Goal: Task Accomplishment & Management: Use online tool/utility

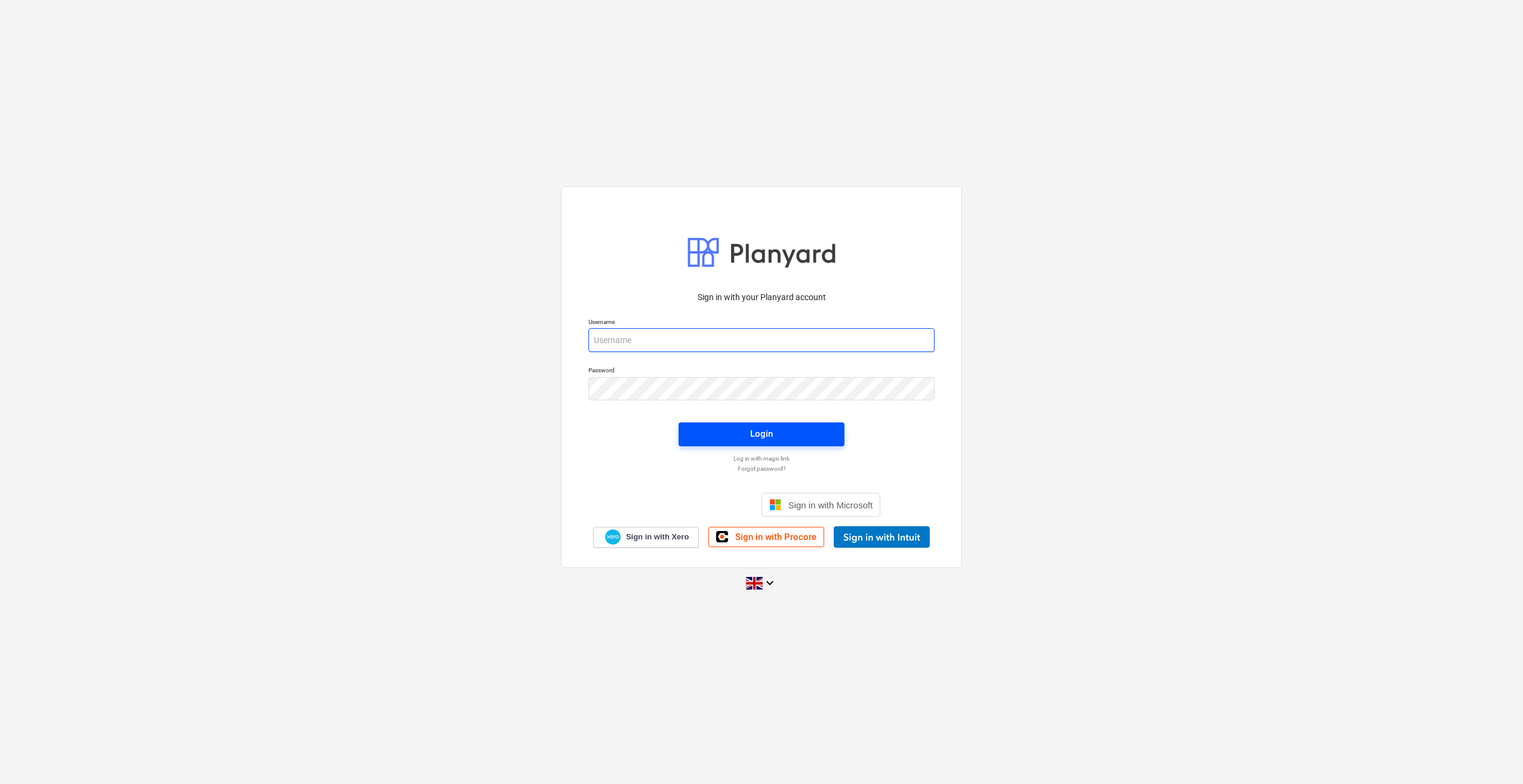
type input "[PERSON_NAME][EMAIL_ADDRESS][PERSON_NAME][DOMAIN_NAME]"
click at [768, 433] on div "Login" at bounding box center [762, 434] width 23 height 16
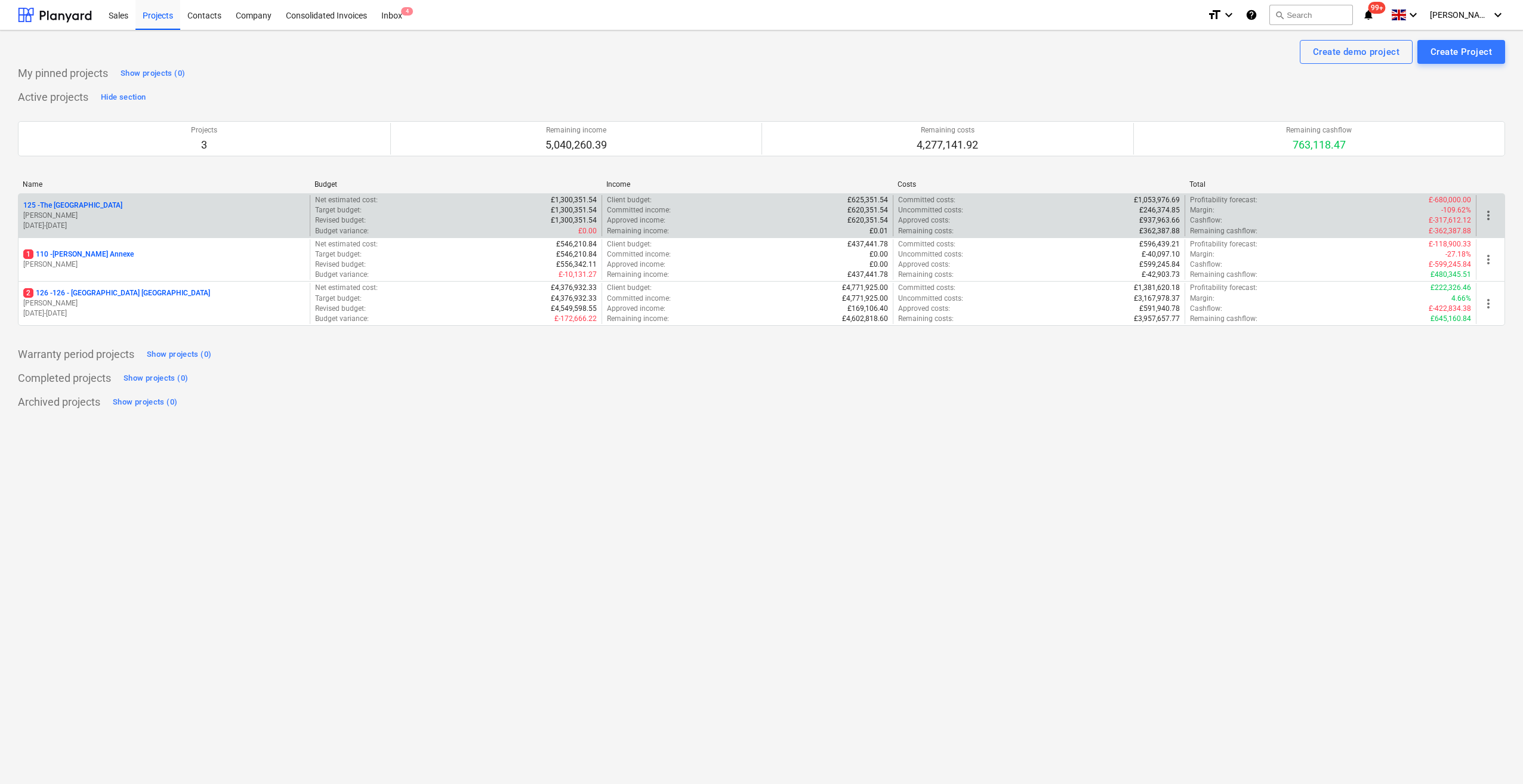
click at [78, 202] on p "125 - The [GEOGRAPHIC_DATA]" at bounding box center [73, 206] width 99 height 10
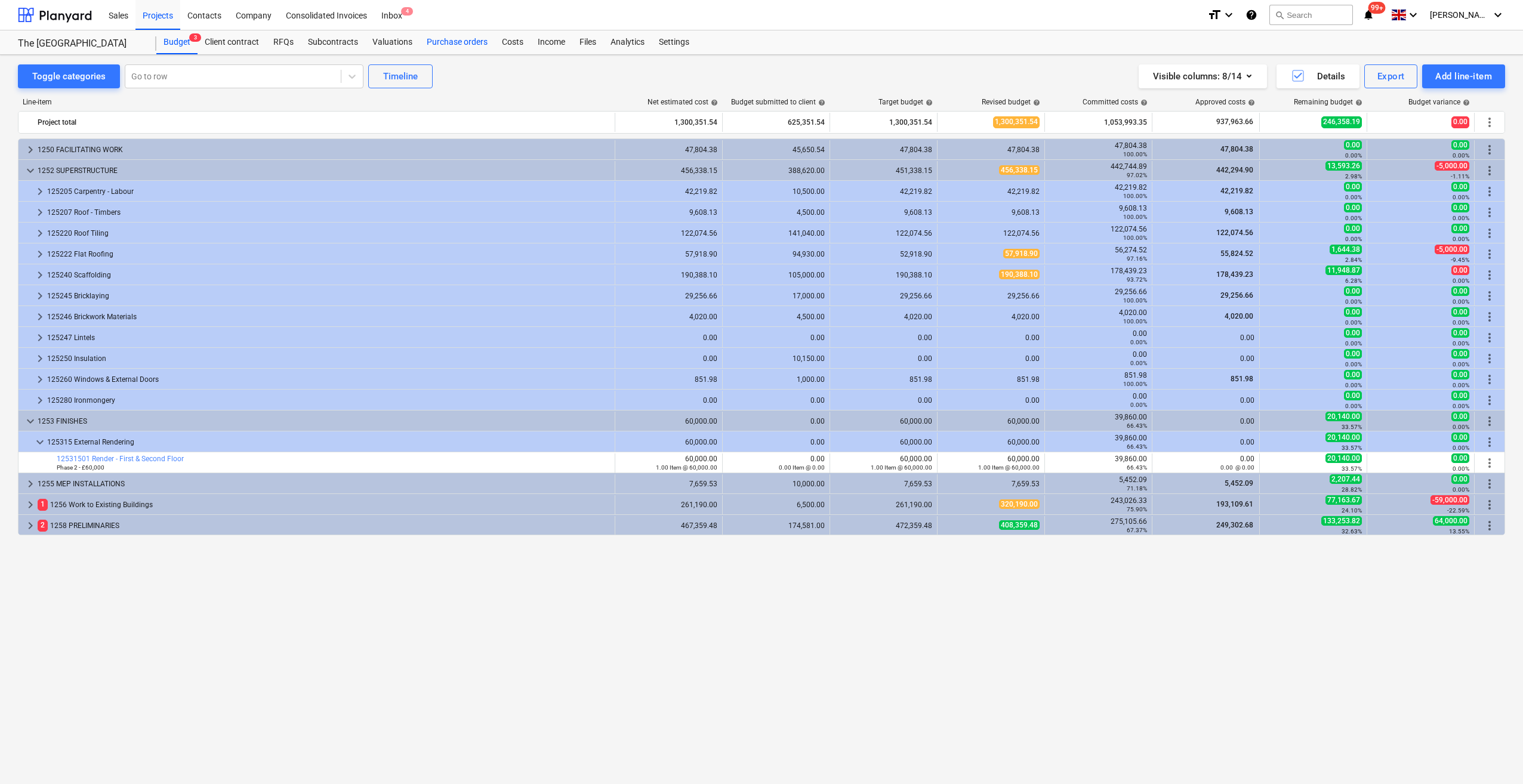
click at [446, 37] on div "Purchase orders" at bounding box center [457, 42] width 75 height 24
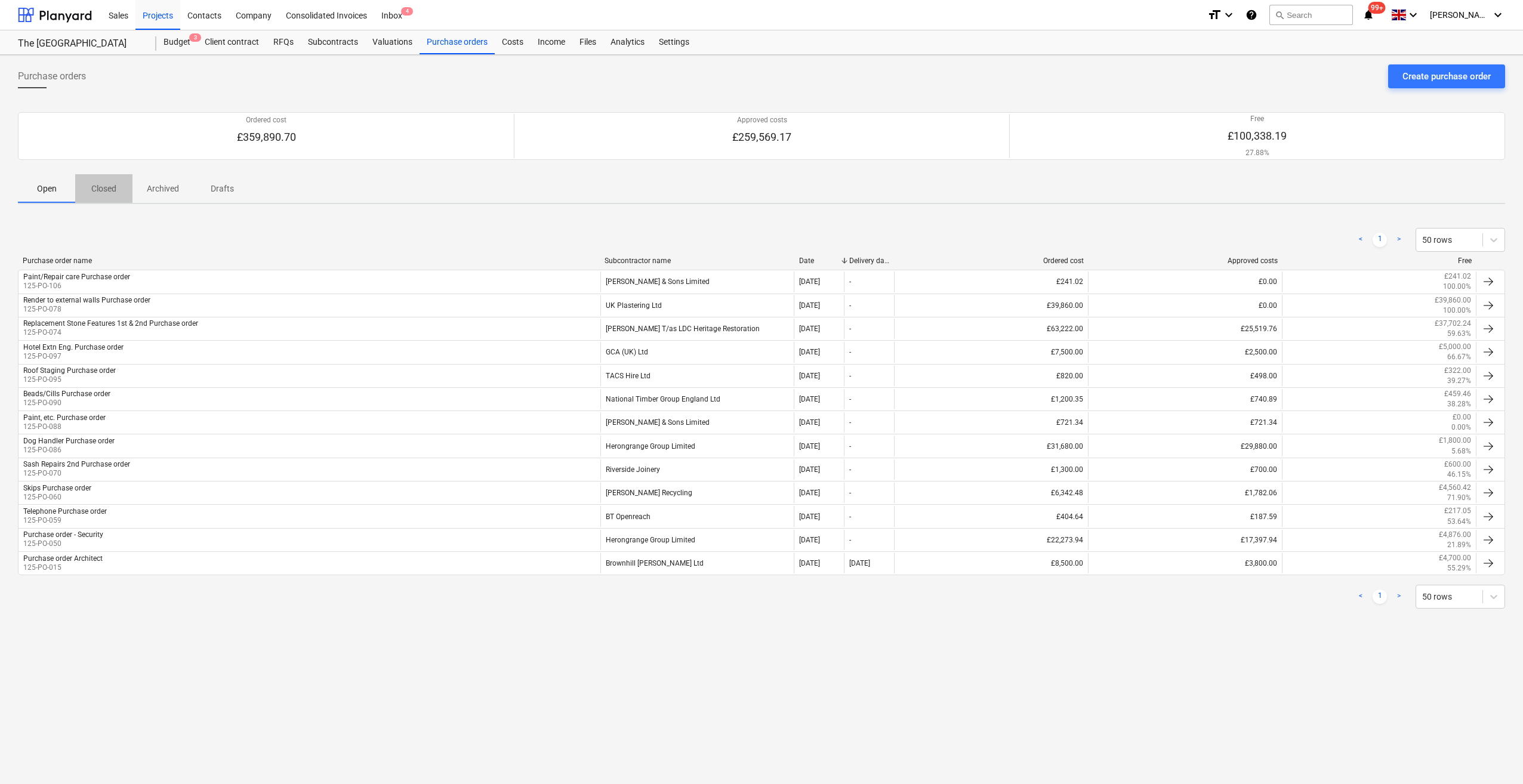
click at [105, 188] on p "Closed" at bounding box center [104, 188] width 29 height 12
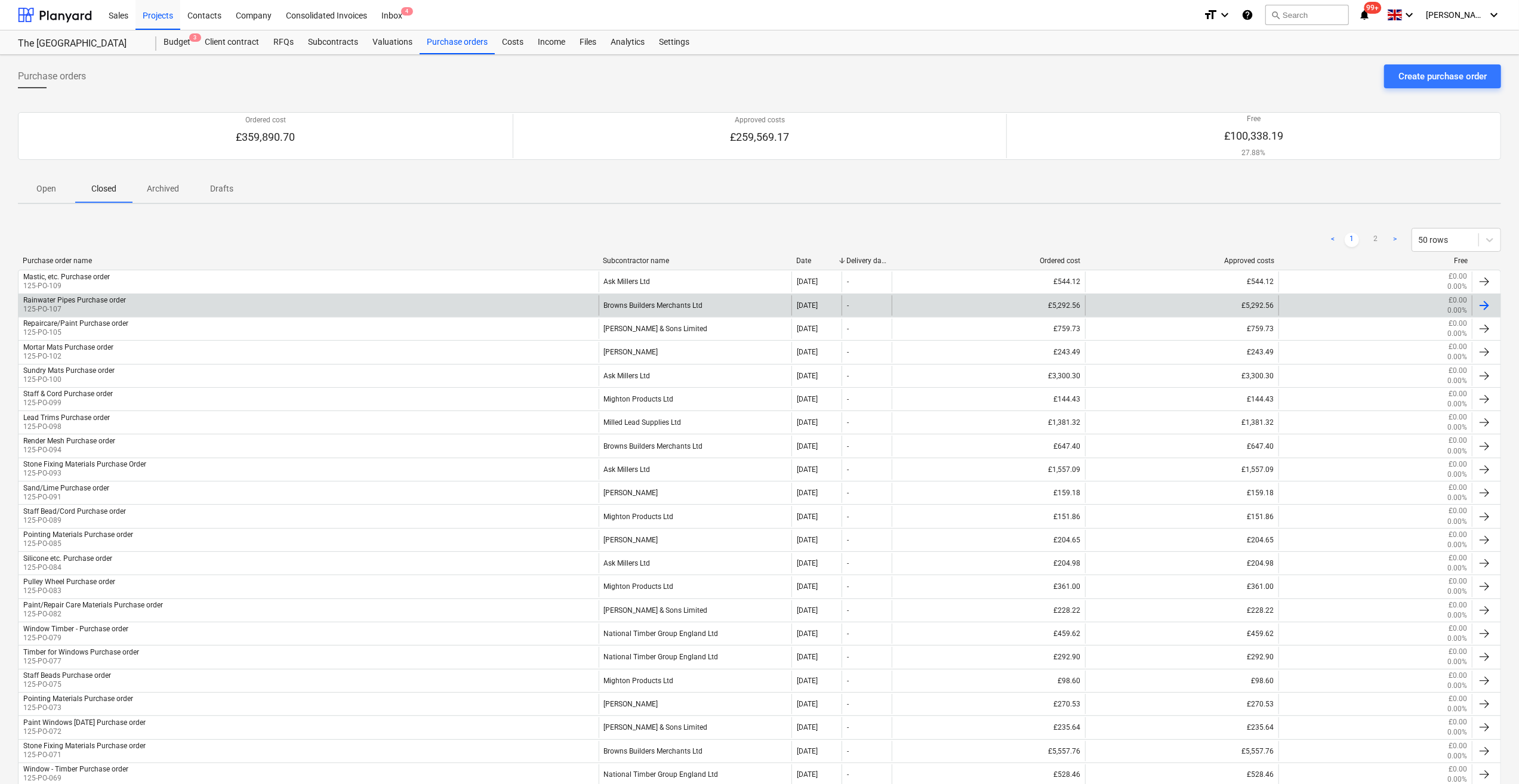
click at [106, 302] on div "Rainwater Pipes Purchase order" at bounding box center [74, 300] width 103 height 9
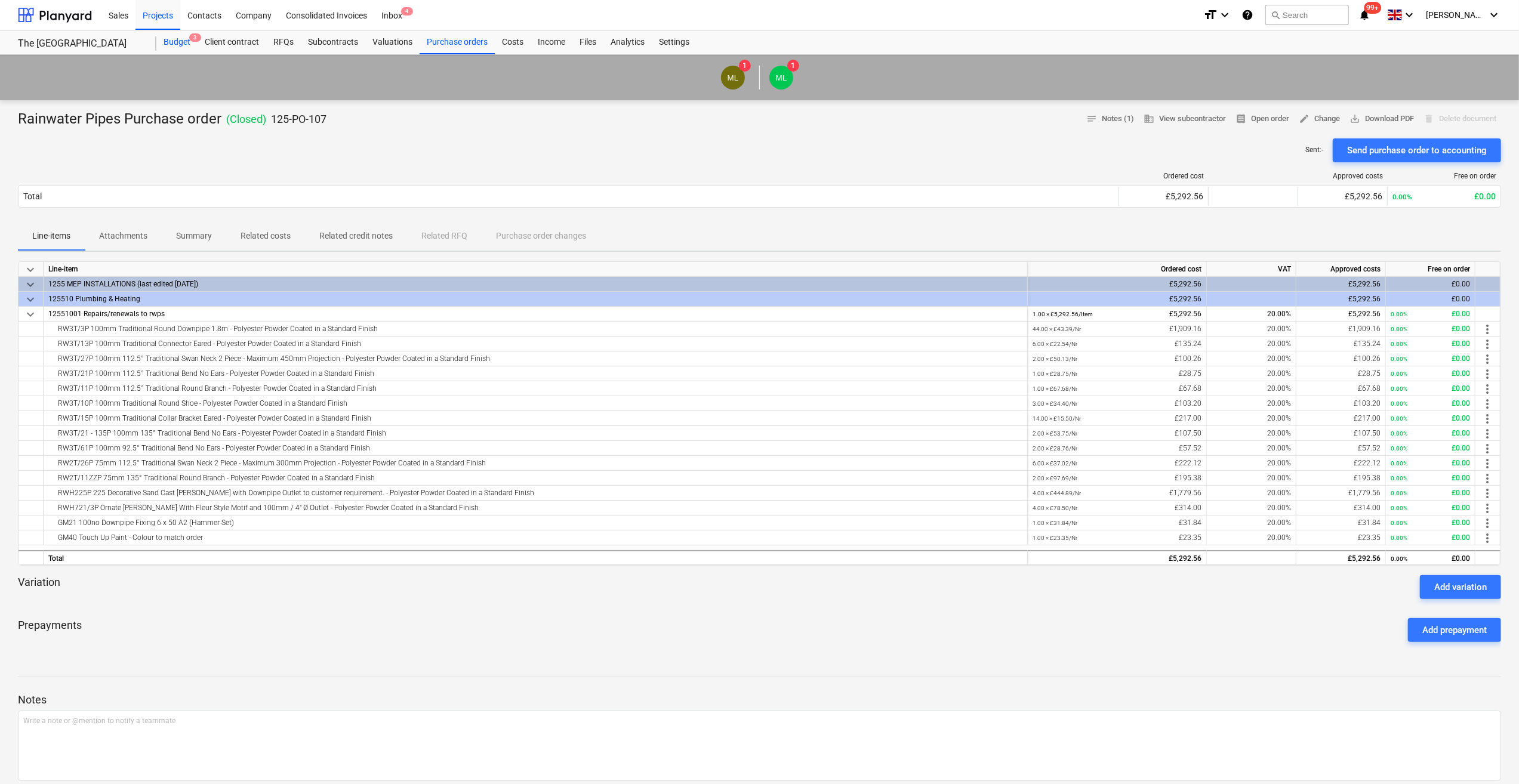
click at [185, 42] on div "Budget 3" at bounding box center [177, 42] width 41 height 24
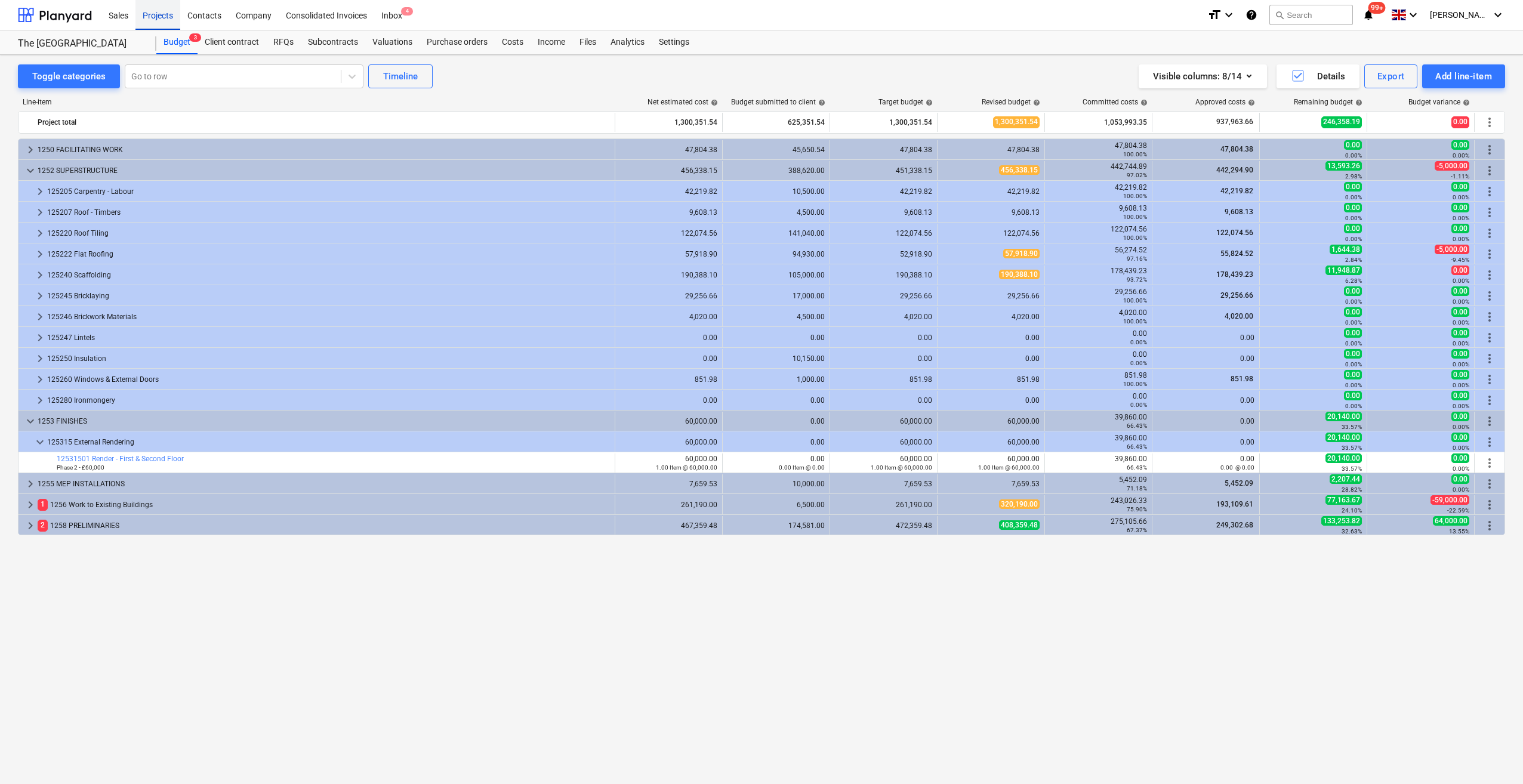
click at [161, 15] on div "Projects" at bounding box center [157, 14] width 45 height 30
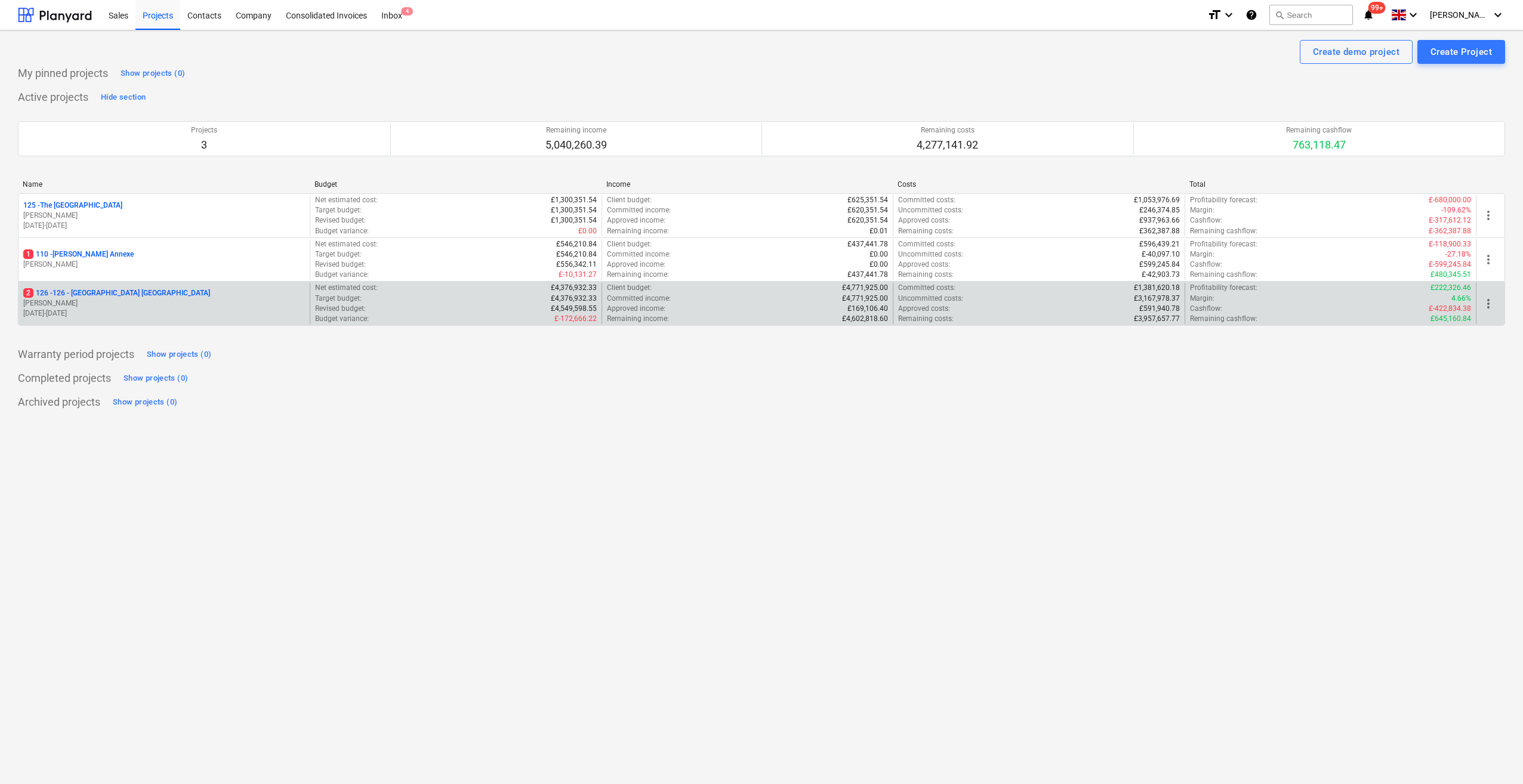
click at [96, 292] on p "2 126 - 126 - [GEOGRAPHIC_DATA] [GEOGRAPHIC_DATA]" at bounding box center [116, 293] width 187 height 10
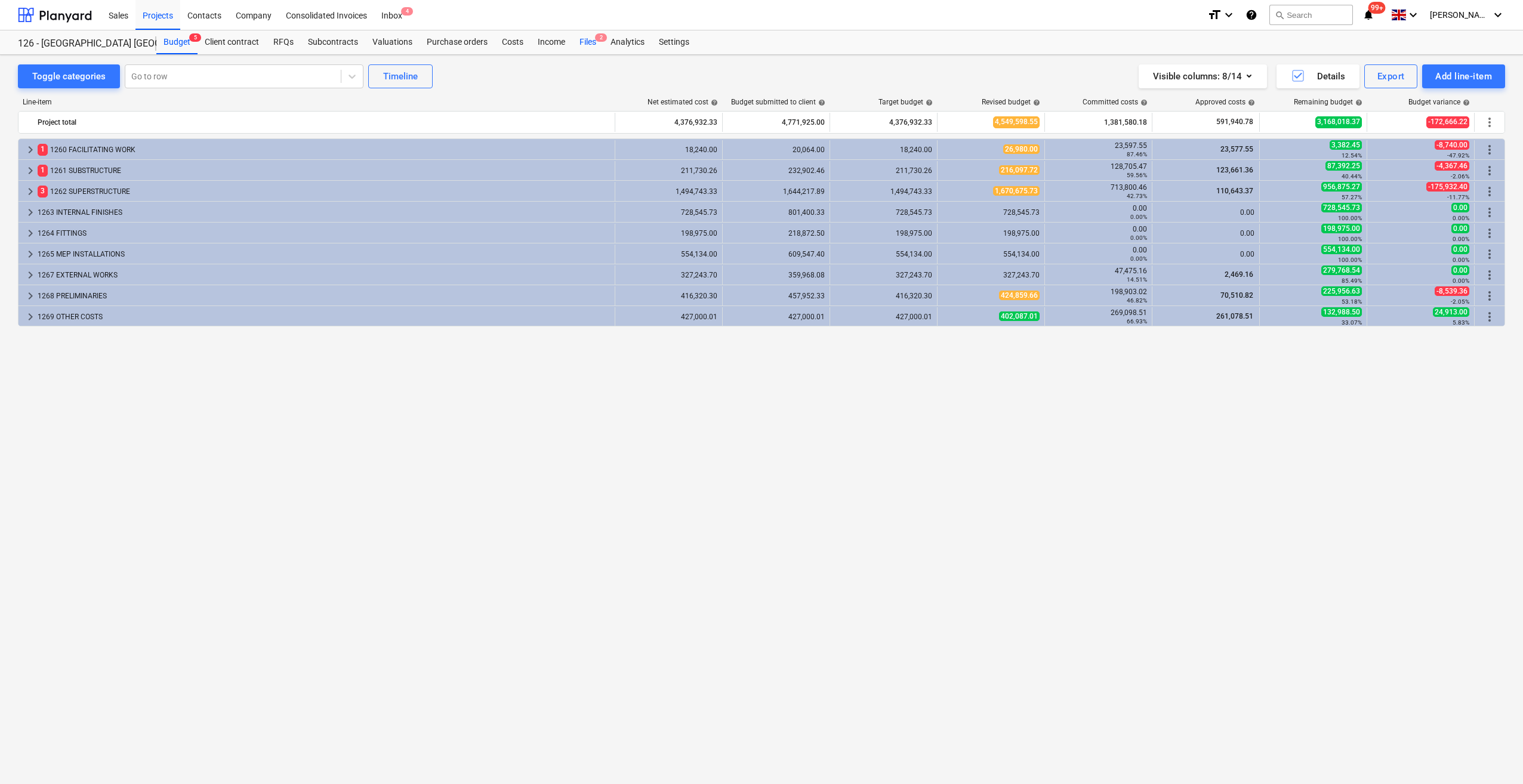
click at [589, 40] on div "Files 2" at bounding box center [587, 42] width 31 height 24
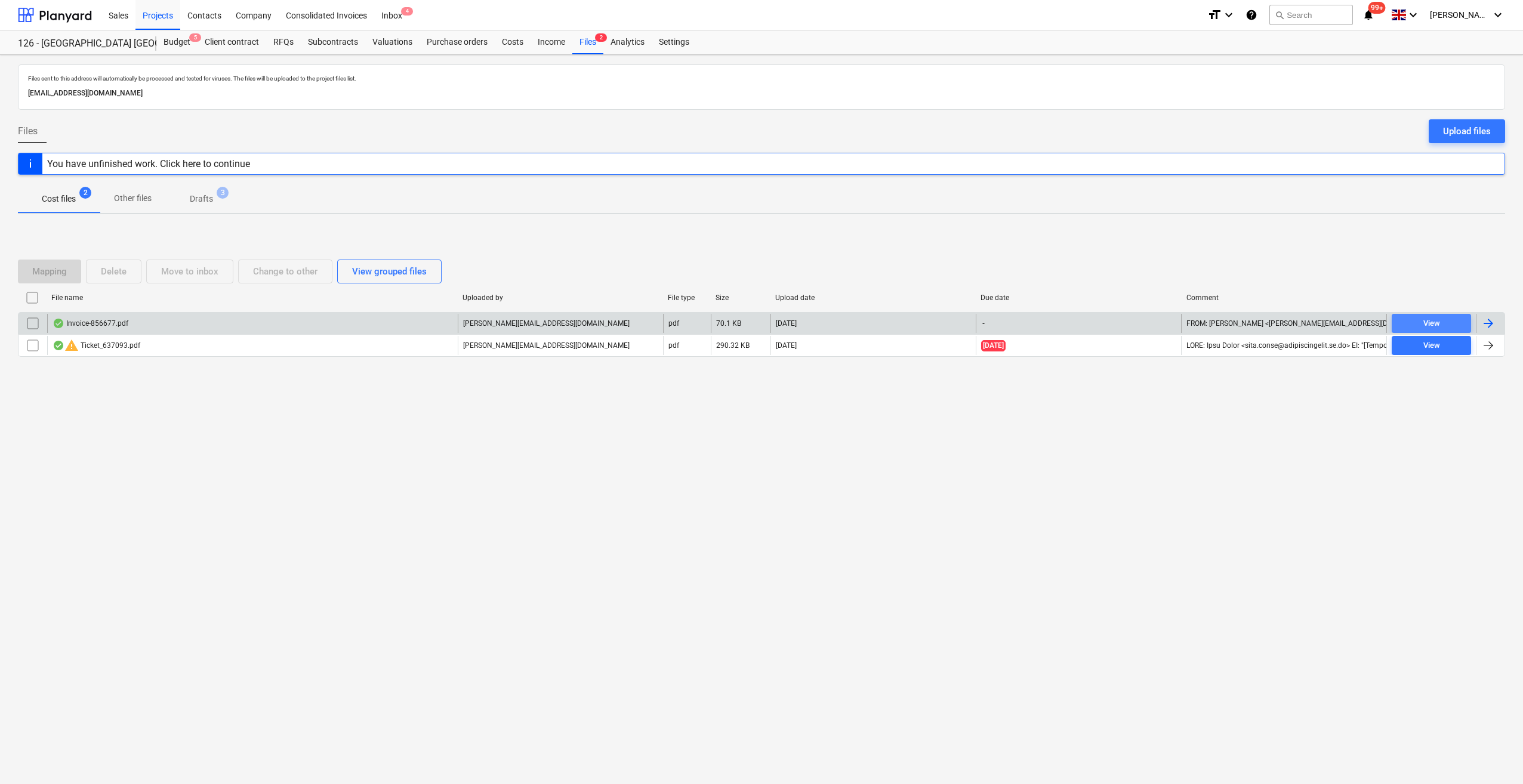
click at [1438, 323] on div "View" at bounding box center [1431, 323] width 17 height 14
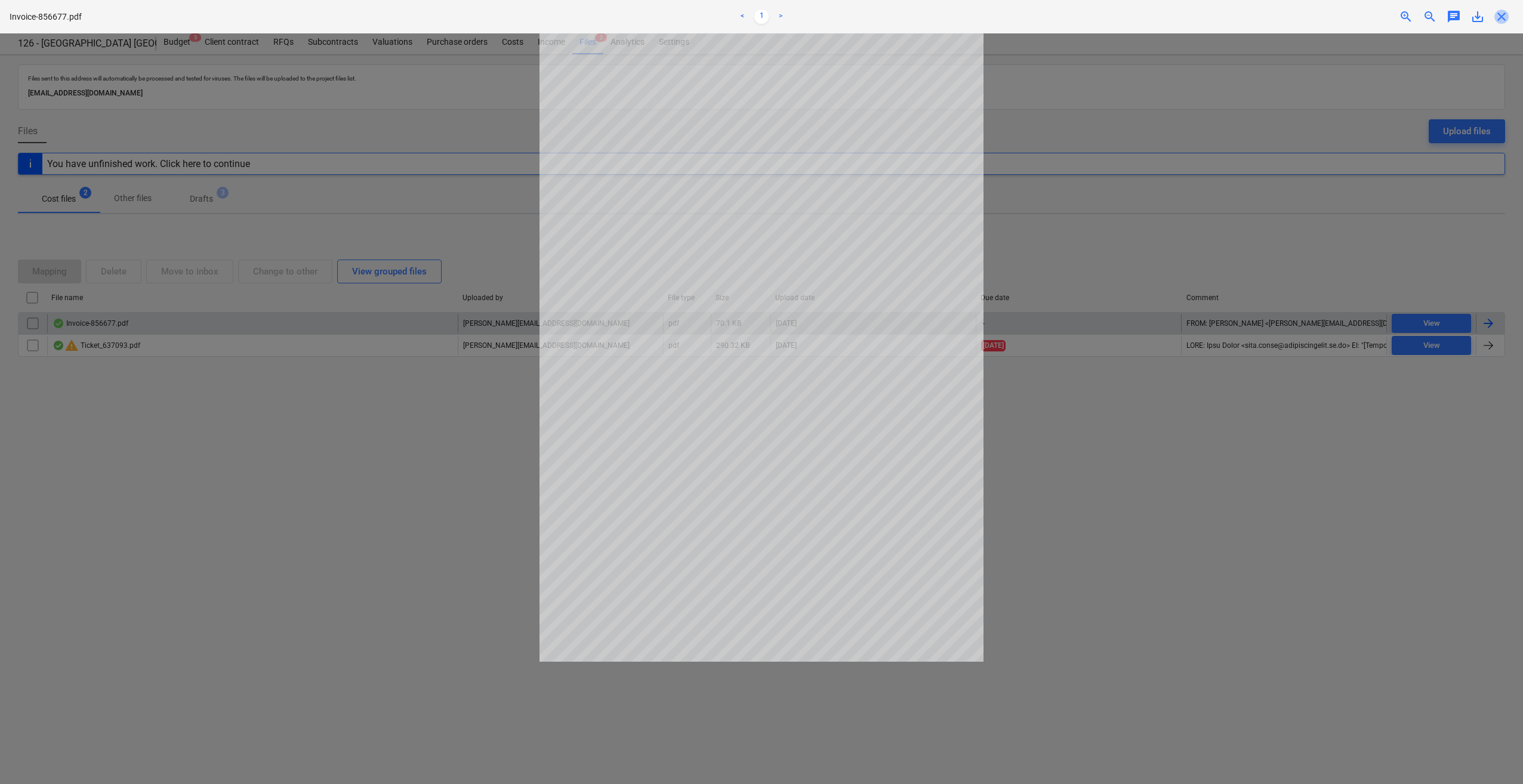
click at [1501, 14] on span "close" at bounding box center [1501, 17] width 14 height 14
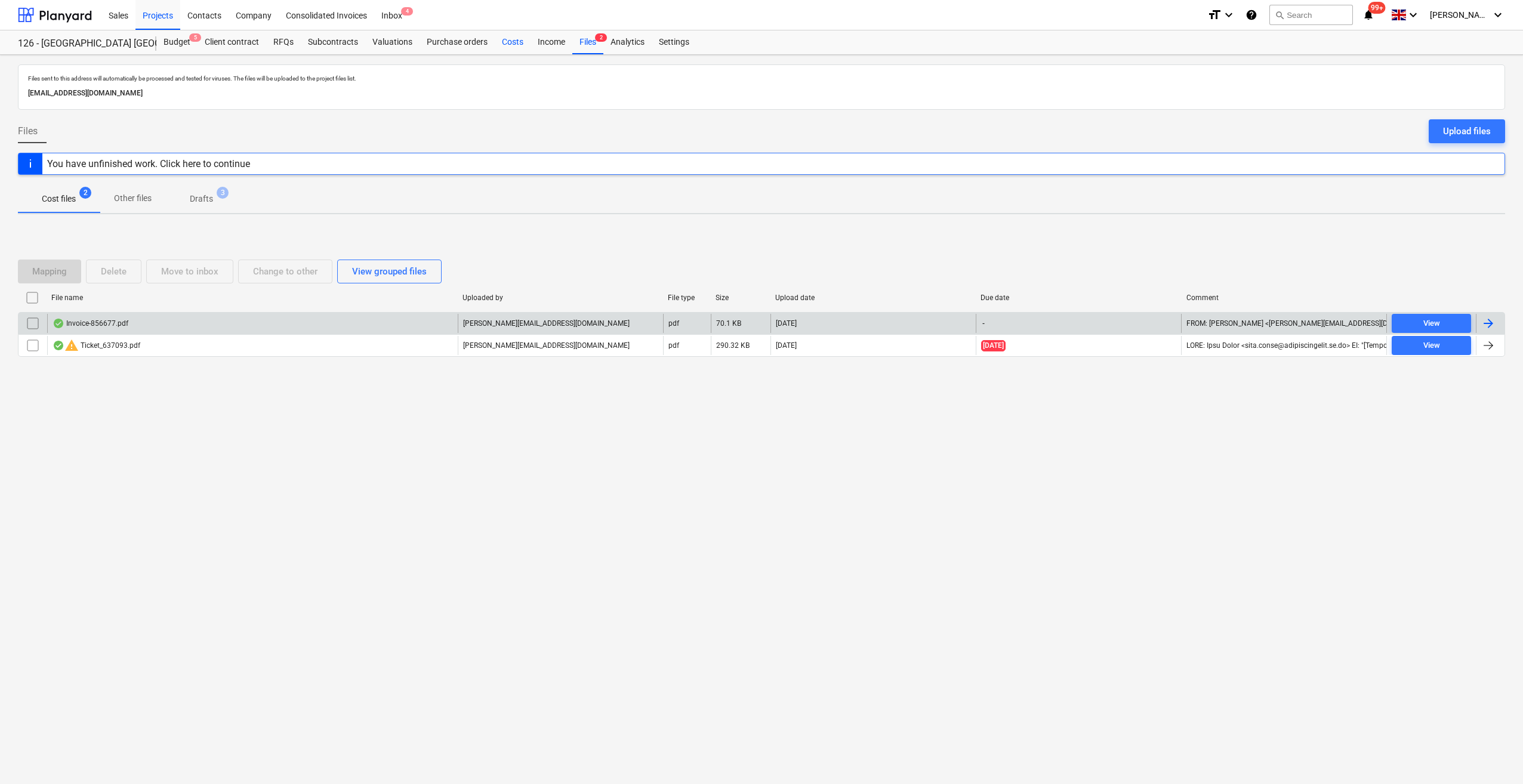
click at [507, 47] on div "Costs" at bounding box center [512, 42] width 36 height 24
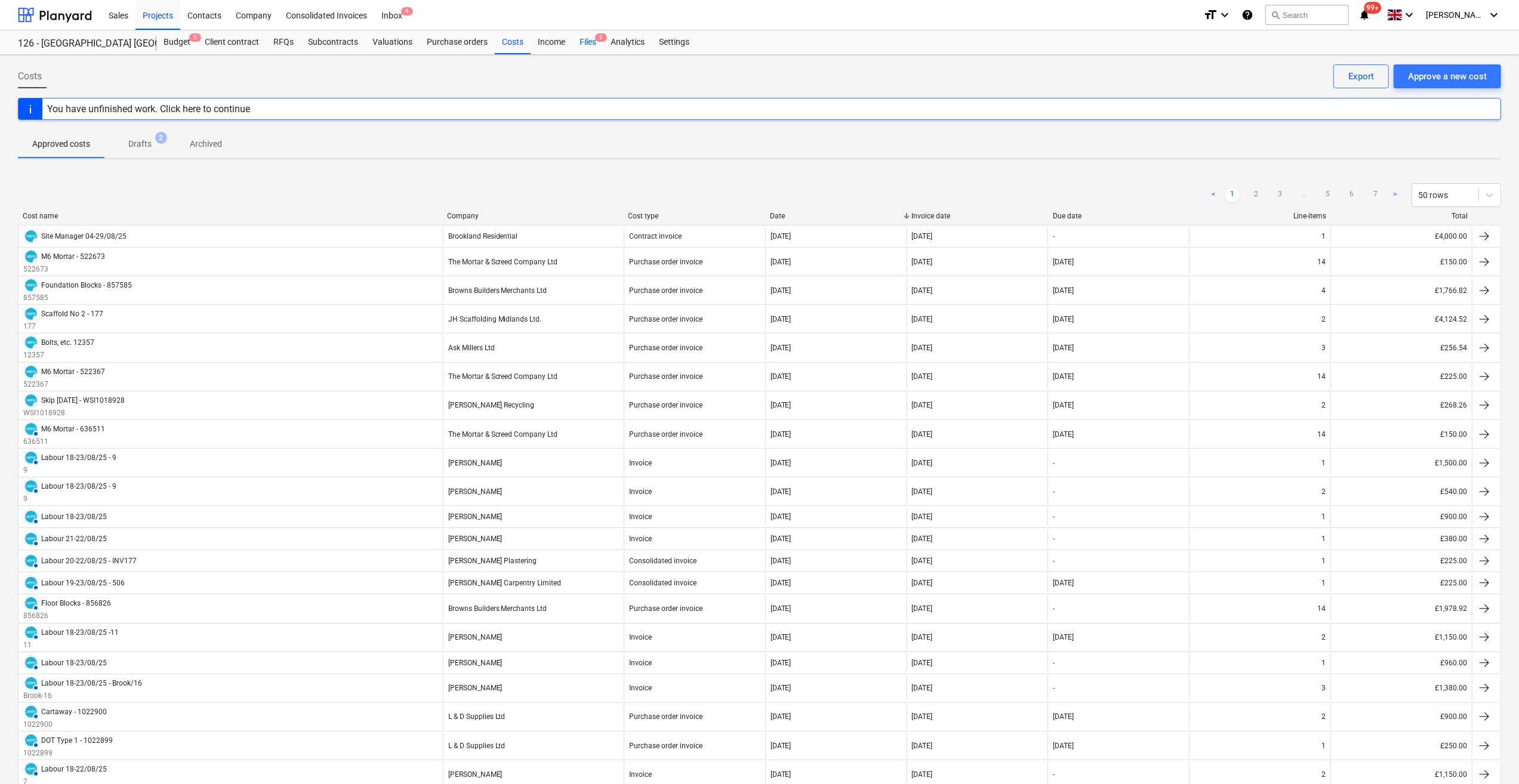
click at [587, 44] on div "Files 2" at bounding box center [587, 42] width 31 height 24
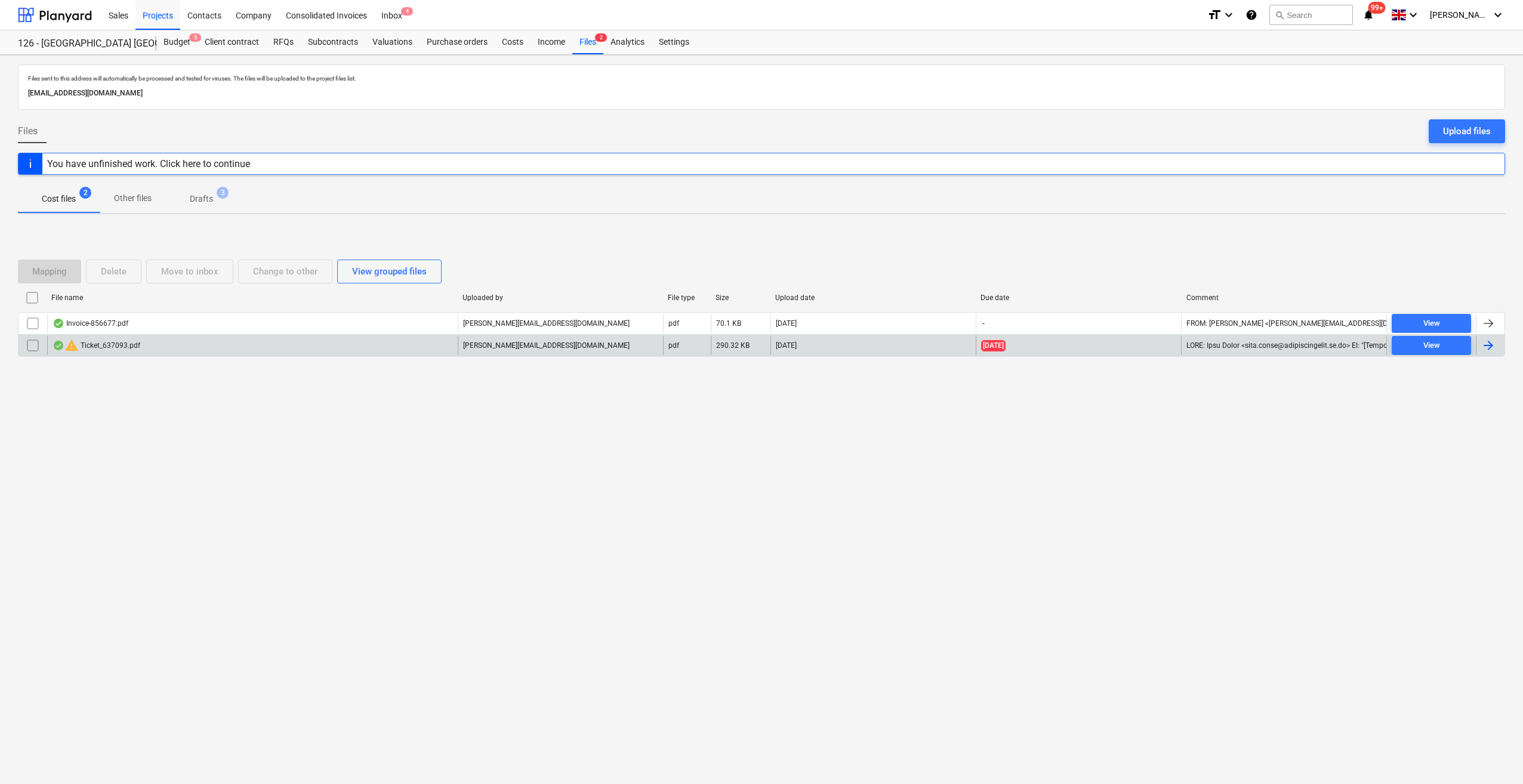
click at [112, 342] on div "warning Ticket_637093.pdf" at bounding box center [96, 346] width 88 height 14
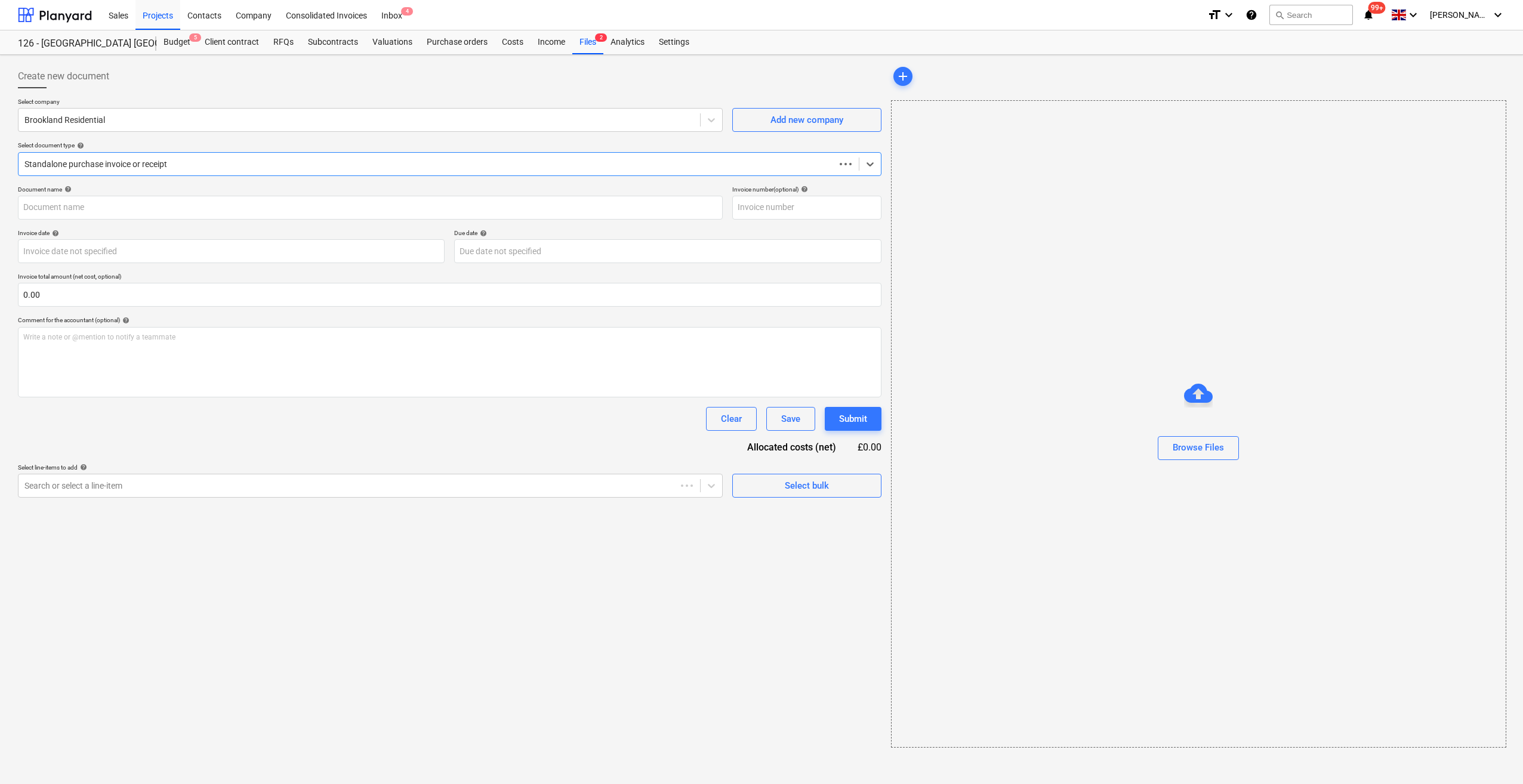
type input "637093"
type input "[DATE]"
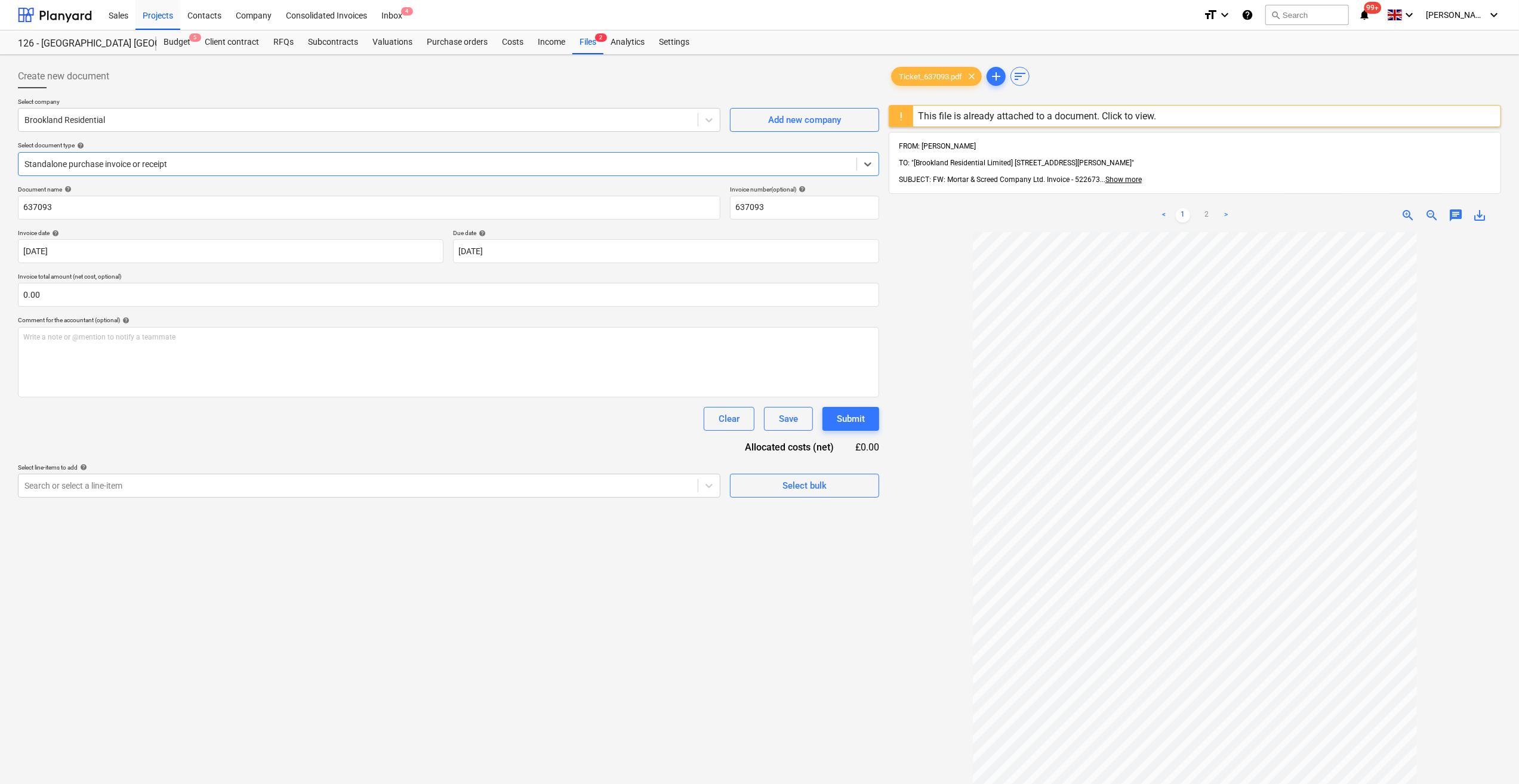
click at [987, 121] on div "This file is already attached to a document. Click to view." at bounding box center [1037, 116] width 238 height 11
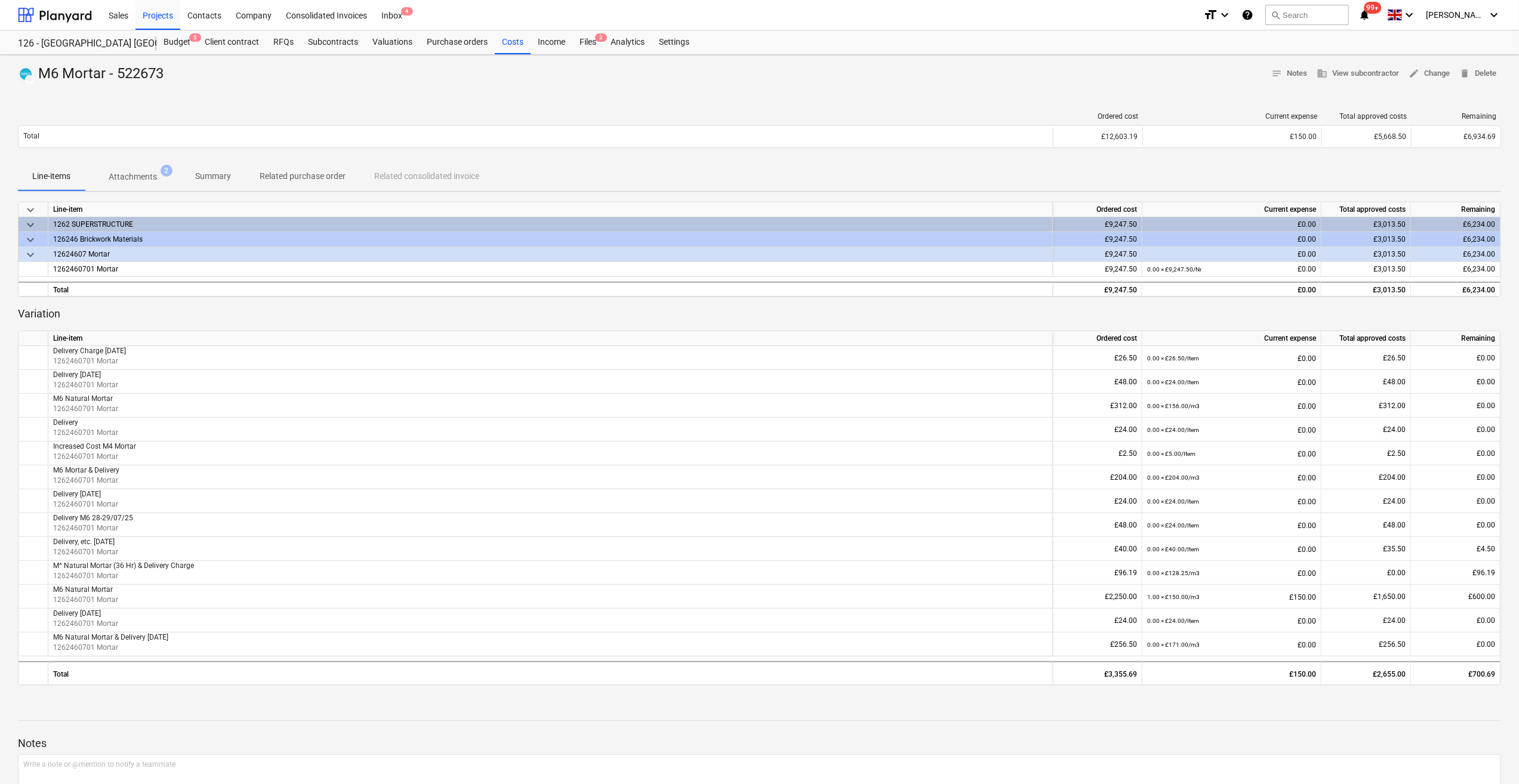
click at [909, 70] on div "DRAFT M6 Mortar - 522673 notes Notes business View subcontractor edit Change de…" at bounding box center [759, 74] width 1483 height 19
click at [1078, 735] on div at bounding box center [759, 731] width 1483 height 9
click at [150, 22] on div "Projects" at bounding box center [157, 14] width 45 height 30
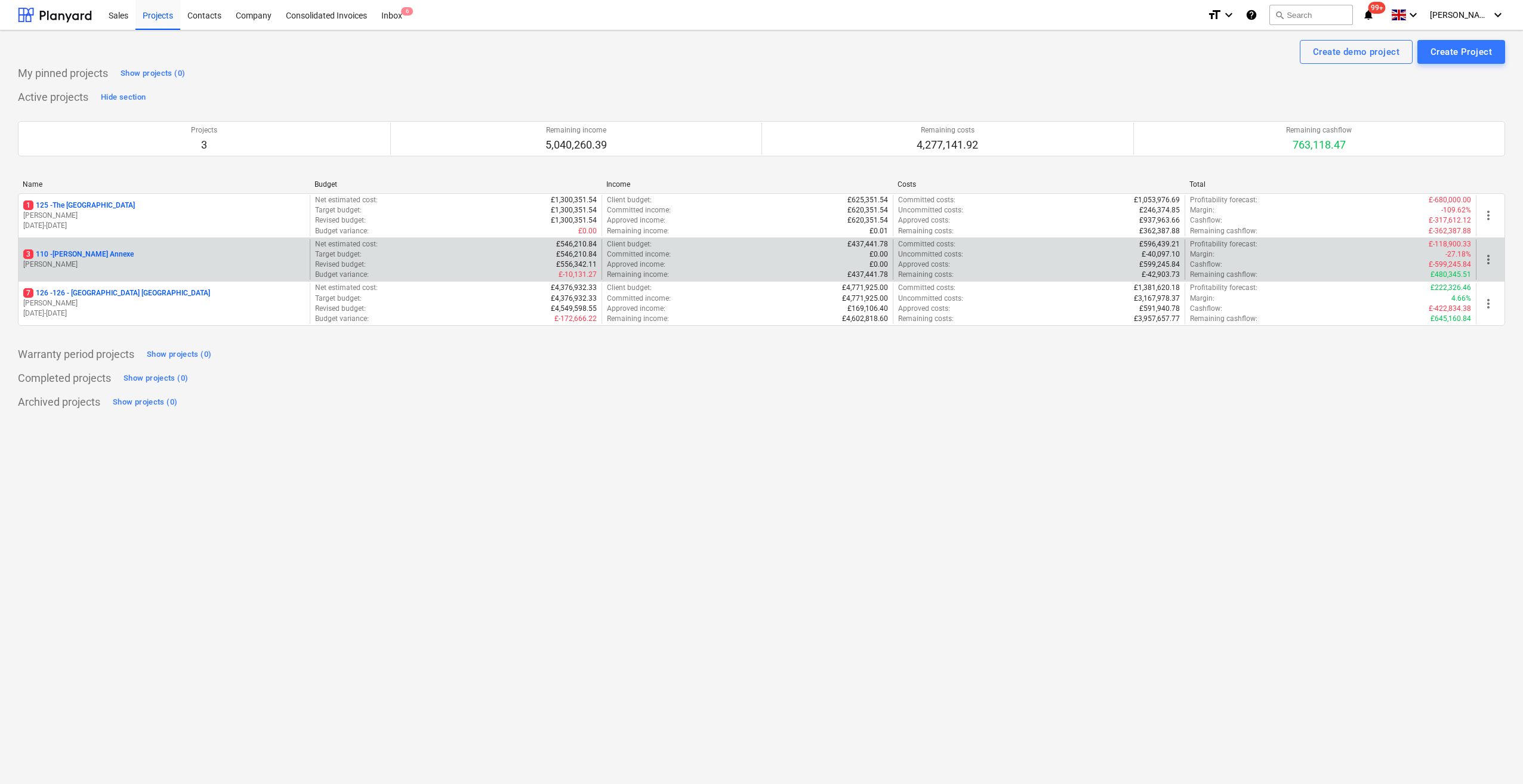
click at [90, 257] on p "3 110 - [PERSON_NAME] Annexe" at bounding box center [78, 254] width 111 height 10
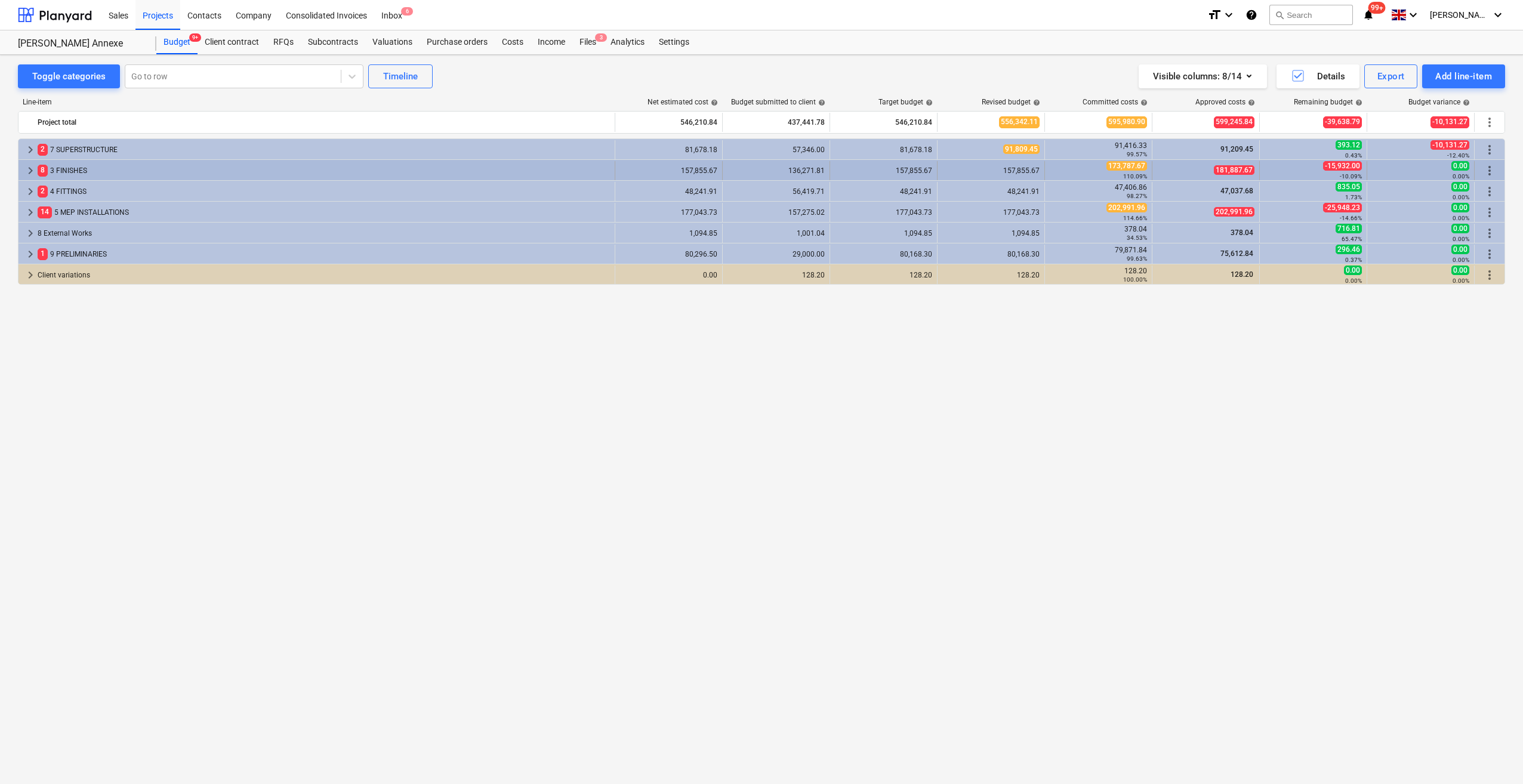
click at [31, 172] on span "keyboard_arrow_right" at bounding box center [30, 171] width 14 height 14
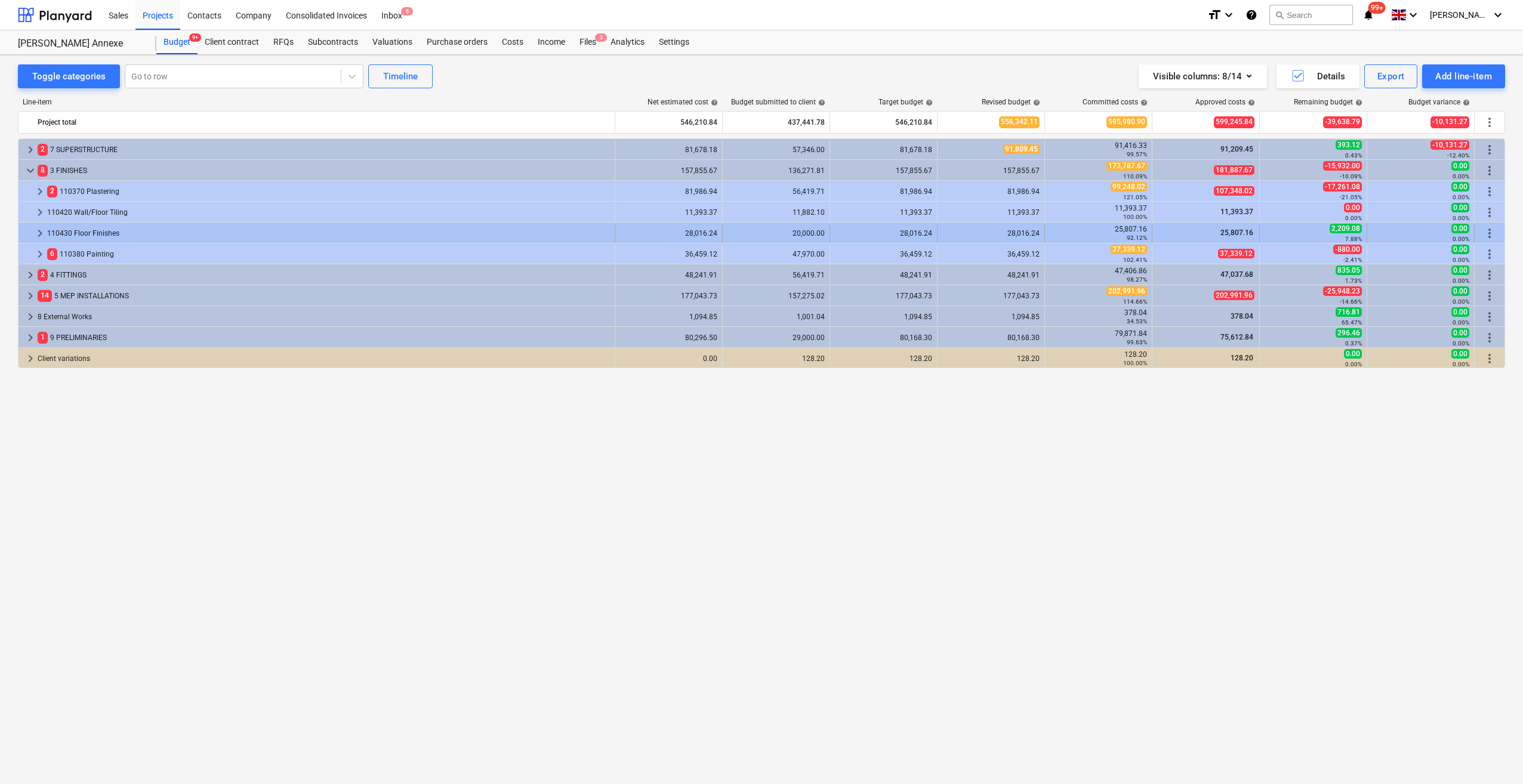
click at [40, 228] on span "keyboard_arrow_right" at bounding box center [40, 234] width 14 height 14
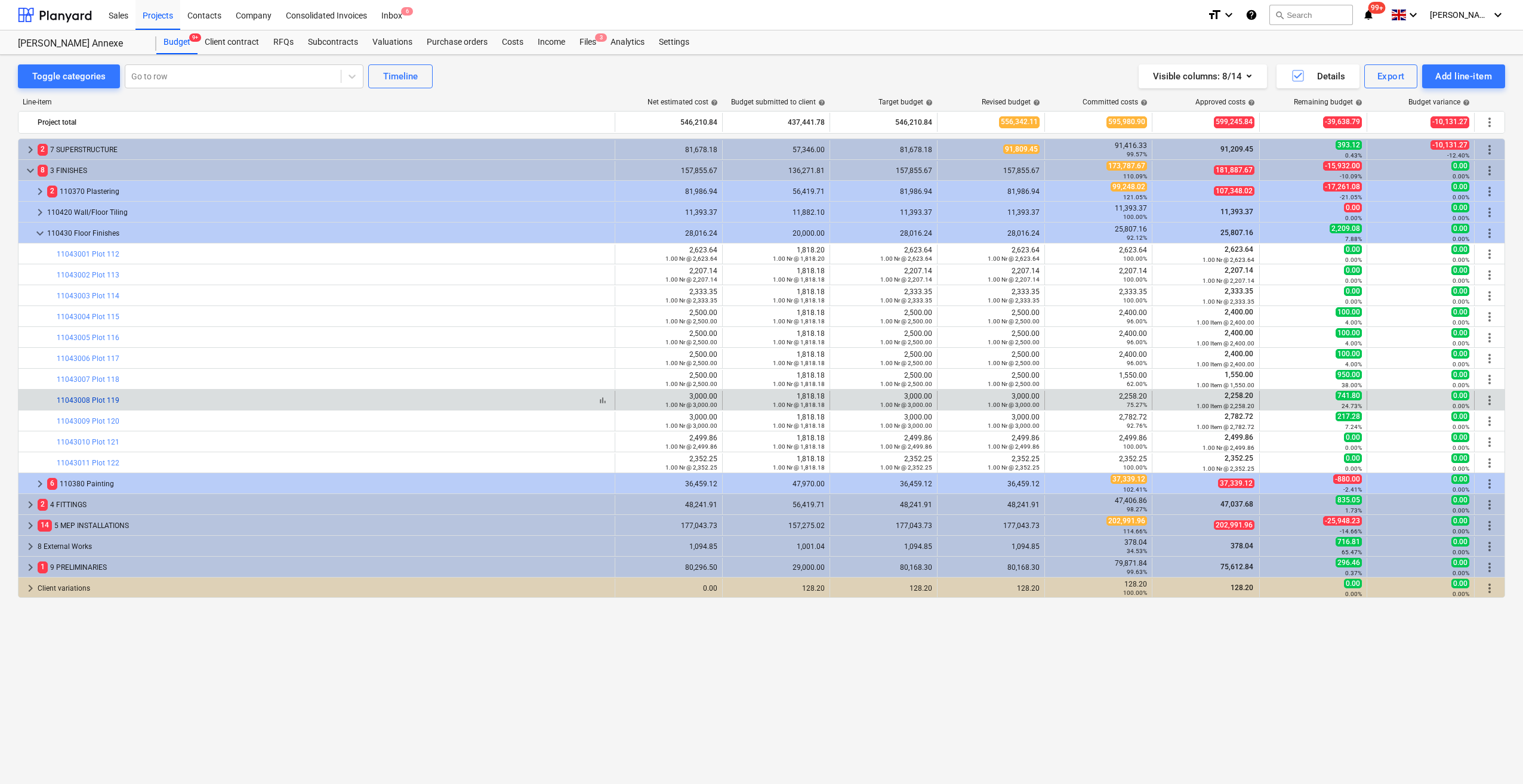
click at [105, 399] on link "11043008 Plot 119" at bounding box center [88, 400] width 63 height 9
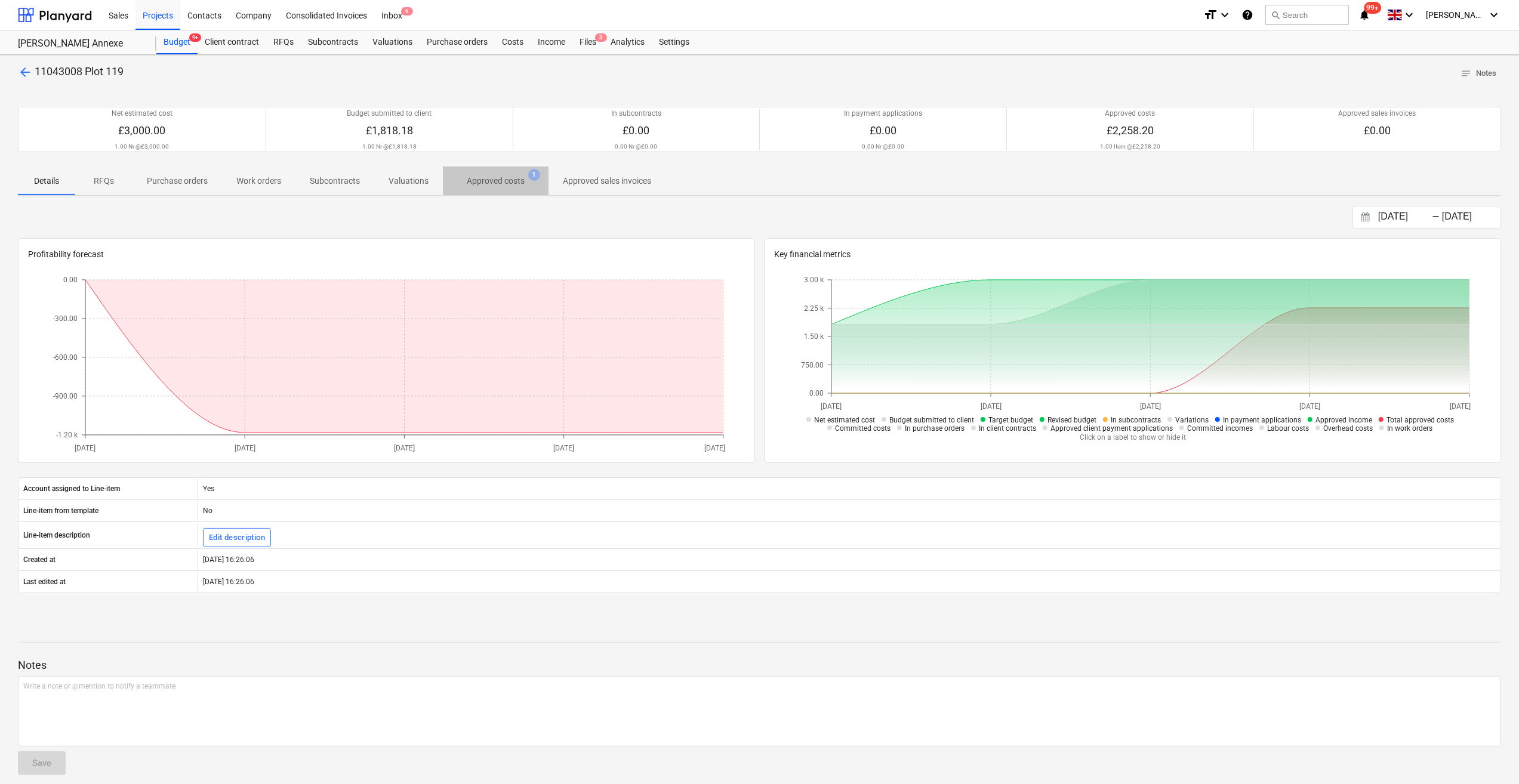
click at [506, 180] on p "Approved costs" at bounding box center [495, 180] width 58 height 12
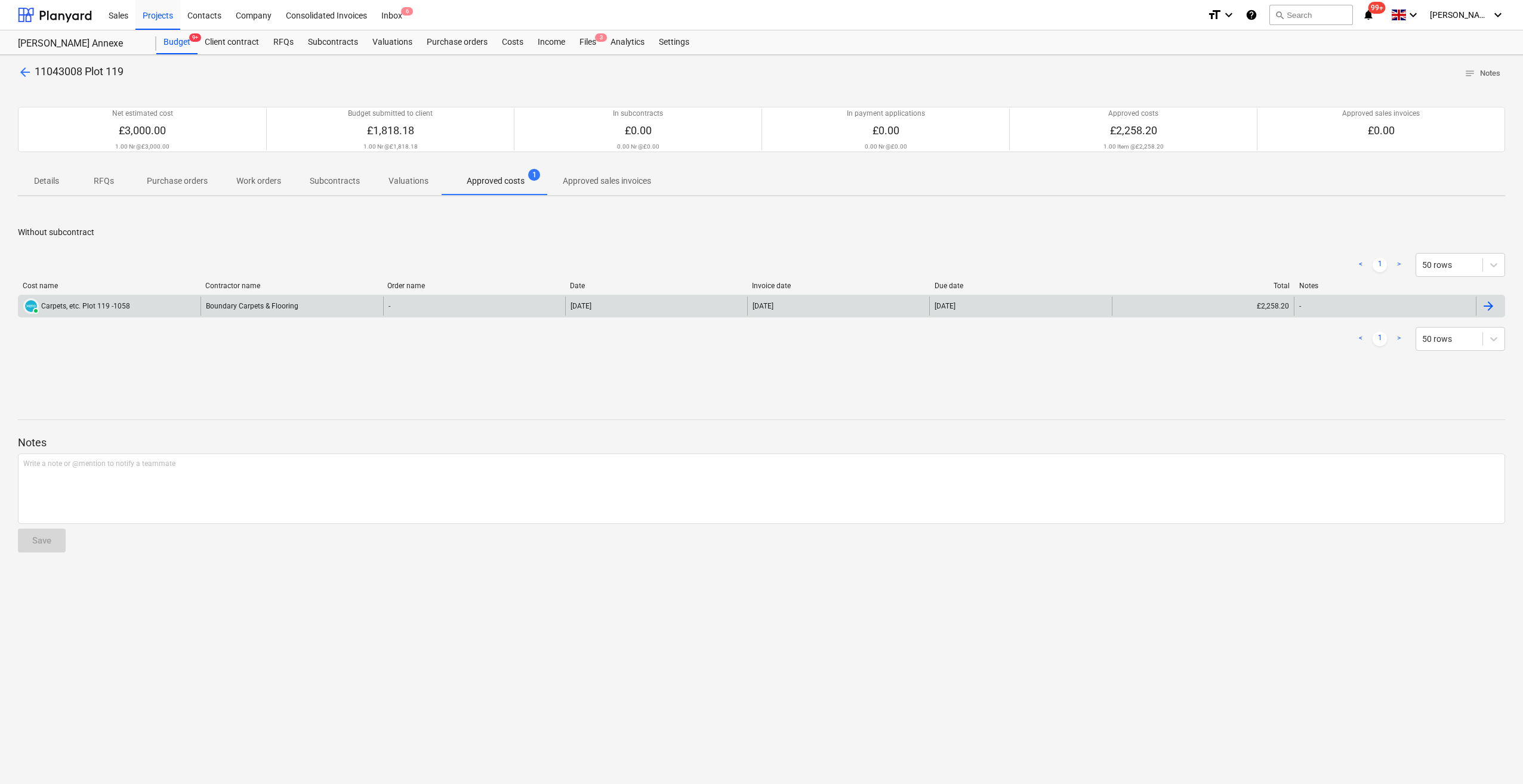
click at [224, 305] on div "Boundary Carpets & Flooring" at bounding box center [291, 306] width 182 height 19
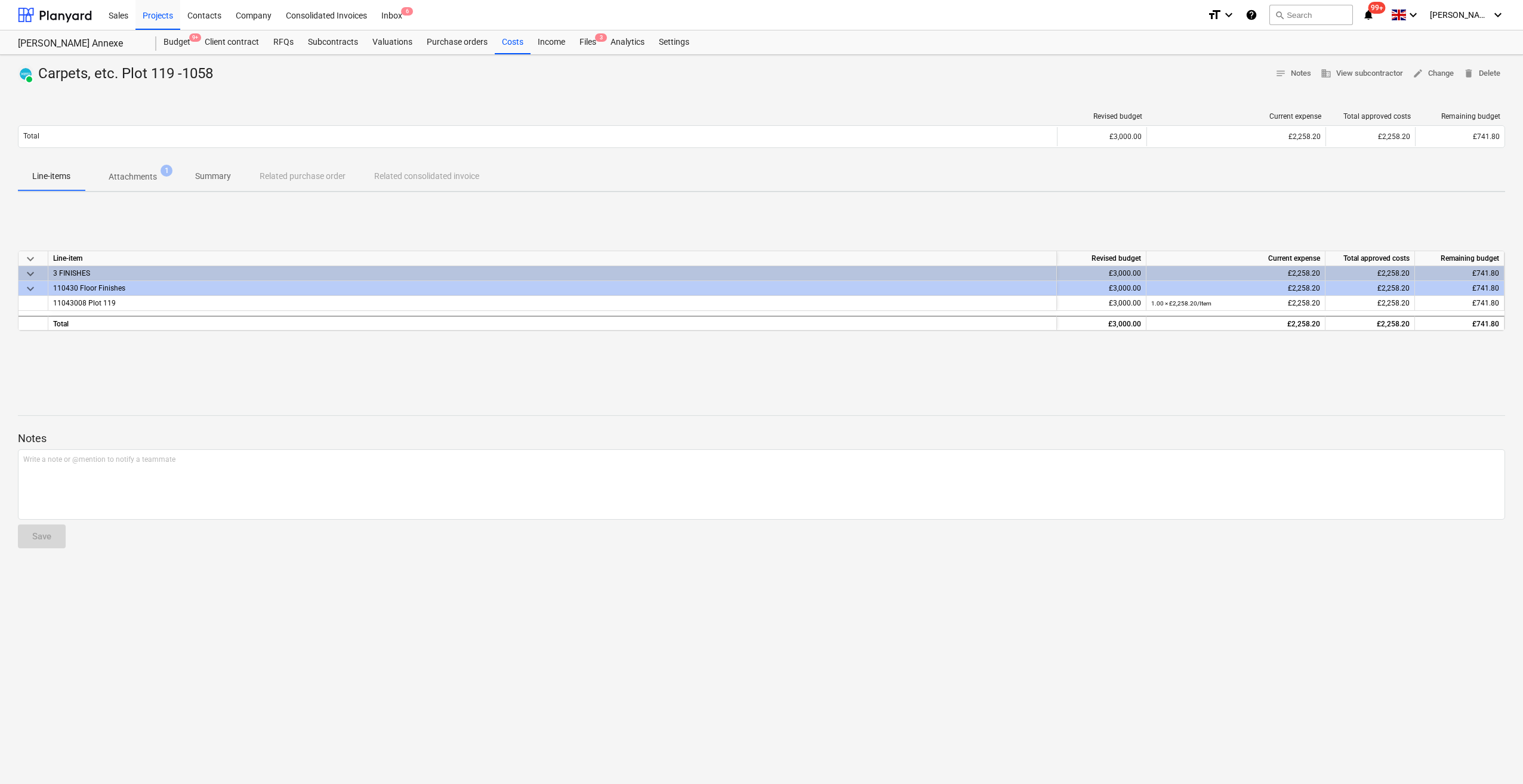
click at [132, 177] on p "Attachments" at bounding box center [132, 176] width 48 height 12
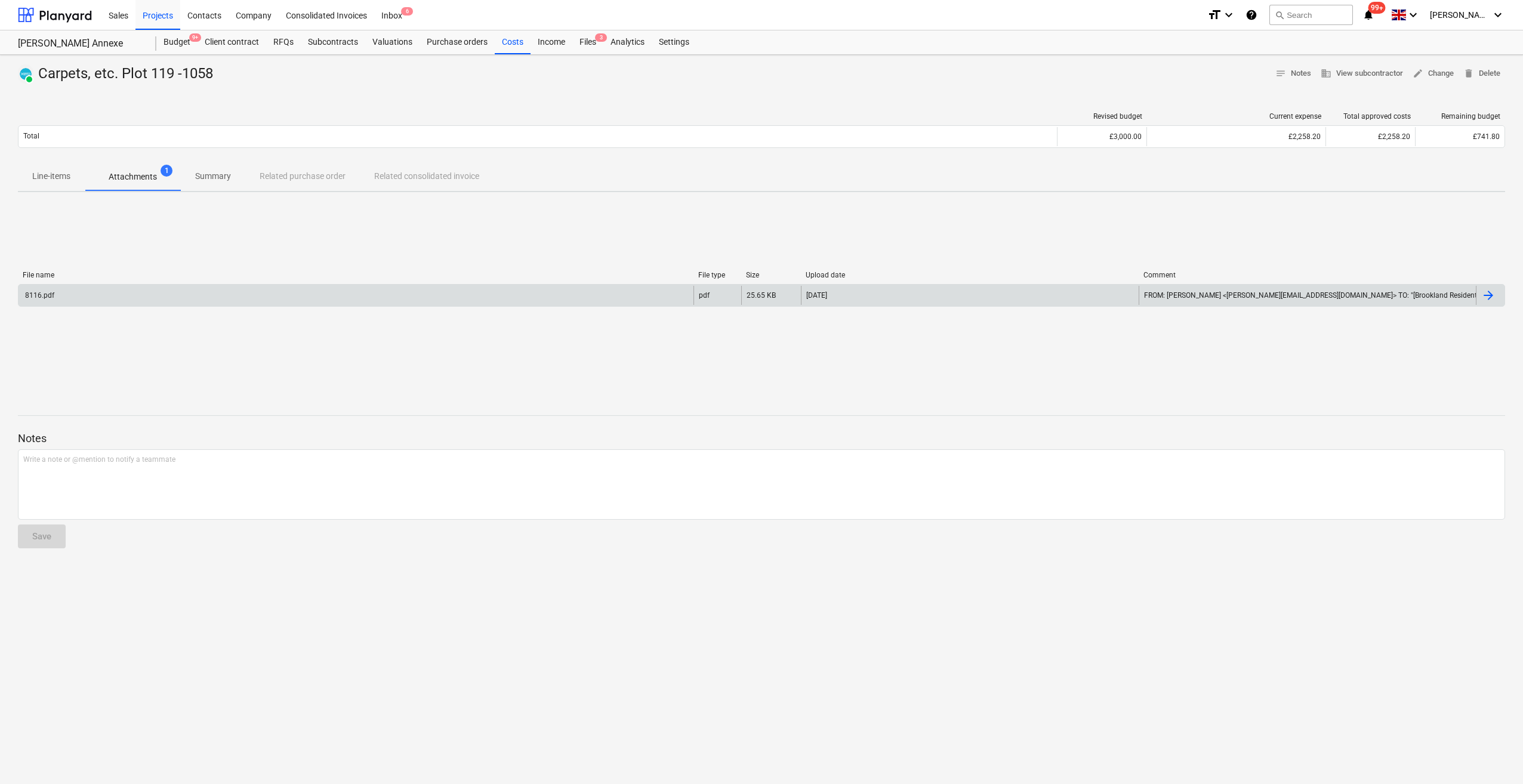
click at [96, 303] on div "8116.pdf" at bounding box center [356, 295] width 675 height 19
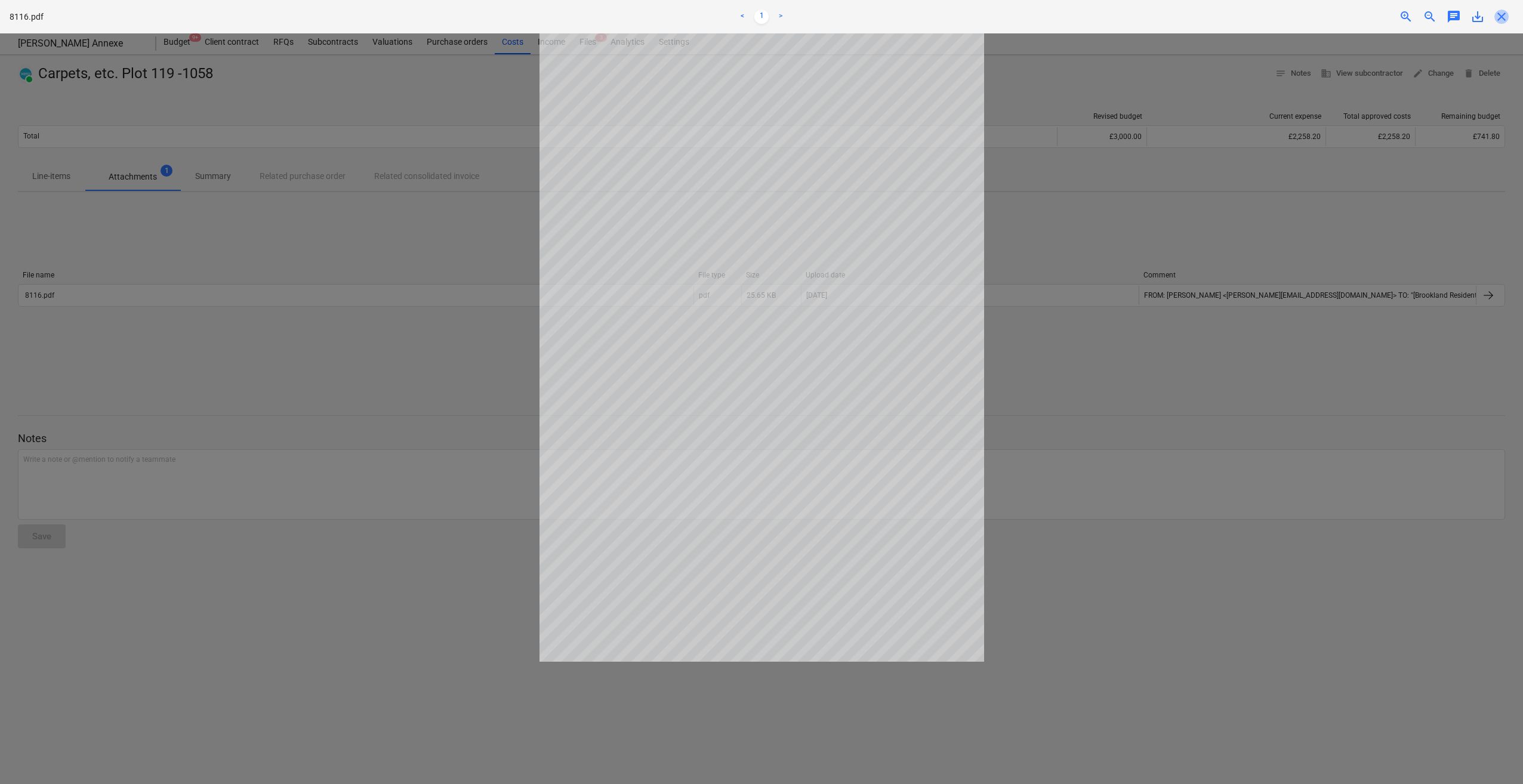
click at [1504, 23] on span "close" at bounding box center [1501, 17] width 14 height 14
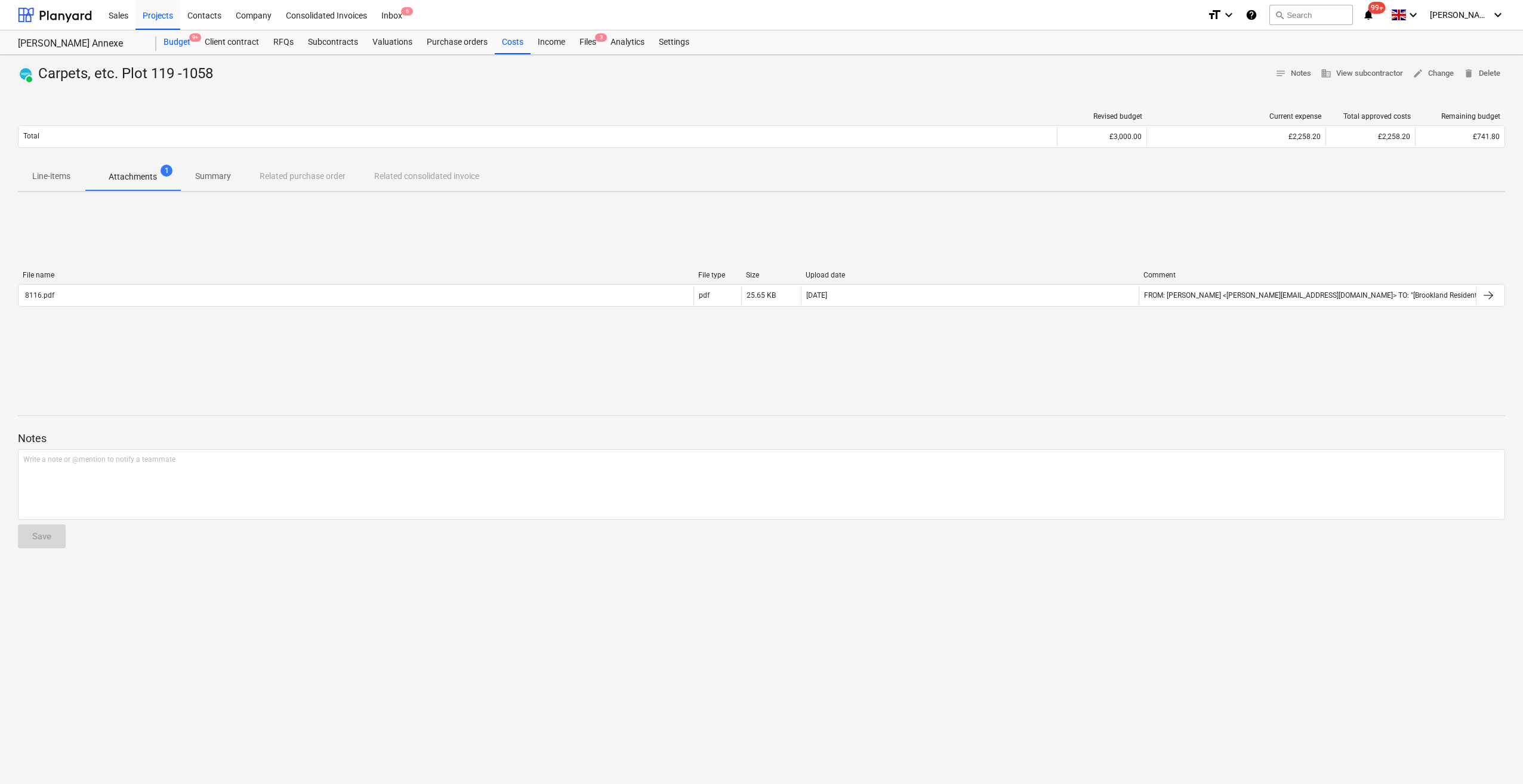
click at [170, 37] on div "Budget 9+" at bounding box center [177, 42] width 41 height 24
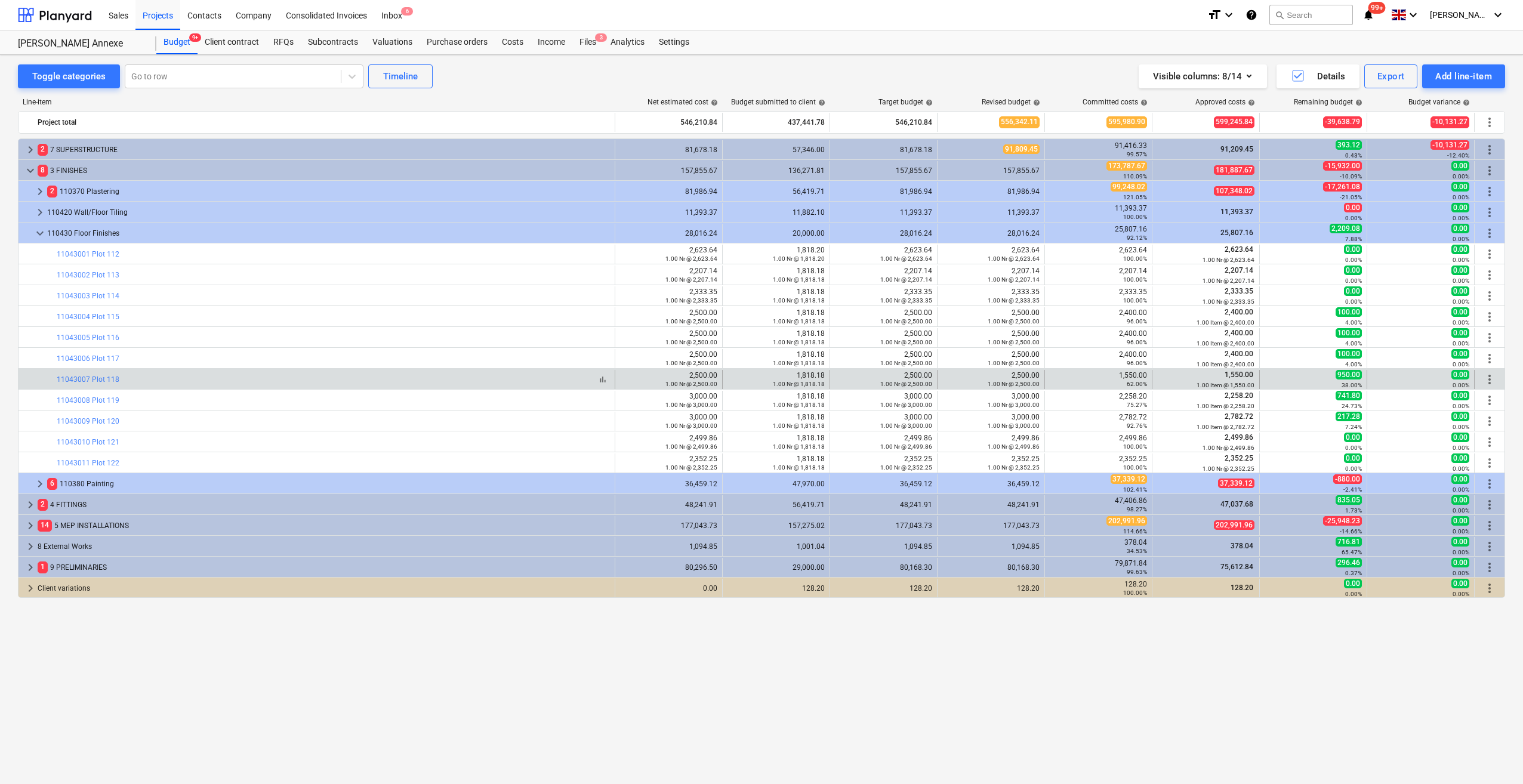
click at [117, 377] on div "bar_chart 11043007 Plot 118" at bounding box center [333, 379] width 553 height 9
click at [109, 378] on link "11043007 Plot 118" at bounding box center [88, 379] width 63 height 9
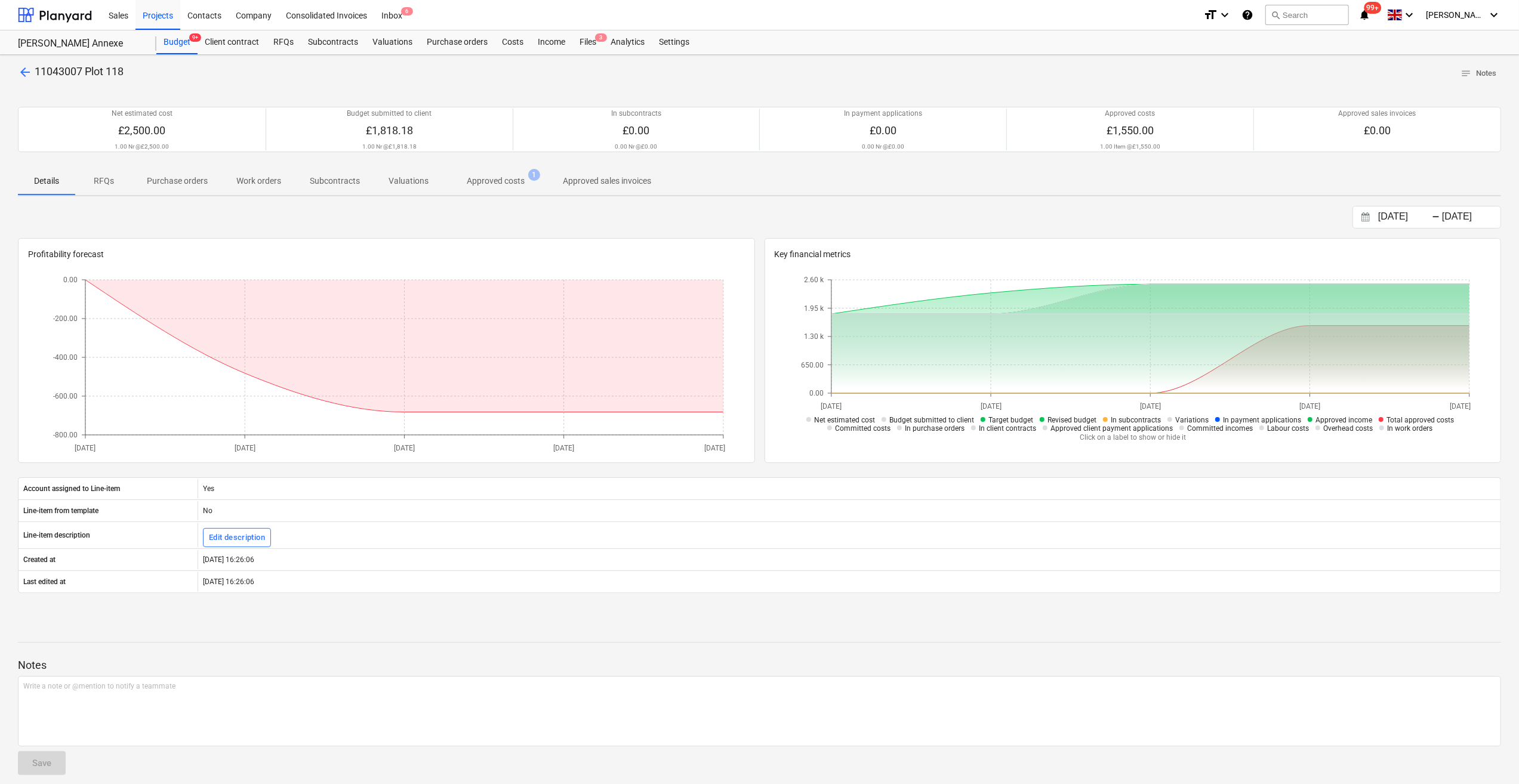
click at [491, 183] on p "Approved costs" at bounding box center [495, 180] width 58 height 12
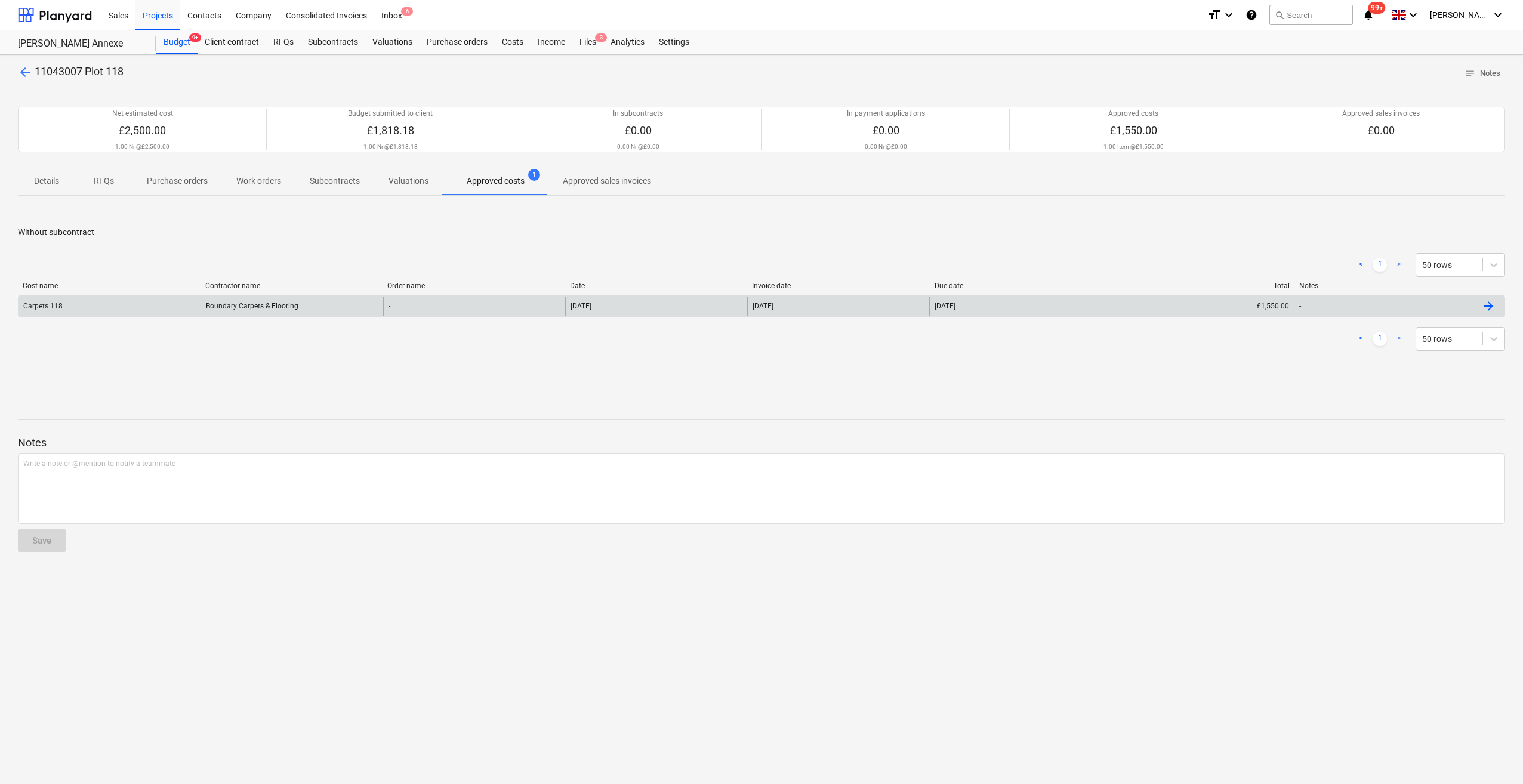
click at [262, 313] on div "Boundary Carpets & Flooring" at bounding box center [291, 306] width 182 height 19
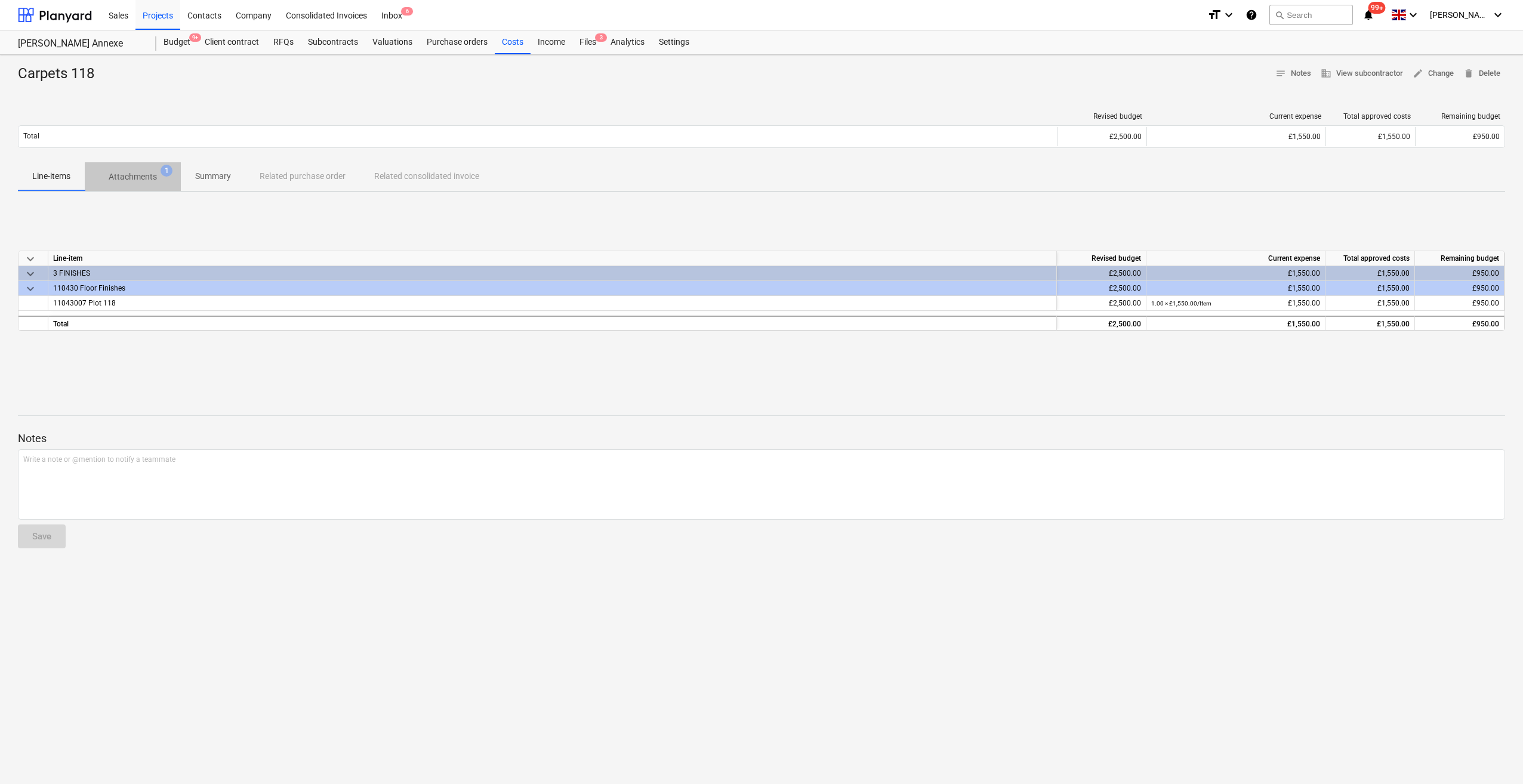
click at [121, 175] on p "Attachments" at bounding box center [132, 176] width 48 height 12
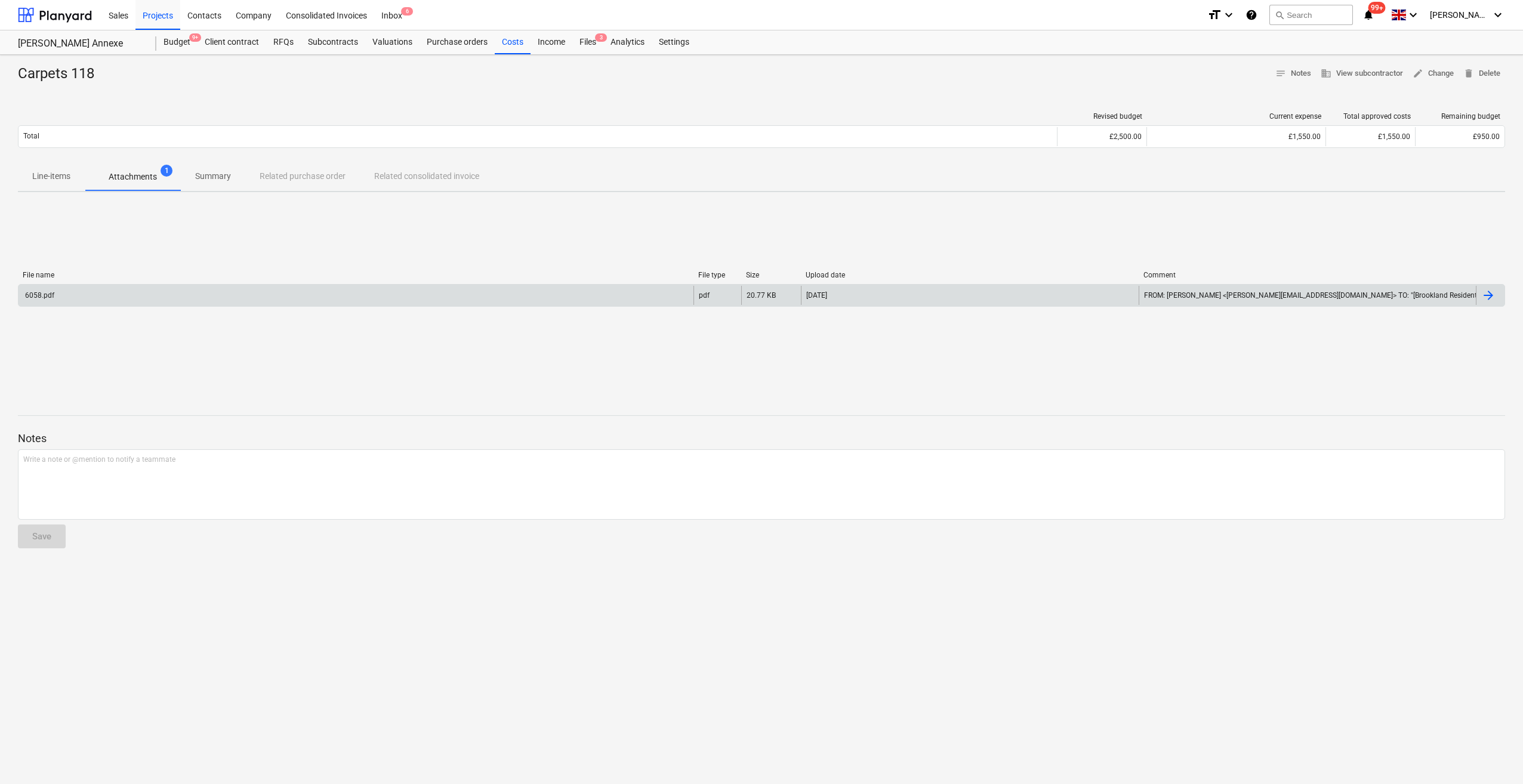
click at [156, 300] on div "6058.pdf" at bounding box center [356, 295] width 675 height 19
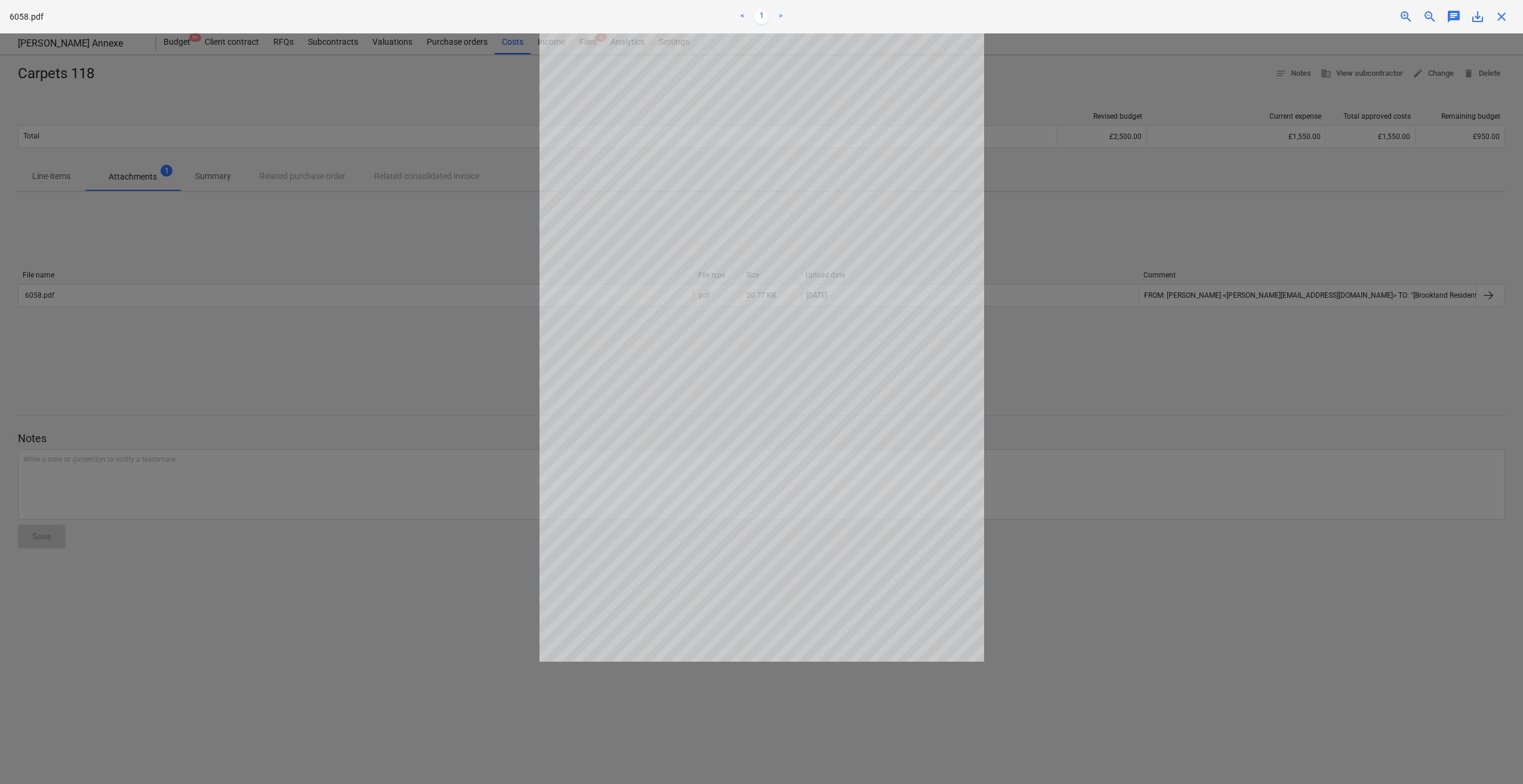
click at [1505, 20] on span "close" at bounding box center [1501, 17] width 14 height 14
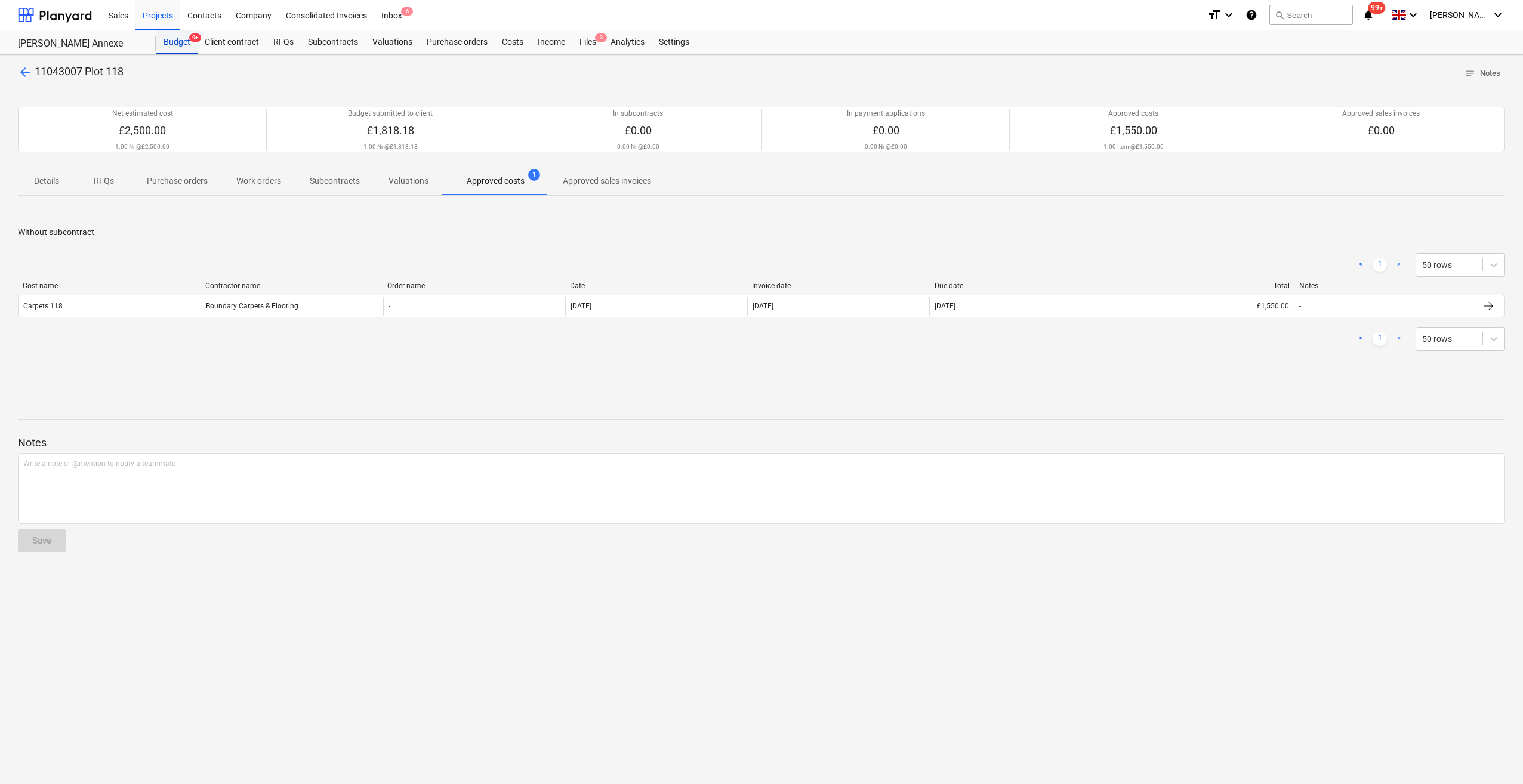
click at [173, 44] on div "Budget 9+" at bounding box center [177, 42] width 41 height 24
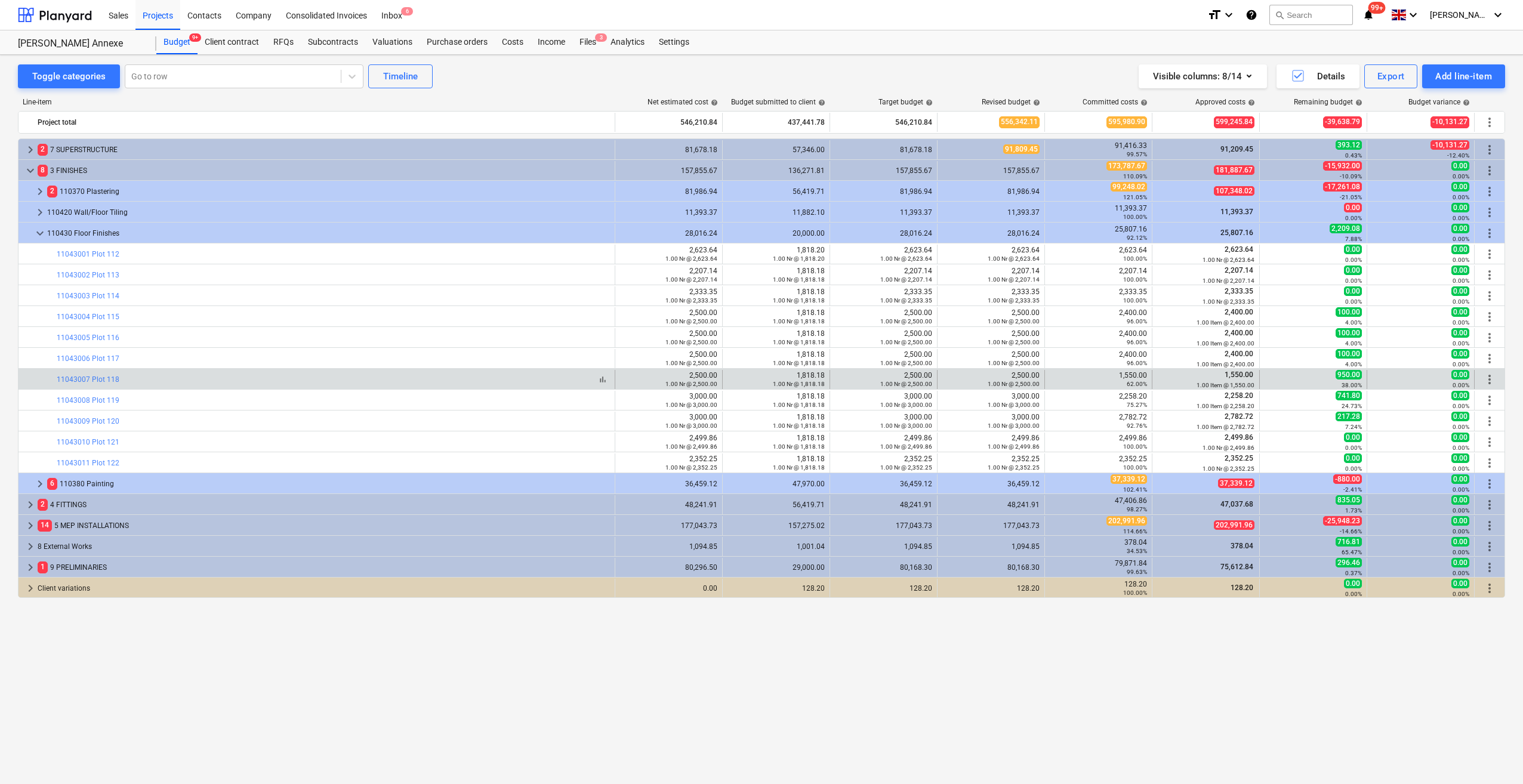
click at [154, 377] on div "bar_chart 11043007 Plot 118" at bounding box center [333, 379] width 553 height 9
click at [104, 382] on link "11043007 Plot 118" at bounding box center [88, 379] width 63 height 9
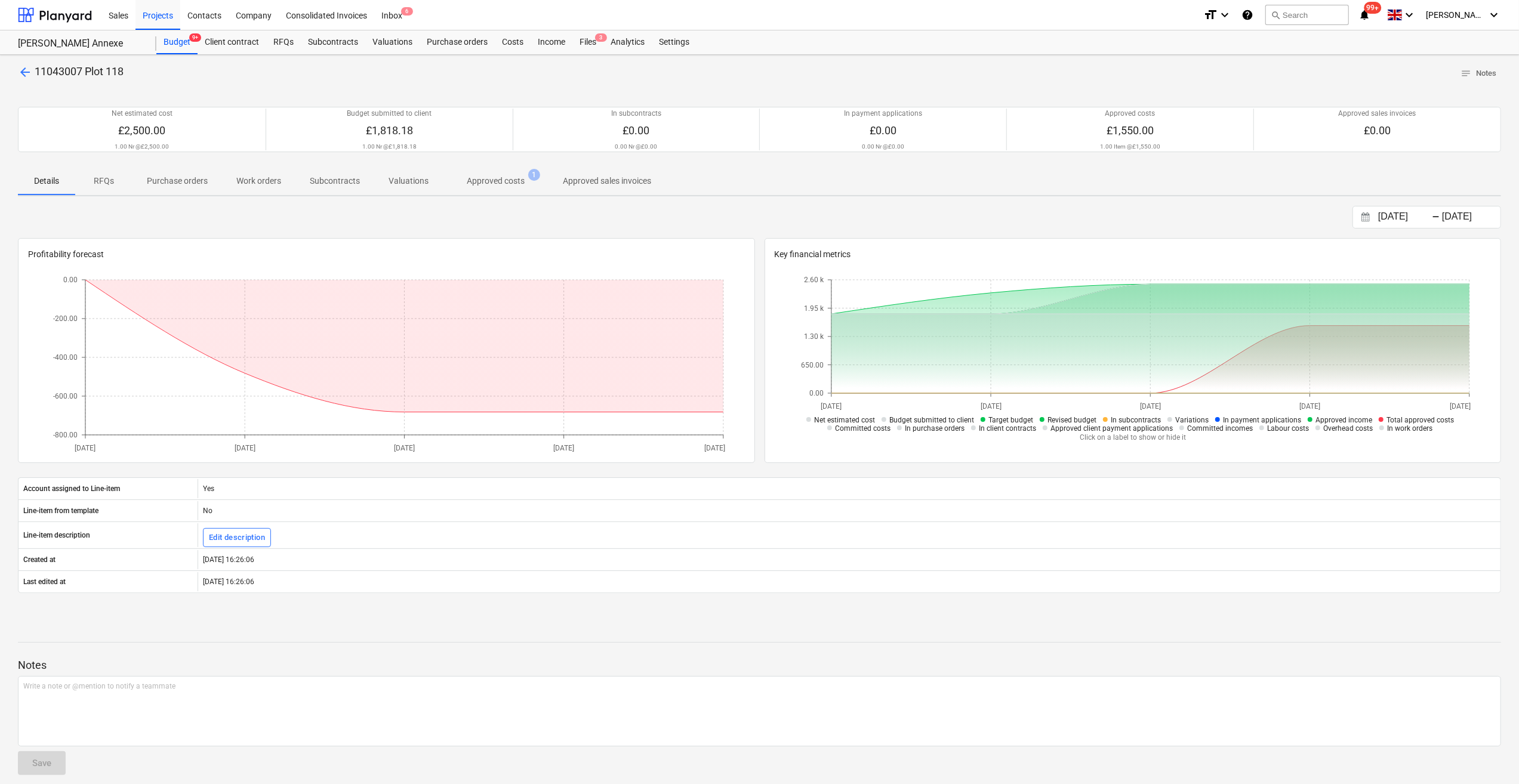
click at [477, 181] on p "Approved costs" at bounding box center [495, 180] width 58 height 12
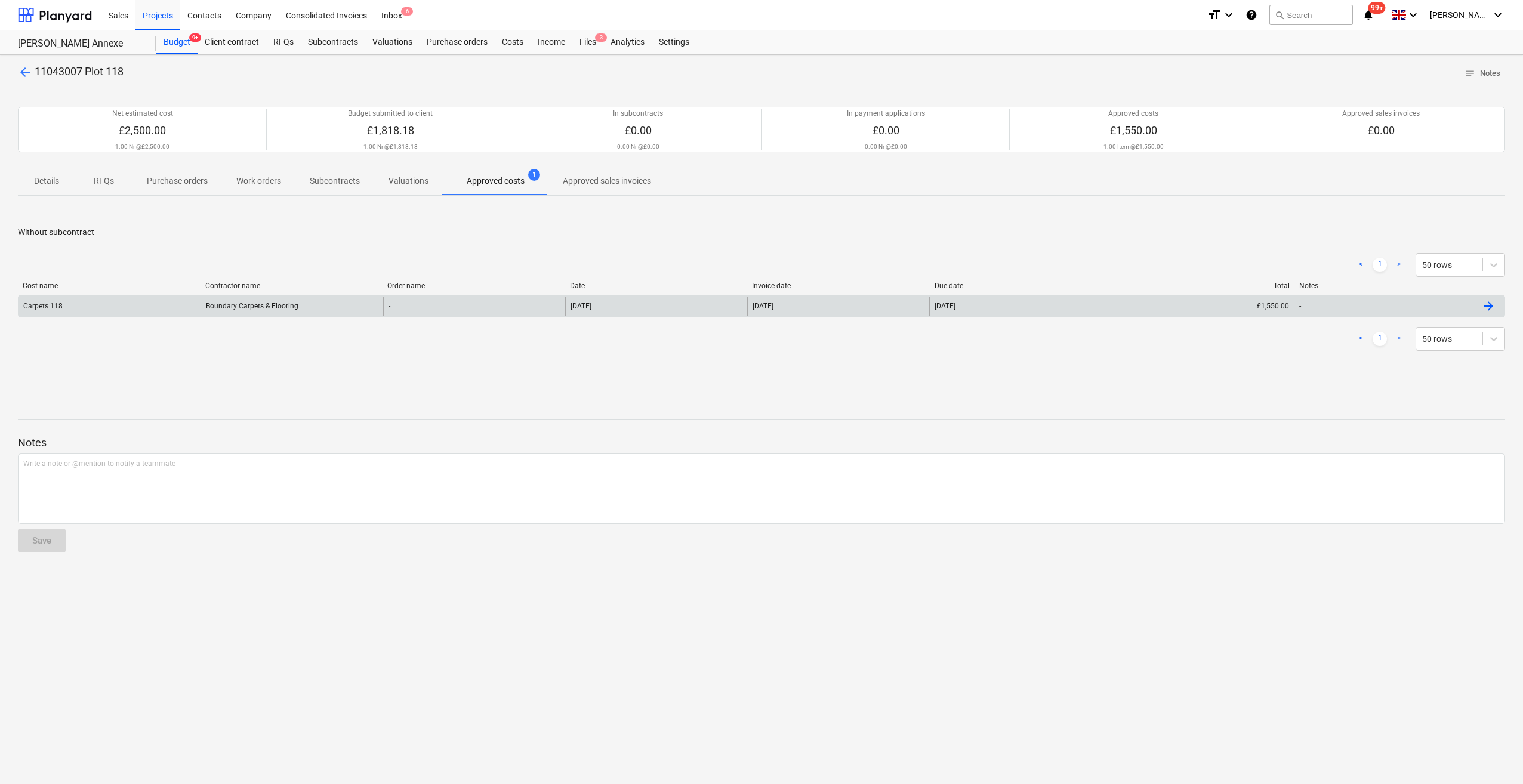
click at [271, 300] on div "Boundary Carpets & Flooring" at bounding box center [291, 306] width 182 height 19
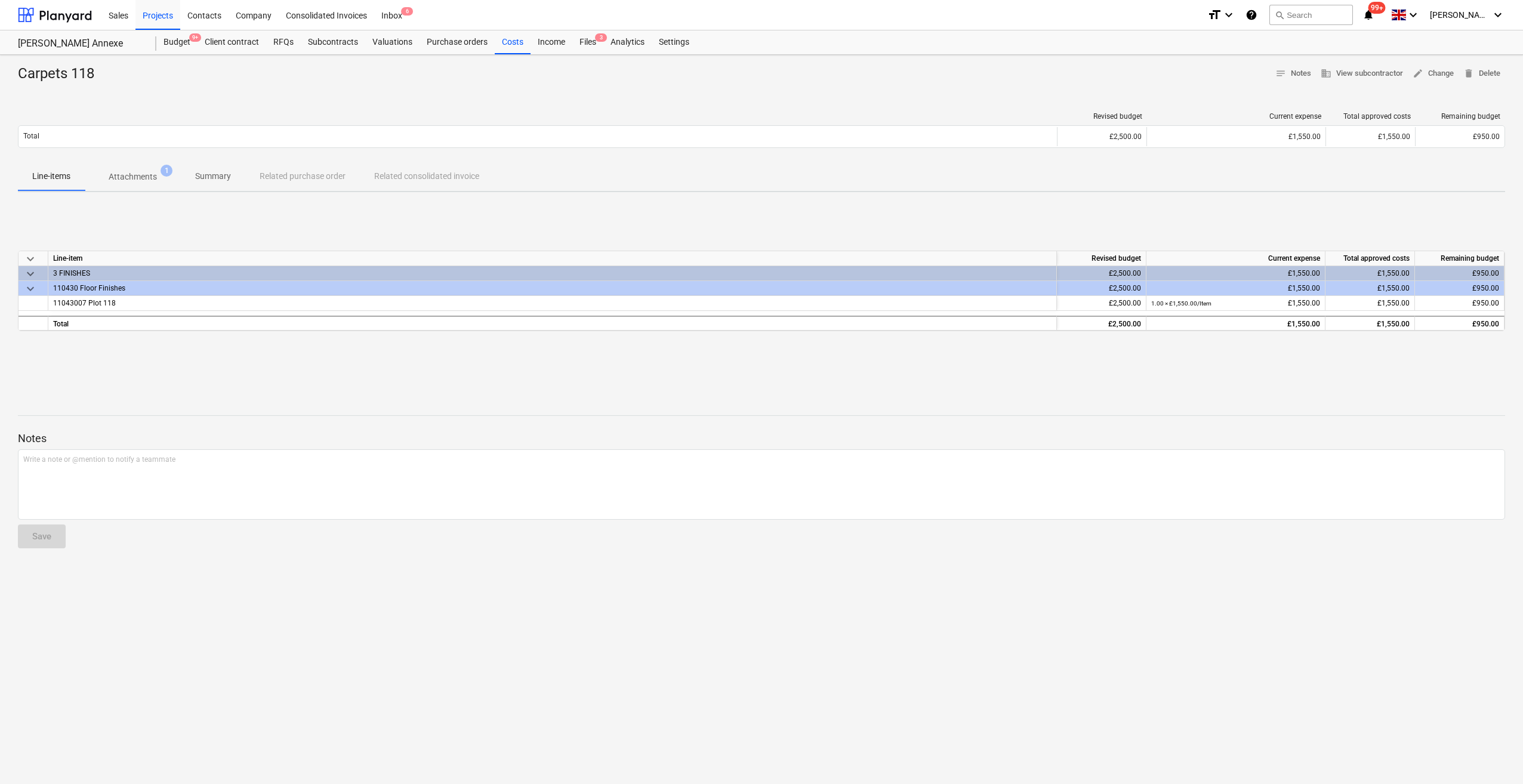
click at [143, 179] on p "Attachments" at bounding box center [132, 176] width 48 height 12
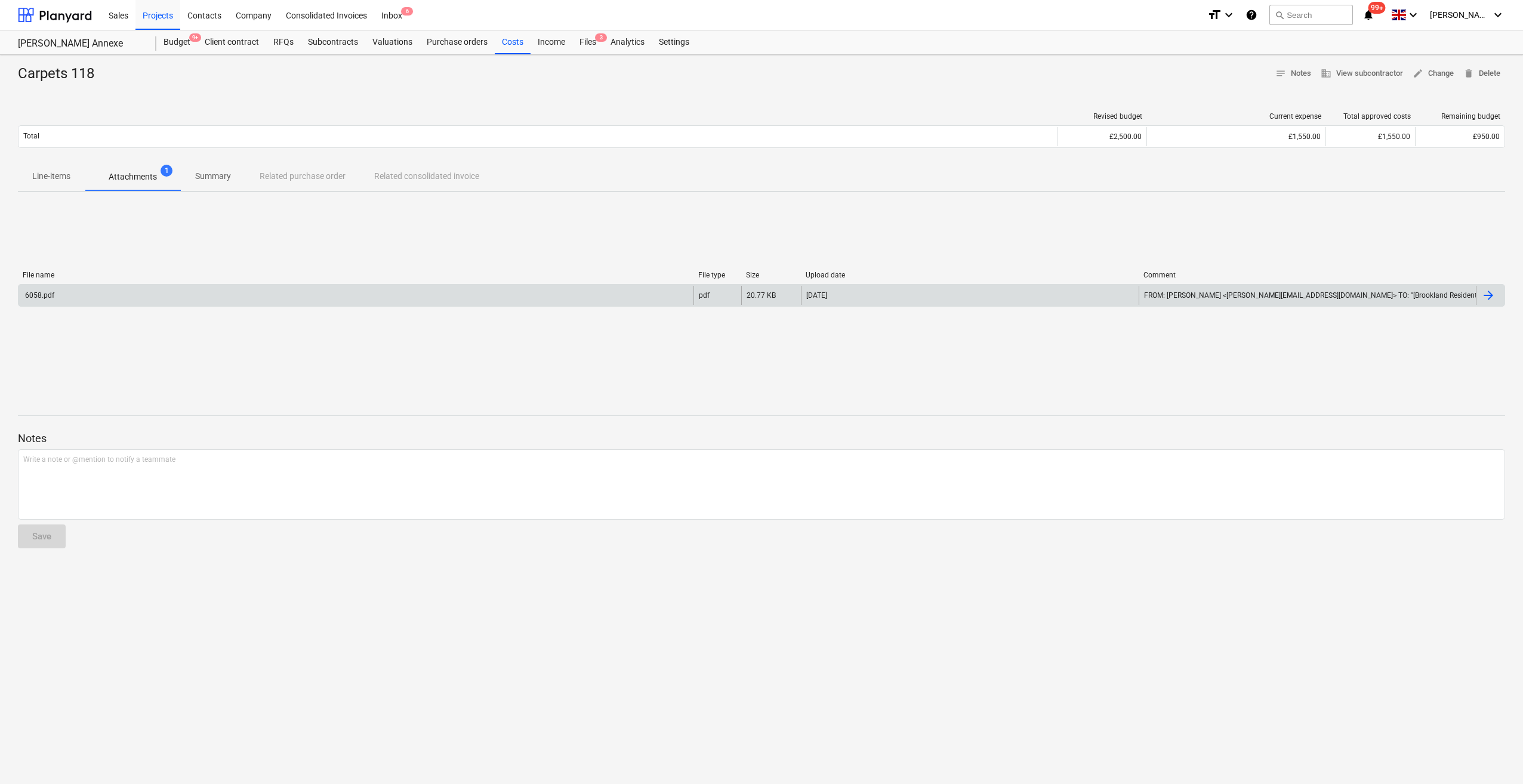
click at [55, 299] on div "6058.pdf" at bounding box center [356, 295] width 675 height 19
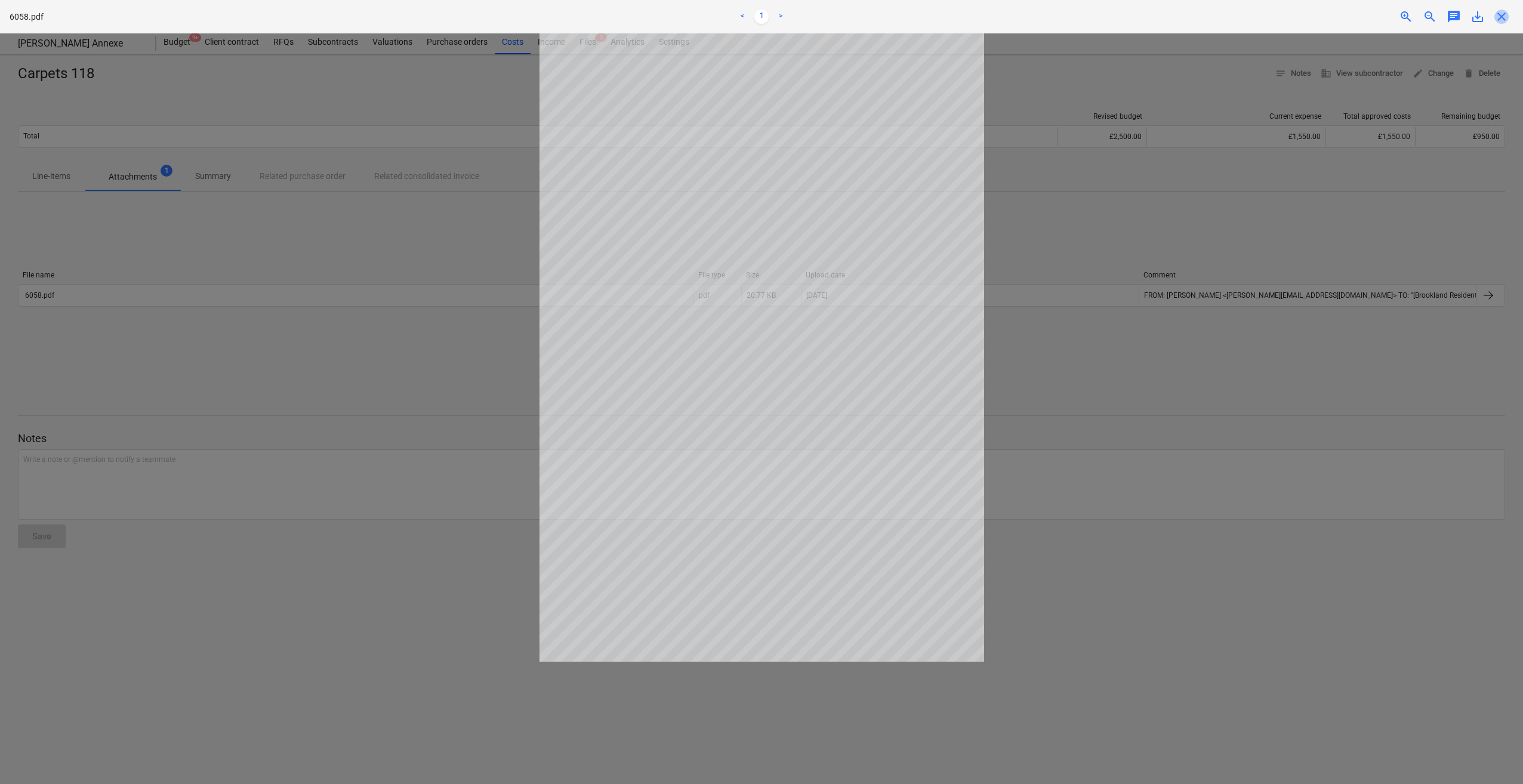
click at [1500, 14] on span "close" at bounding box center [1501, 17] width 14 height 14
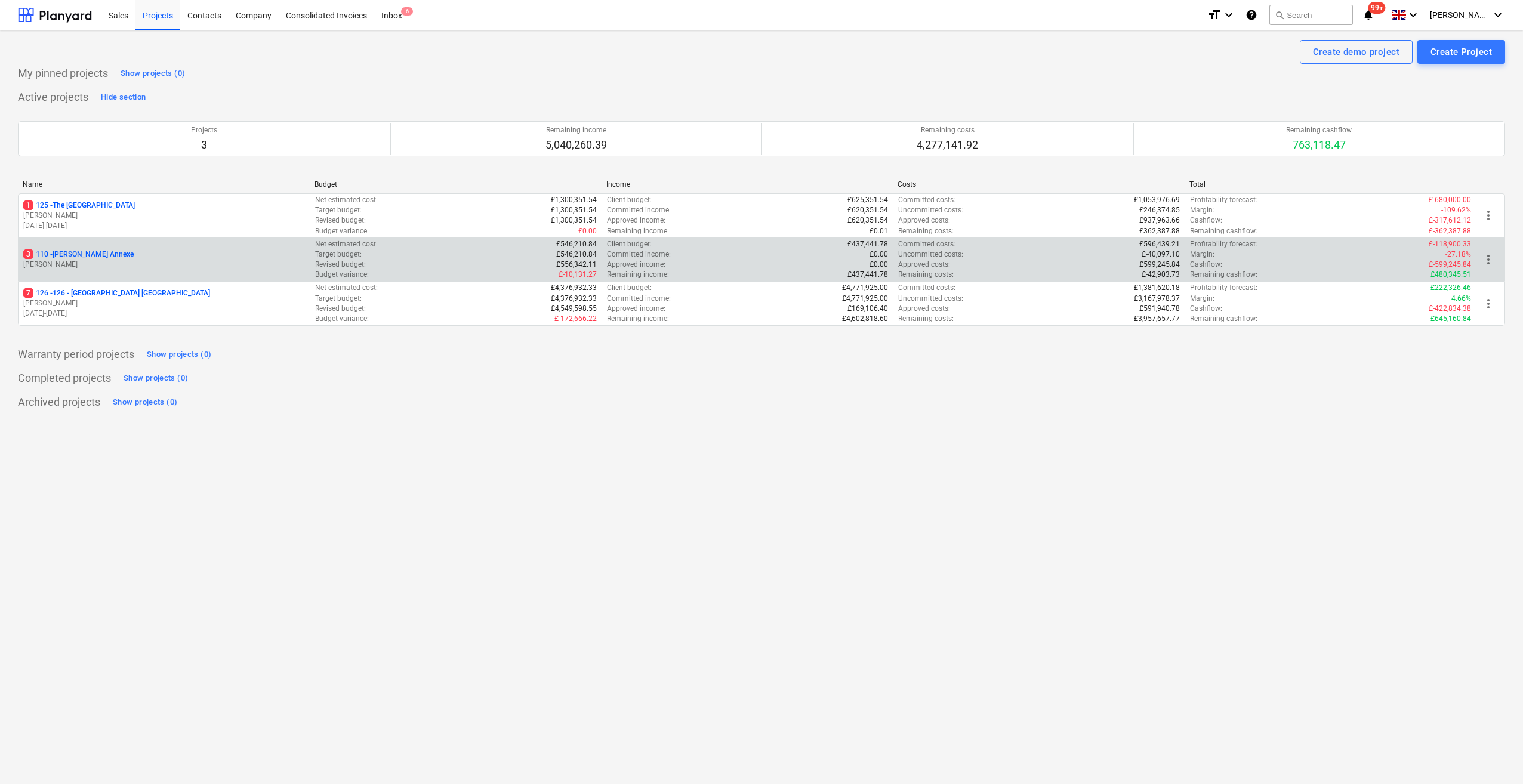
click at [70, 254] on p "3 110 - [PERSON_NAME] Annexe" at bounding box center [78, 254] width 111 height 10
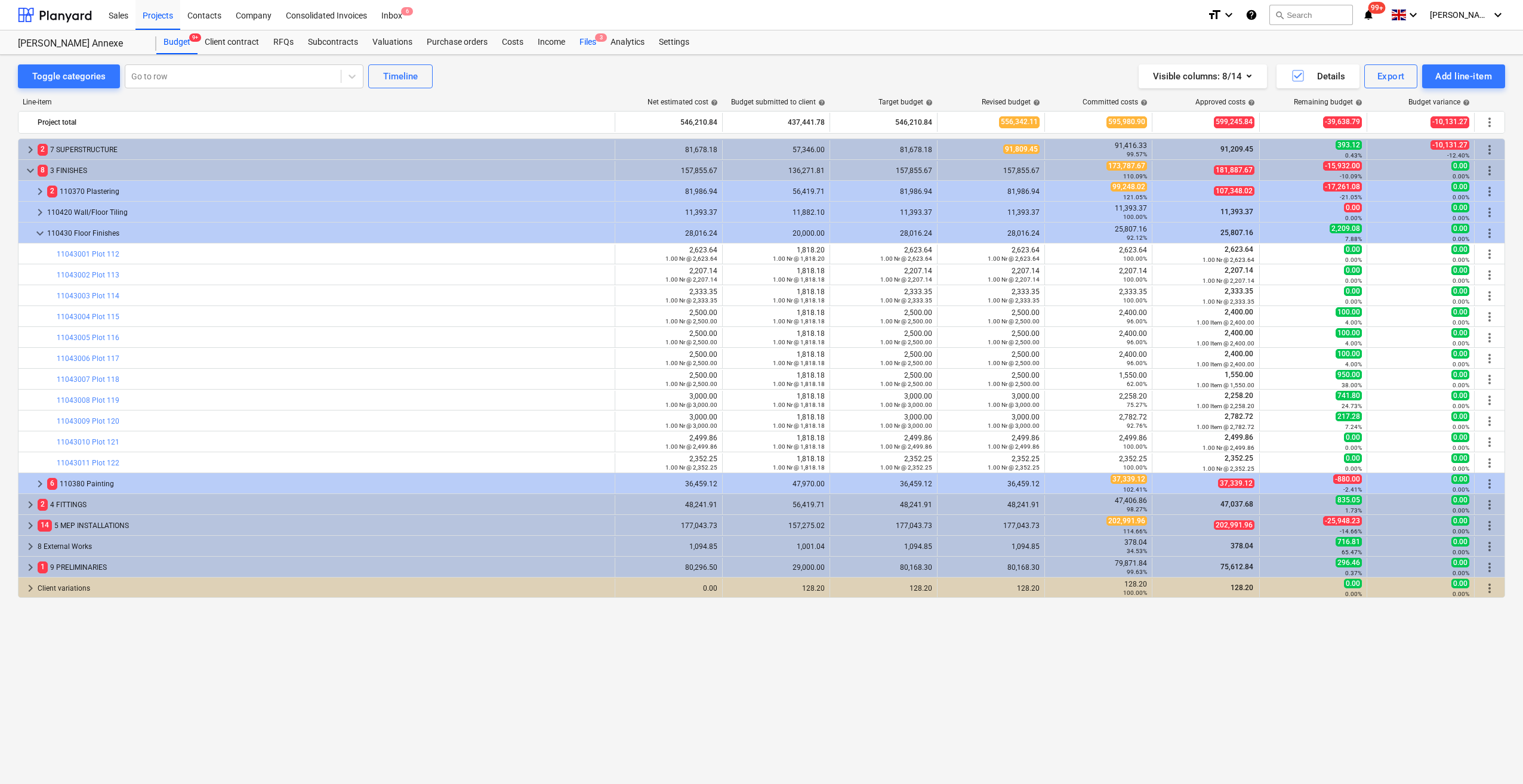
click at [595, 40] on span "3" at bounding box center [601, 37] width 12 height 9
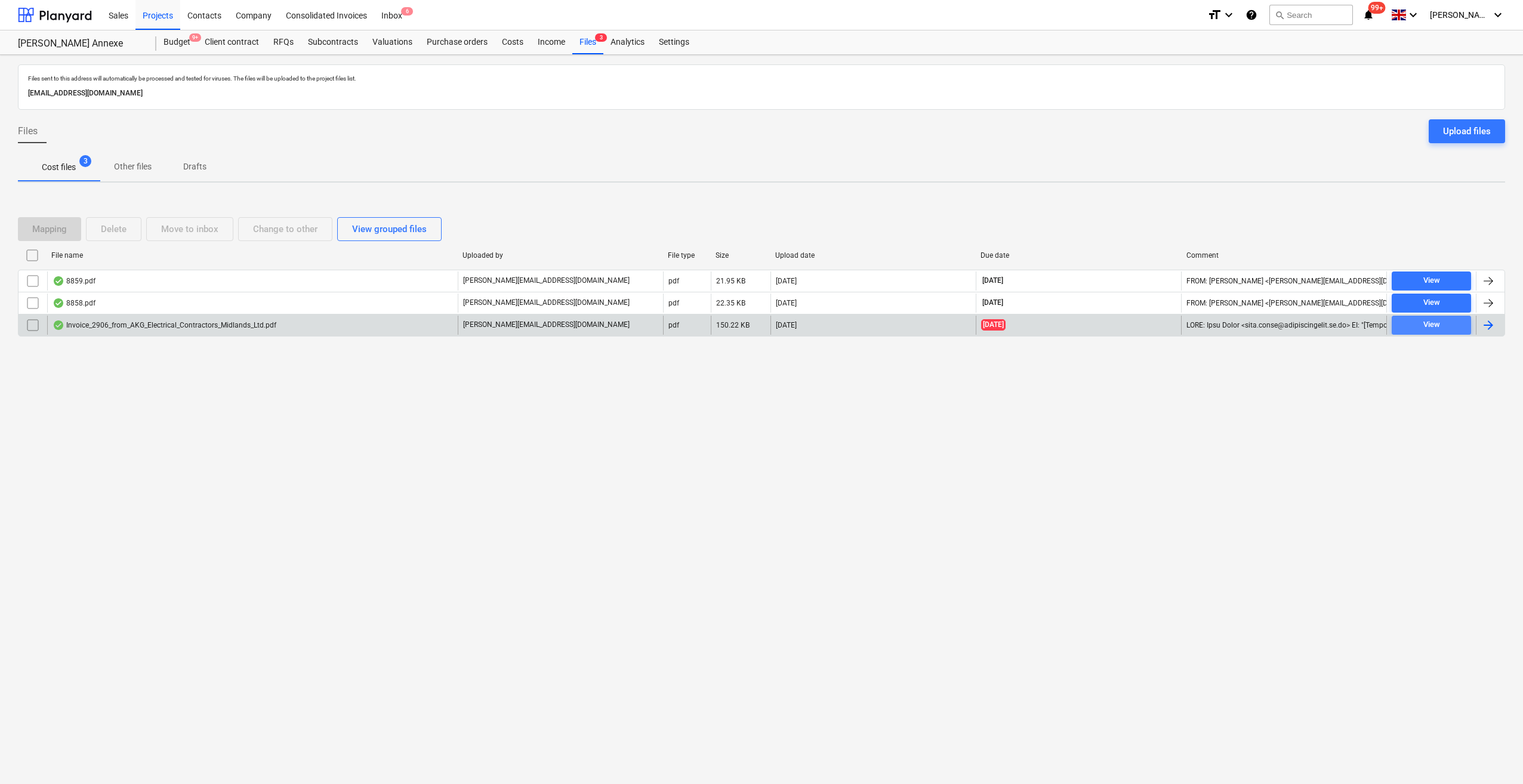
click at [1443, 326] on span "View" at bounding box center [1431, 325] width 70 height 14
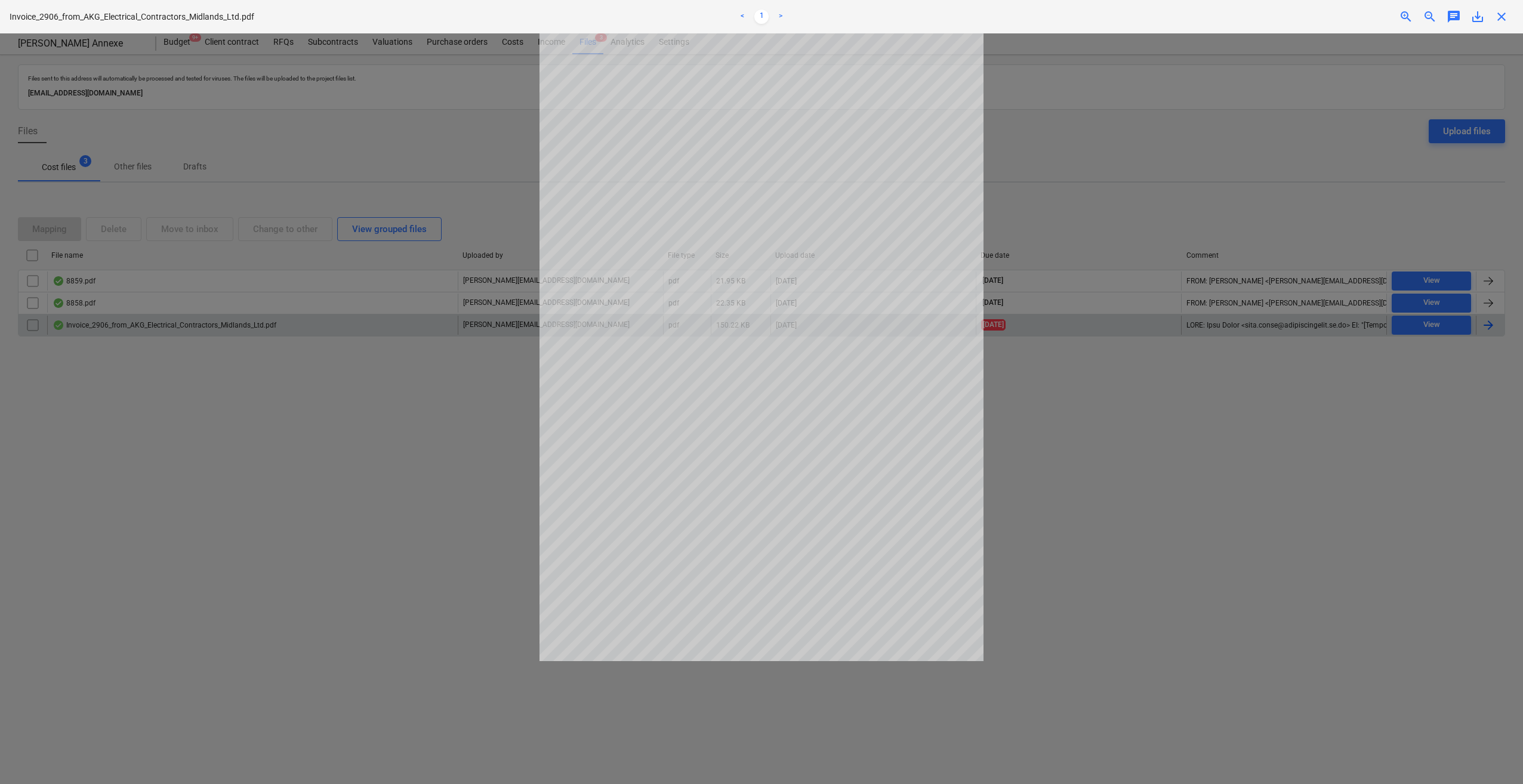
click at [1504, 16] on span "close" at bounding box center [1501, 17] width 14 height 14
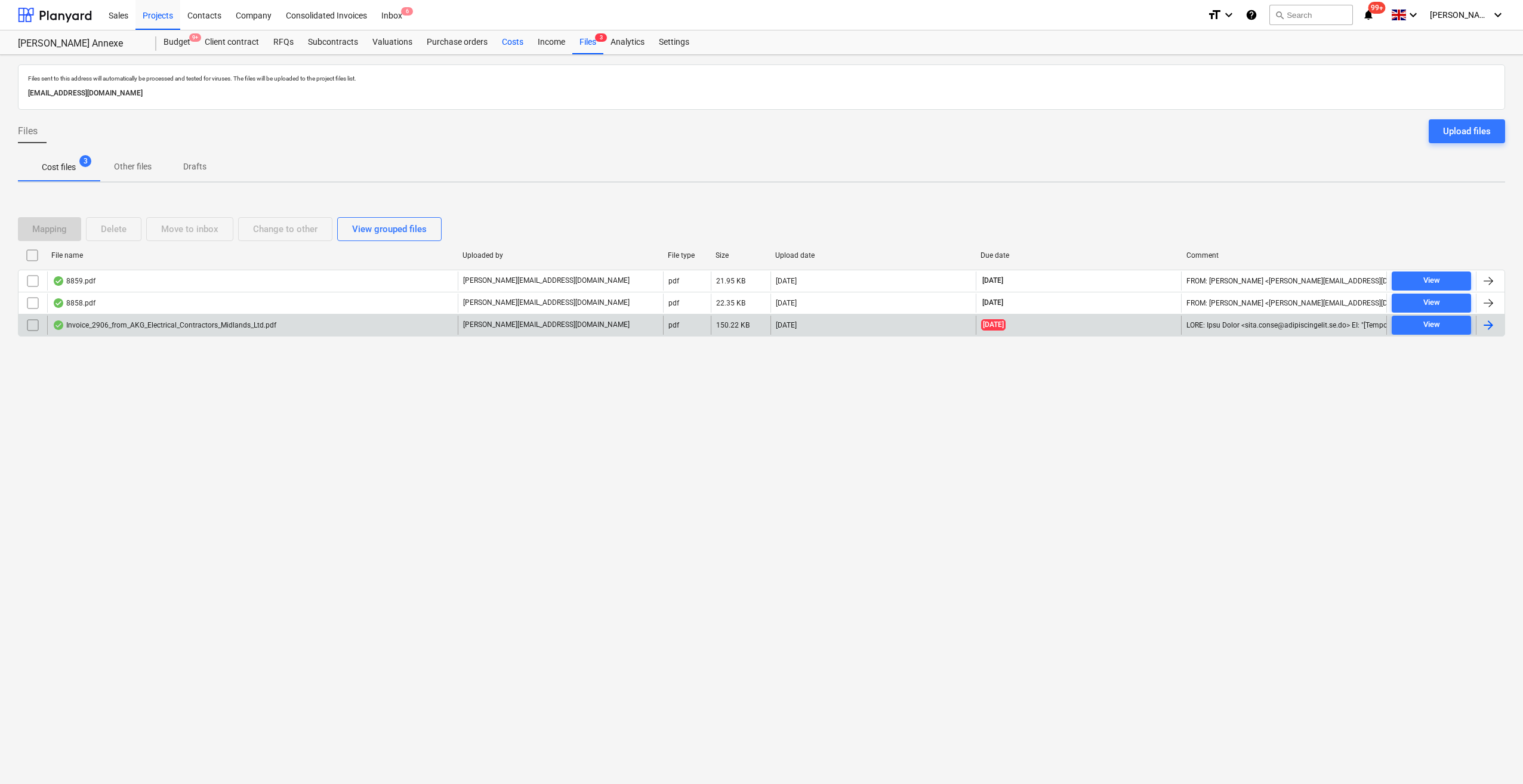
click at [506, 44] on div "Costs" at bounding box center [512, 42] width 36 height 24
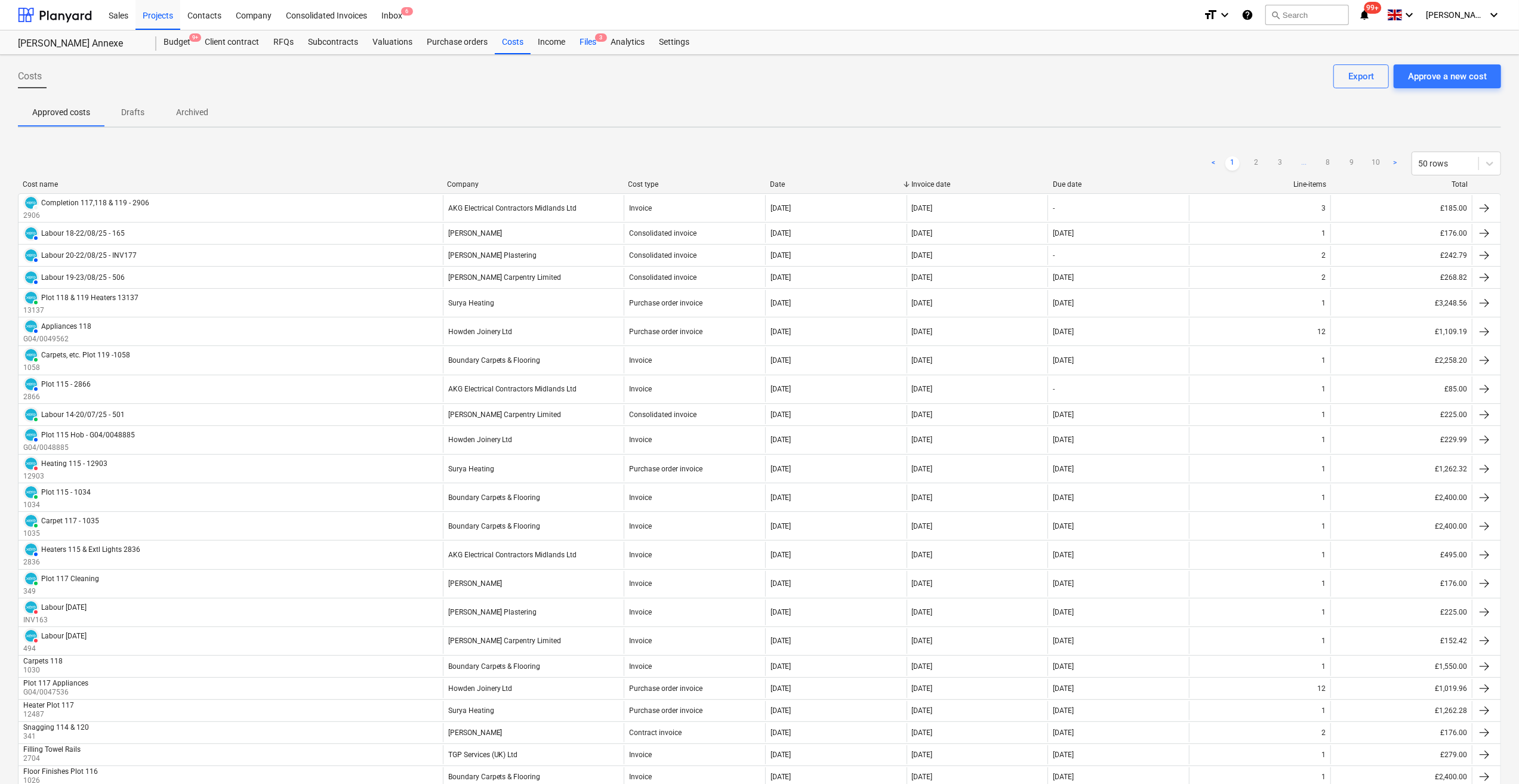
click at [582, 44] on div "Files 3" at bounding box center [587, 42] width 31 height 24
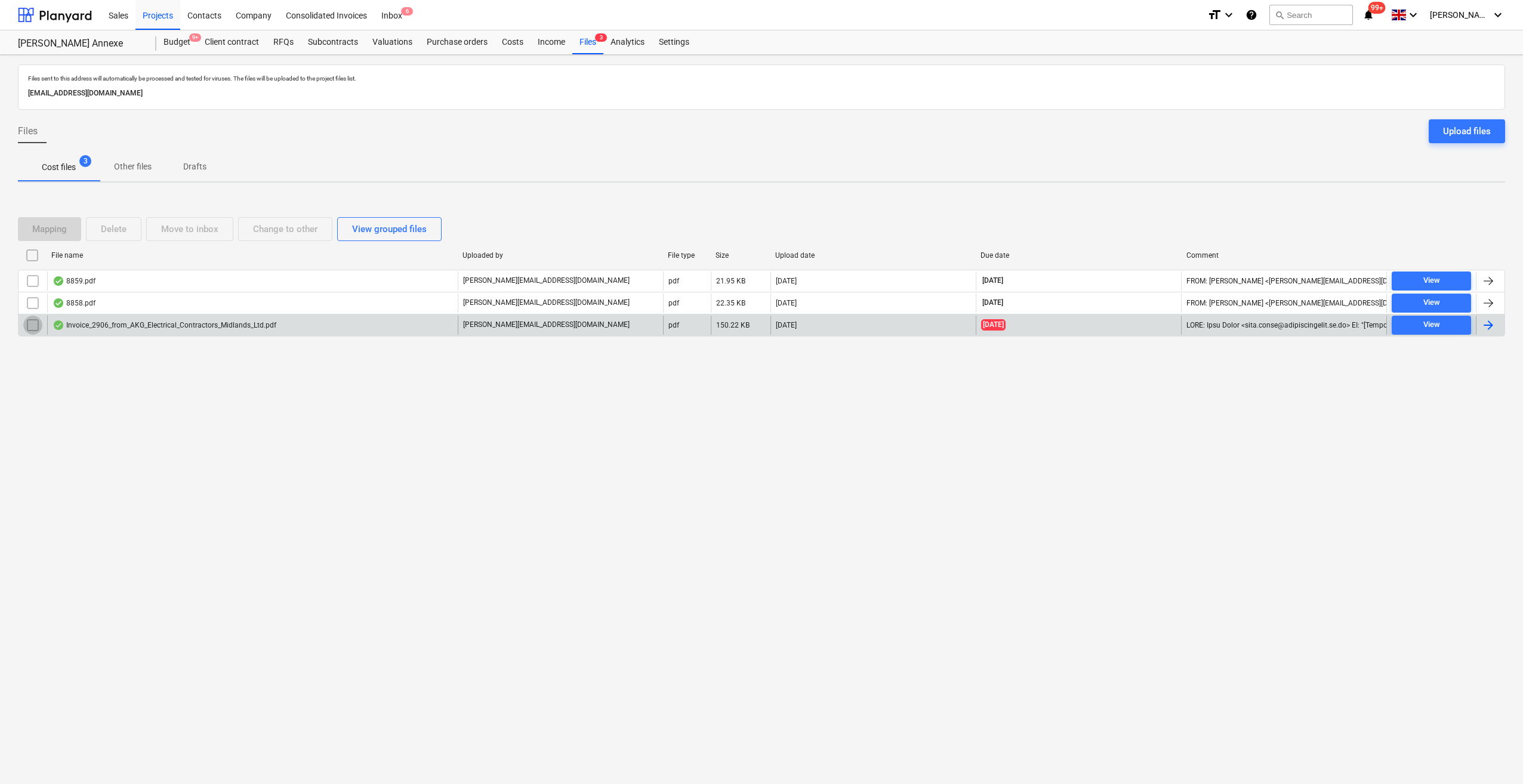
click at [32, 326] on input "checkbox" at bounding box center [32, 325] width 19 height 19
click at [115, 229] on div "Delete" at bounding box center [114, 229] width 26 height 16
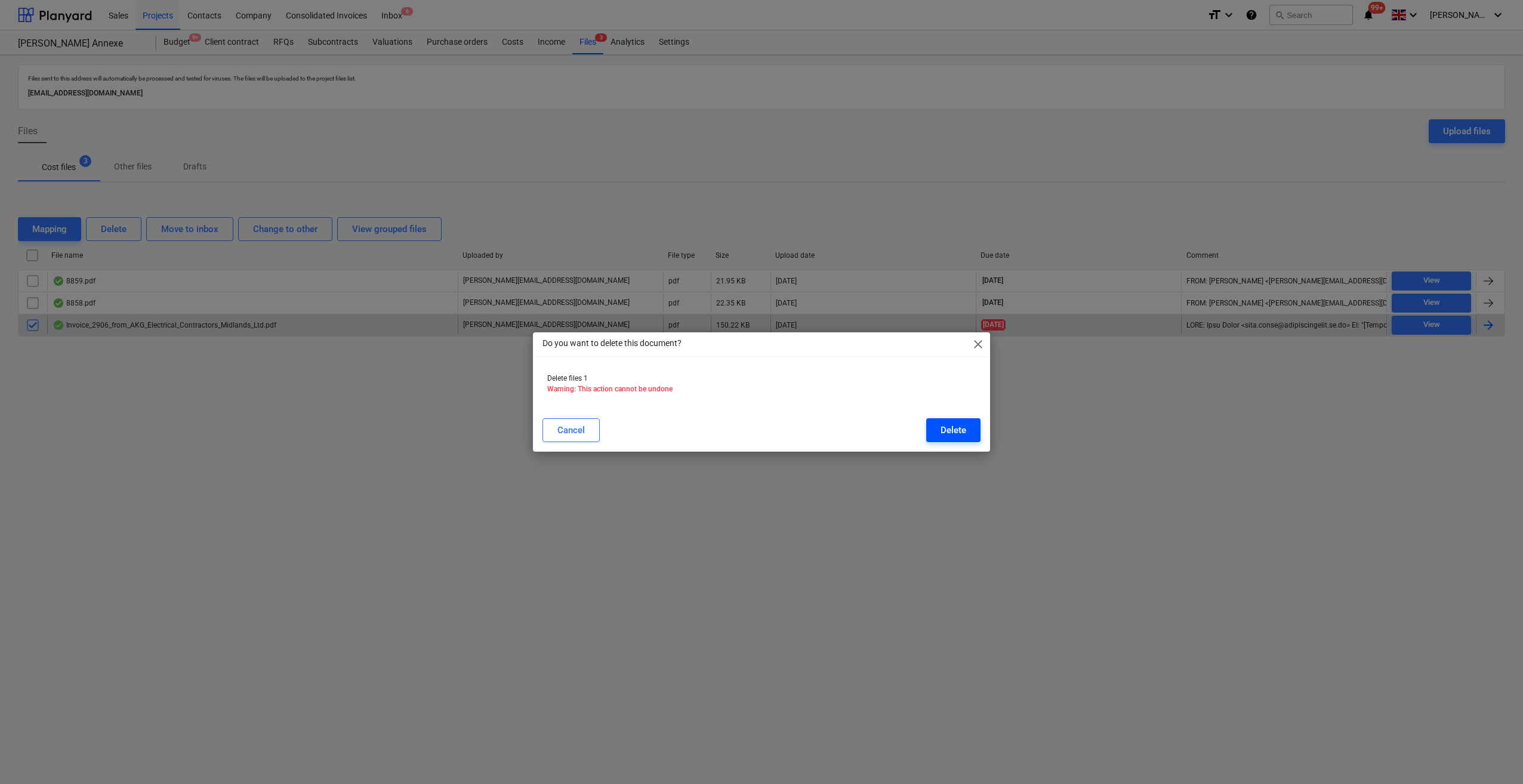
click at [961, 430] on div "Delete" at bounding box center [954, 430] width 26 height 16
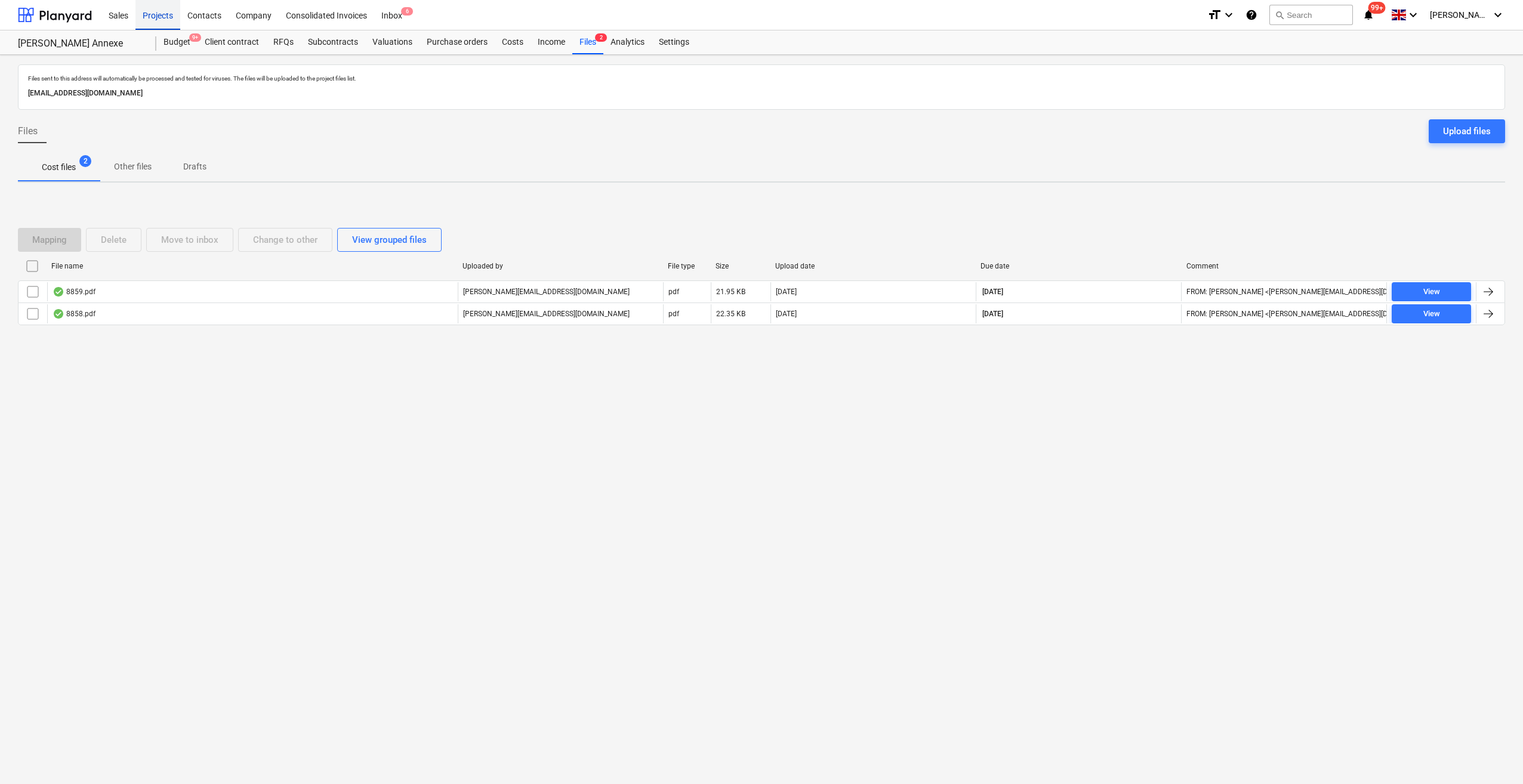
click at [157, 20] on div "Projects" at bounding box center [157, 14] width 45 height 30
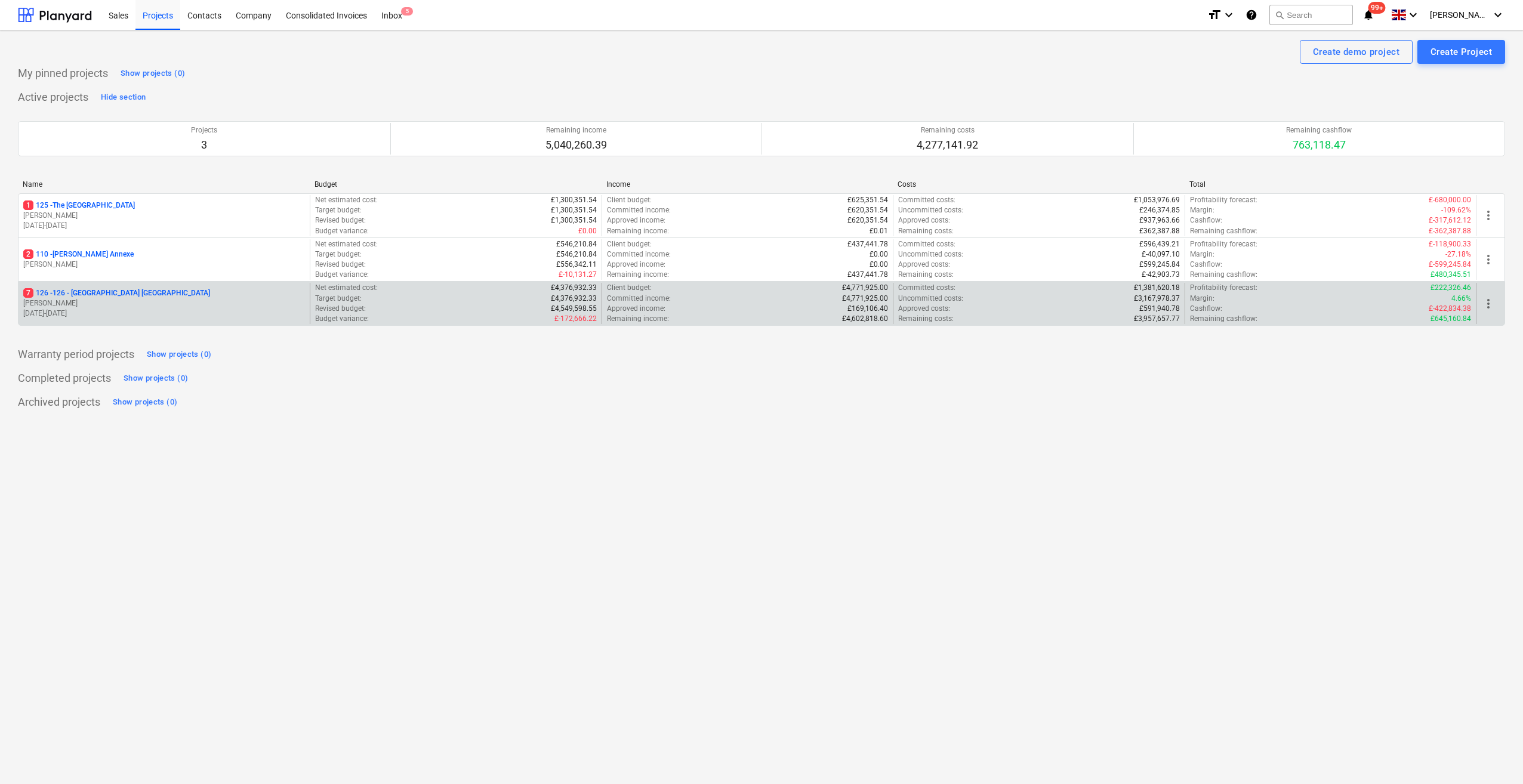
click at [70, 292] on p "7 126 - 126 - Royal Townhouses Ashby" at bounding box center [116, 293] width 187 height 10
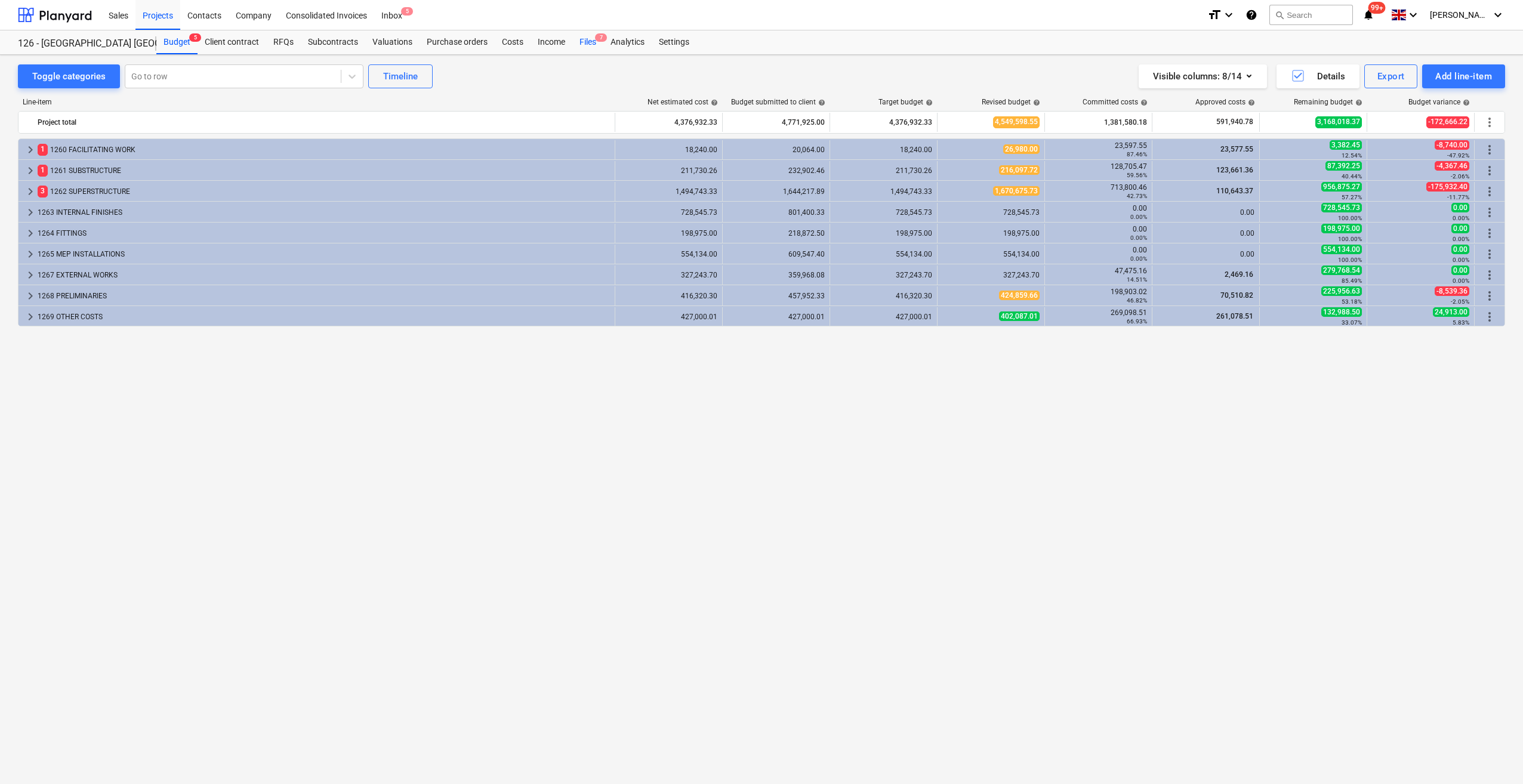
click at [580, 42] on div "Files 7" at bounding box center [587, 42] width 31 height 24
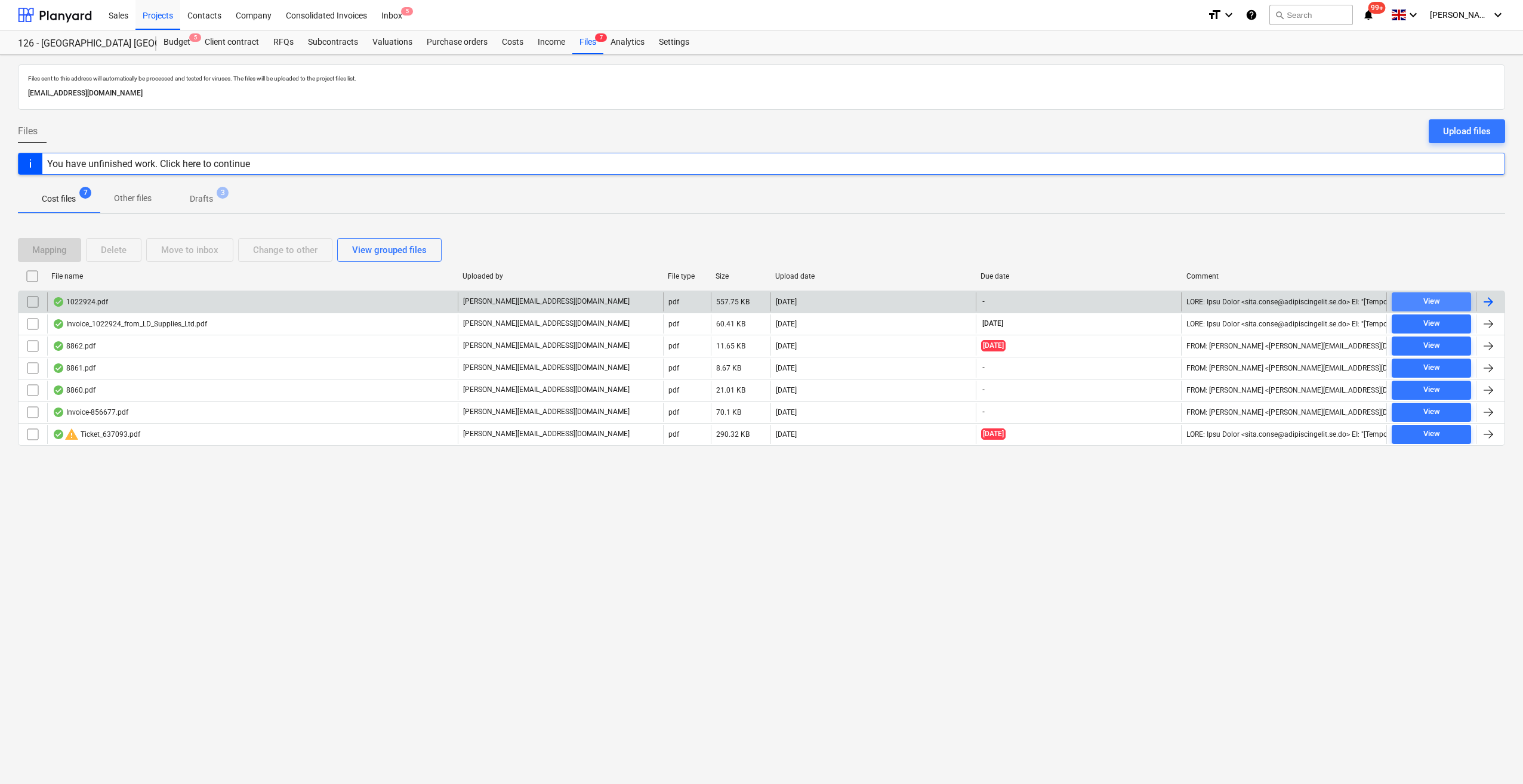
click at [1412, 298] on span "View" at bounding box center [1431, 301] width 70 height 14
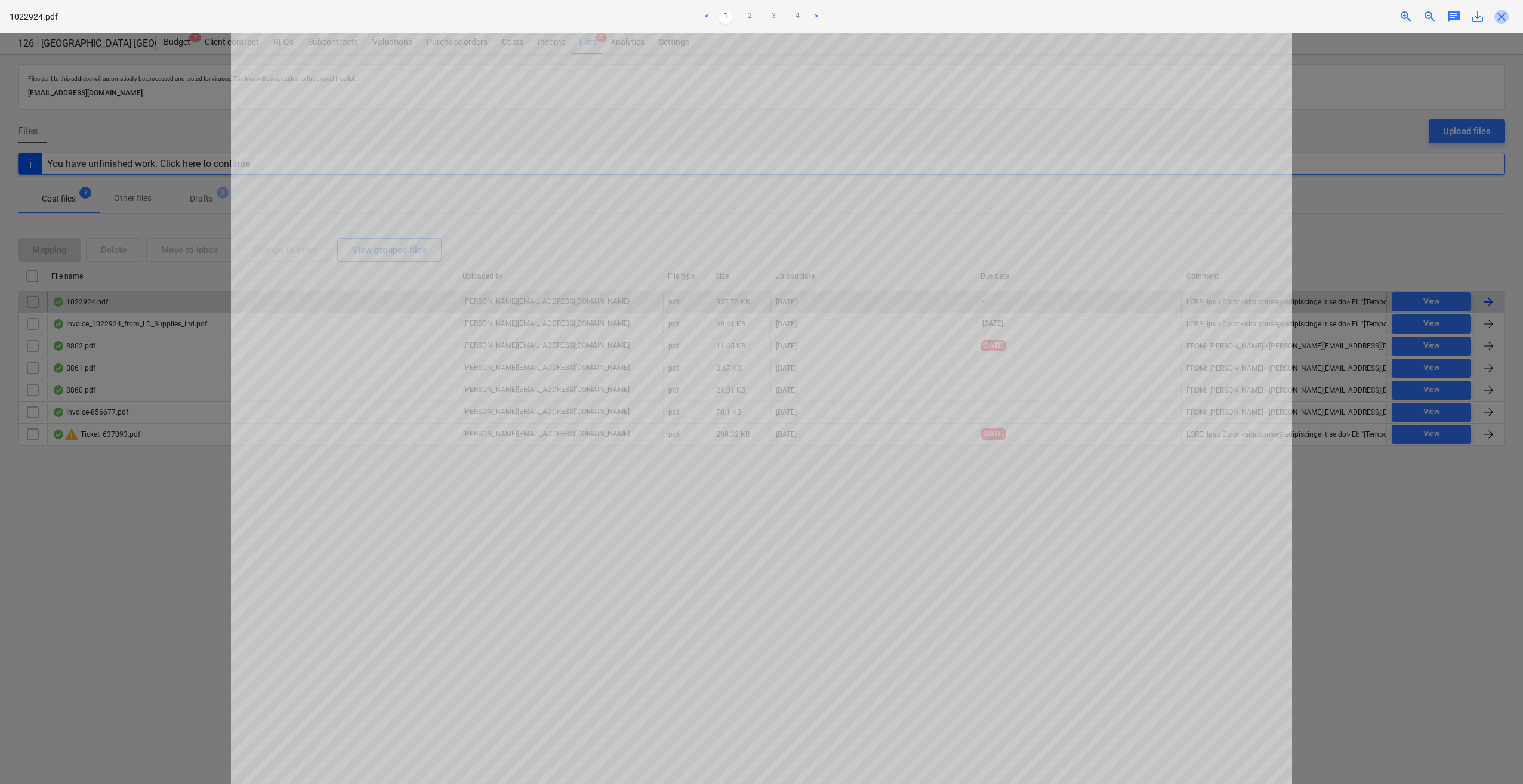
click at [1503, 18] on span "close" at bounding box center [1501, 17] width 14 height 14
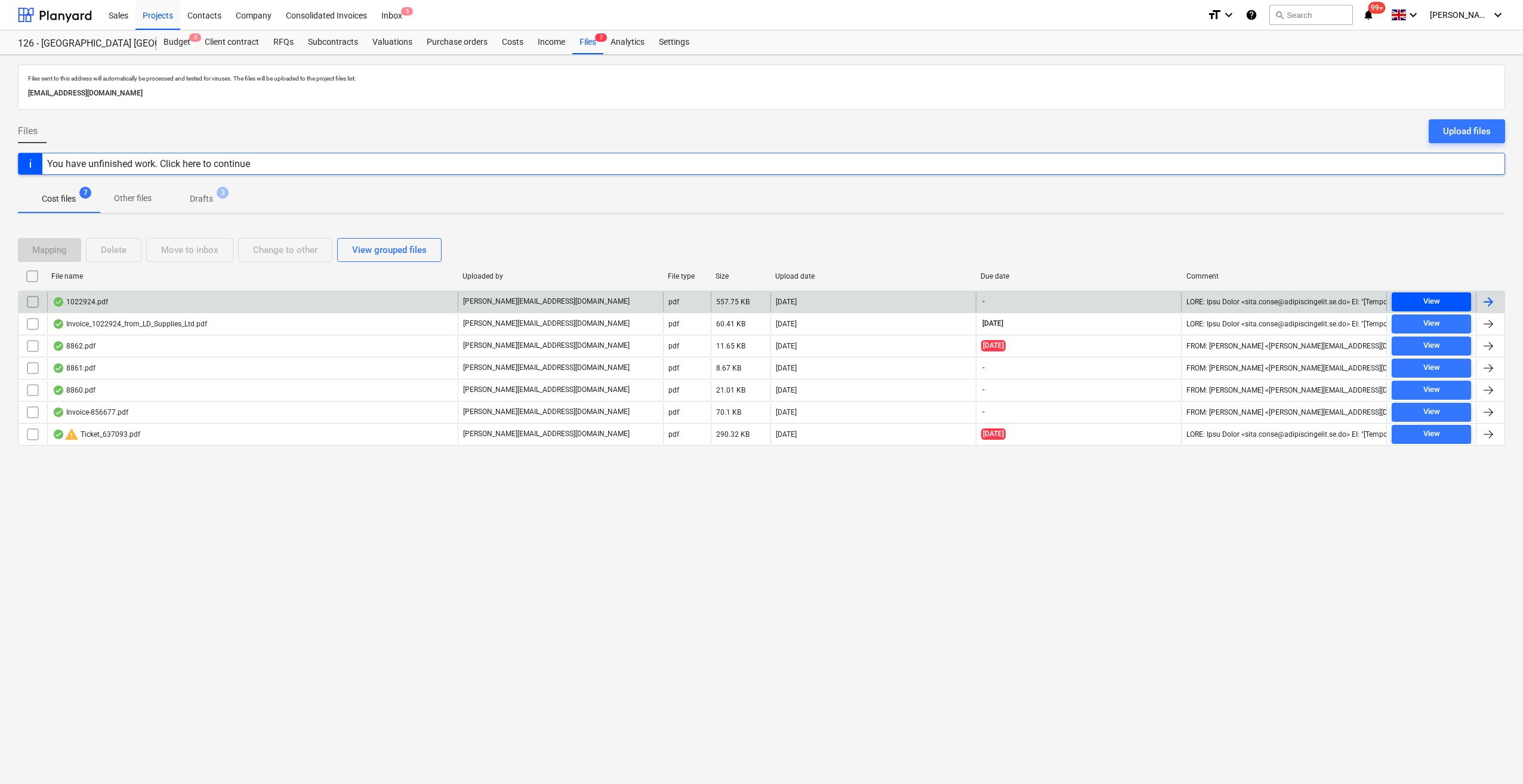
click at [1431, 305] on div "View" at bounding box center [1431, 301] width 17 height 14
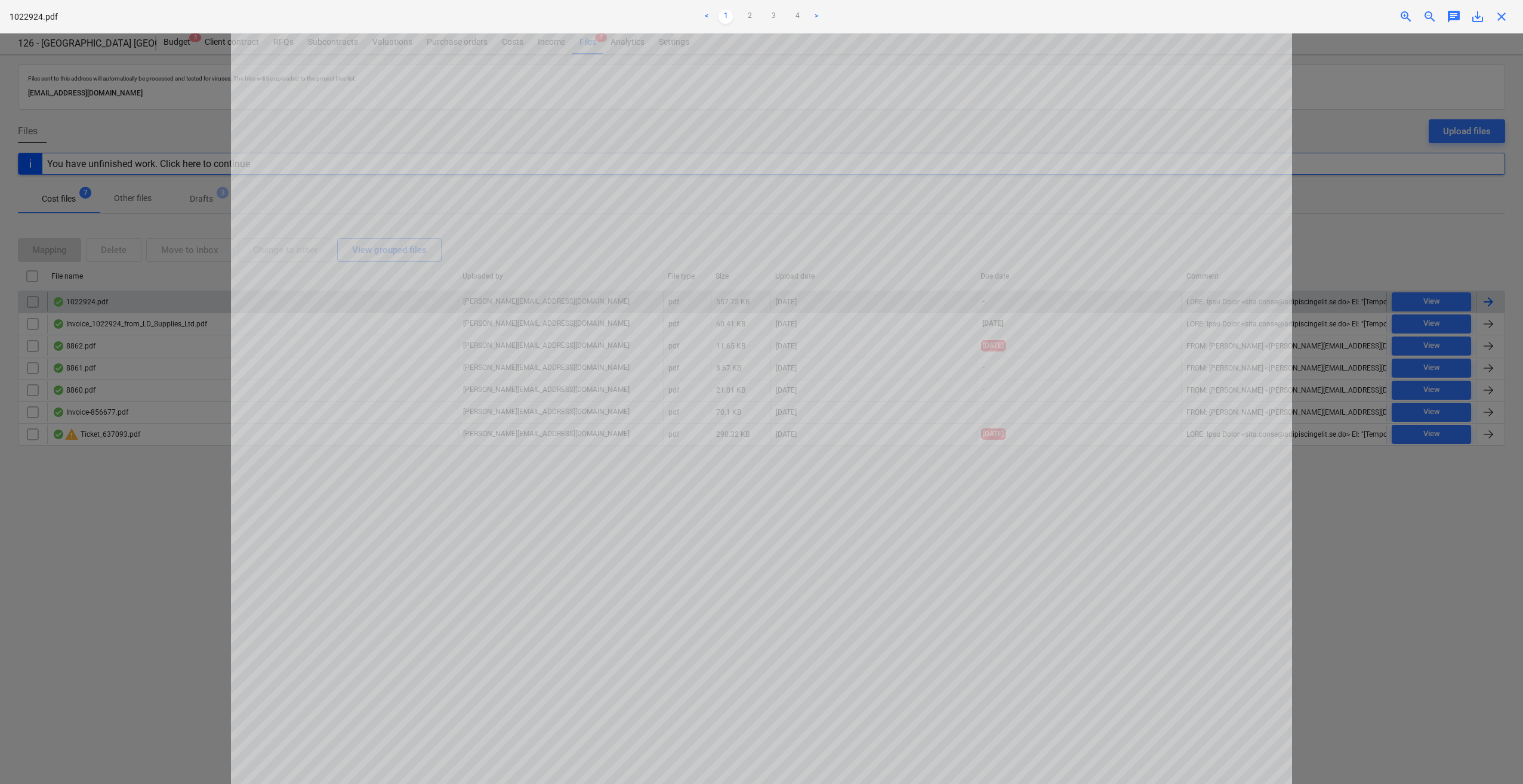
click at [1479, 14] on span "save_alt" at bounding box center [1478, 17] width 14 height 14
click at [1371, 118] on div at bounding box center [761, 408] width 1523 height 751
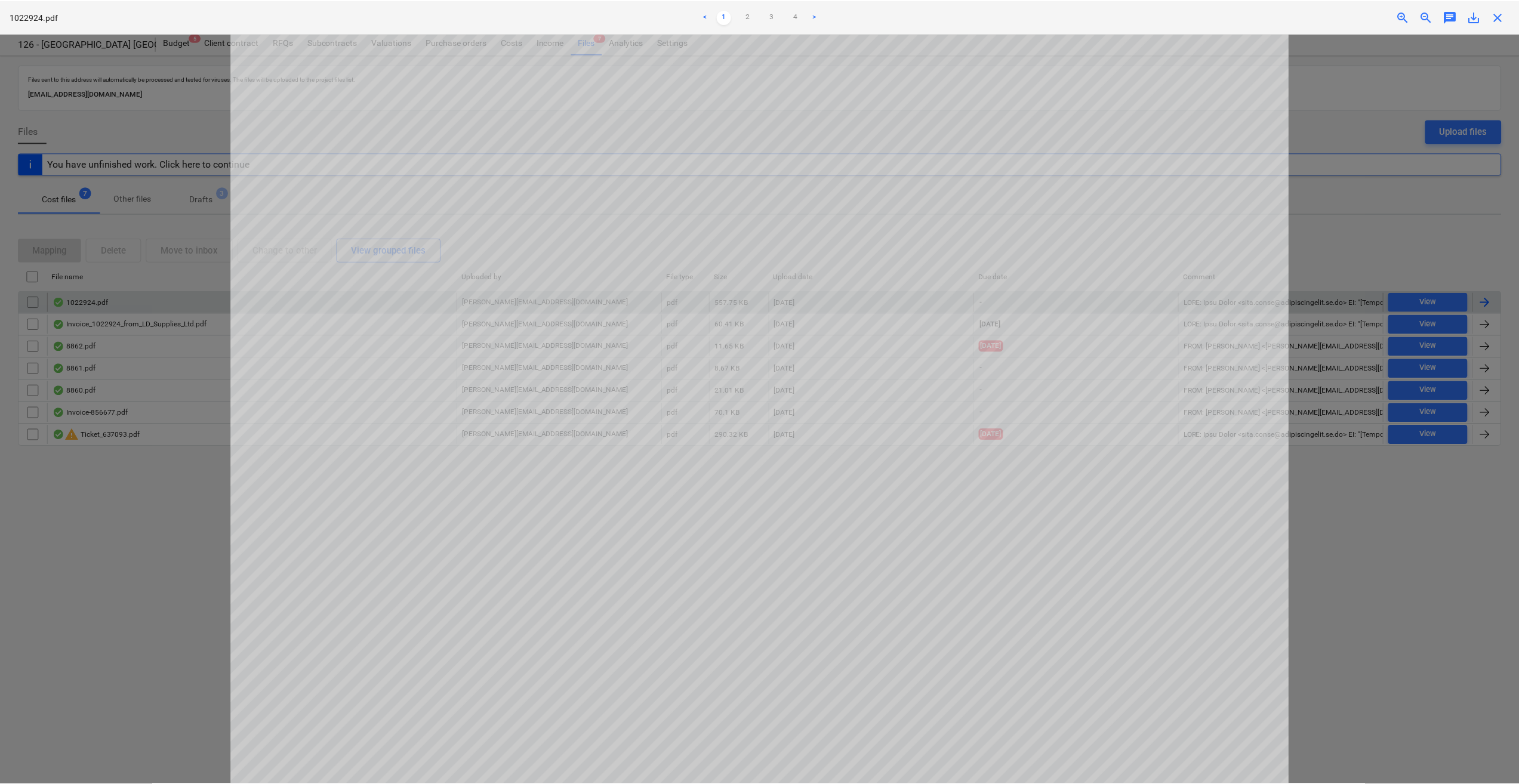
scroll to position [1, 0]
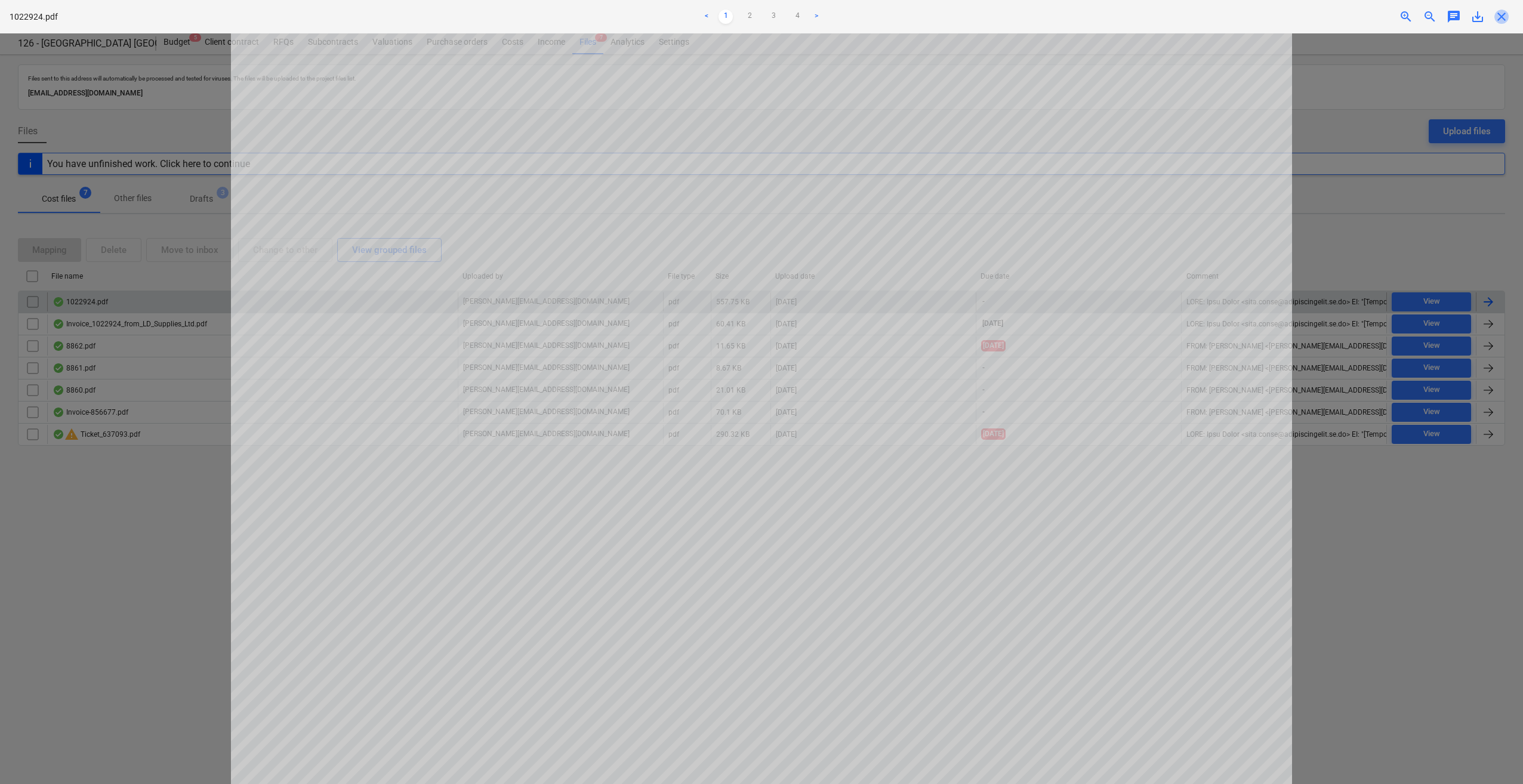
drag, startPoint x: 1500, startPoint y: 14, endPoint x: 1508, endPoint y: 43, distance: 30.1
click at [1501, 14] on span "close" at bounding box center [1501, 17] width 14 height 14
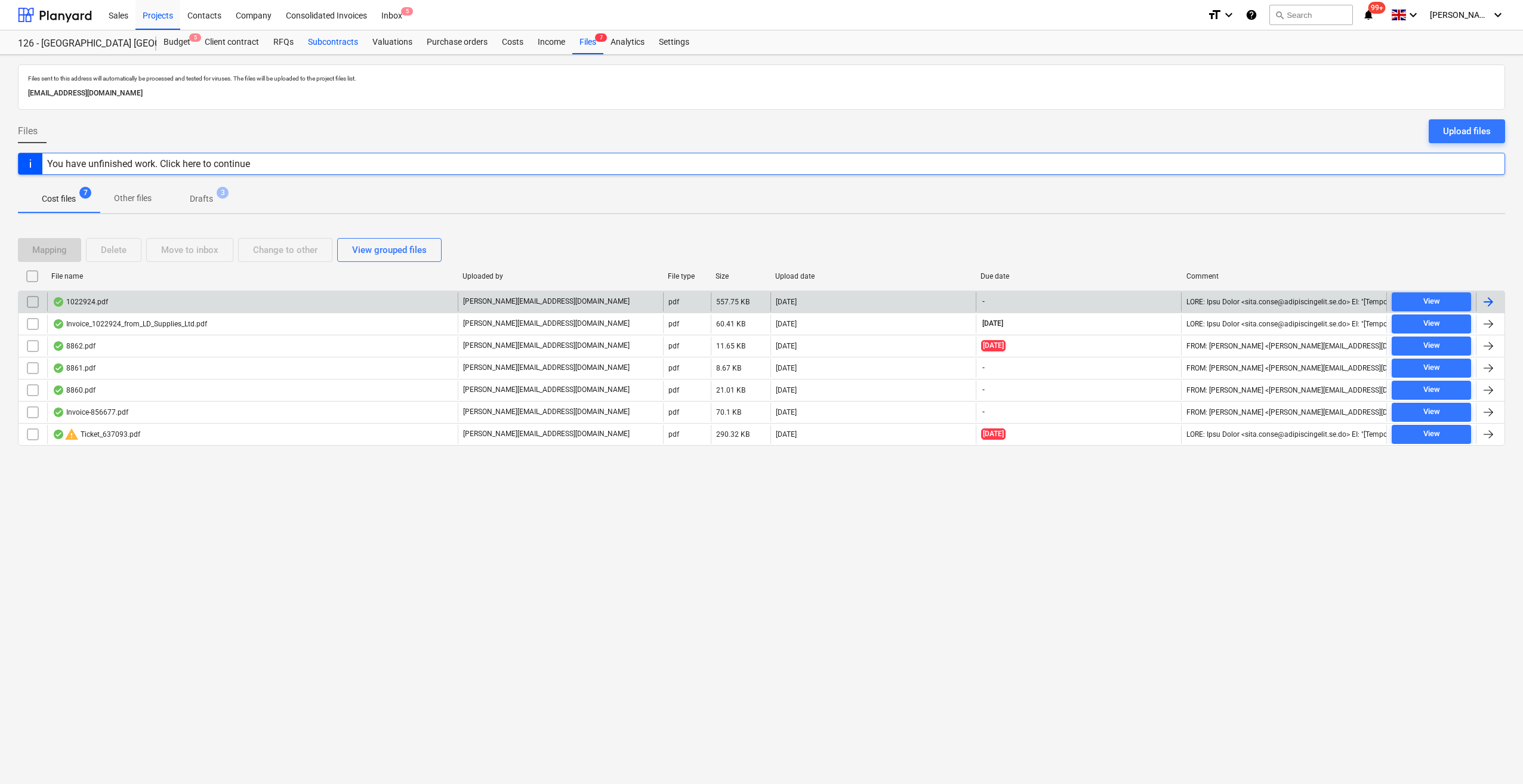
click at [315, 42] on div "Subcontracts" at bounding box center [333, 42] width 65 height 24
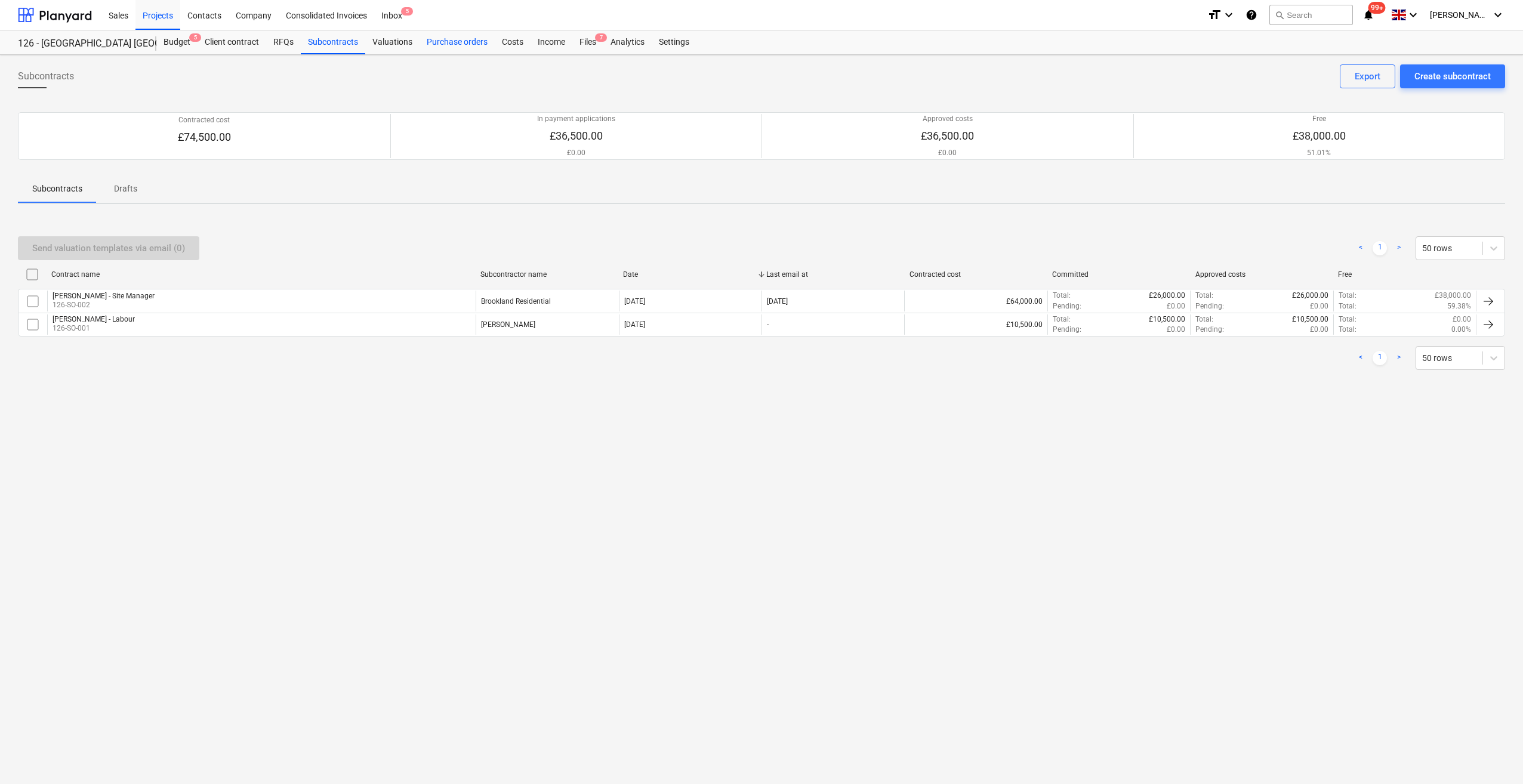
click at [448, 40] on div "Purchase orders" at bounding box center [457, 42] width 75 height 24
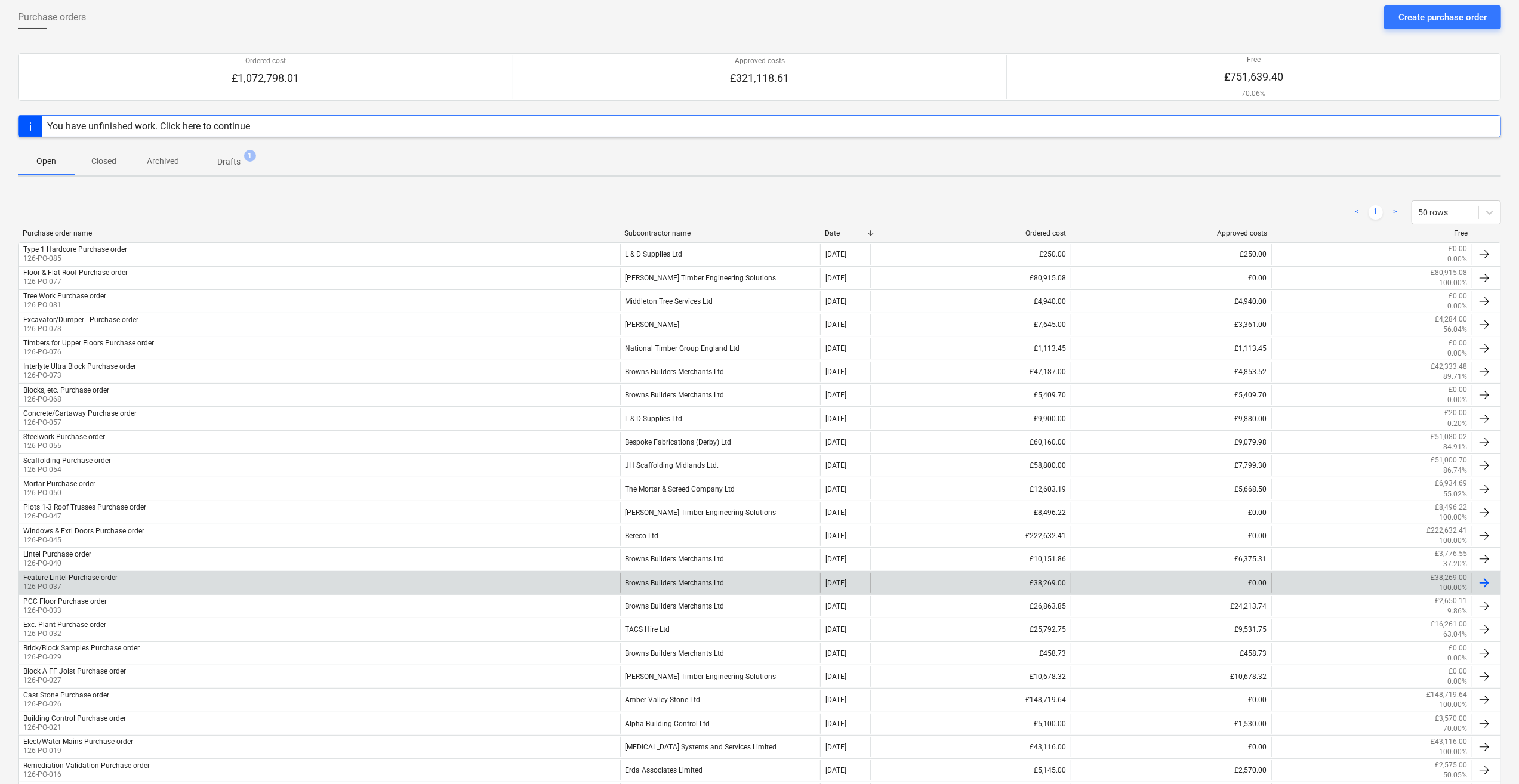
scroll to position [60, 0]
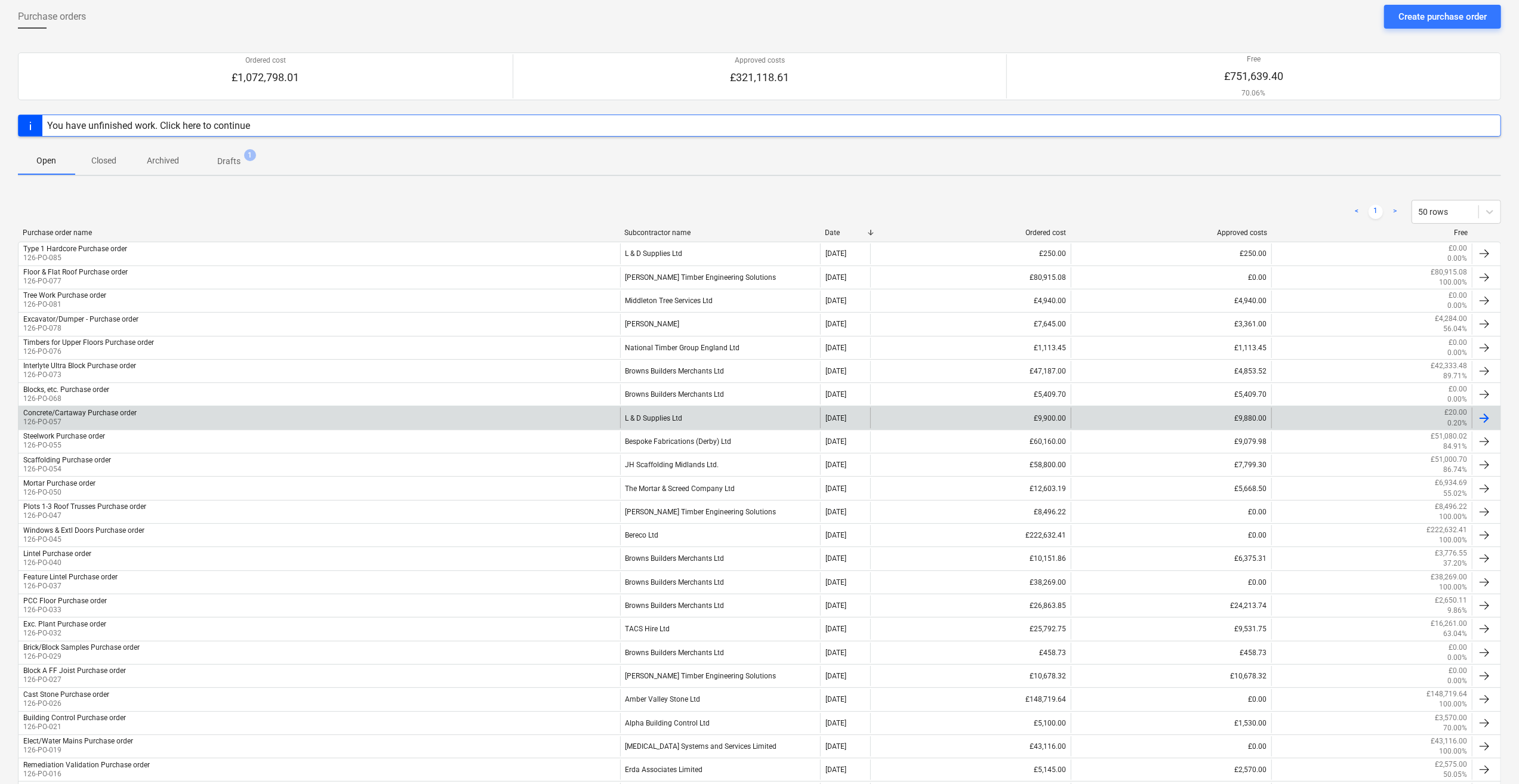
click at [670, 413] on div "L & D Supplies Ltd" at bounding box center [720, 418] width 201 height 20
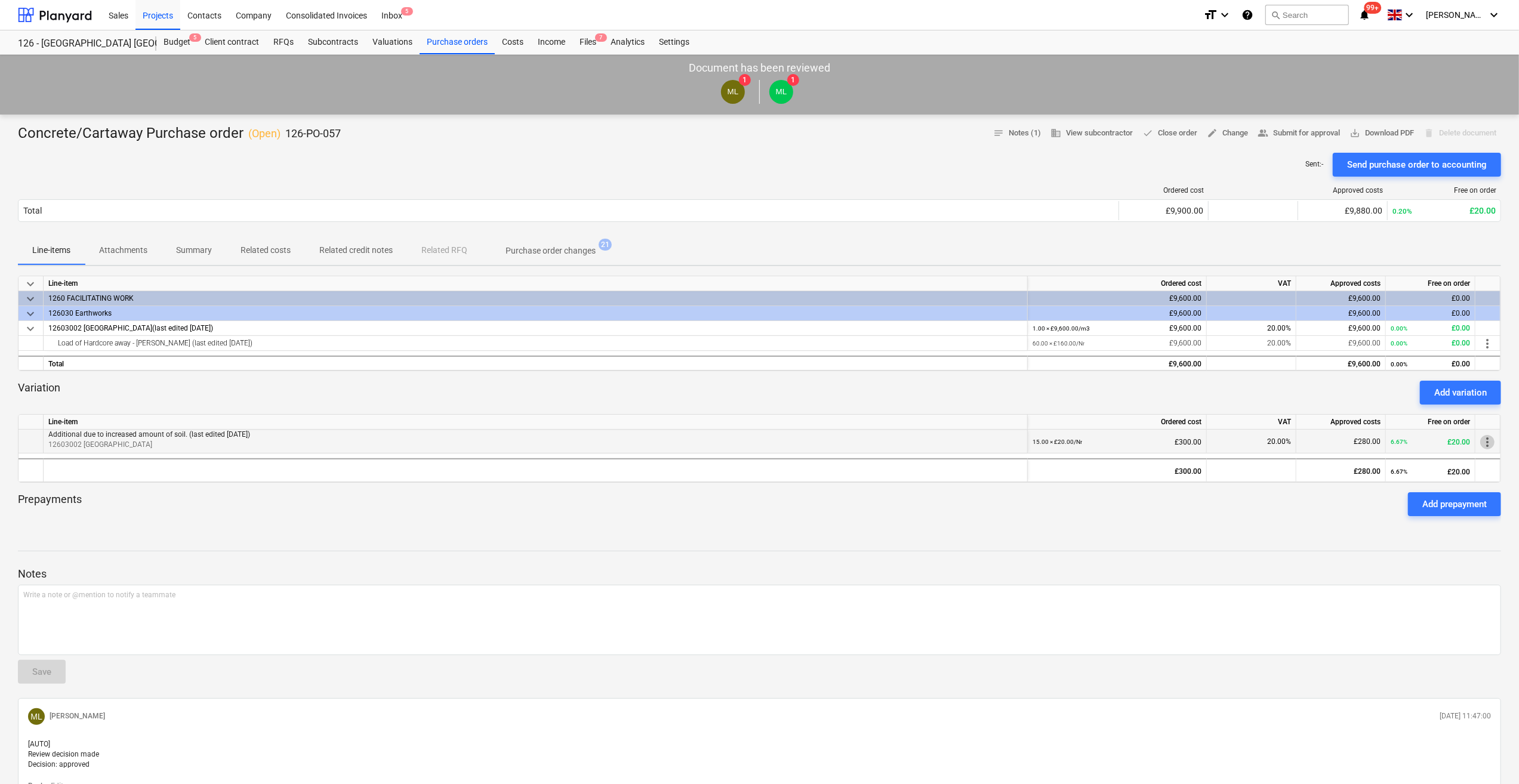
click at [1487, 443] on span "more_vert" at bounding box center [1487, 442] width 14 height 14
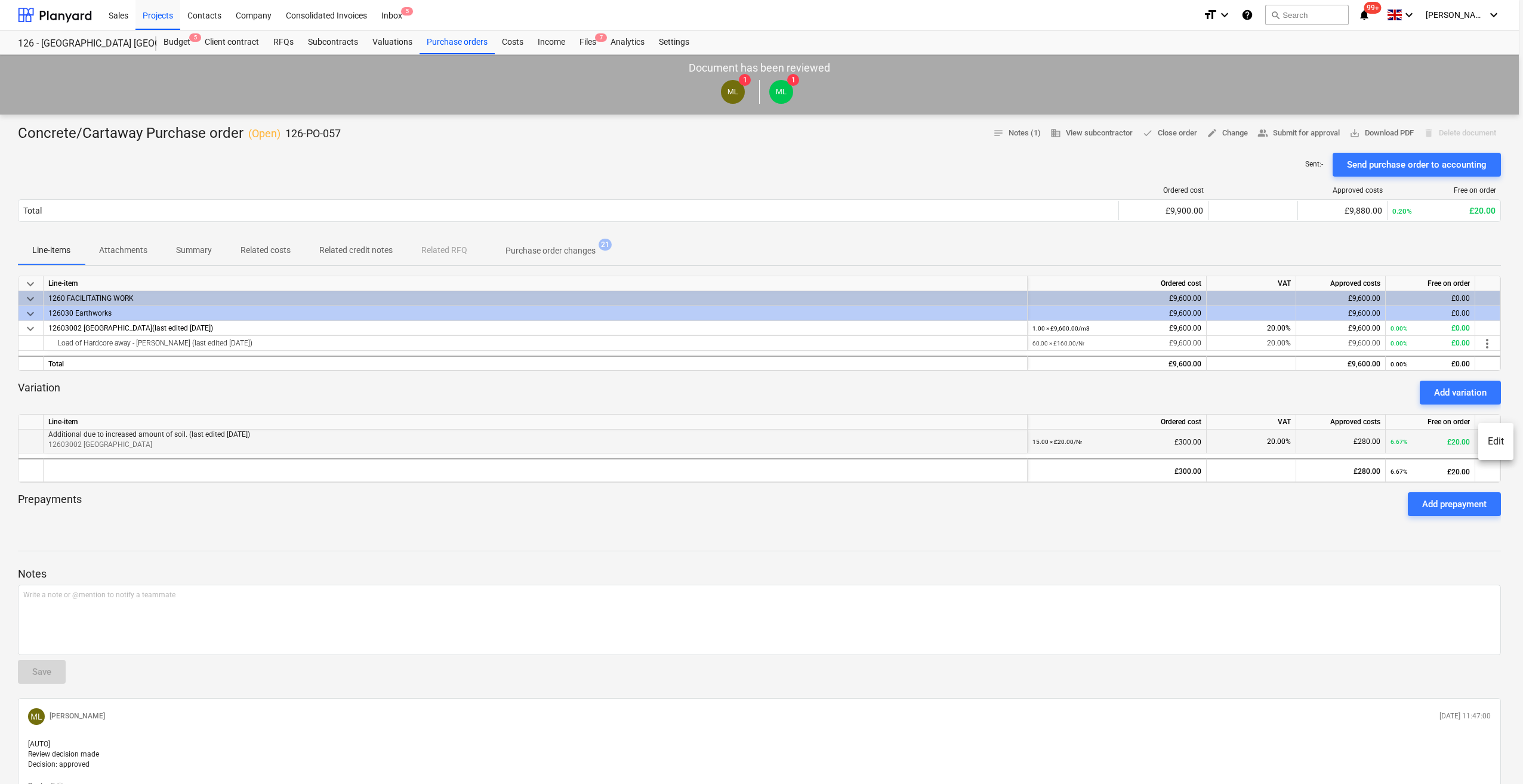
click at [1487, 443] on li "Edit" at bounding box center [1496, 441] width 35 height 27
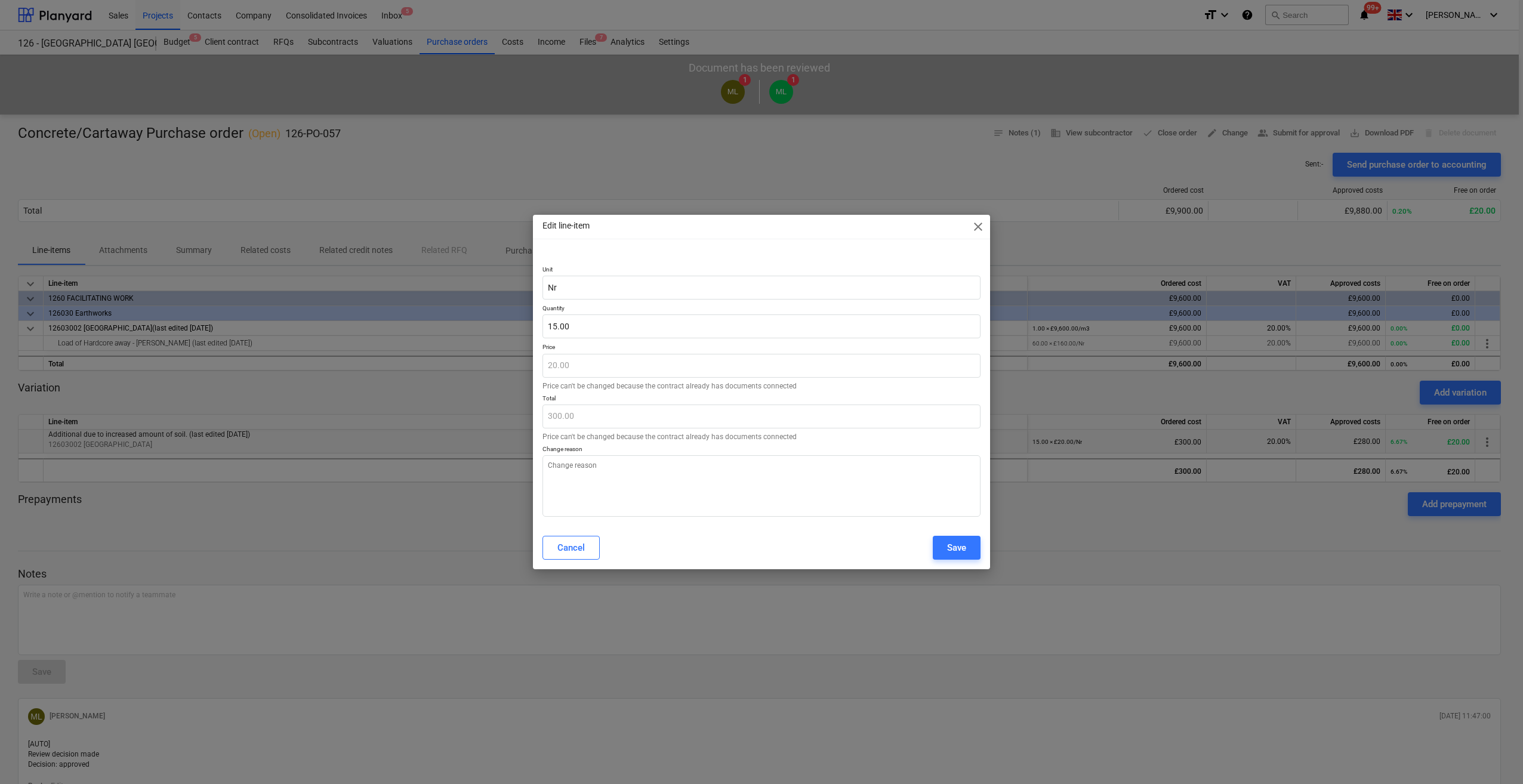
type textarea "x"
drag, startPoint x: 569, startPoint y: 323, endPoint x: 542, endPoint y: 323, distance: 27.0
click at [543, 323] on input "15" at bounding box center [761, 326] width 438 height 24
type input "2"
type textarea "x"
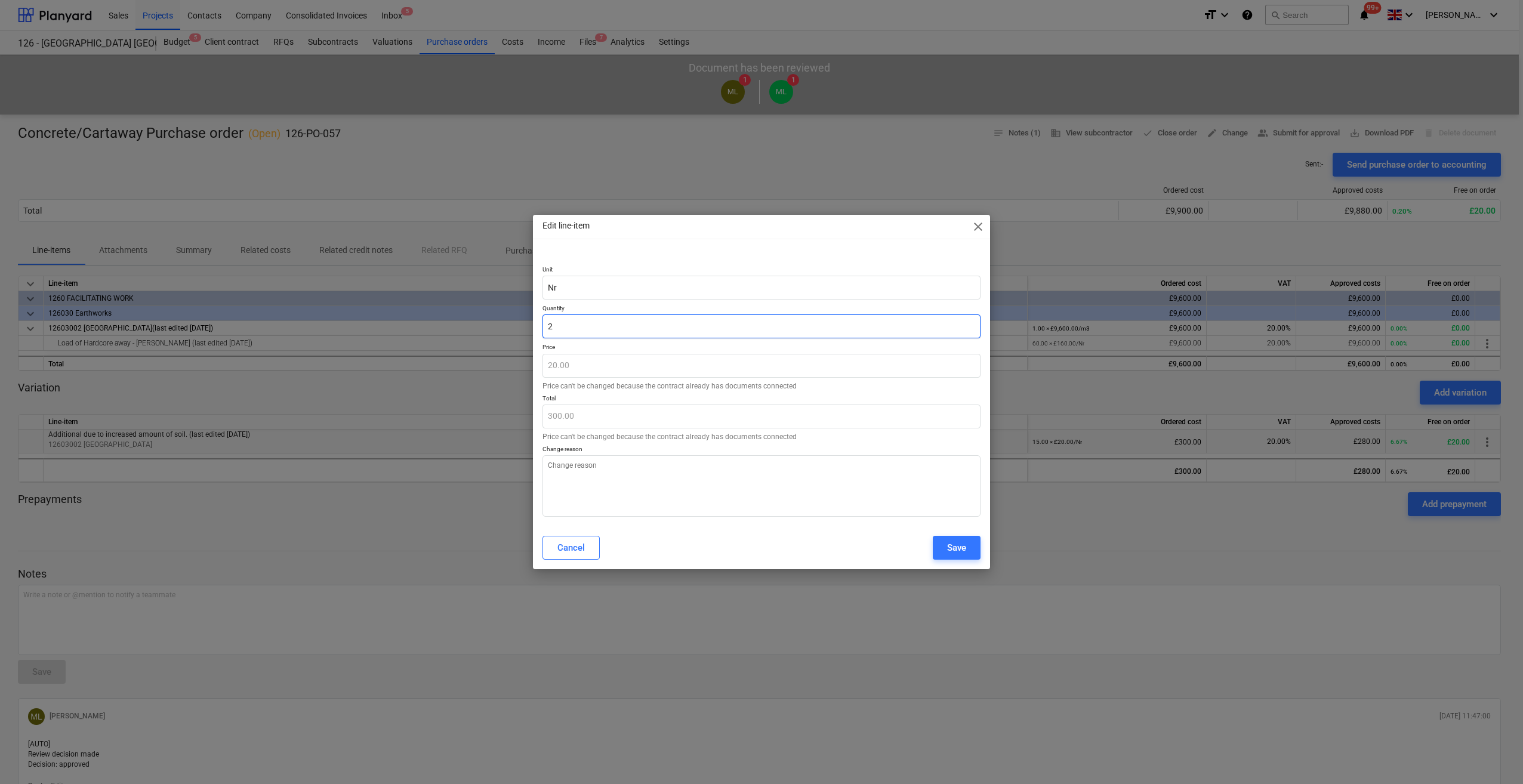
type input "40.00"
type input "20"
type textarea "x"
type input "400.00"
type input "20.00"
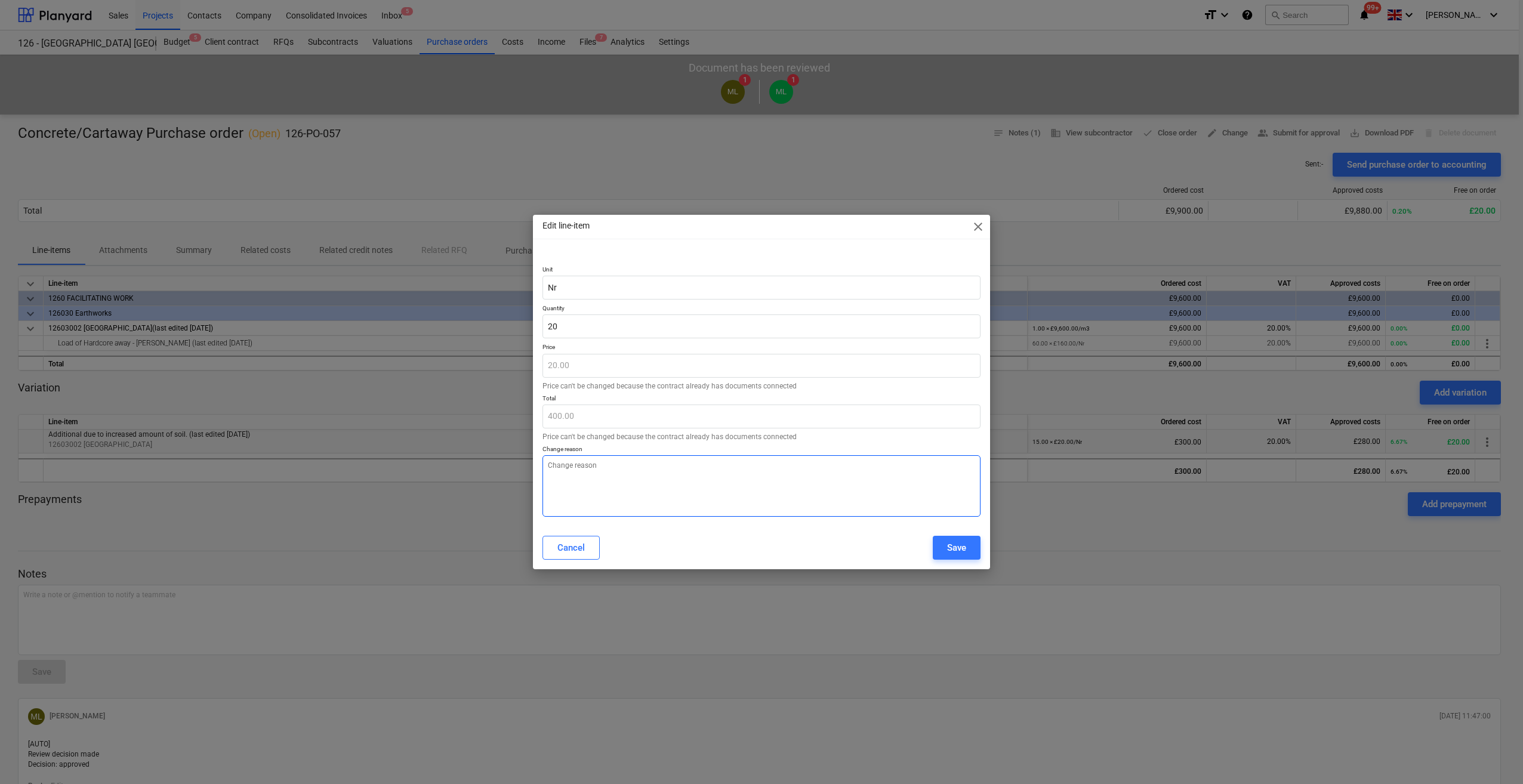
type textarea "x"
click at [577, 470] on textarea at bounding box center [761, 486] width 438 height 62
type textarea "A"
type textarea "x"
type textarea "Ad"
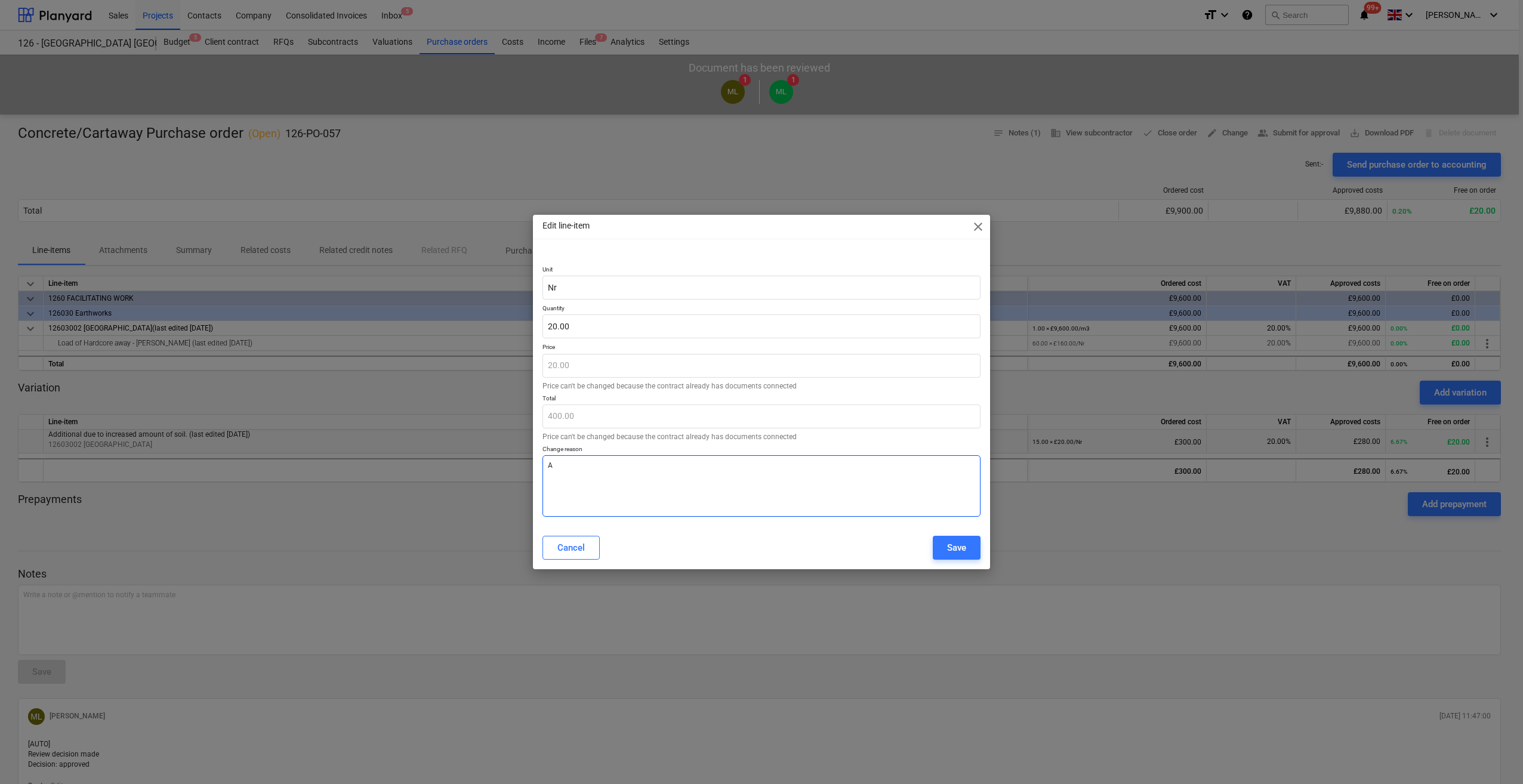
type textarea "x"
type textarea "Add"
type textarea "x"
type textarea "Addi"
type textarea "x"
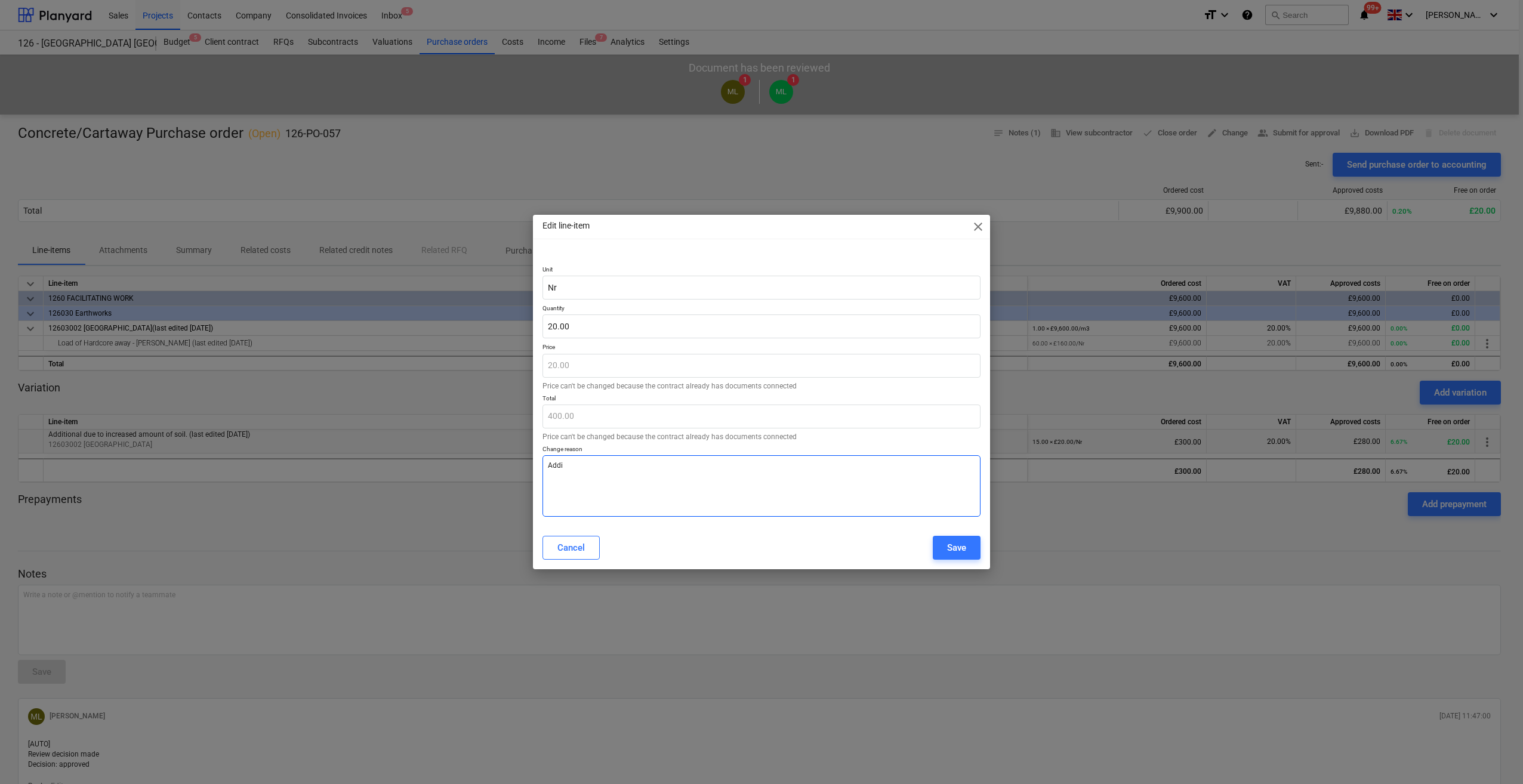
type textarea "Addit"
type textarea "x"
type textarea "Additi"
type textarea "x"
type textarea "Additio"
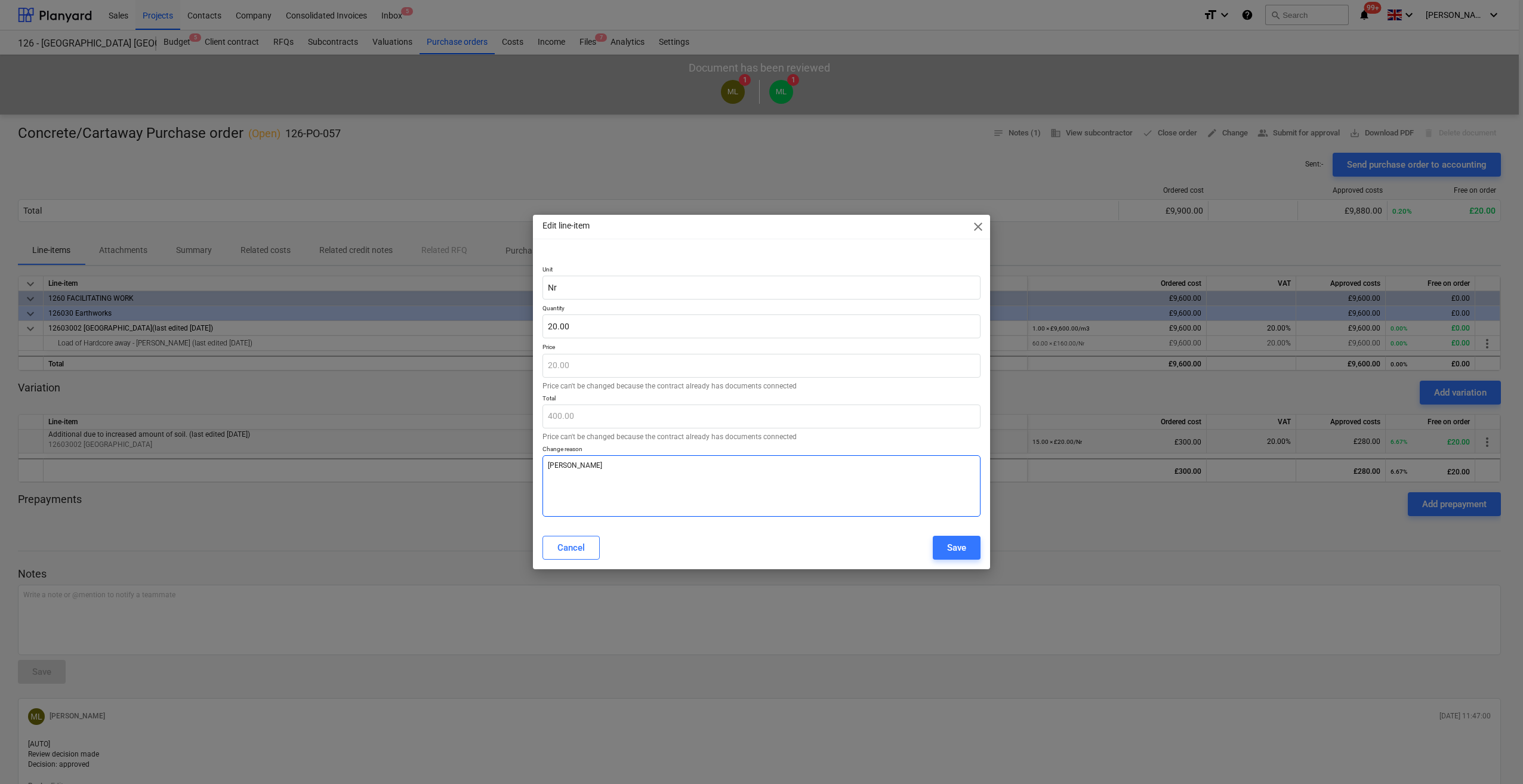
type textarea "x"
type textarea "Addition"
type textarea "x"
type textarea "Additiona"
type textarea "x"
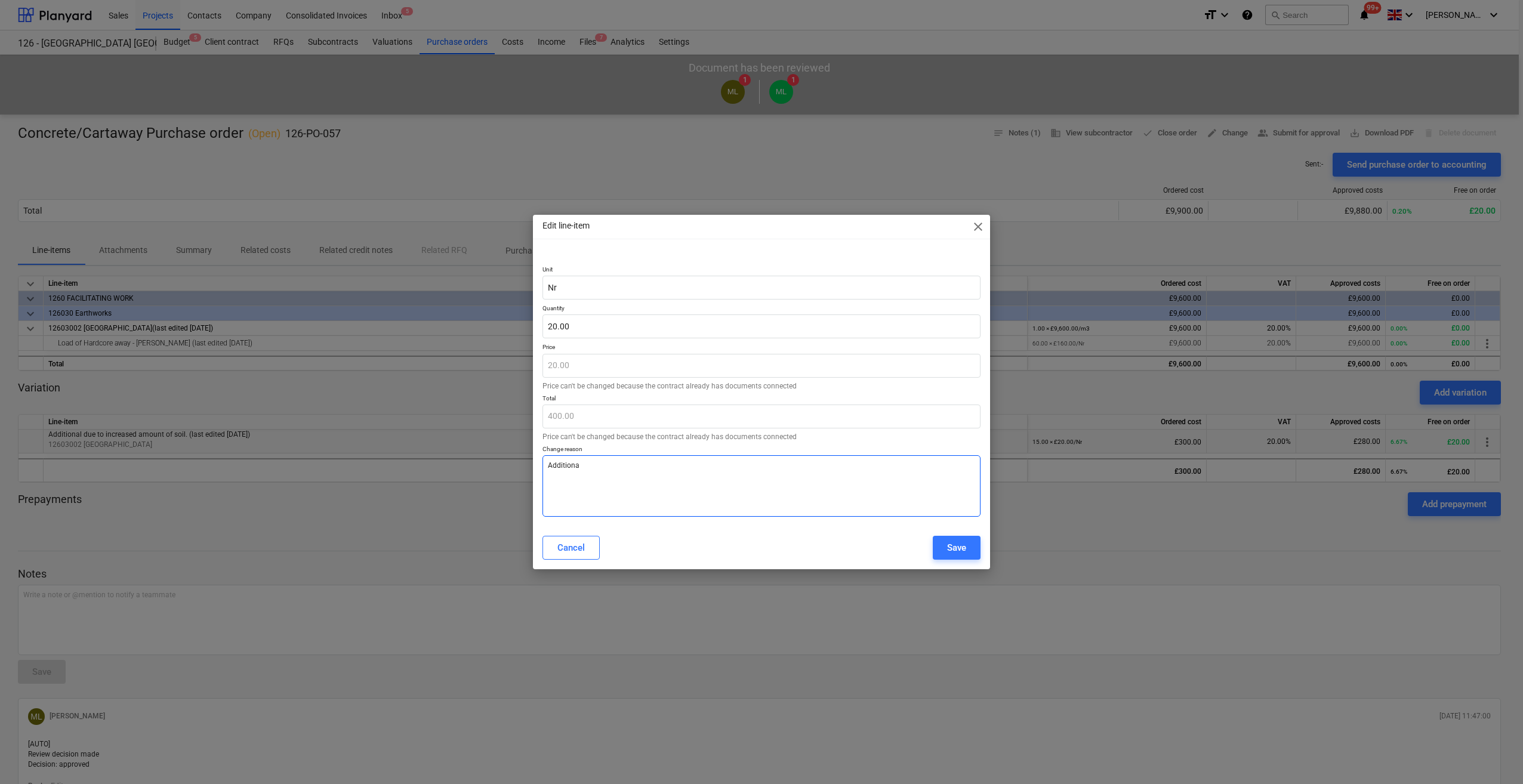
type textarea "Additional"
type textarea "x"
type textarea "Additional"
type textarea "x"
type textarea "Additional C"
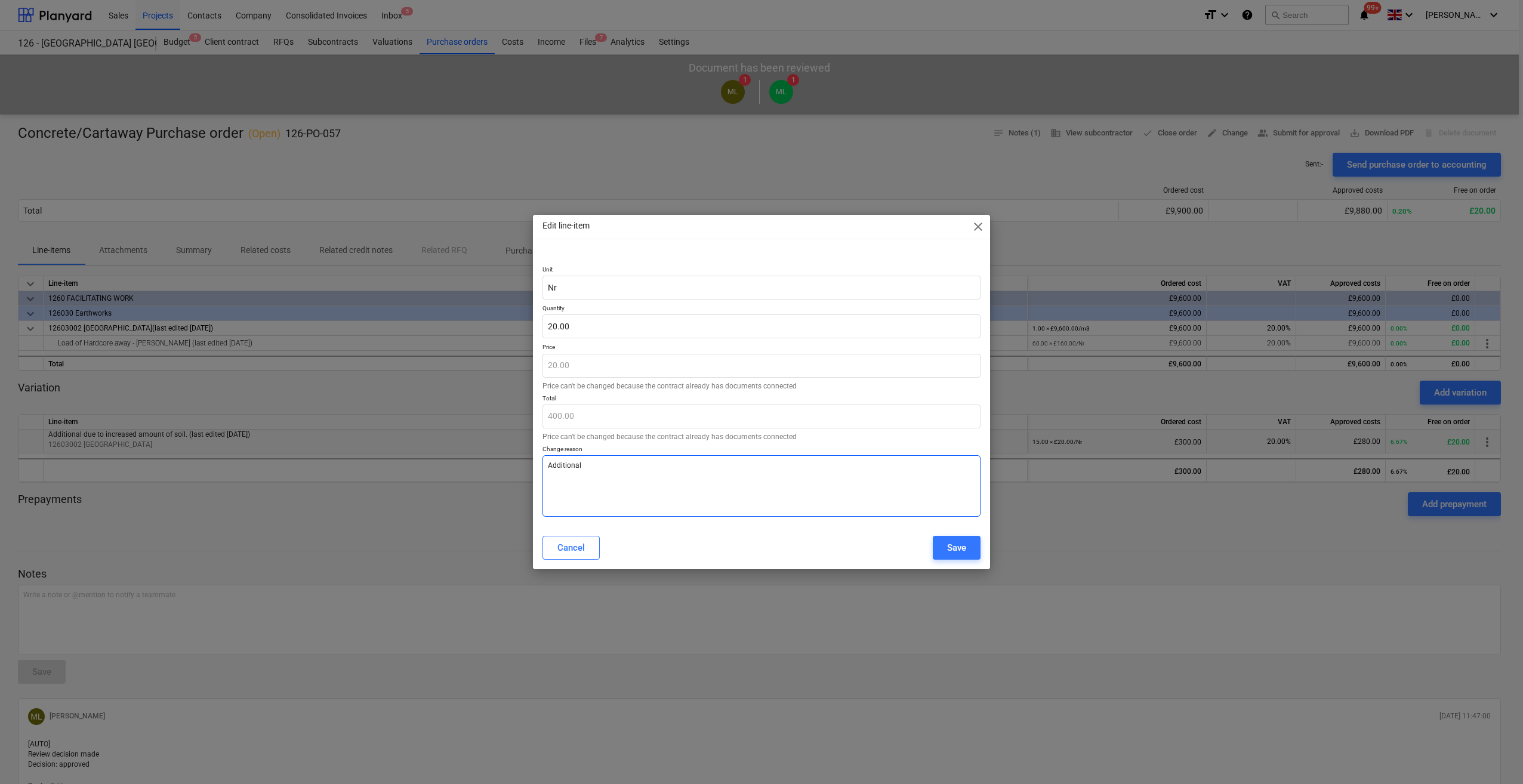
type textarea "x"
type textarea "Additional Ca"
type textarea "x"
type textarea "Additional Car"
type textarea "x"
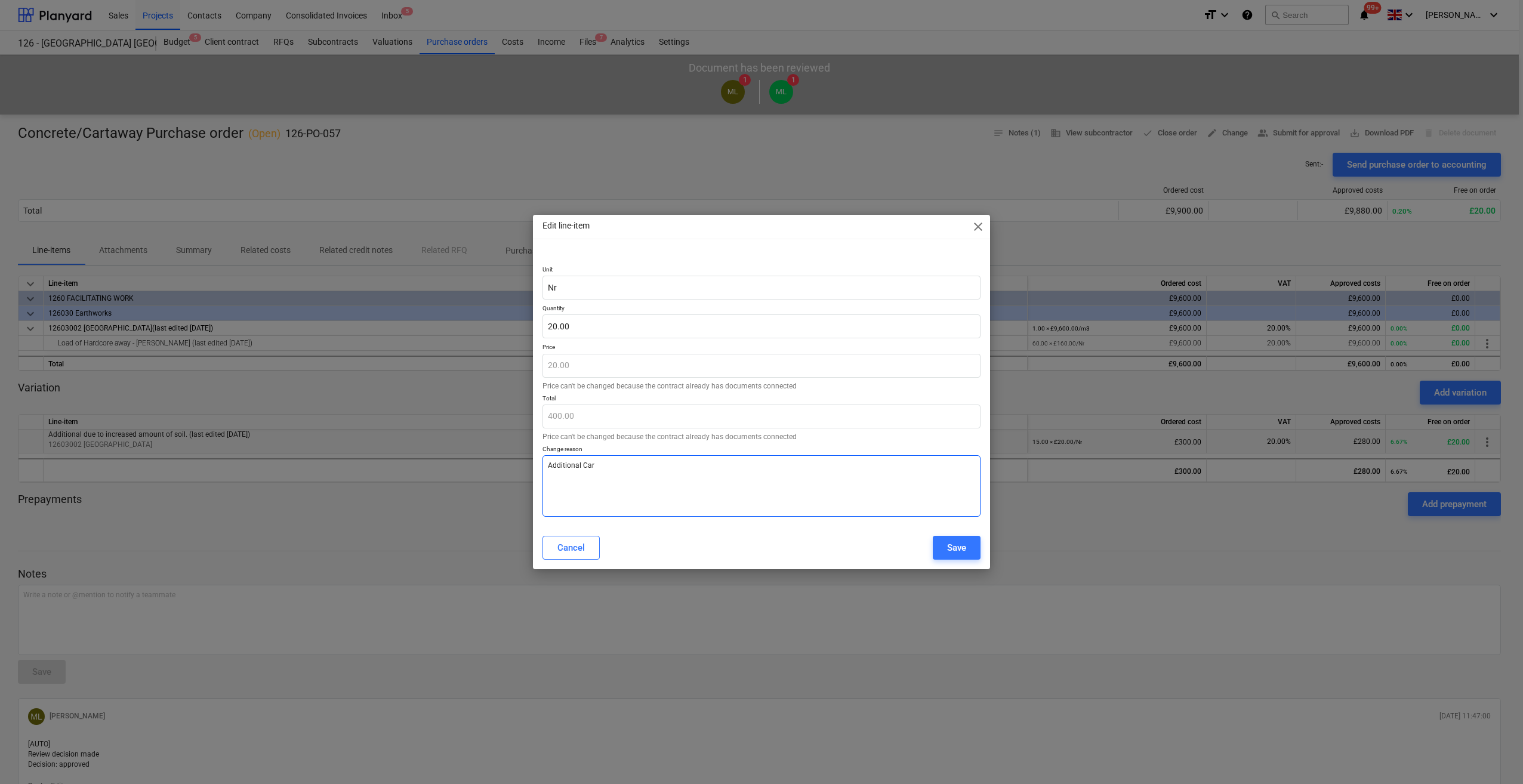
type textarea "Additional Cart"
type textarea "x"
type textarea "Additional Cartw"
type textarea "x"
type textarea "Additional Cartwa"
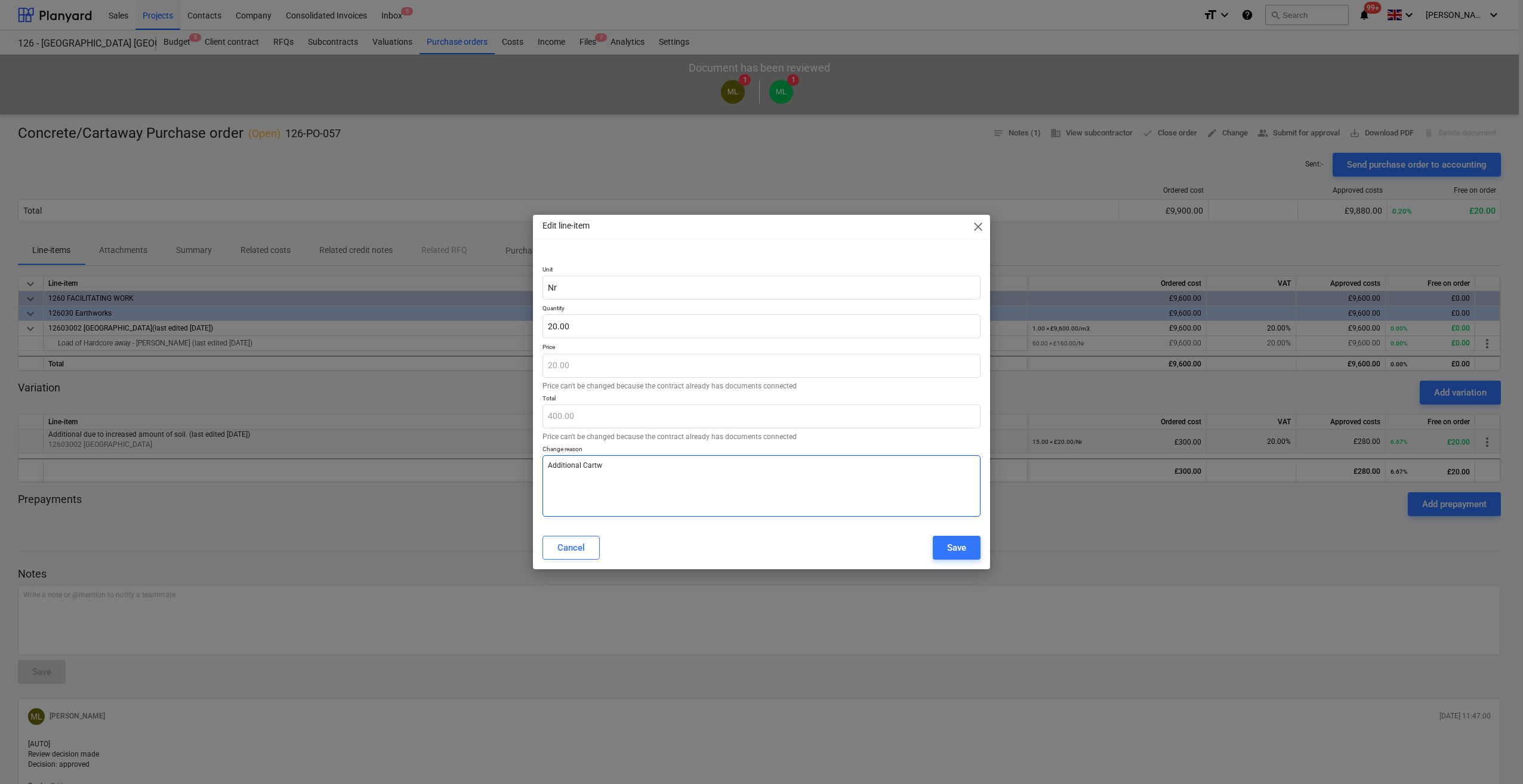
type textarea "x"
type textarea "Additional Cartway"
type textarea "x"
click at [594, 467] on textarea "Additional Cartway" at bounding box center [761, 486] width 438 height 62
type textarea "Additional Cartaway"
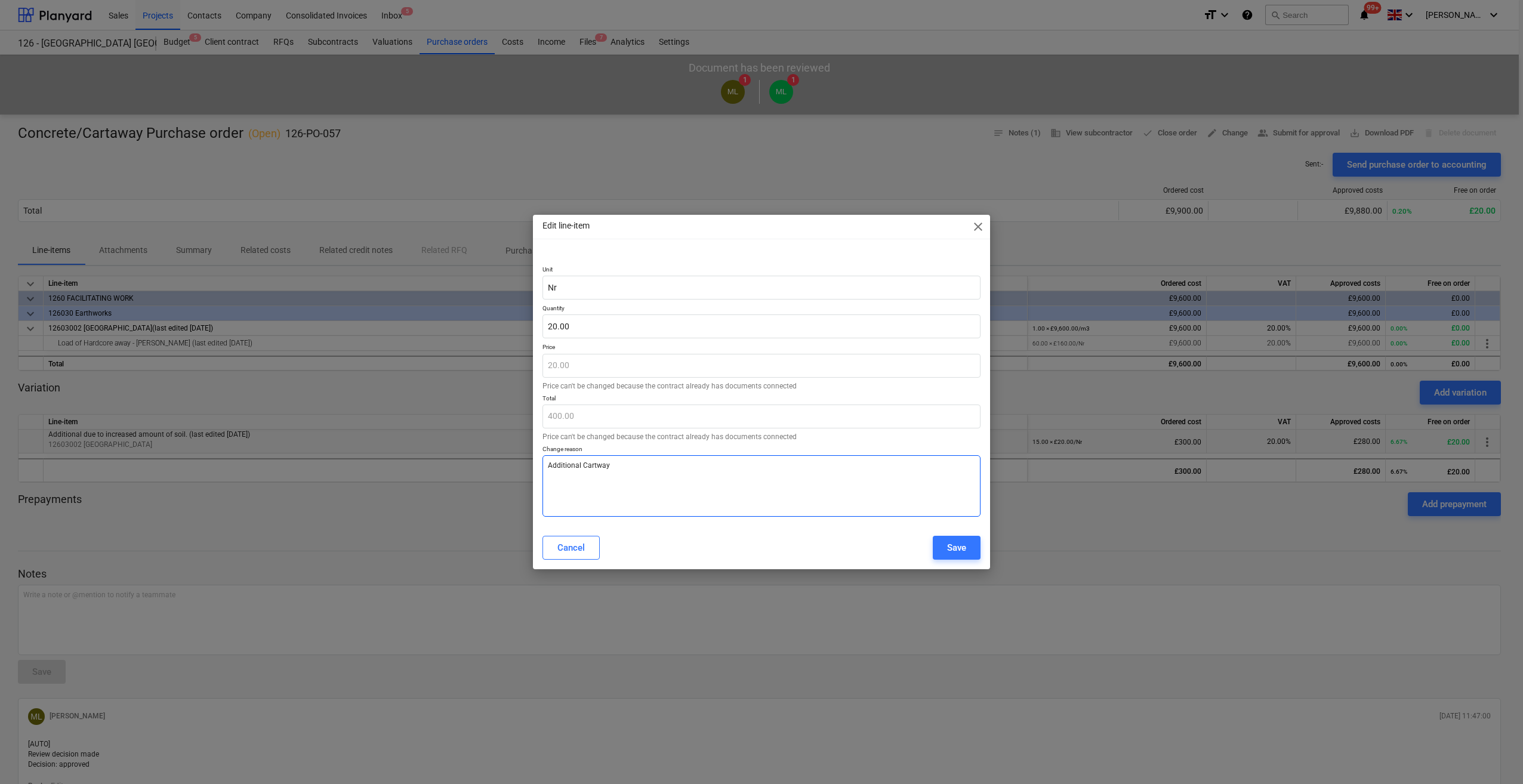
type textarea "x"
type textarea "Additional Cartaway"
click at [941, 550] on button "Save" at bounding box center [957, 548] width 47 height 24
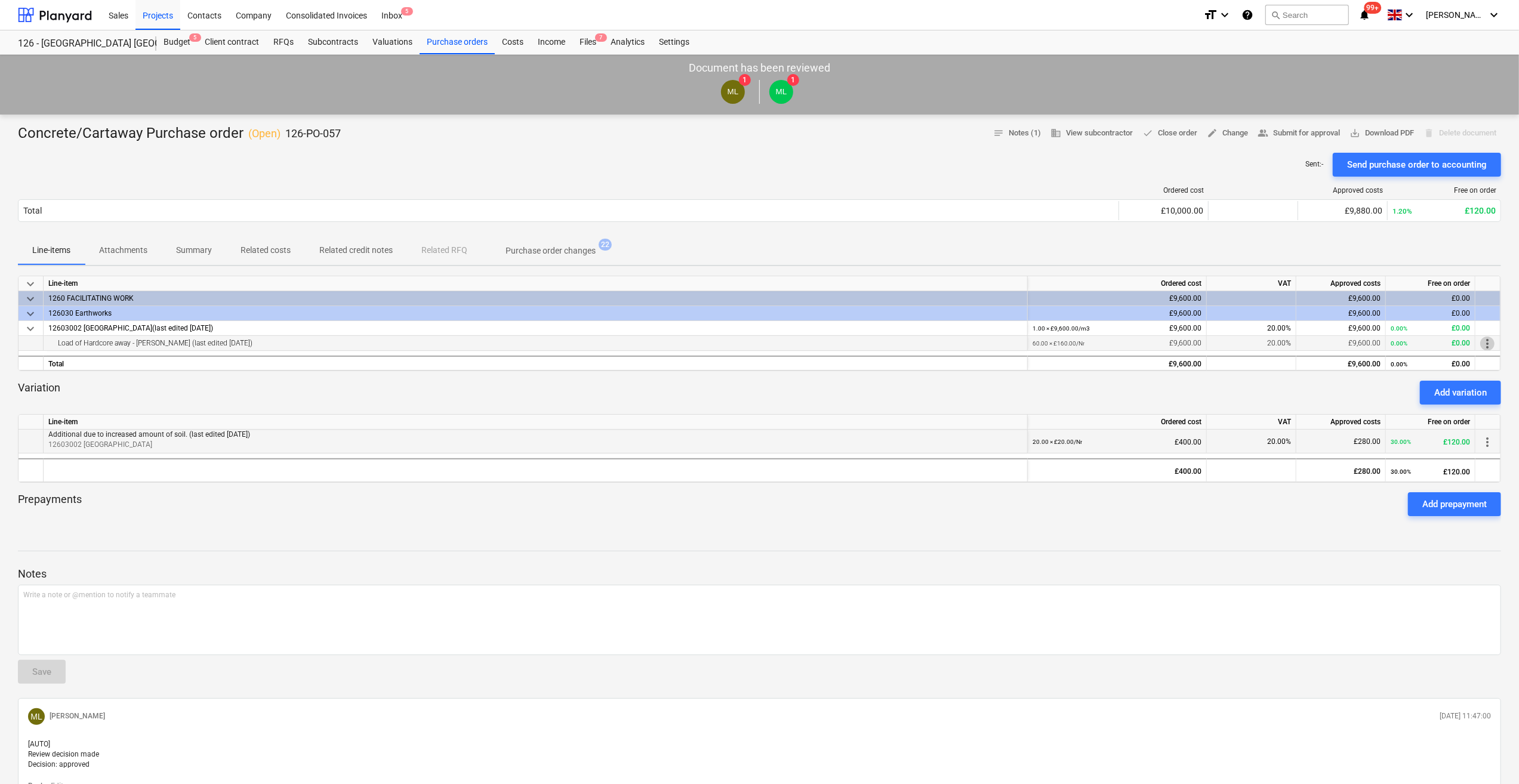
click at [1486, 343] on span "more_vert" at bounding box center [1487, 343] width 14 height 14
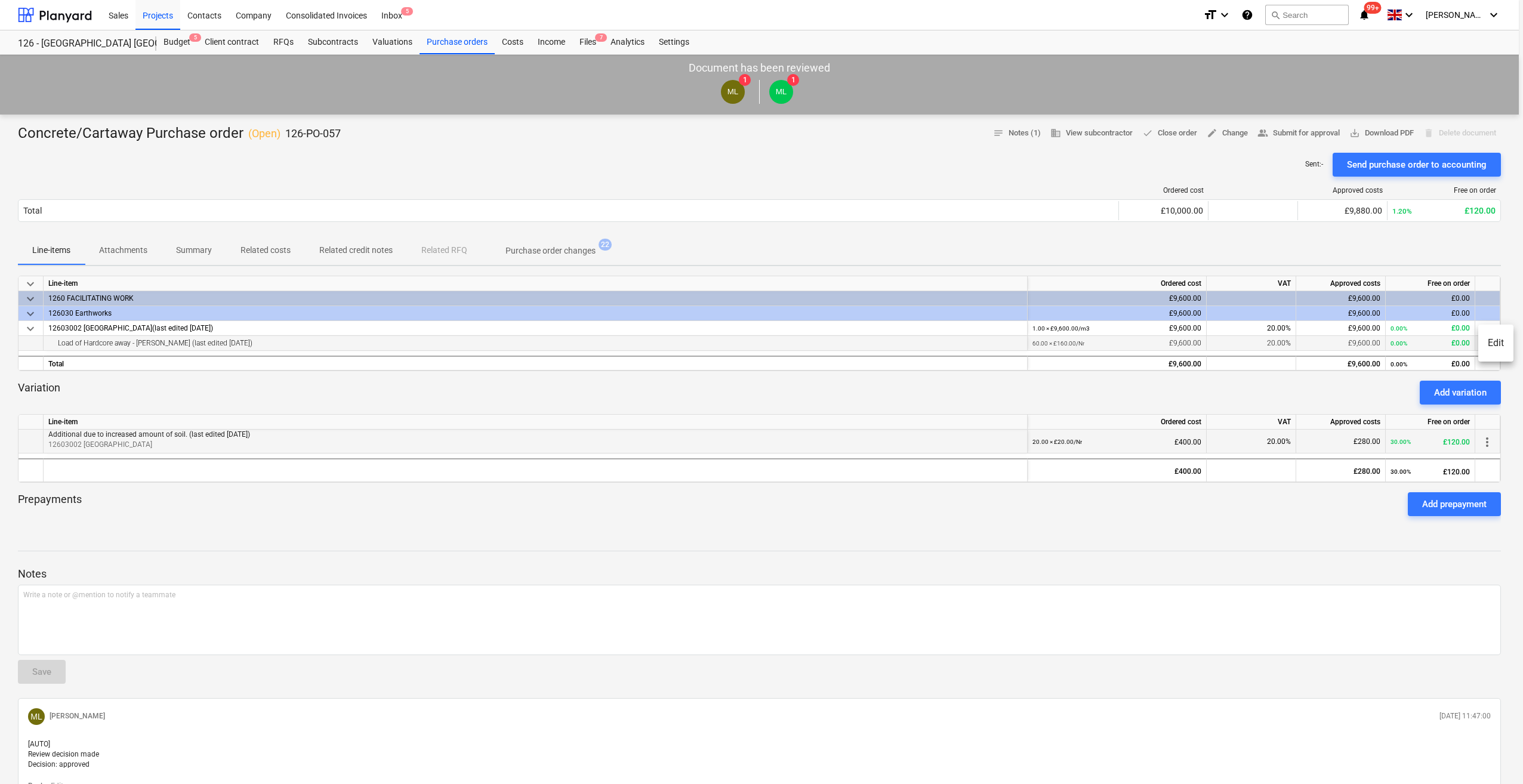
click at [1486, 343] on li "Edit" at bounding box center [1496, 343] width 35 height 27
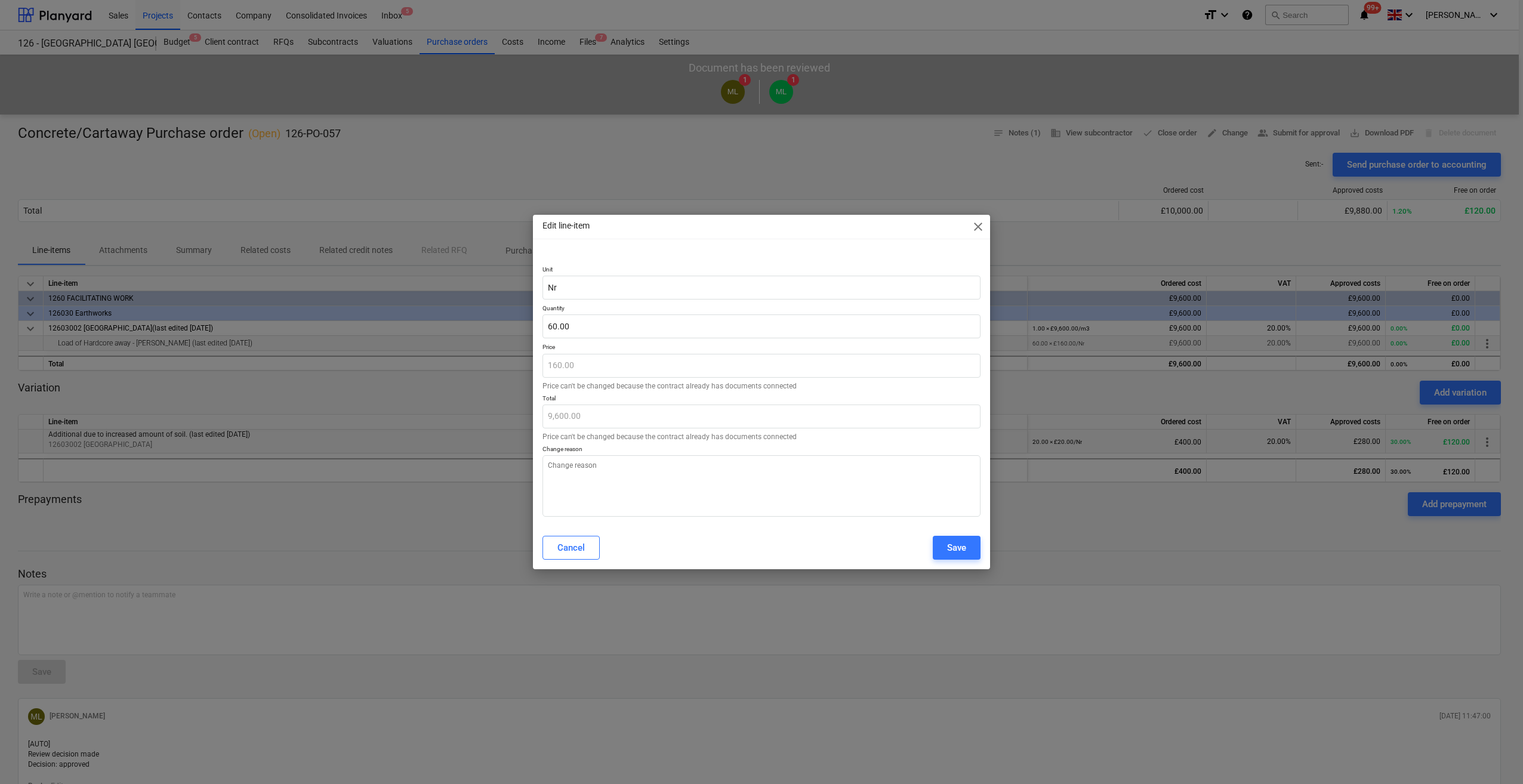
type textarea "x"
type input "60"
drag, startPoint x: 557, startPoint y: 328, endPoint x: 562, endPoint y: 333, distance: 7.1
click at [558, 328] on input "60" at bounding box center [761, 326] width 438 height 24
type textarea "x"
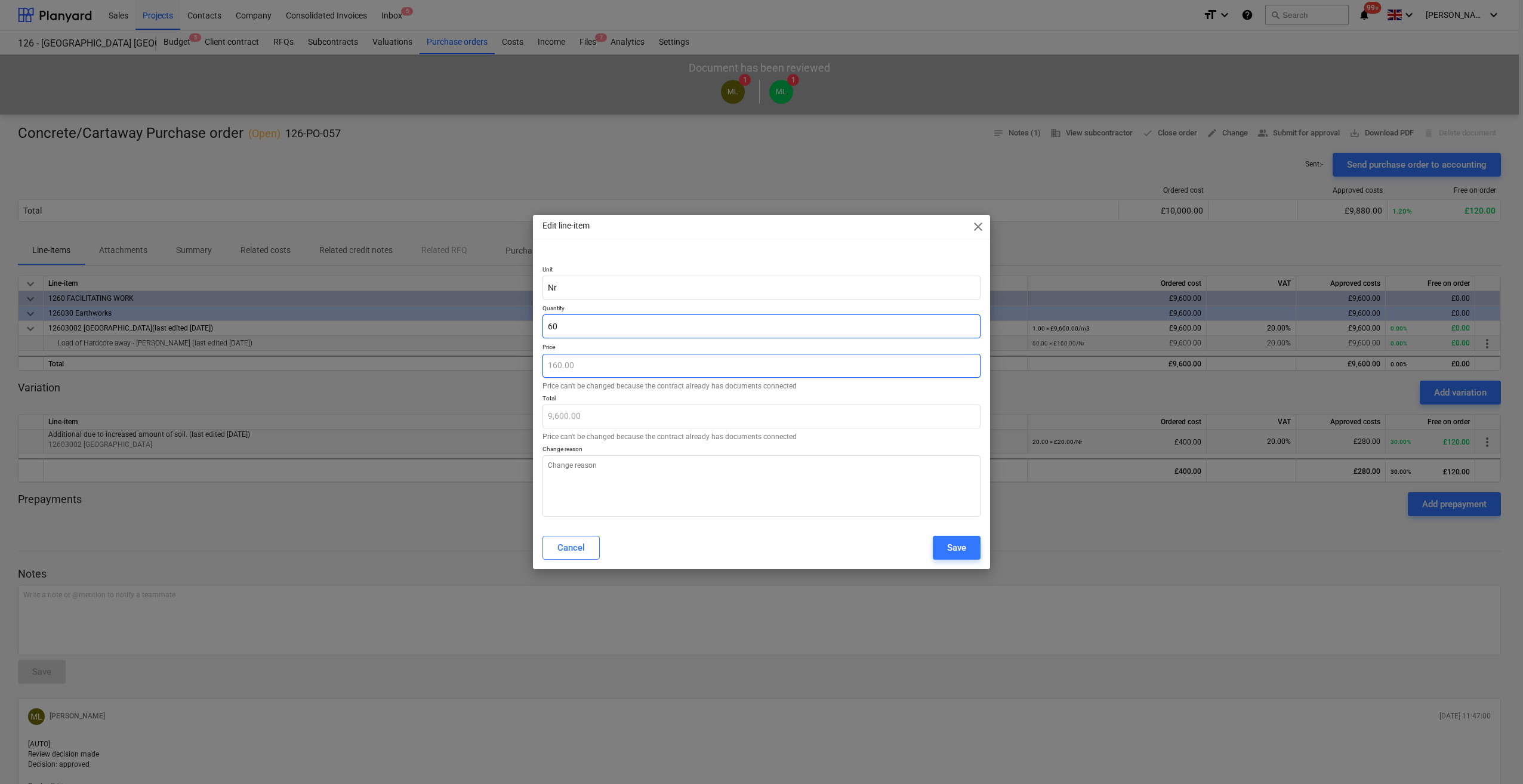
type input "6"
type input "960.00"
type textarea "x"
type input "65"
type input "10,400.00"
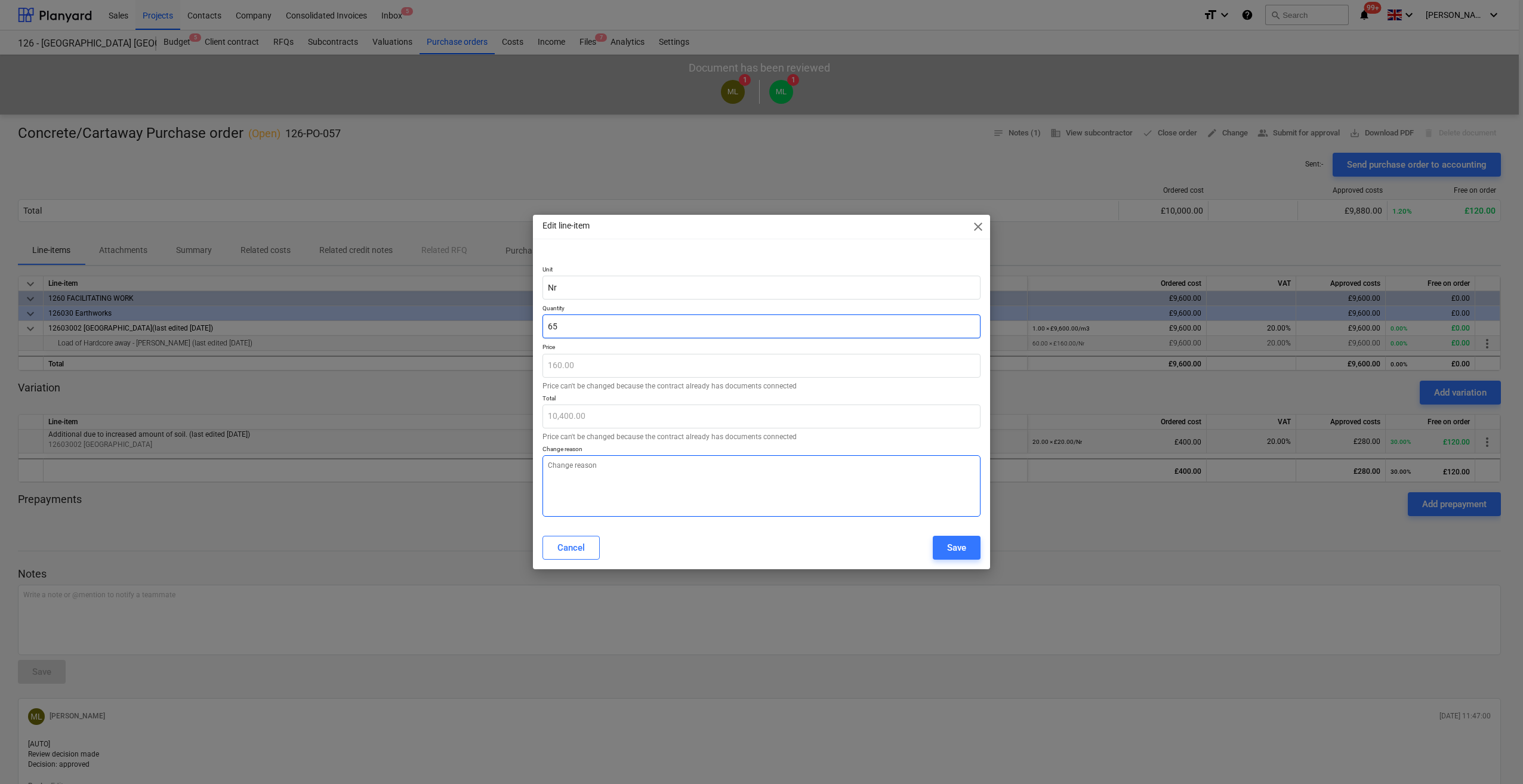
type input "65"
type textarea "x"
type input "65.00"
drag, startPoint x: 548, startPoint y: 467, endPoint x: 561, endPoint y: 474, distance: 14.8
click at [548, 467] on textarea at bounding box center [761, 486] width 438 height 62
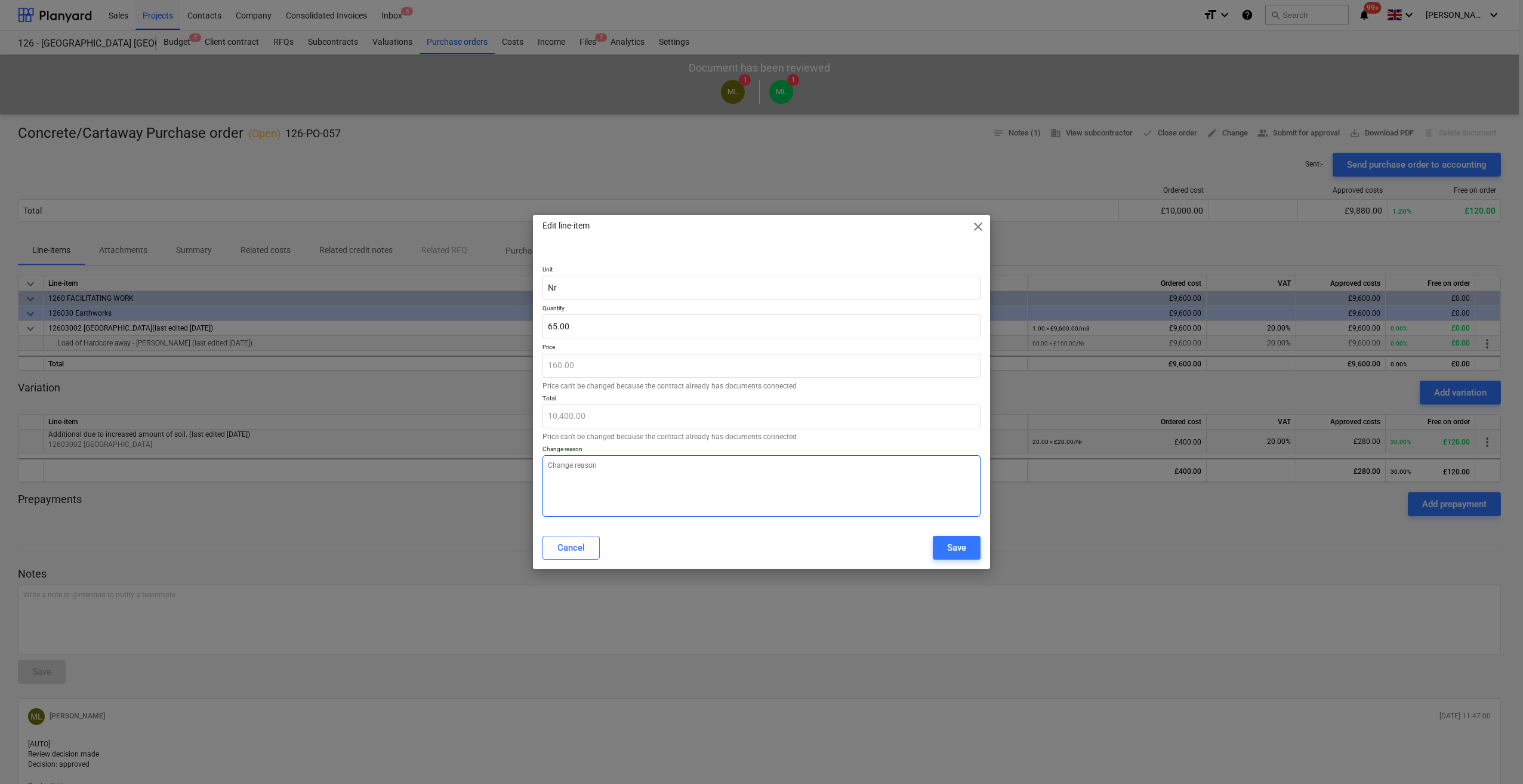
type textarea "x"
type textarea "A"
type textarea "x"
type textarea "Ad"
type textarea "x"
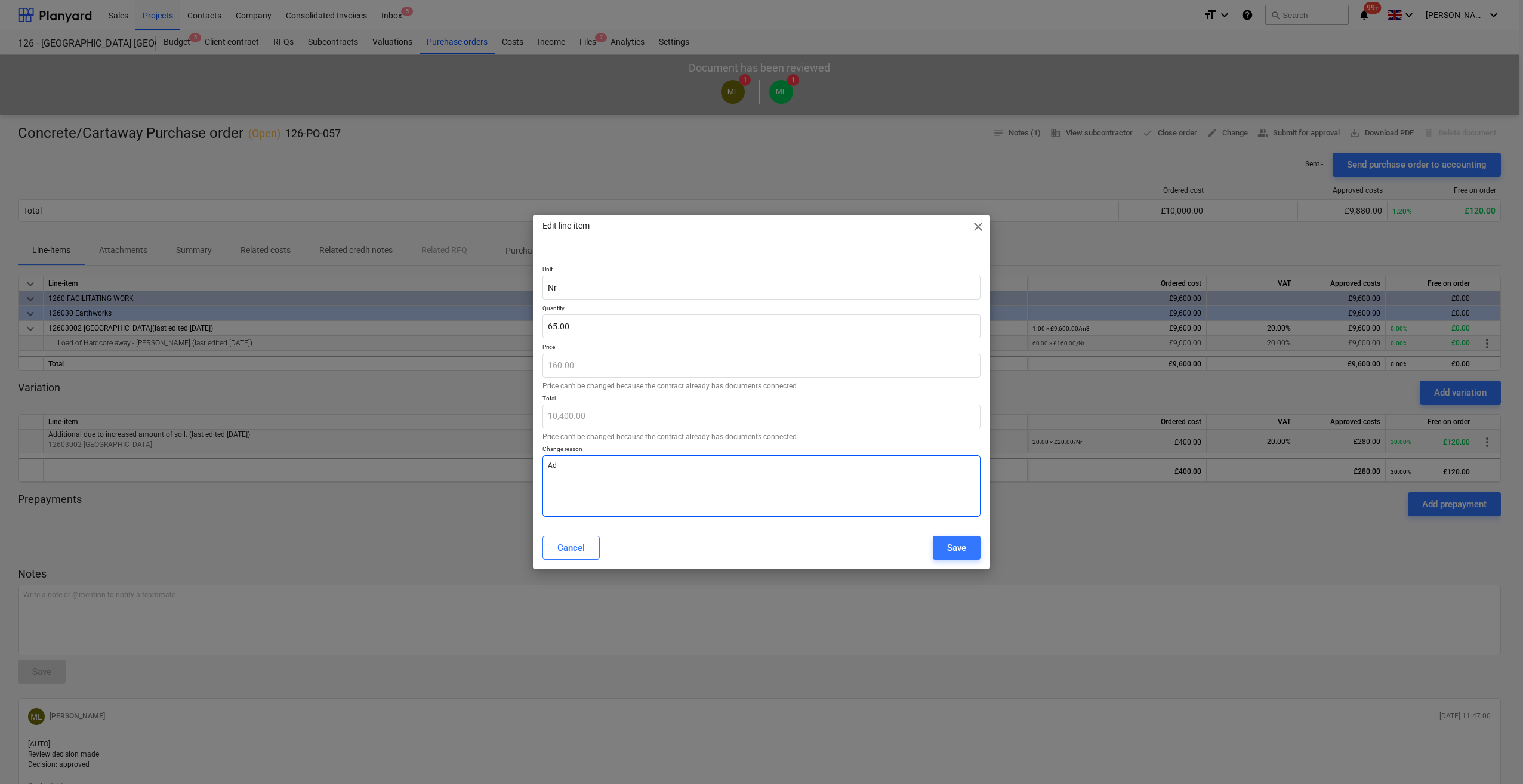
type textarea "Add"
type textarea "x"
type textarea "Addi"
type textarea "x"
type textarea "Addit"
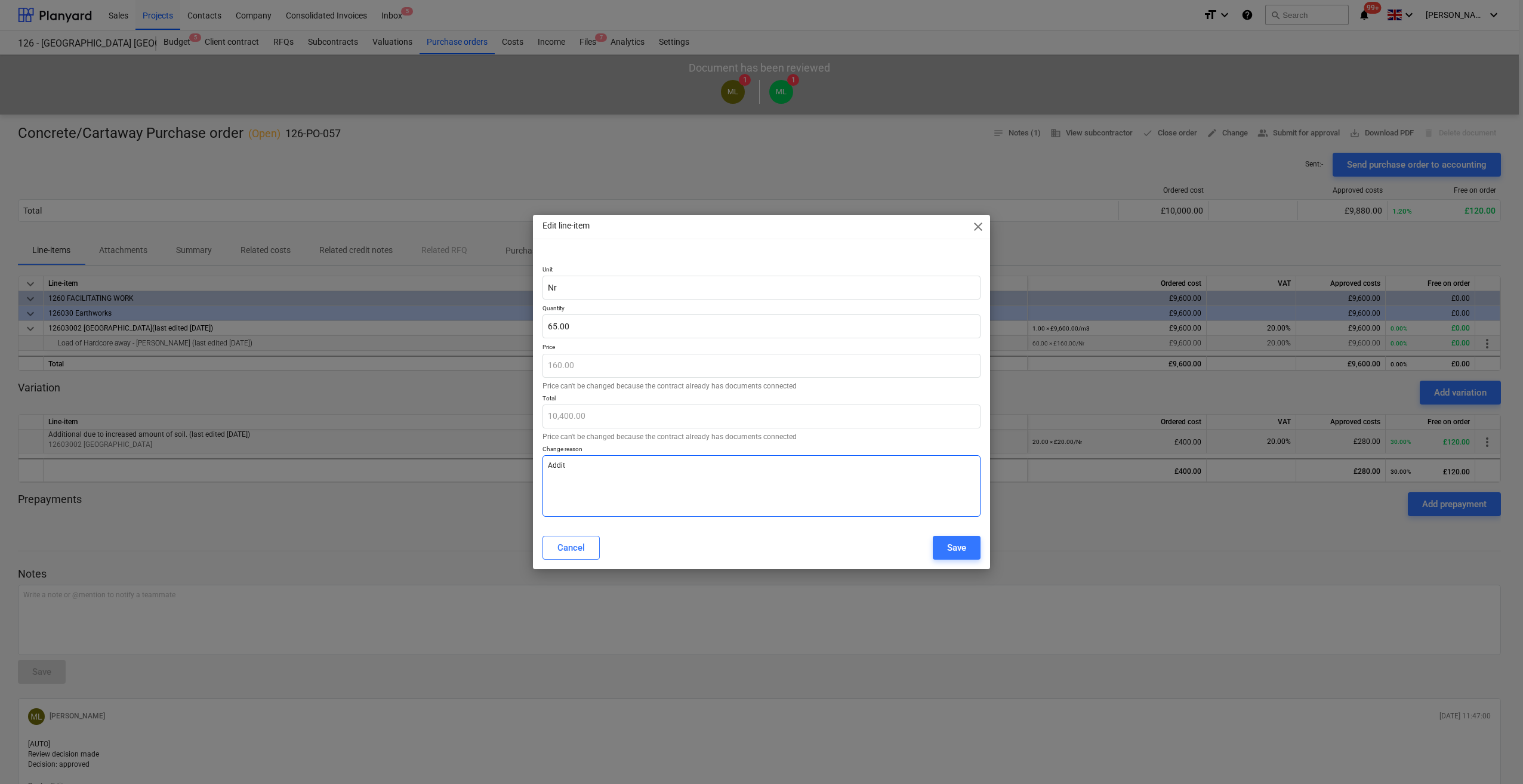
type textarea "x"
type textarea "Additi"
type textarea "x"
type textarea "Additio"
type textarea "x"
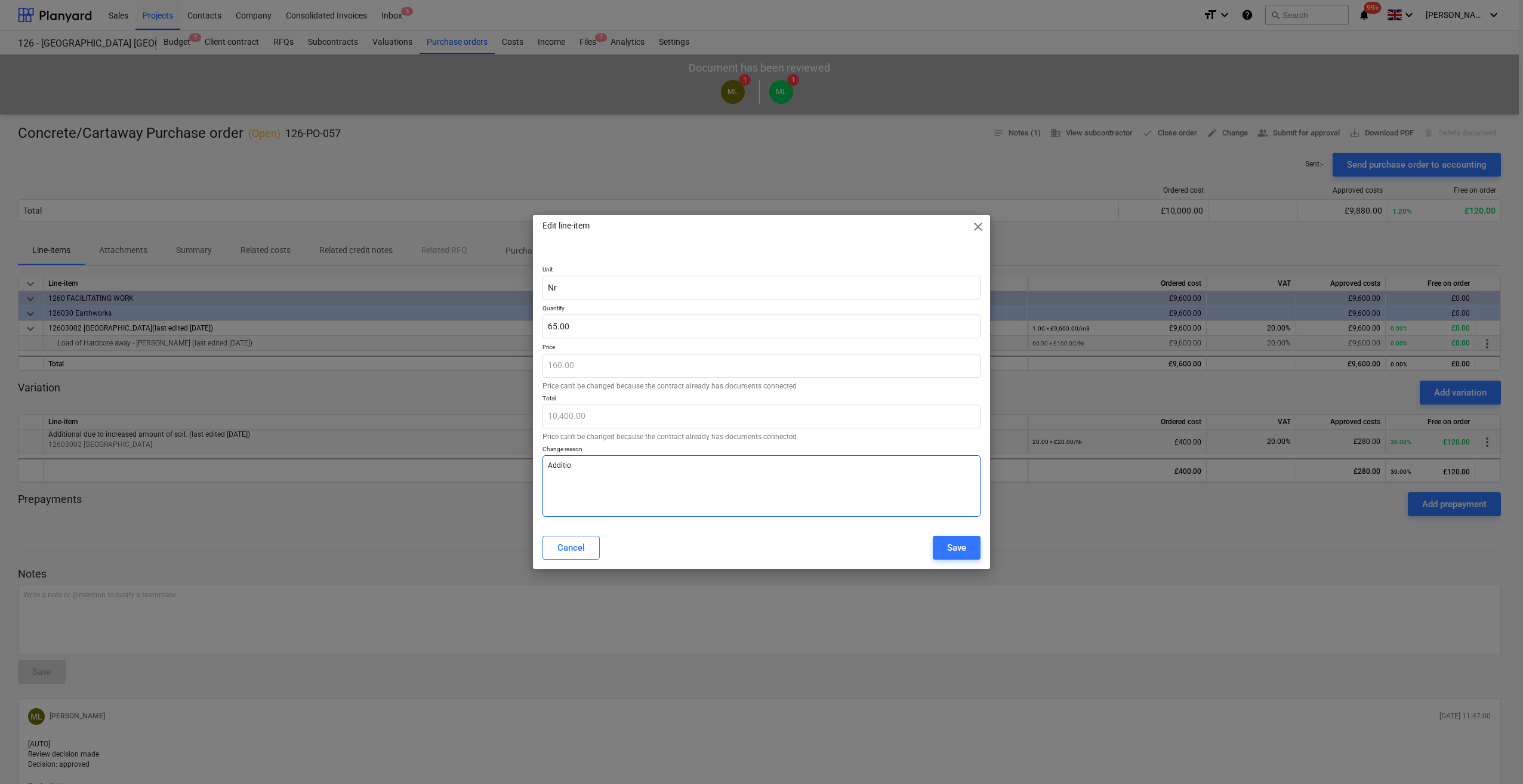
type textarea "Addition"
type textarea "x"
type textarea "Additiona"
type textarea "x"
type textarea "Additional"
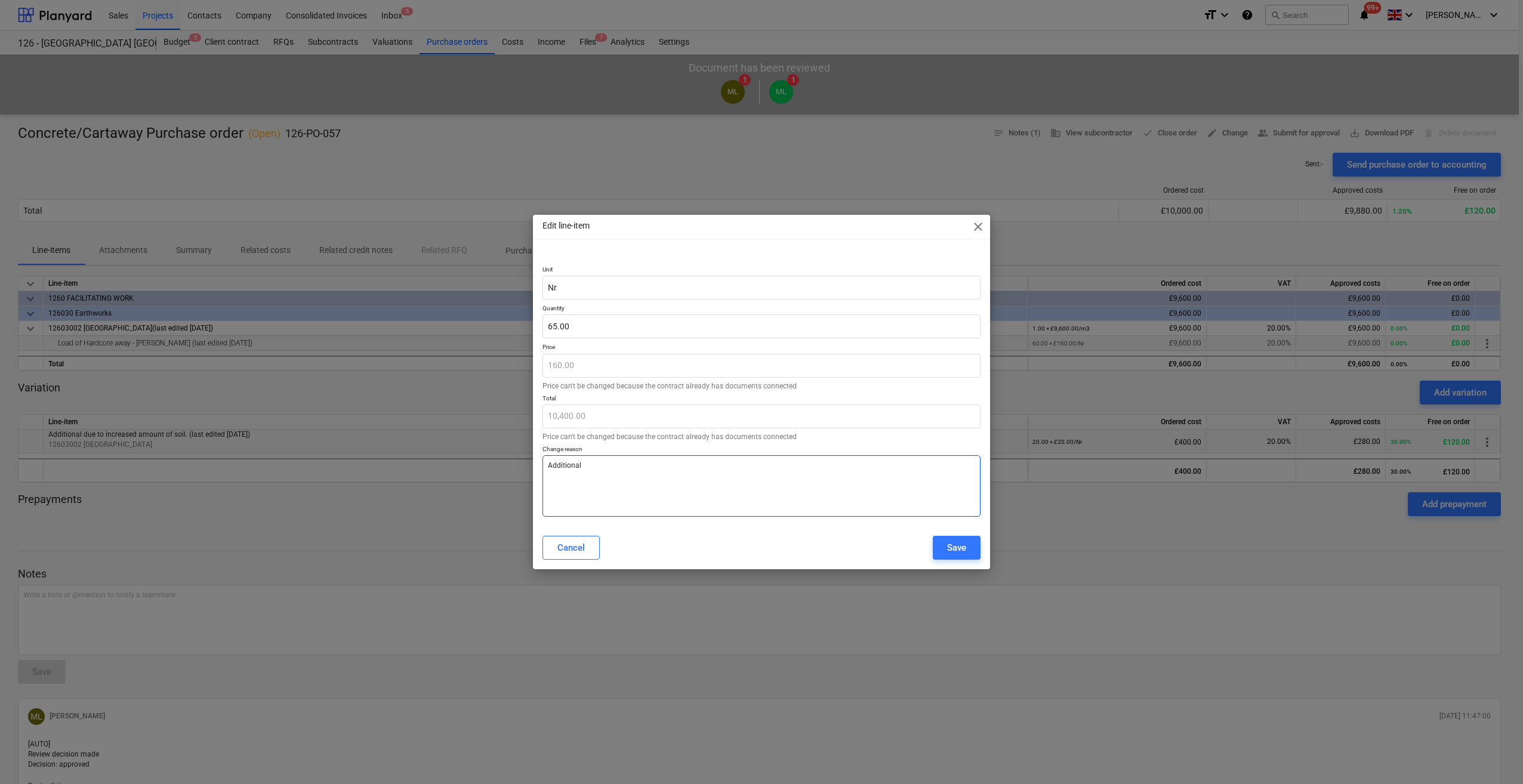
type textarea "x"
type textarea "Additional"
type textarea "x"
type textarea "Additional C"
type textarea "x"
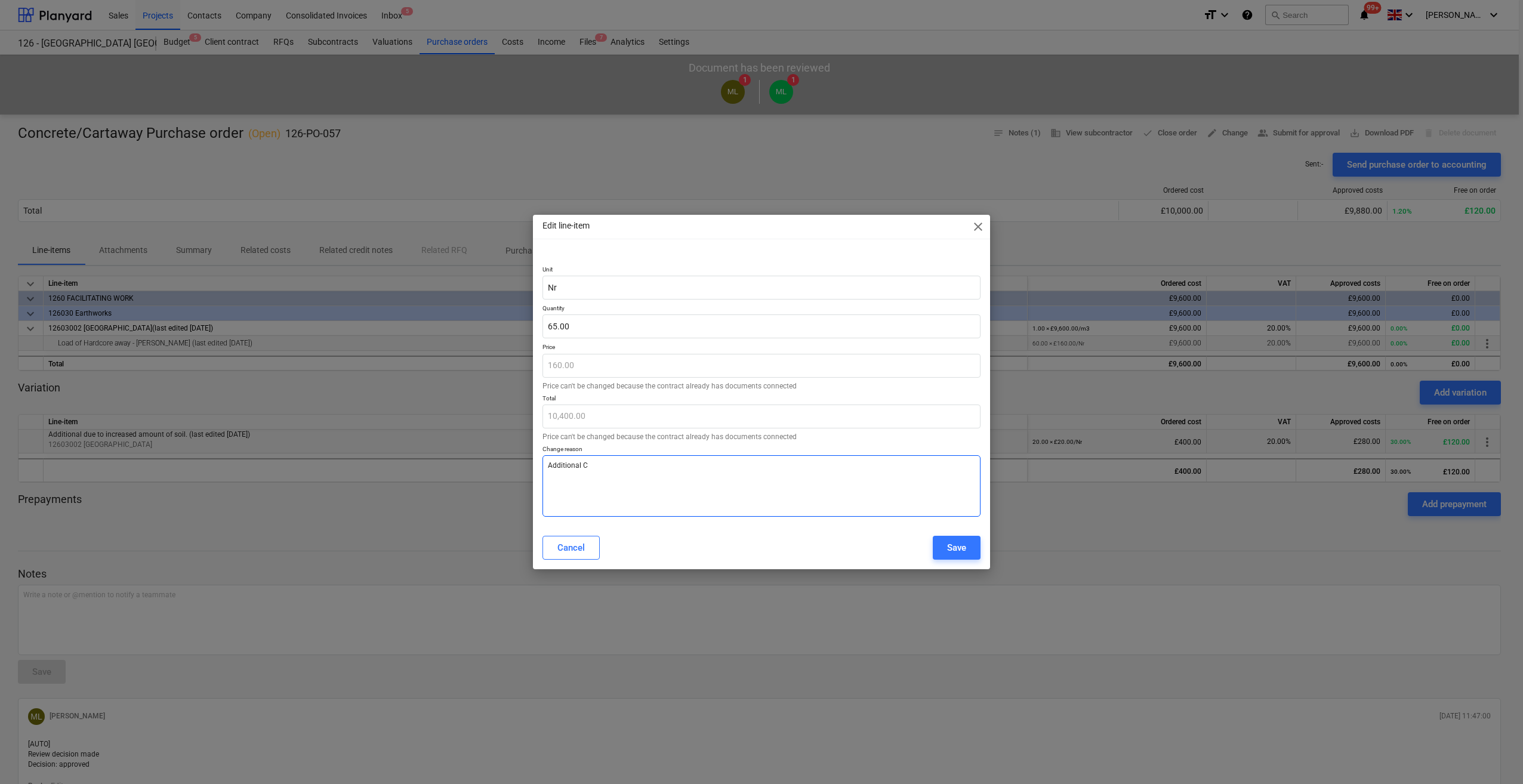
type textarea "Additional Ca"
type textarea "x"
type textarea "Additional Car"
type textarea "x"
type textarea "Additional Cart"
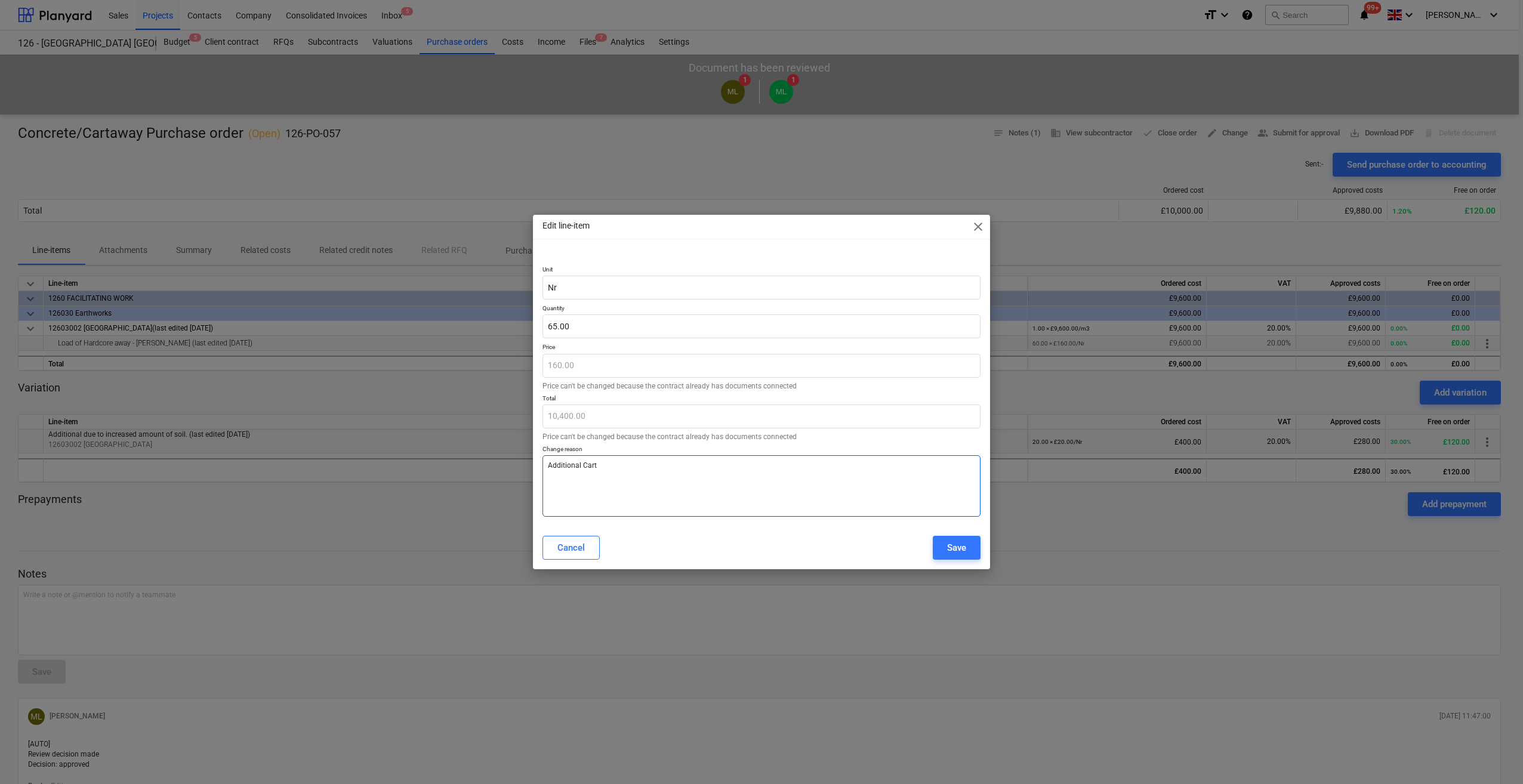
type textarea "x"
type textarea "Additional Carta"
type textarea "x"
type textarea "Additional Cartaw"
type textarea "x"
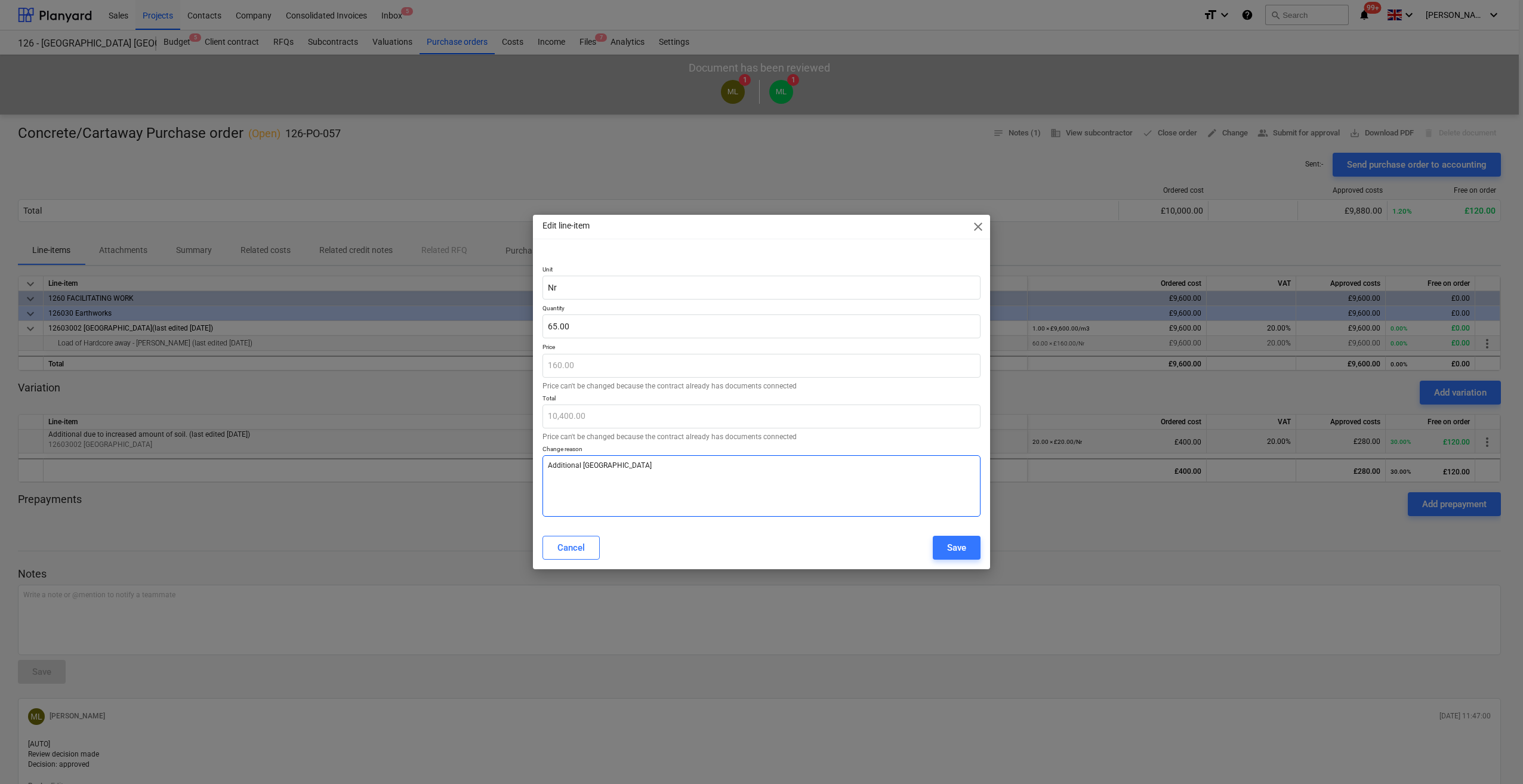
type textarea "Additional Cartaway"
type textarea "x"
type textarea "Additional Cartaway."
type textarea "x"
type textarea "Additional Cartaway."
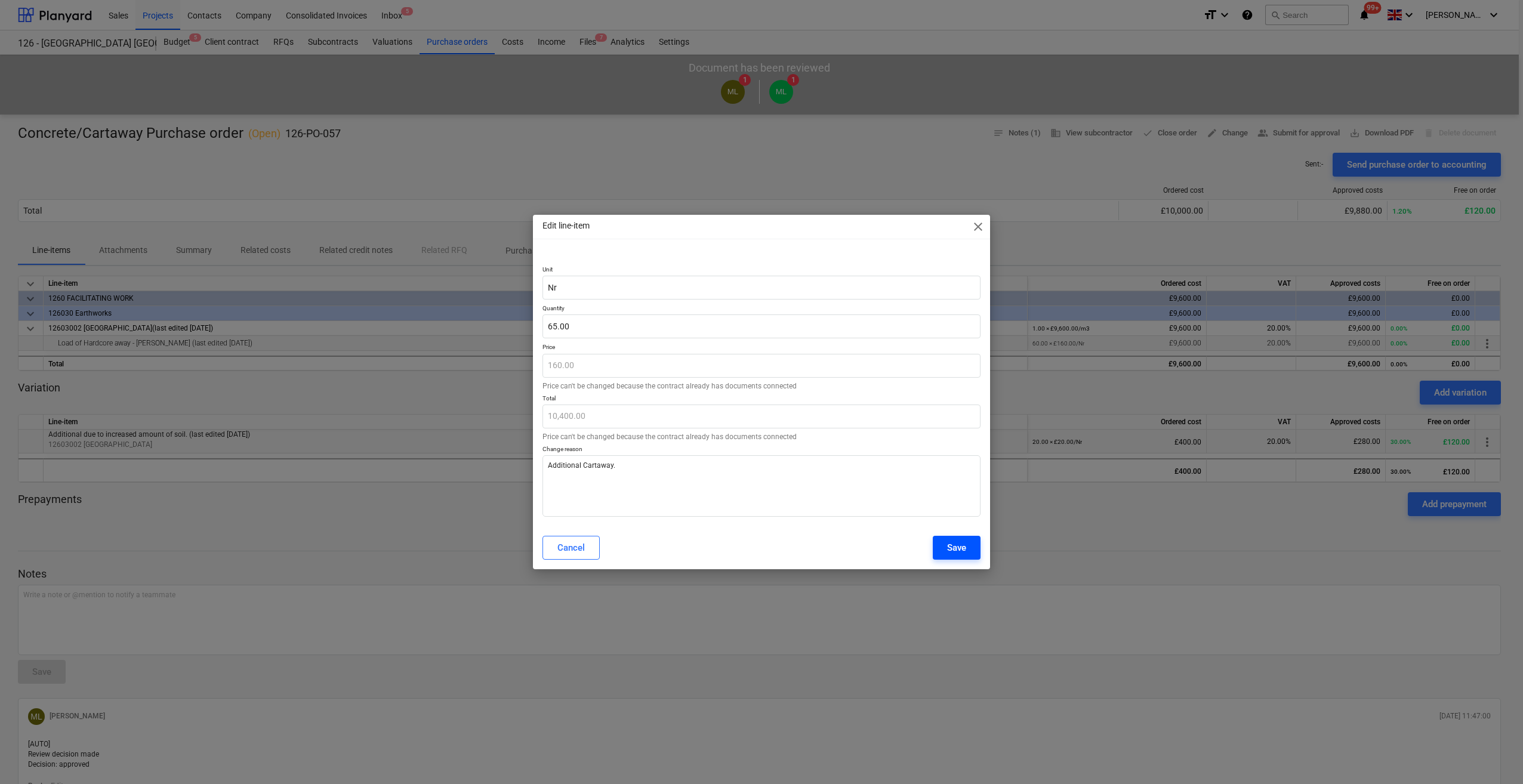
click at [954, 549] on div "Save" at bounding box center [957, 548] width 19 height 16
type textarea "x"
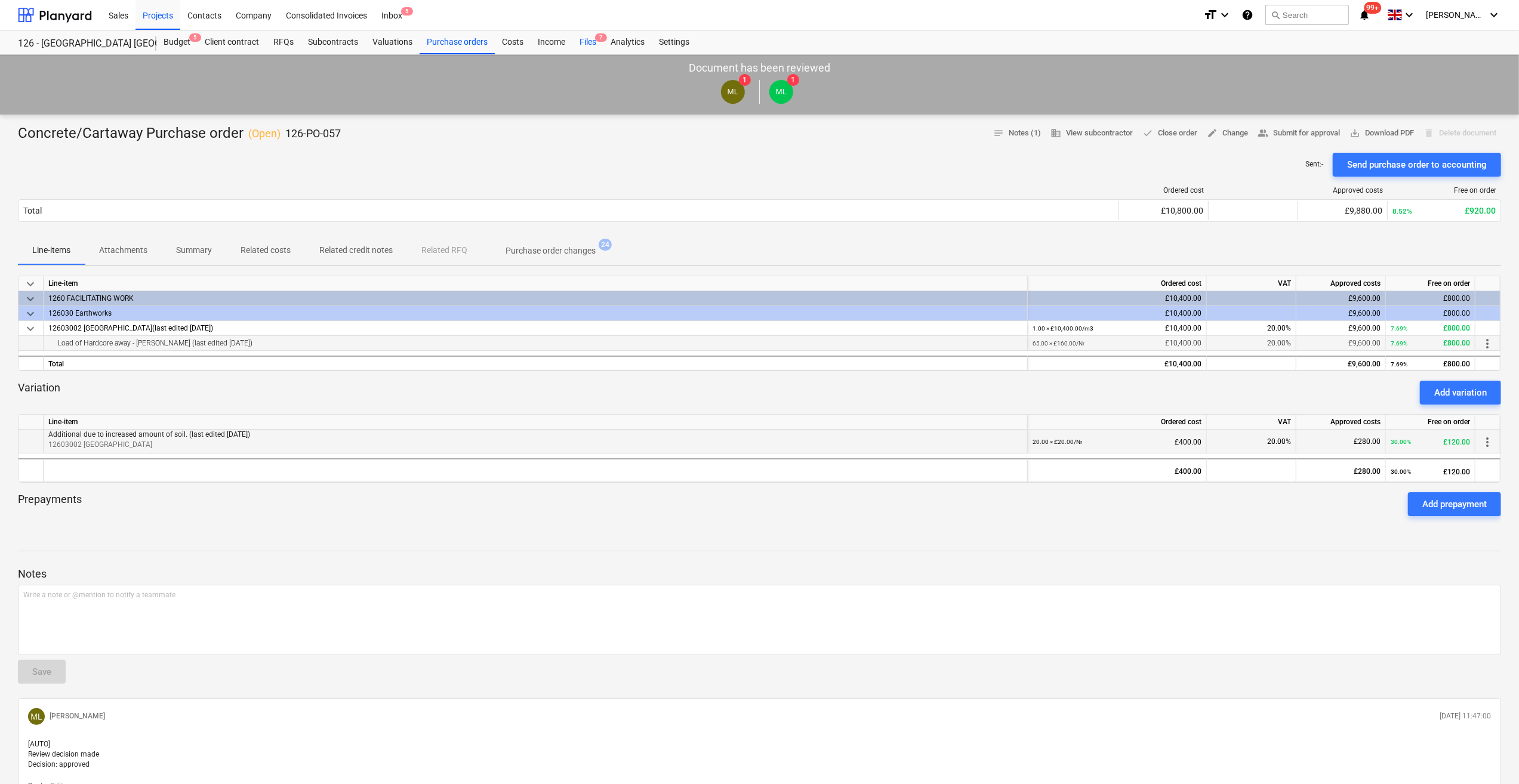
click at [579, 43] on div "Files 7" at bounding box center [587, 42] width 31 height 24
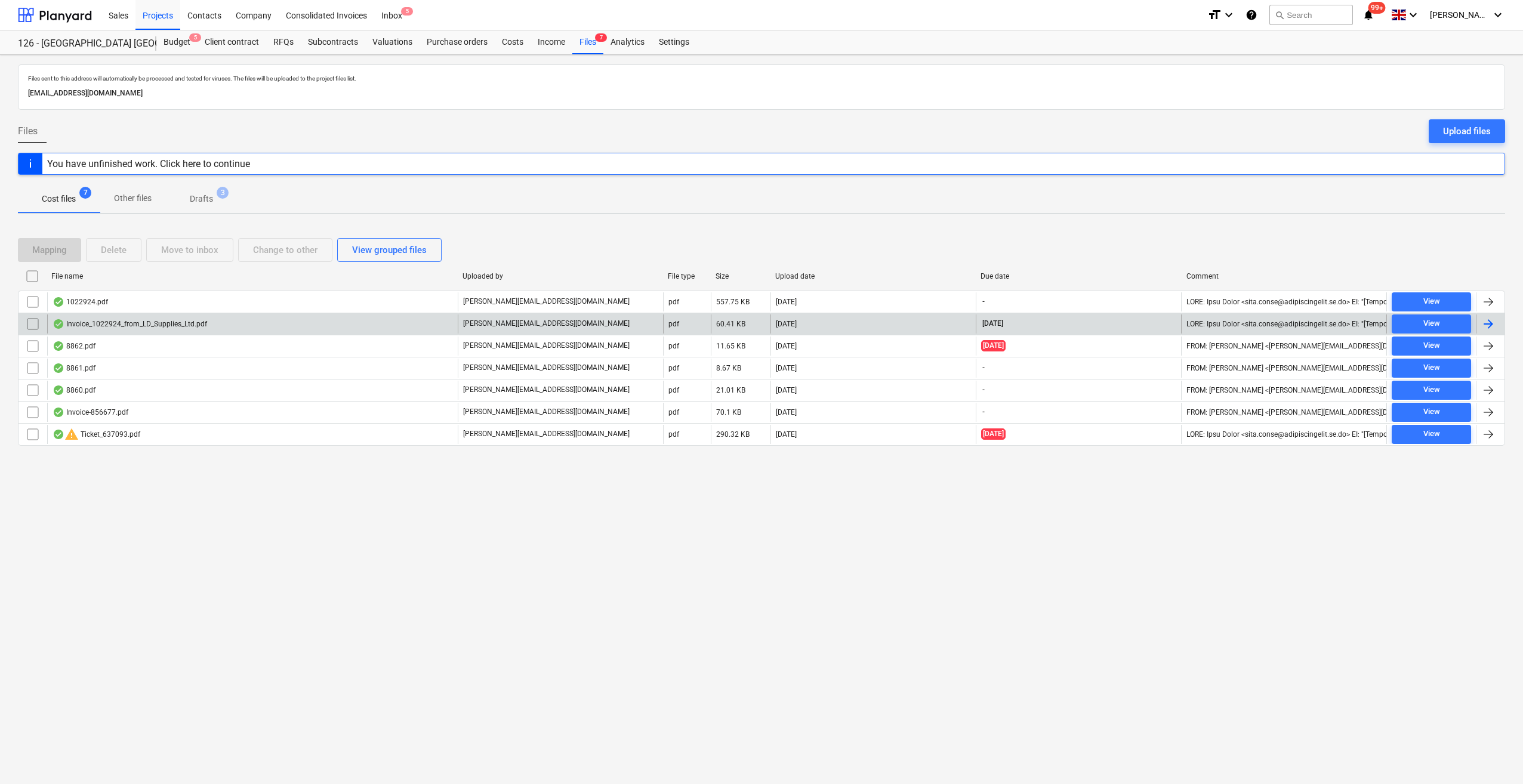
click at [1480, 321] on div at bounding box center [1490, 324] width 29 height 19
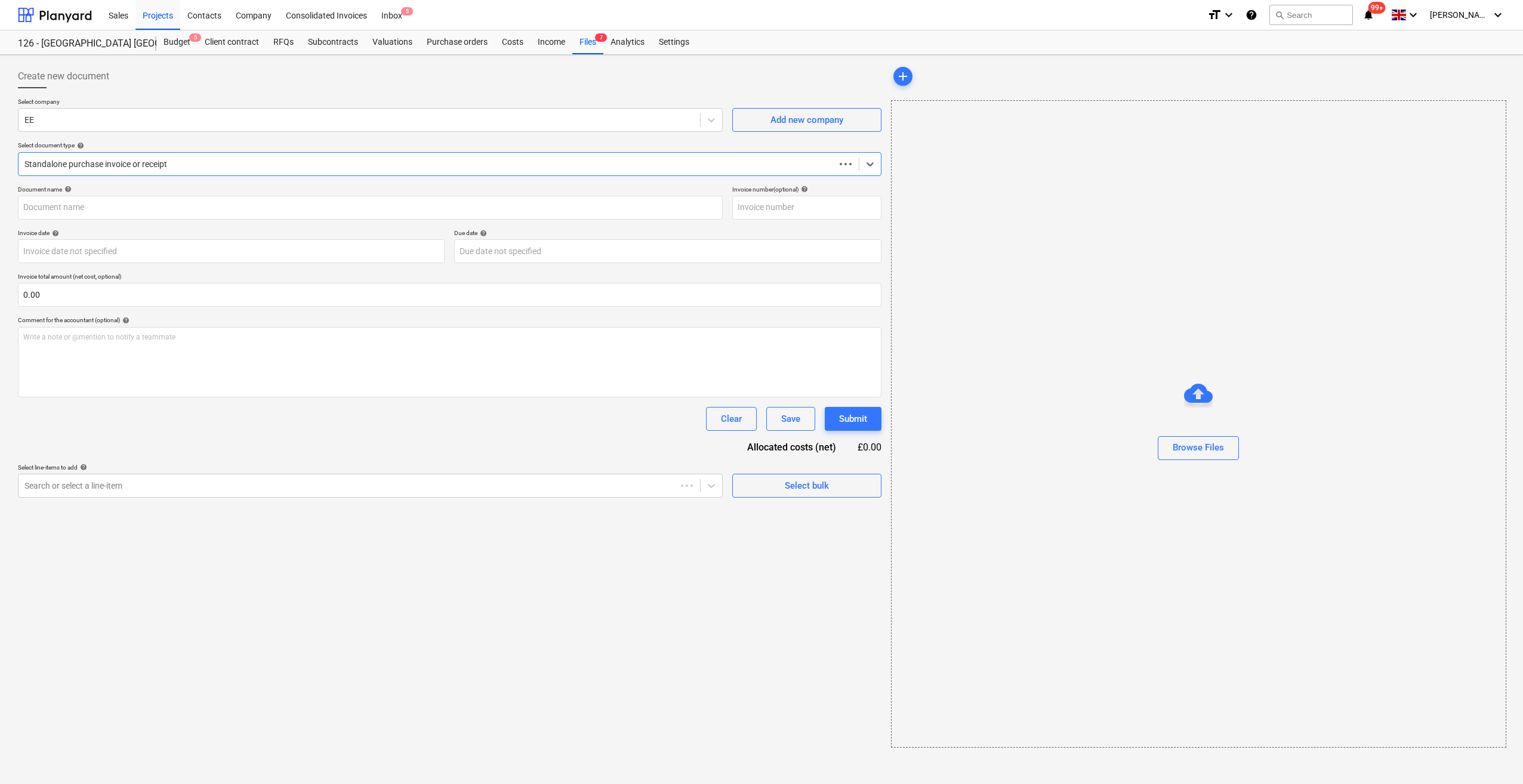
type input "1022924"
type input "31 Aug 2025"
type input "30 Sep 2025"
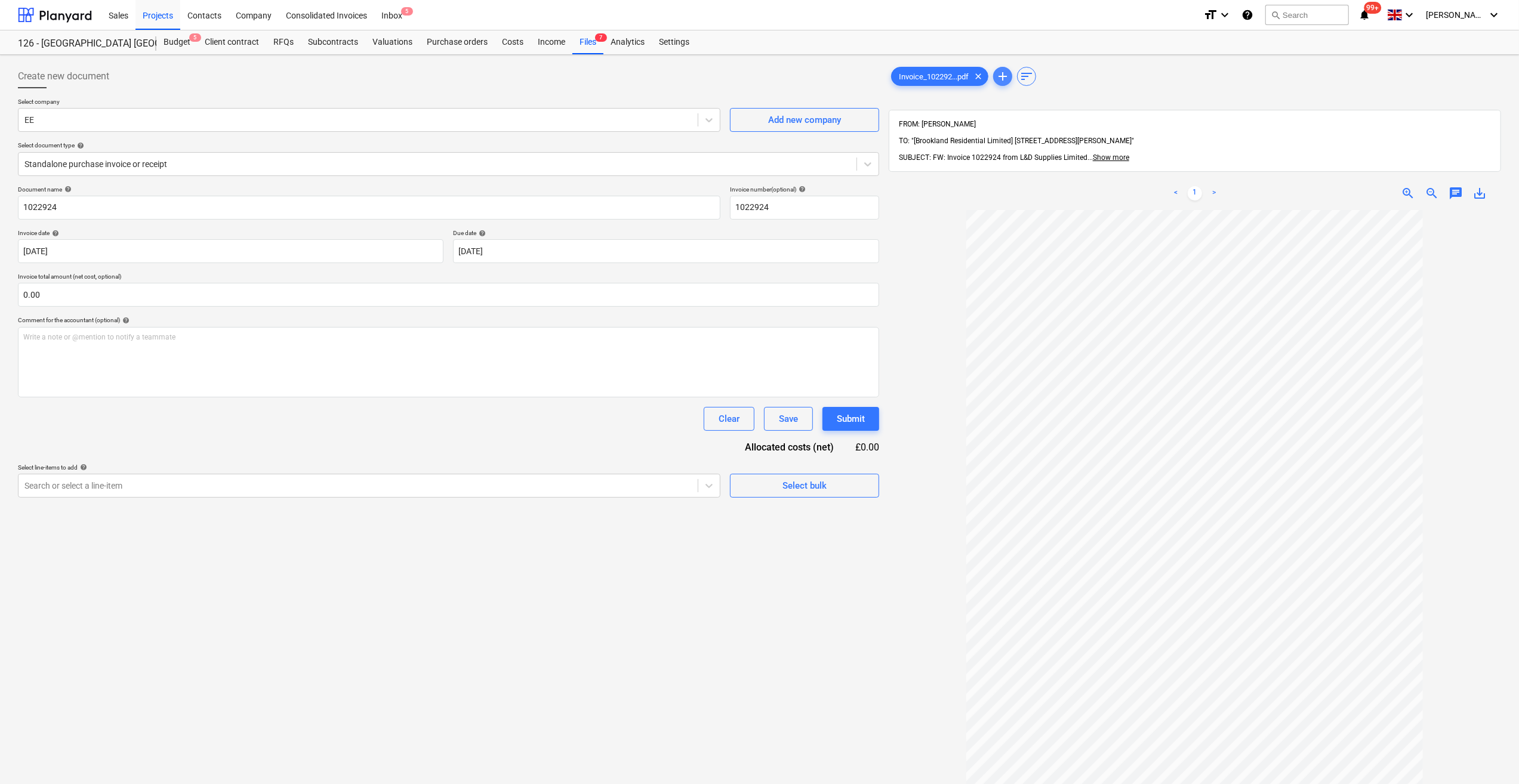
click at [1001, 74] on span "add" at bounding box center [1003, 76] width 14 height 14
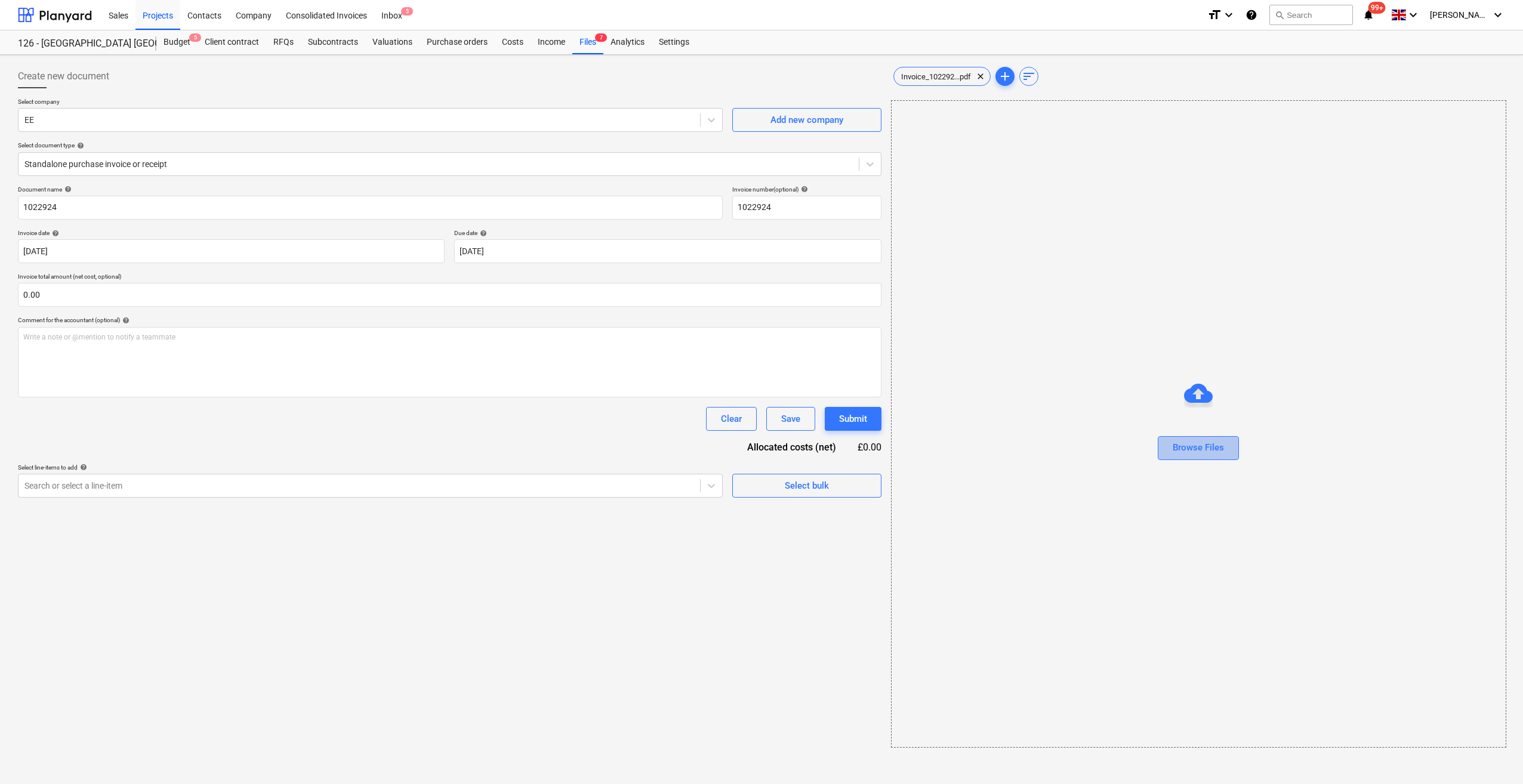
click at [1223, 453] on div "Browse Files" at bounding box center [1198, 448] width 51 height 16
click at [1037, 79] on span "1022924.pdf" at bounding box center [1024, 76] width 57 height 9
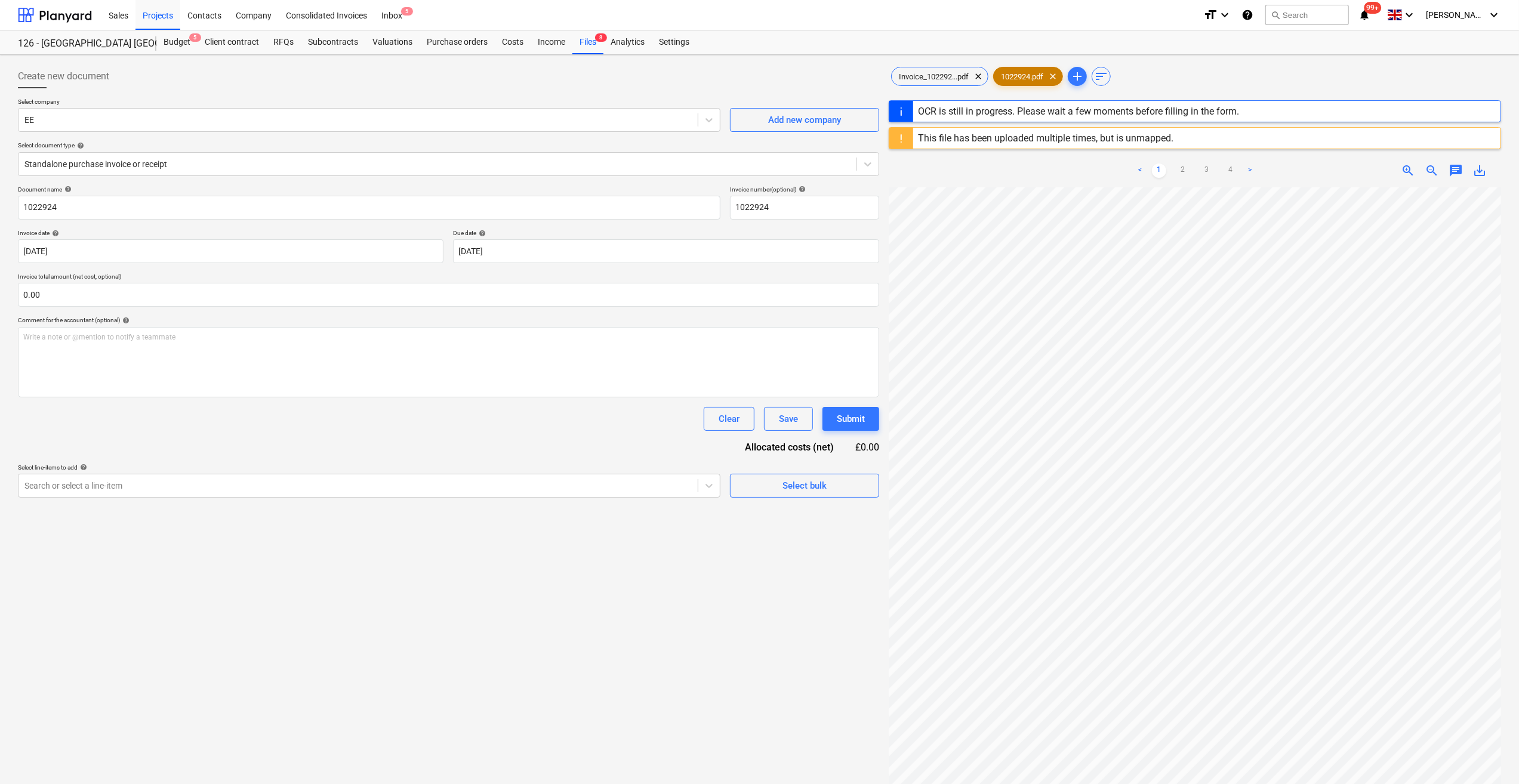
scroll to position [477, 0]
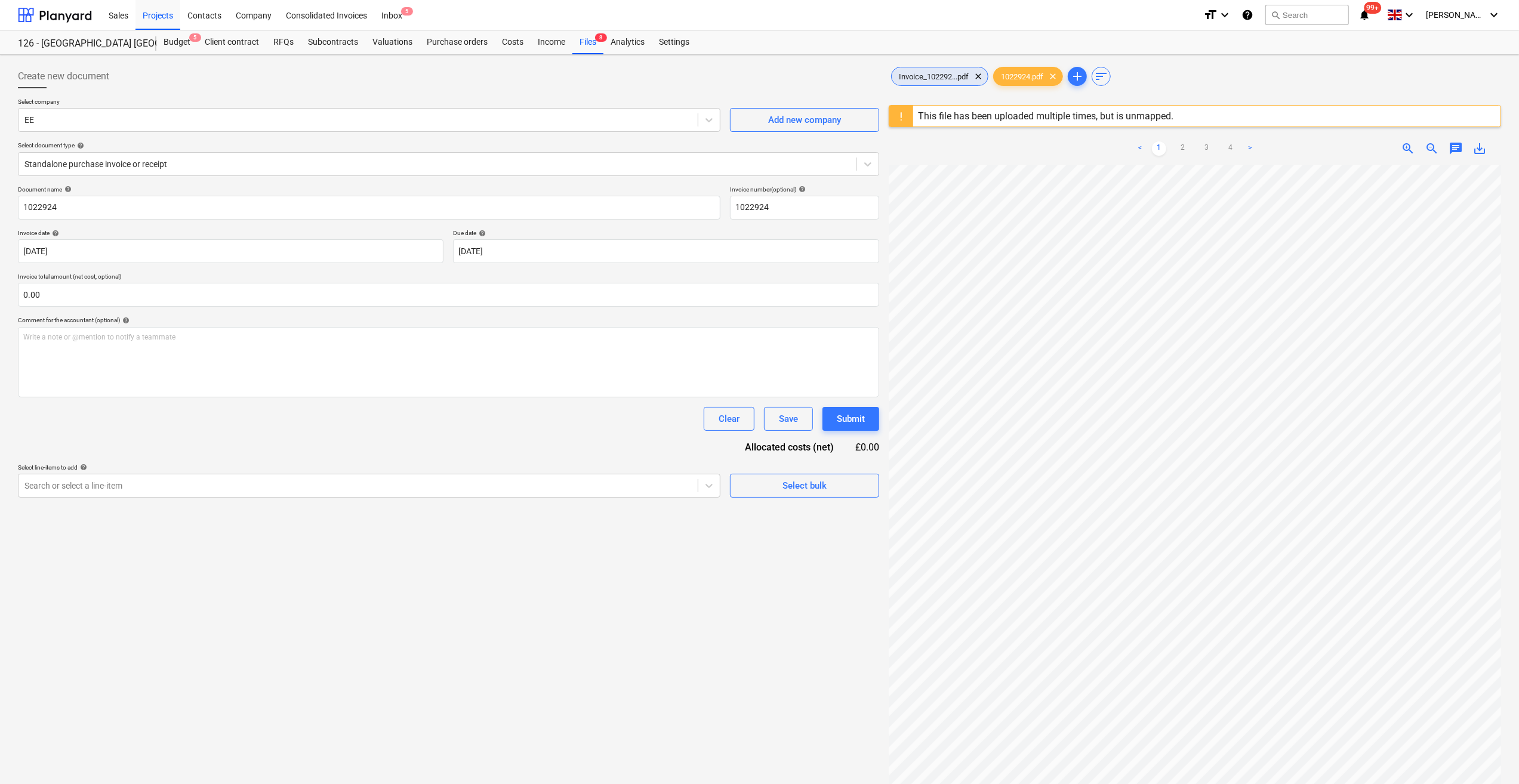
click at [925, 79] on span "Invoice_102292...pdf" at bounding box center [934, 76] width 84 height 9
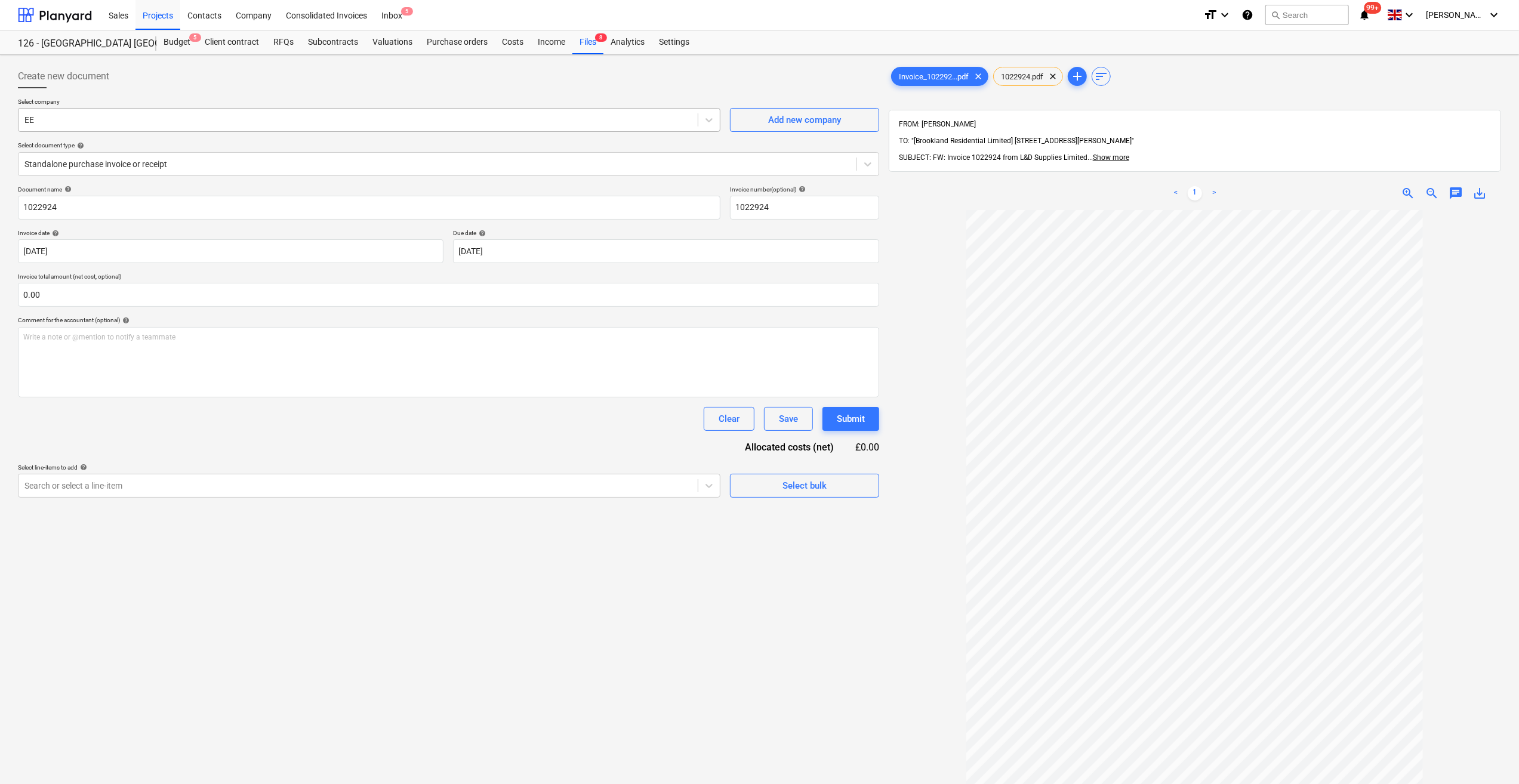
click at [35, 126] on div "EE" at bounding box center [358, 119] width 679 height 17
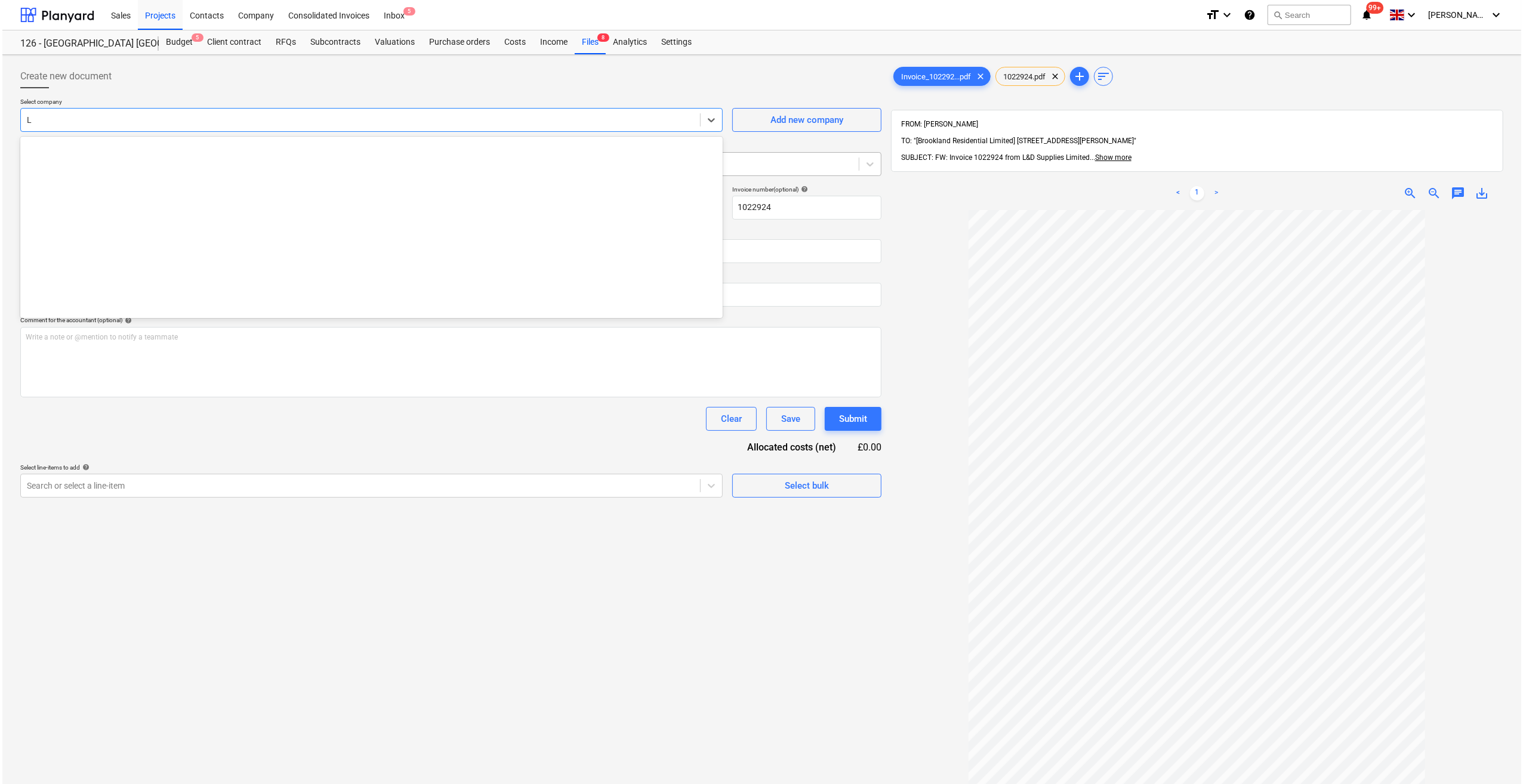
scroll to position [3132, 0]
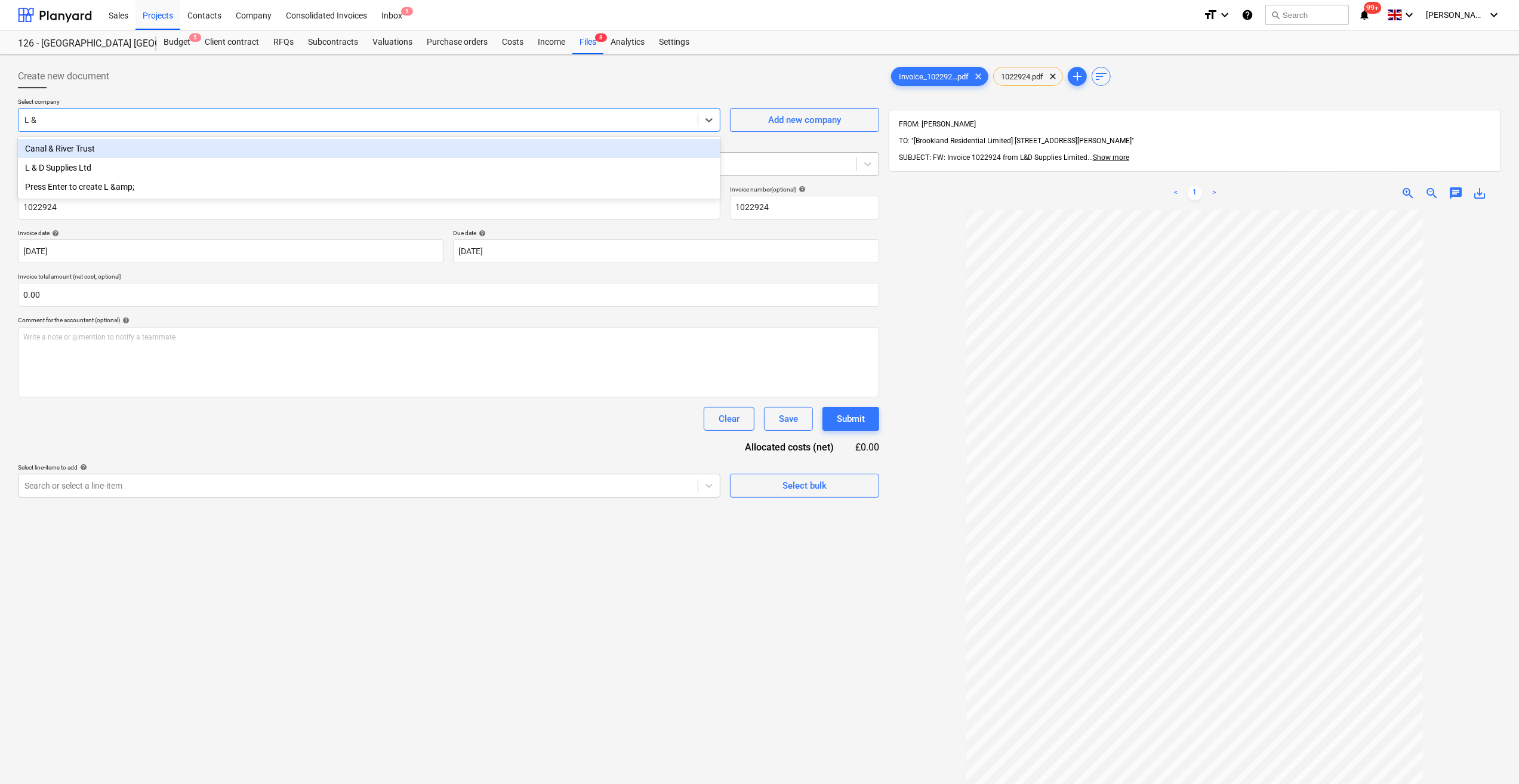
type input "L &"
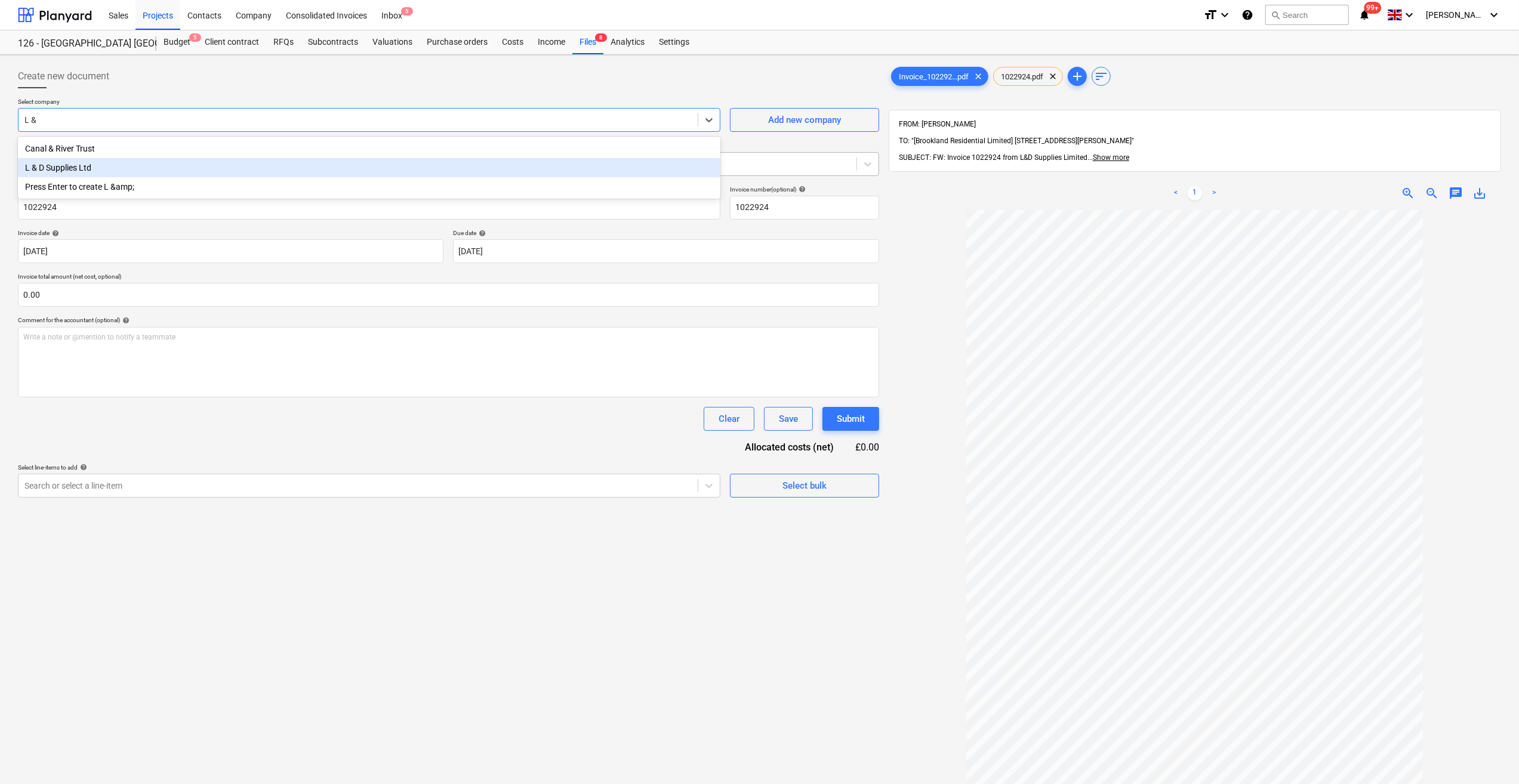
click at [67, 172] on div "L & D Supplies Ltd" at bounding box center [369, 167] width 702 height 19
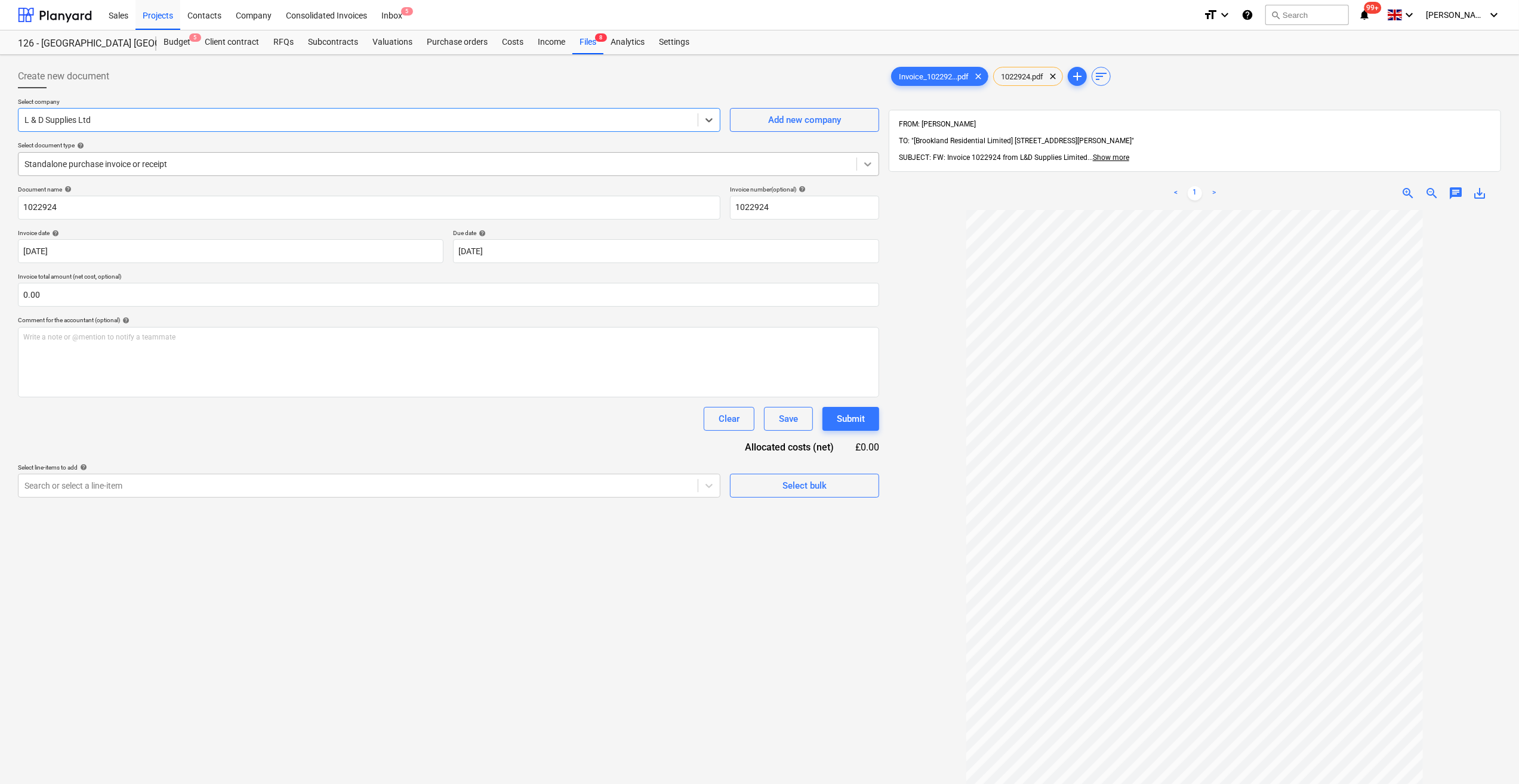
click at [868, 165] on icon at bounding box center [868, 165] width 7 height 4
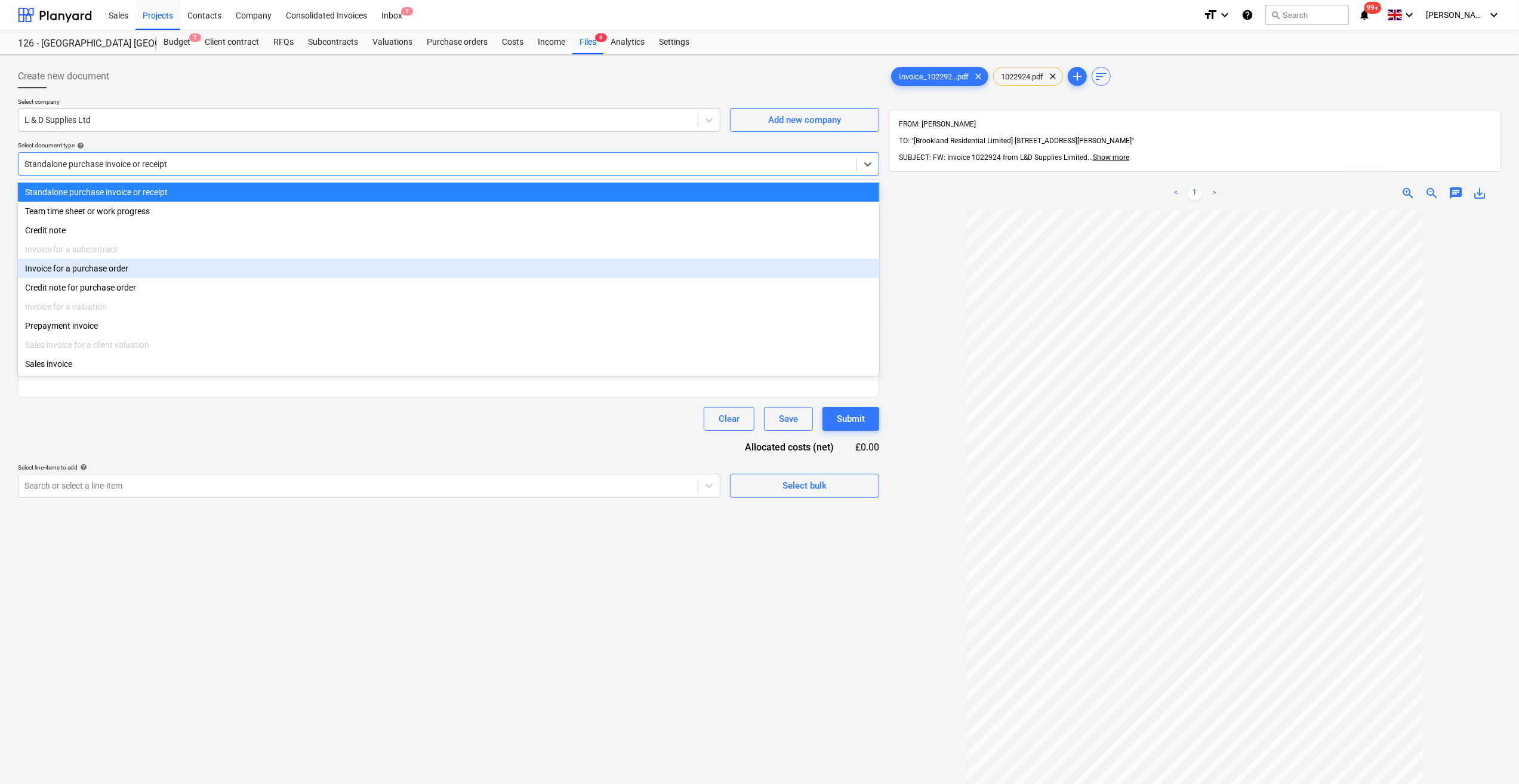
click at [109, 270] on div "Invoice for a purchase order" at bounding box center [449, 268] width 861 height 19
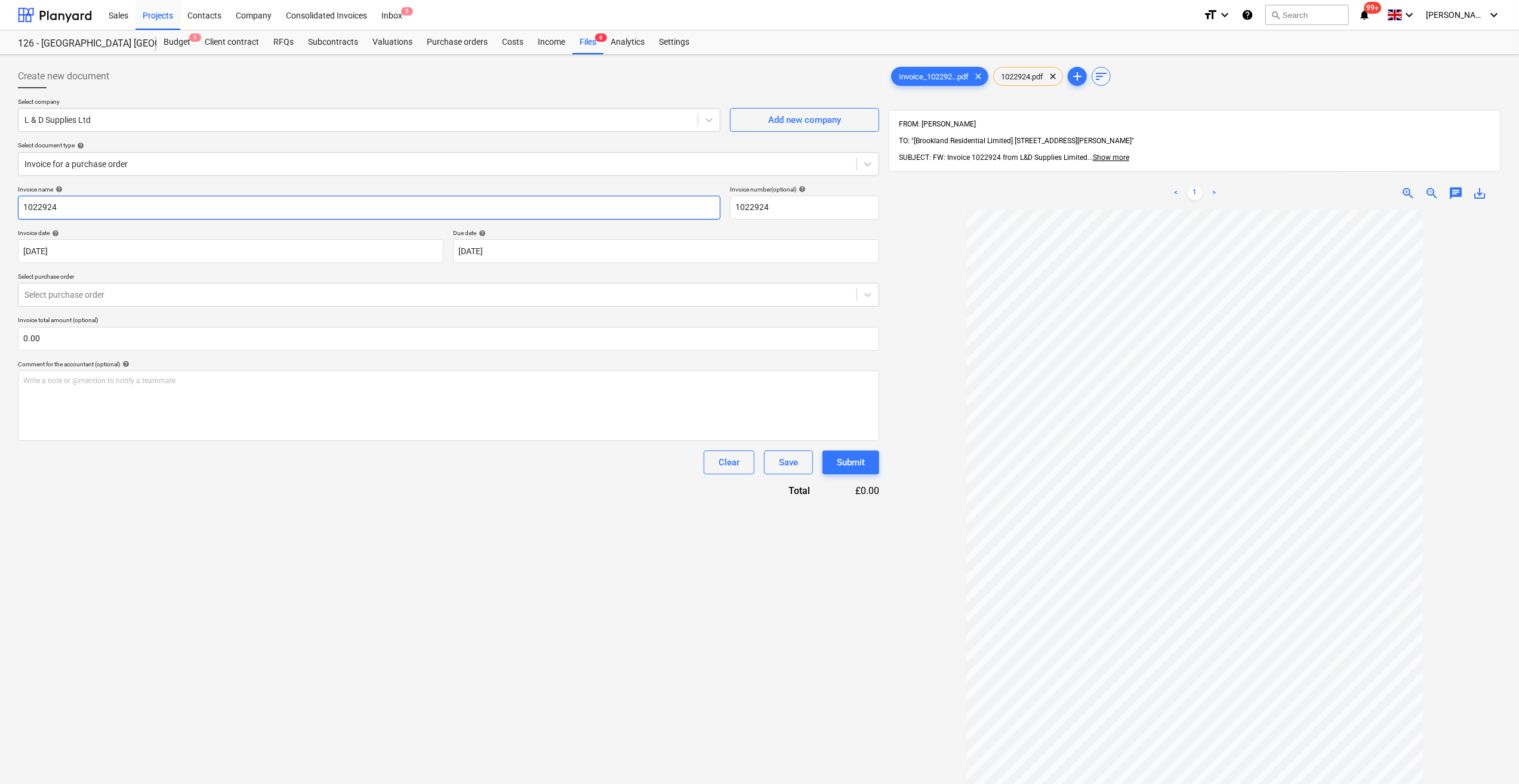
drag, startPoint x: 22, startPoint y: 206, endPoint x: 24, endPoint y: 212, distance: 6.3
click at [22, 206] on input "1022924" at bounding box center [369, 207] width 702 height 24
type input "Cartawy 29/08/25 -1022924"
click at [121, 292] on div at bounding box center [437, 295] width 826 height 12
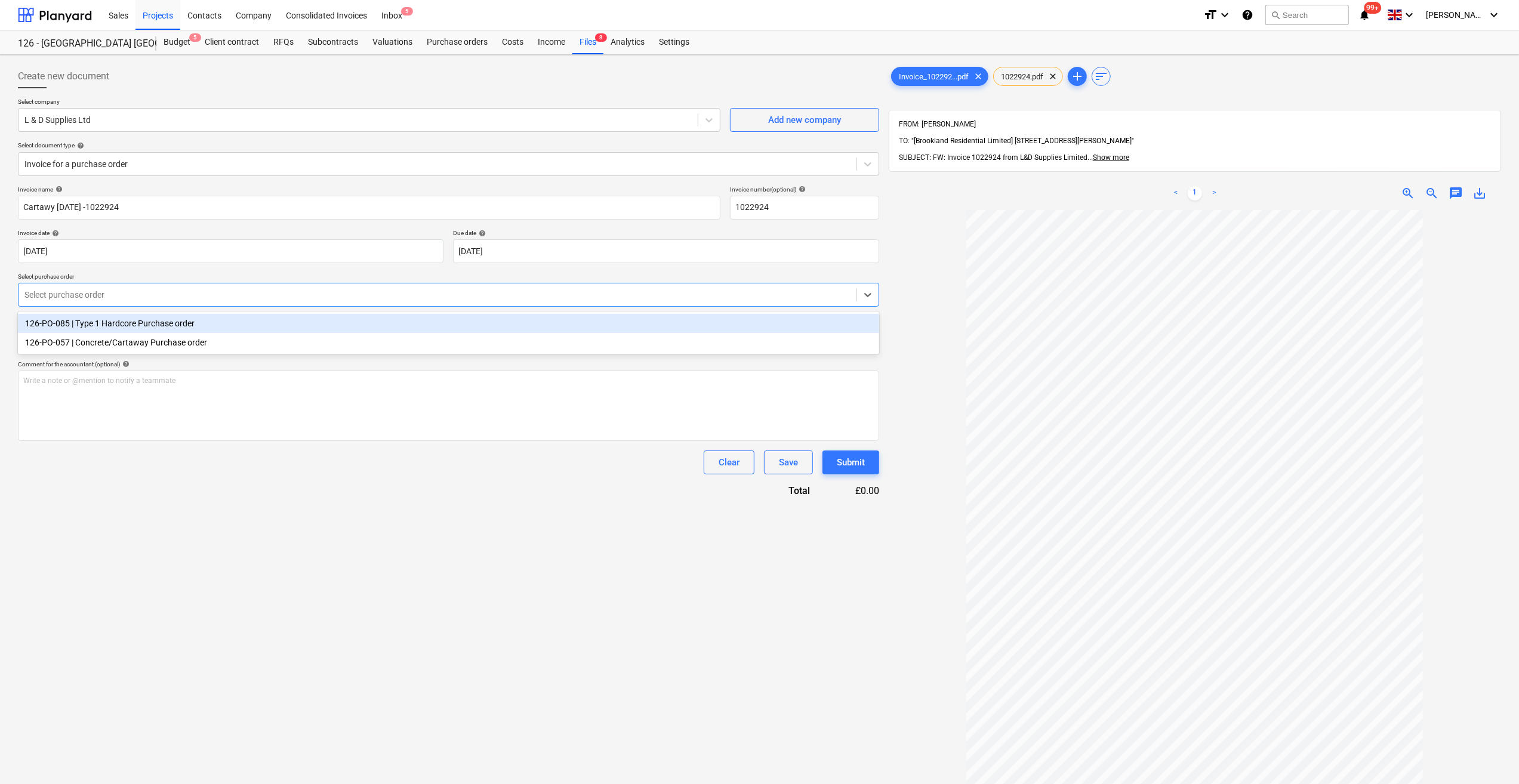
click at [137, 327] on div "126-PO-085 | Type 1 Hardcore Purchase order" at bounding box center [449, 323] width 861 height 19
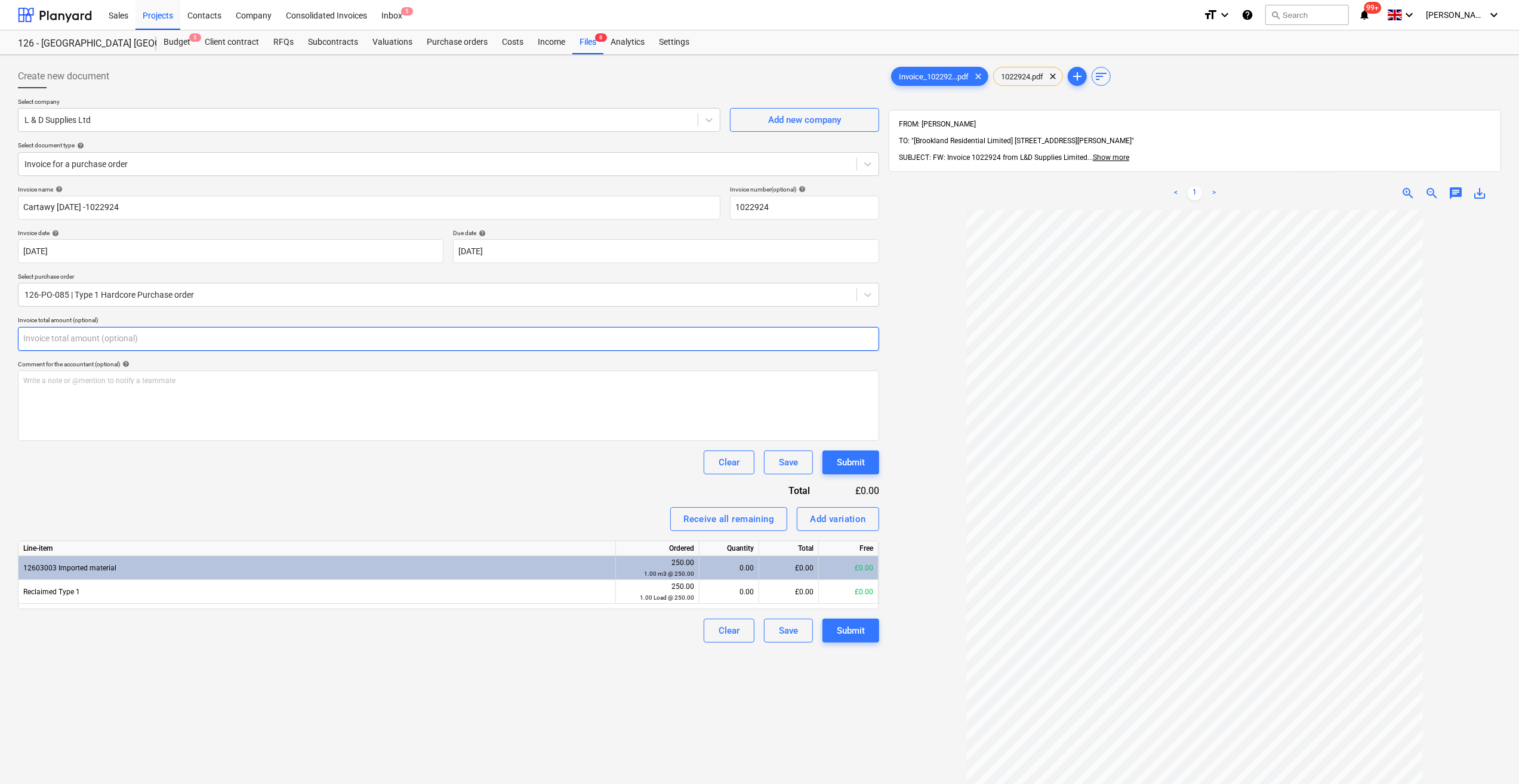
click at [37, 341] on input "text" at bounding box center [449, 338] width 861 height 24
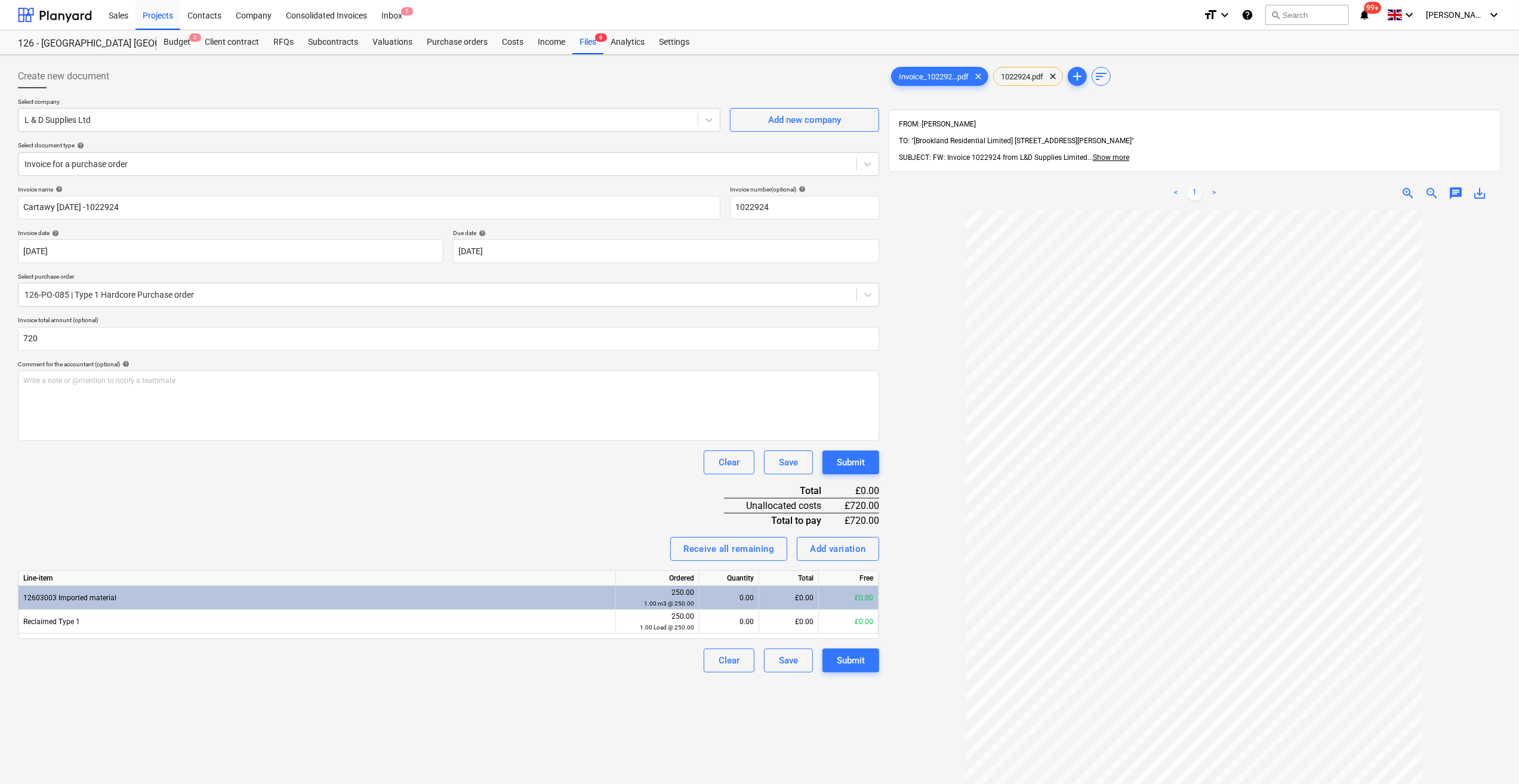
type input "720.00"
click at [410, 481] on div "Invoice name help Cartawy 29/08/25 -1022924 Invoice number (optional) help 1022…" at bounding box center [449, 429] width 861 height 487
click at [750, 619] on div "0.00" at bounding box center [729, 622] width 50 height 24
click at [871, 301] on div at bounding box center [868, 295] width 22 height 22
click at [864, 298] on icon at bounding box center [868, 295] width 12 height 12
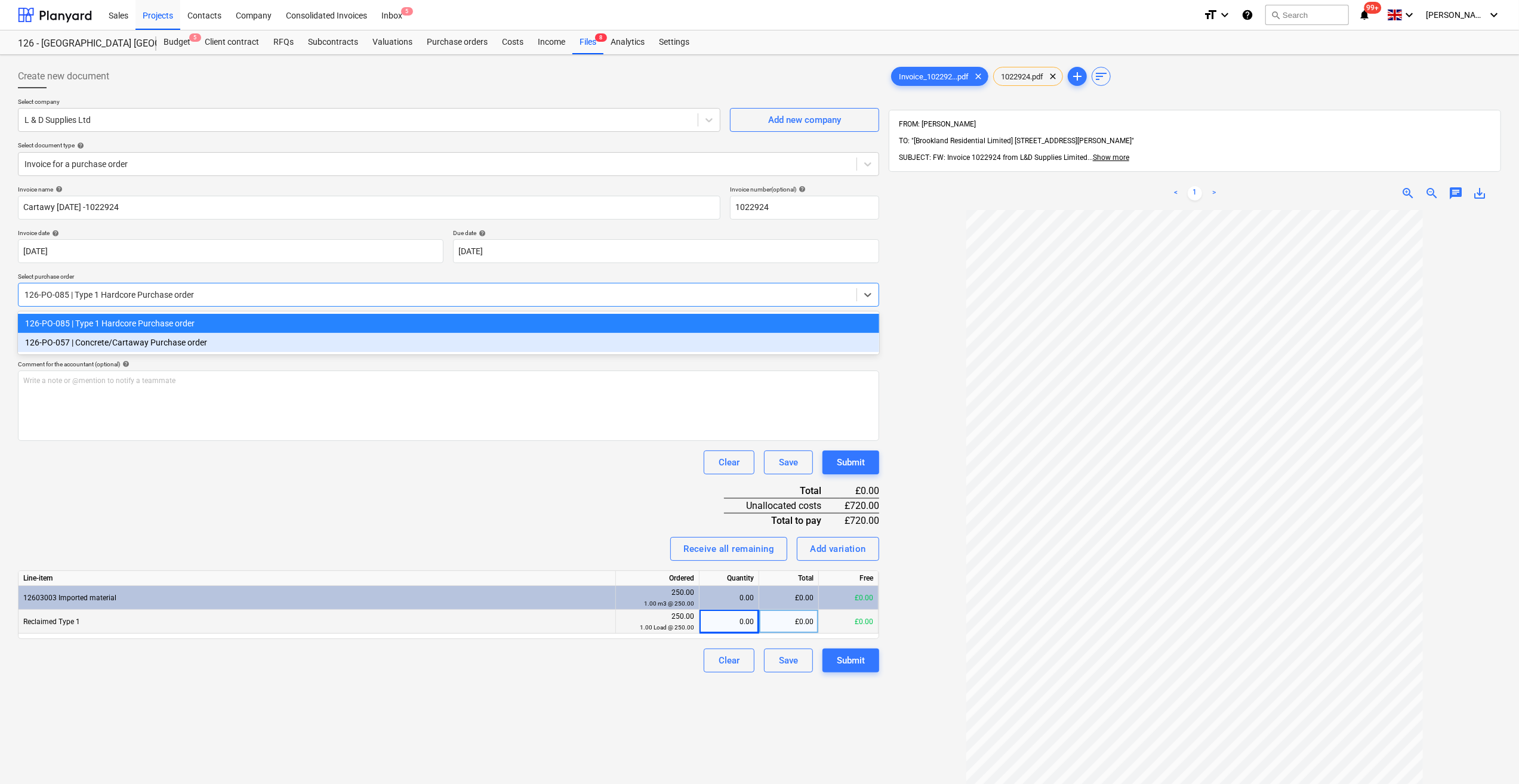
click at [234, 345] on div "126-PO-057 | Concrete/Cartaway Purchase order" at bounding box center [449, 342] width 861 height 19
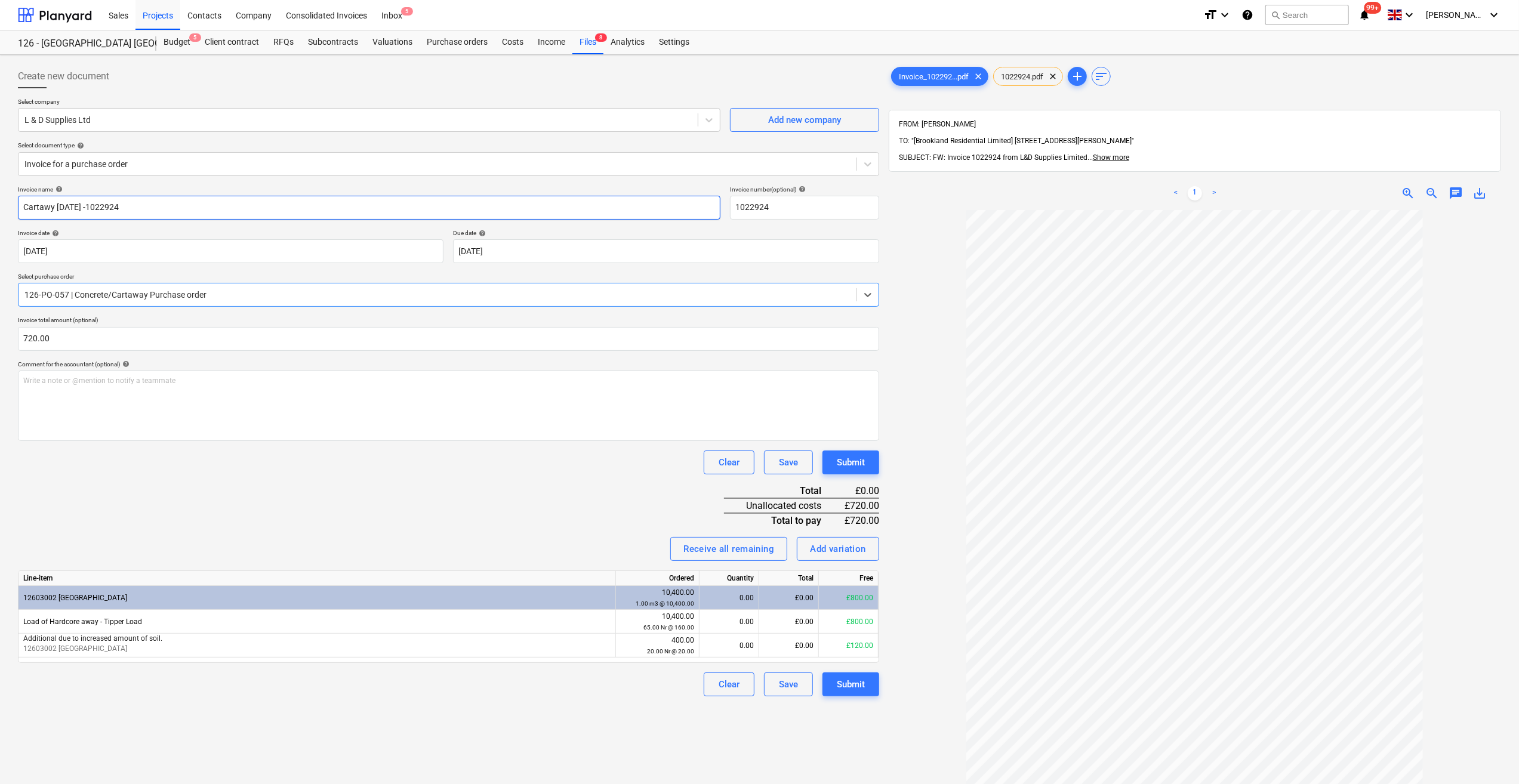
click at [47, 209] on input "Cartawy 29/08/25 -1022924" at bounding box center [369, 207] width 702 height 24
type input "Cartaway 29/08/25 -1022924"
click at [744, 624] on div "0.00" at bounding box center [729, 622] width 50 height 24
type input "4"
click at [745, 642] on div "0.00" at bounding box center [729, 645] width 50 height 24
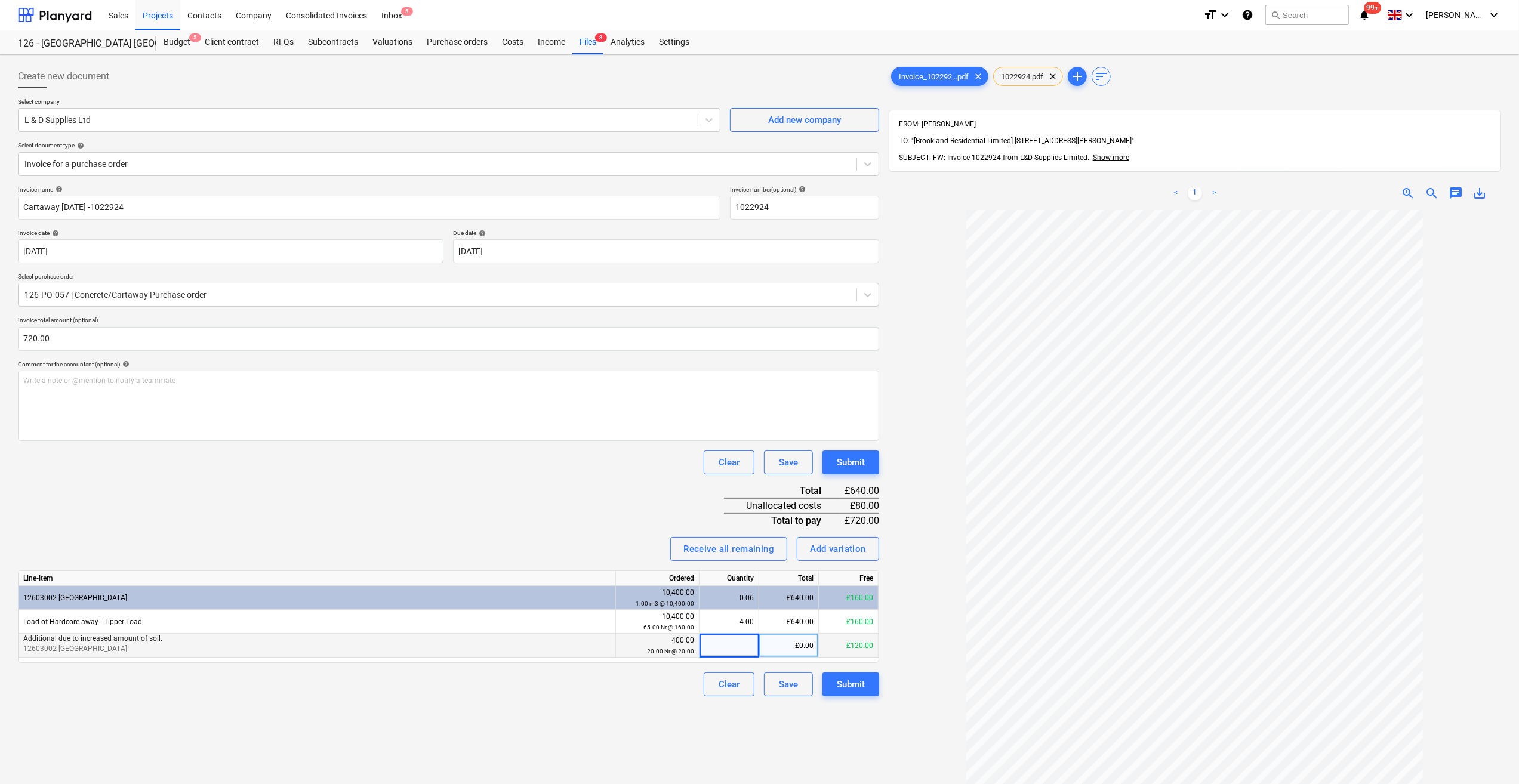
type input "4"
click at [653, 679] on div "Clear Save Submit" at bounding box center [449, 684] width 861 height 24
click at [850, 688] on div "Submit" at bounding box center [850, 685] width 28 height 16
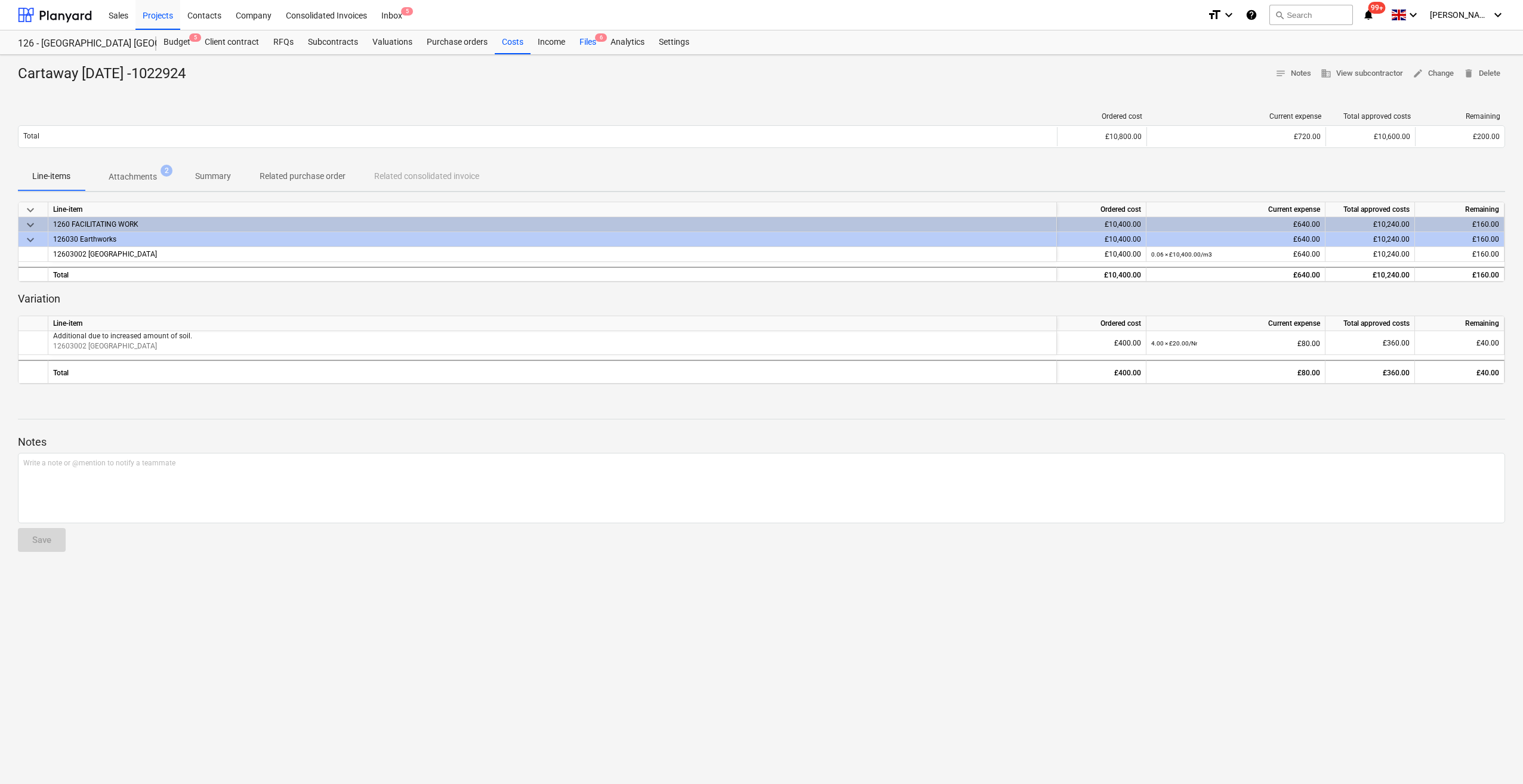
click at [589, 47] on div "Files 6" at bounding box center [587, 42] width 31 height 24
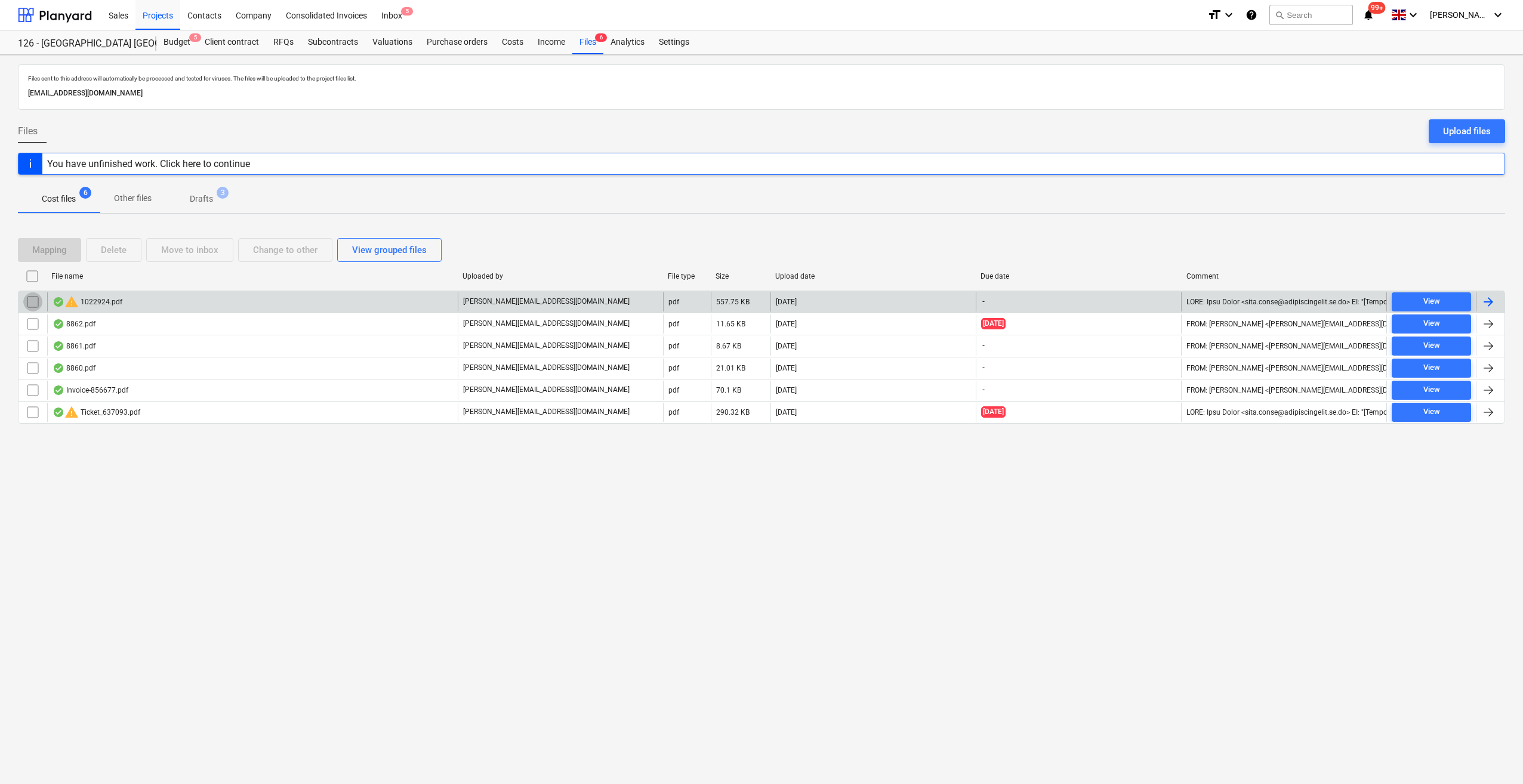
click at [32, 304] on input "checkbox" at bounding box center [32, 302] width 19 height 19
click at [112, 252] on div "Delete" at bounding box center [114, 250] width 26 height 16
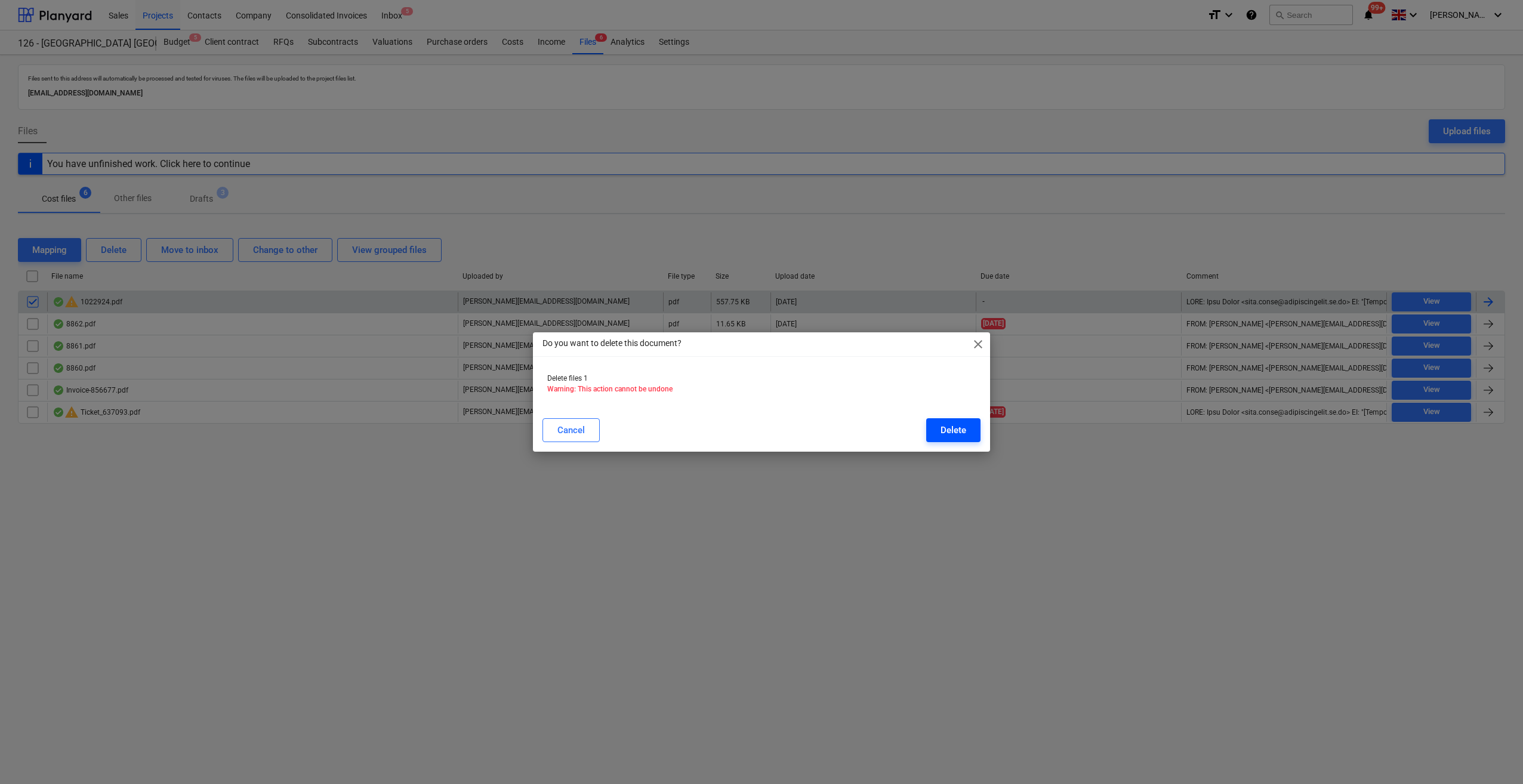
click at [956, 430] on div "Delete" at bounding box center [954, 430] width 26 height 16
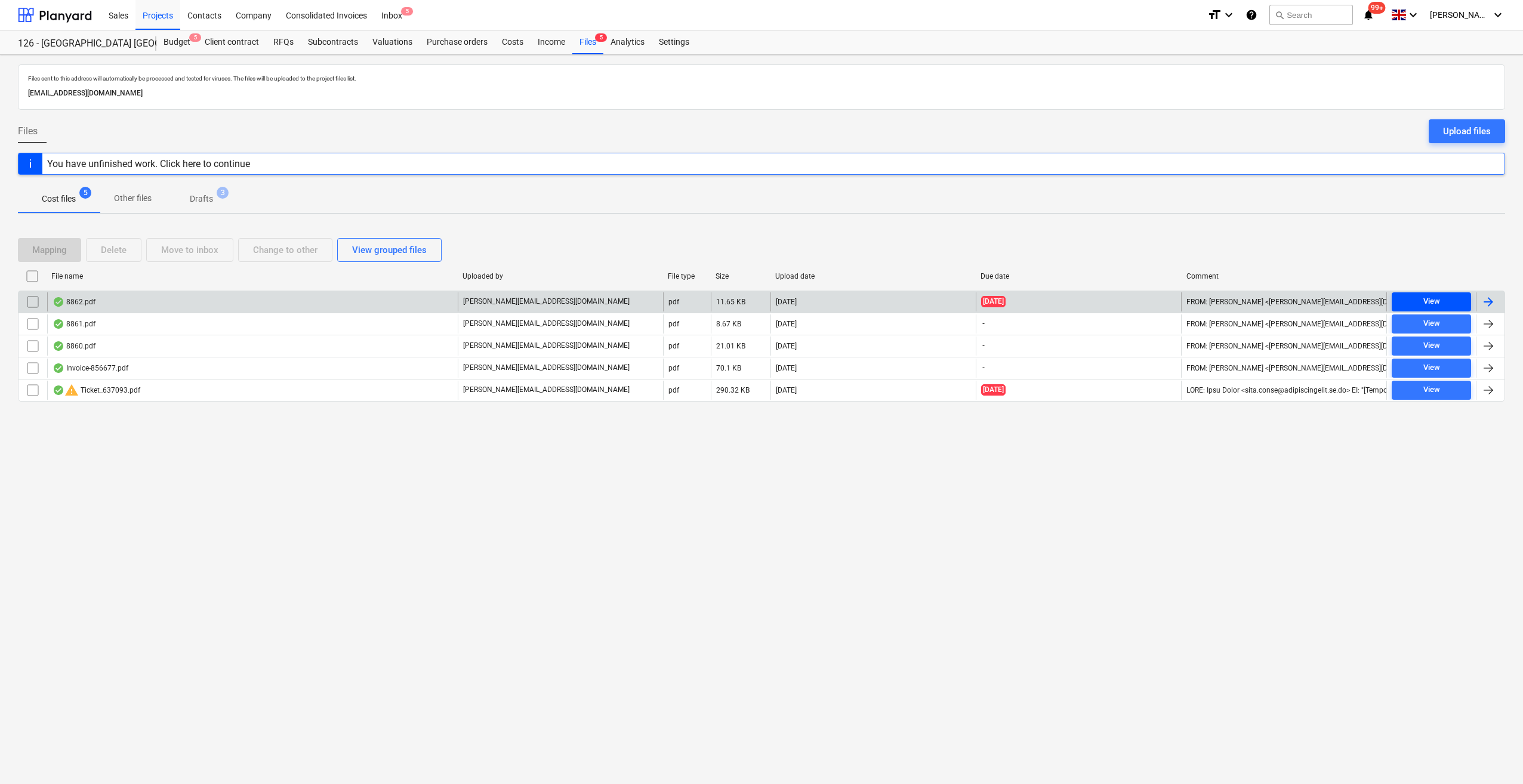
click at [1432, 300] on div "View" at bounding box center [1431, 301] width 17 height 14
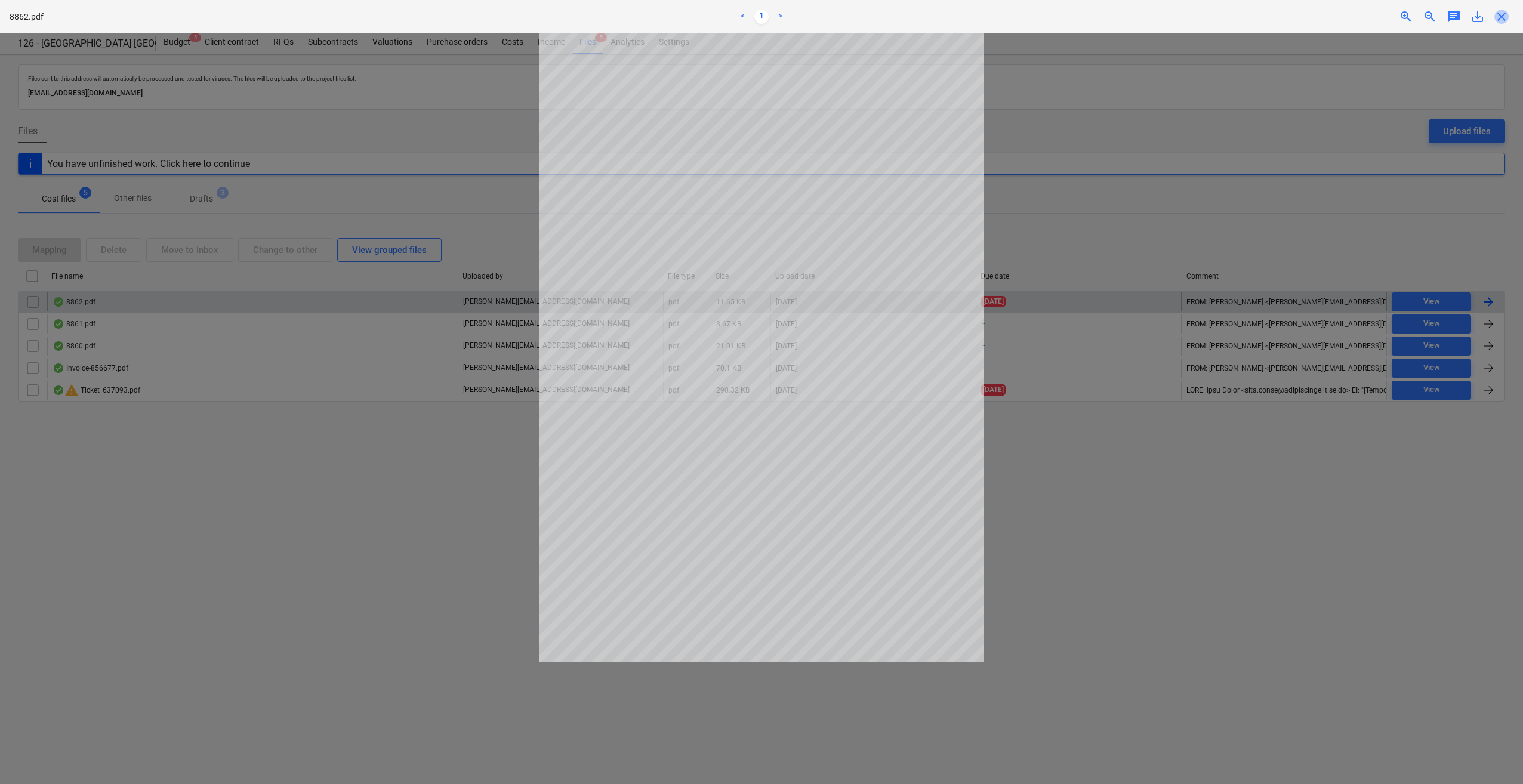
click at [1498, 12] on span "close" at bounding box center [1501, 17] width 14 height 14
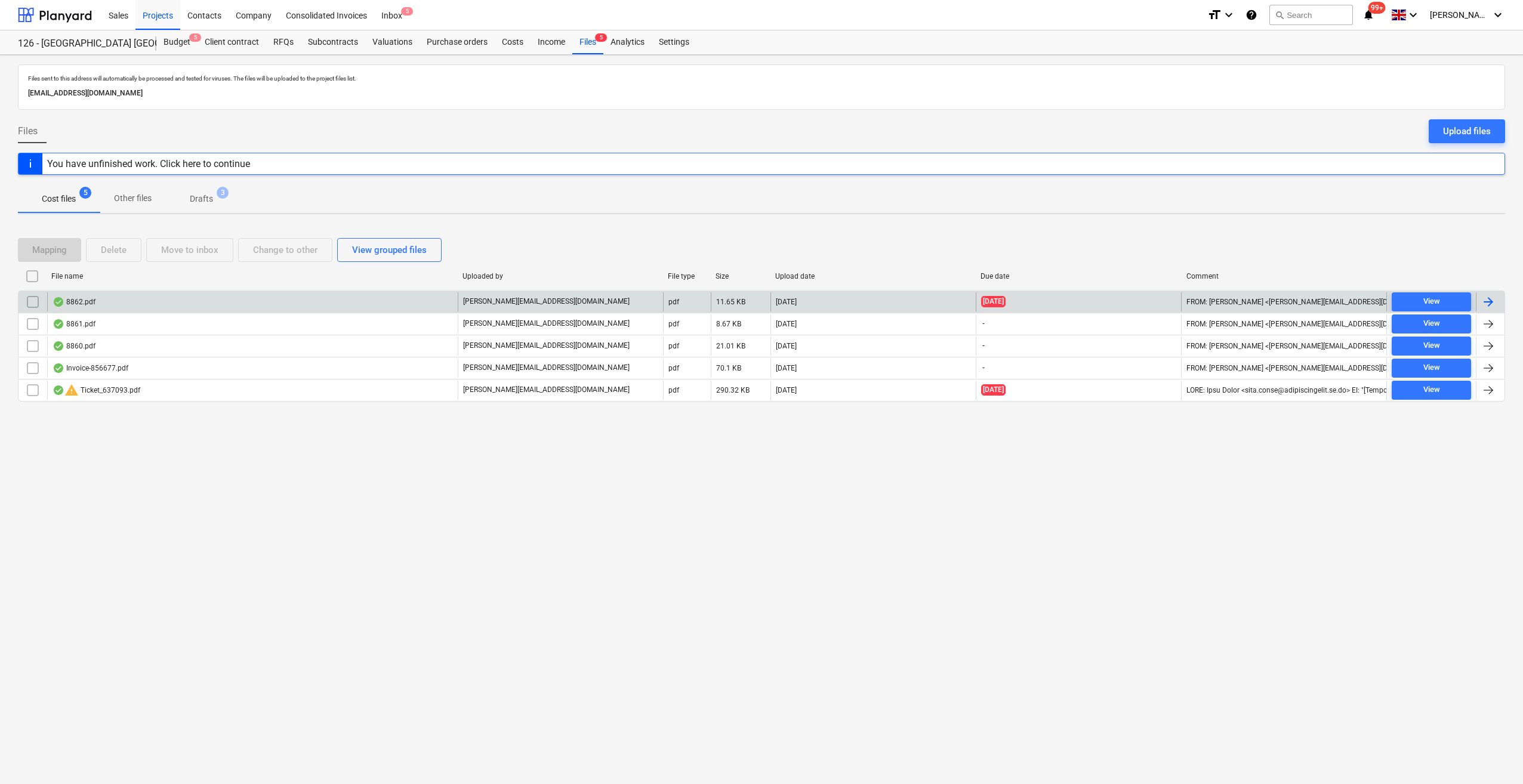
click at [1490, 300] on div at bounding box center [1489, 302] width 14 height 14
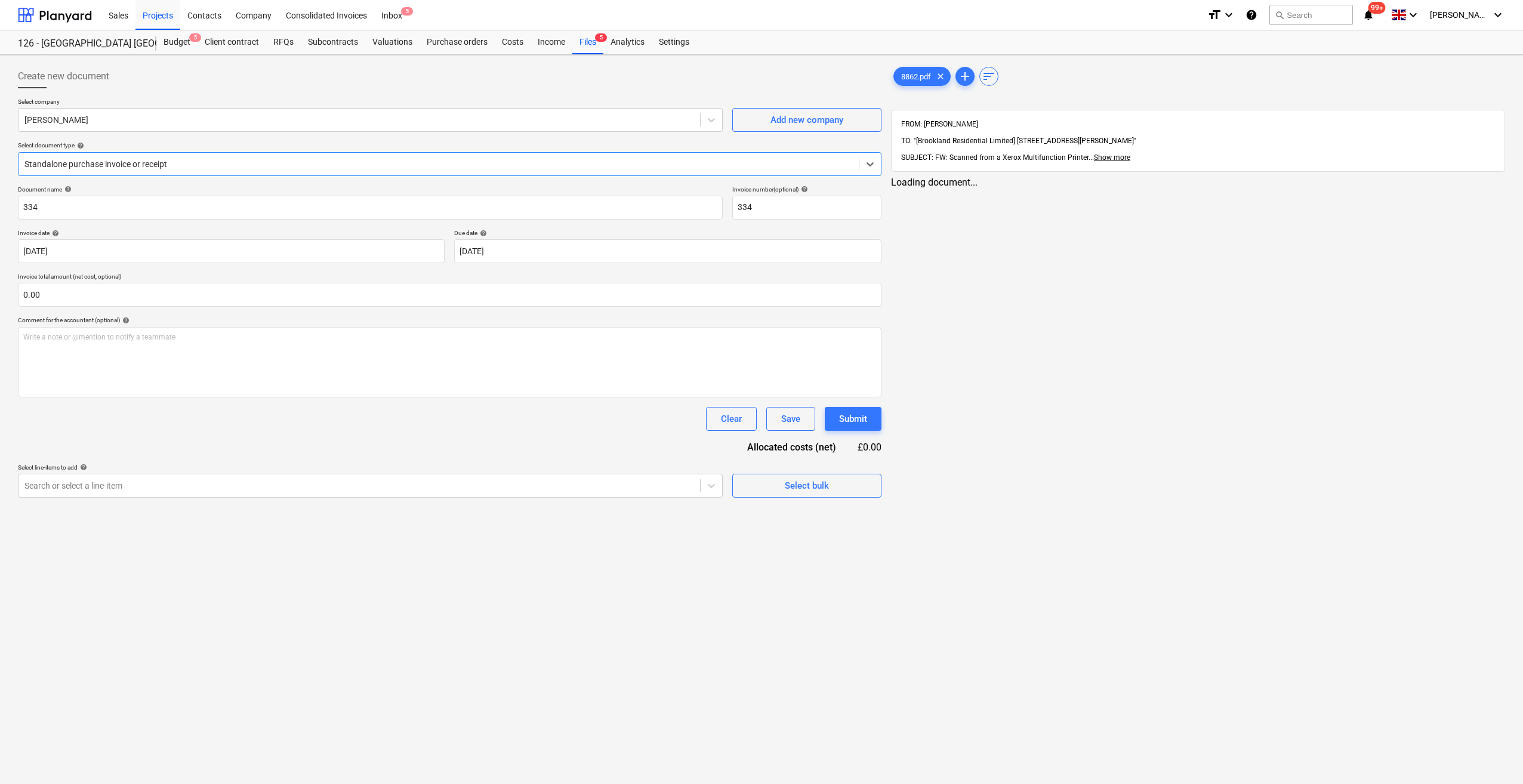
type input "334"
type input "31 Aug 2025"
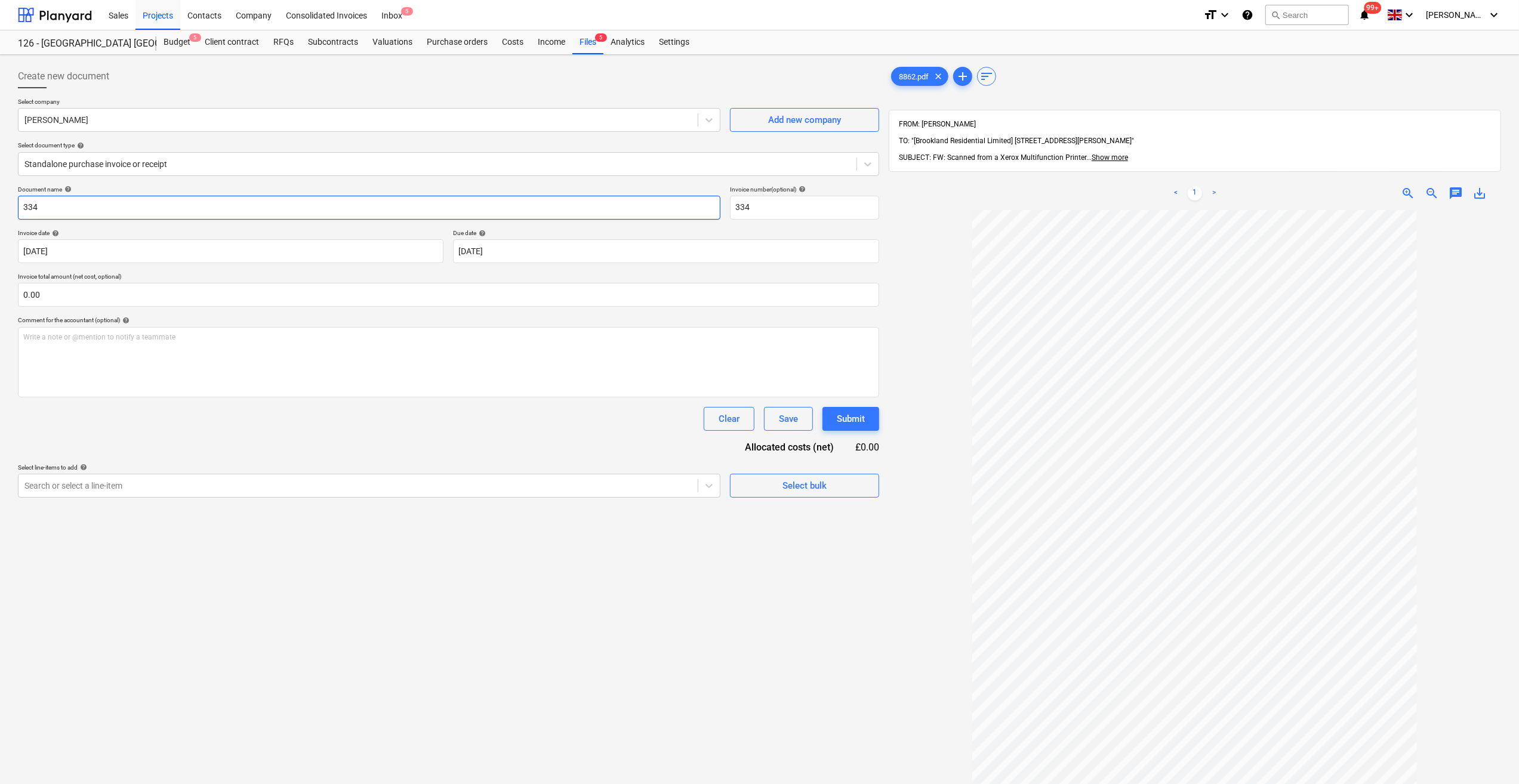
click at [22, 210] on input "334" at bounding box center [369, 207] width 702 height 24
type input "Labour 27-29/08/25 - Brook 12"
click at [755, 208] on input "334" at bounding box center [804, 207] width 150 height 24
type input "3"
type input "Brook 12"
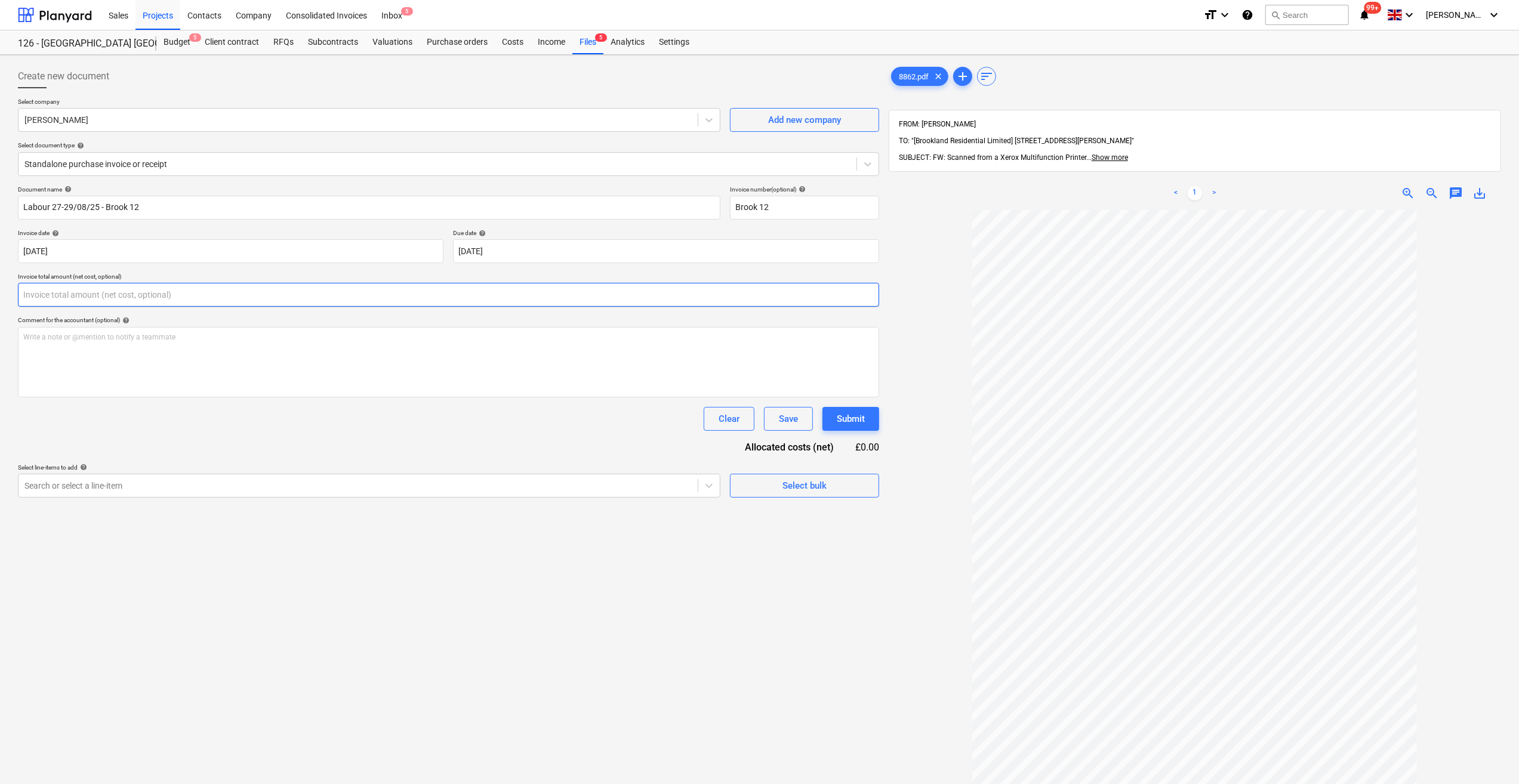
click at [76, 294] on input "text" at bounding box center [449, 295] width 861 height 24
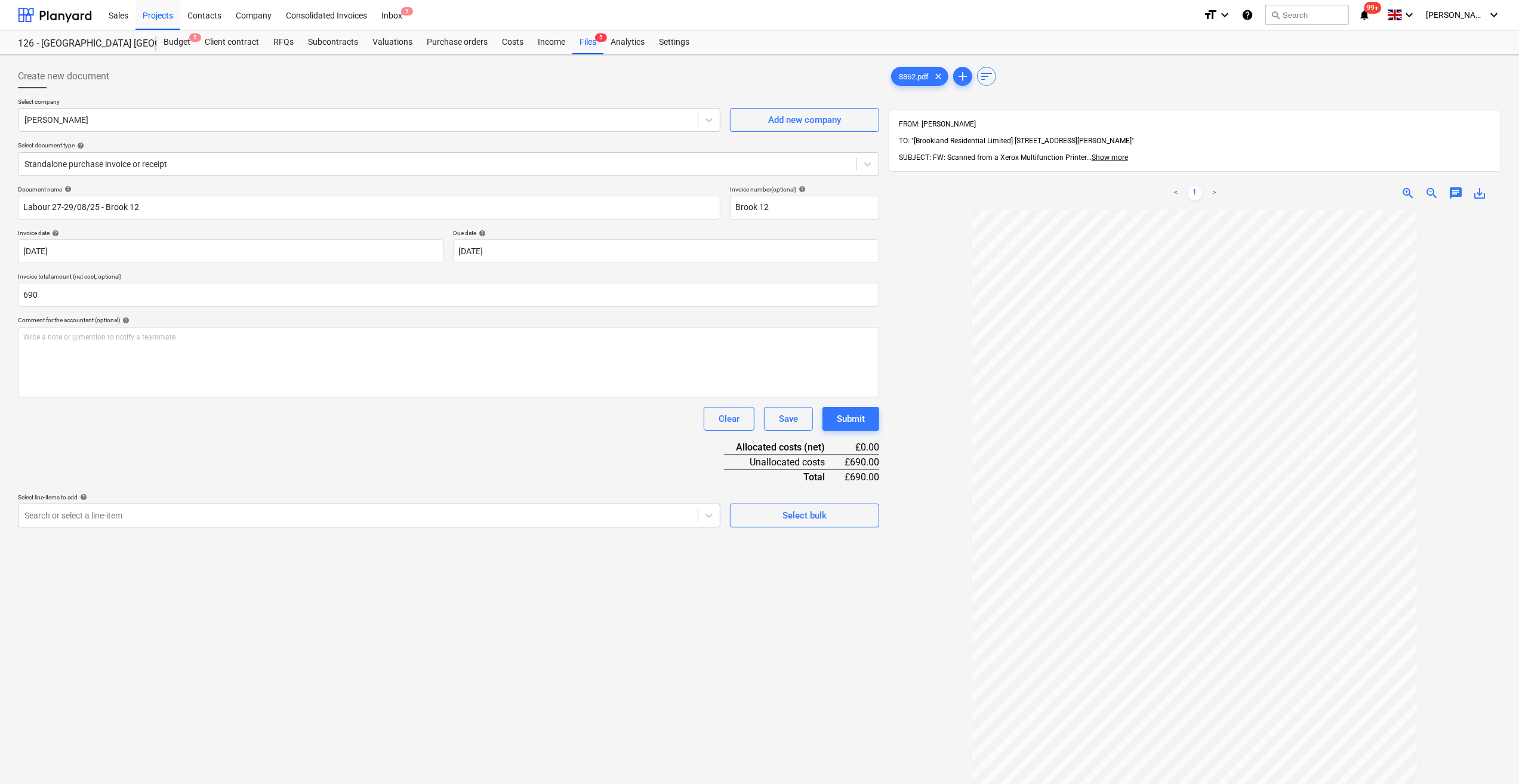
type input "690.00"
click at [711, 580] on div "Create new document Select company Tomas Hyde Add new company Select document t…" at bounding box center [448, 512] width 871 height 905
click at [795, 519] on div "Select bulk" at bounding box center [804, 516] width 44 height 16
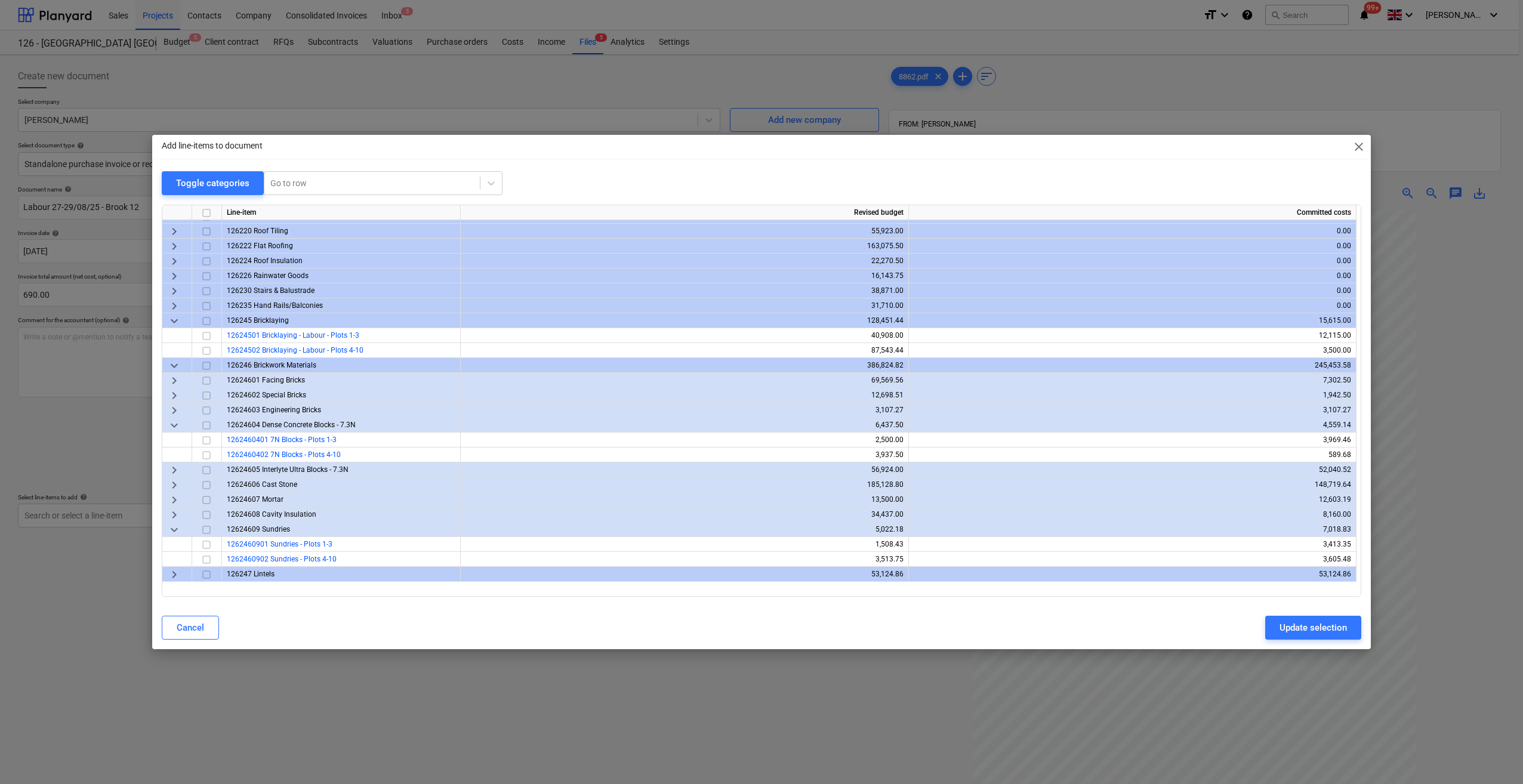
scroll to position [239, 0]
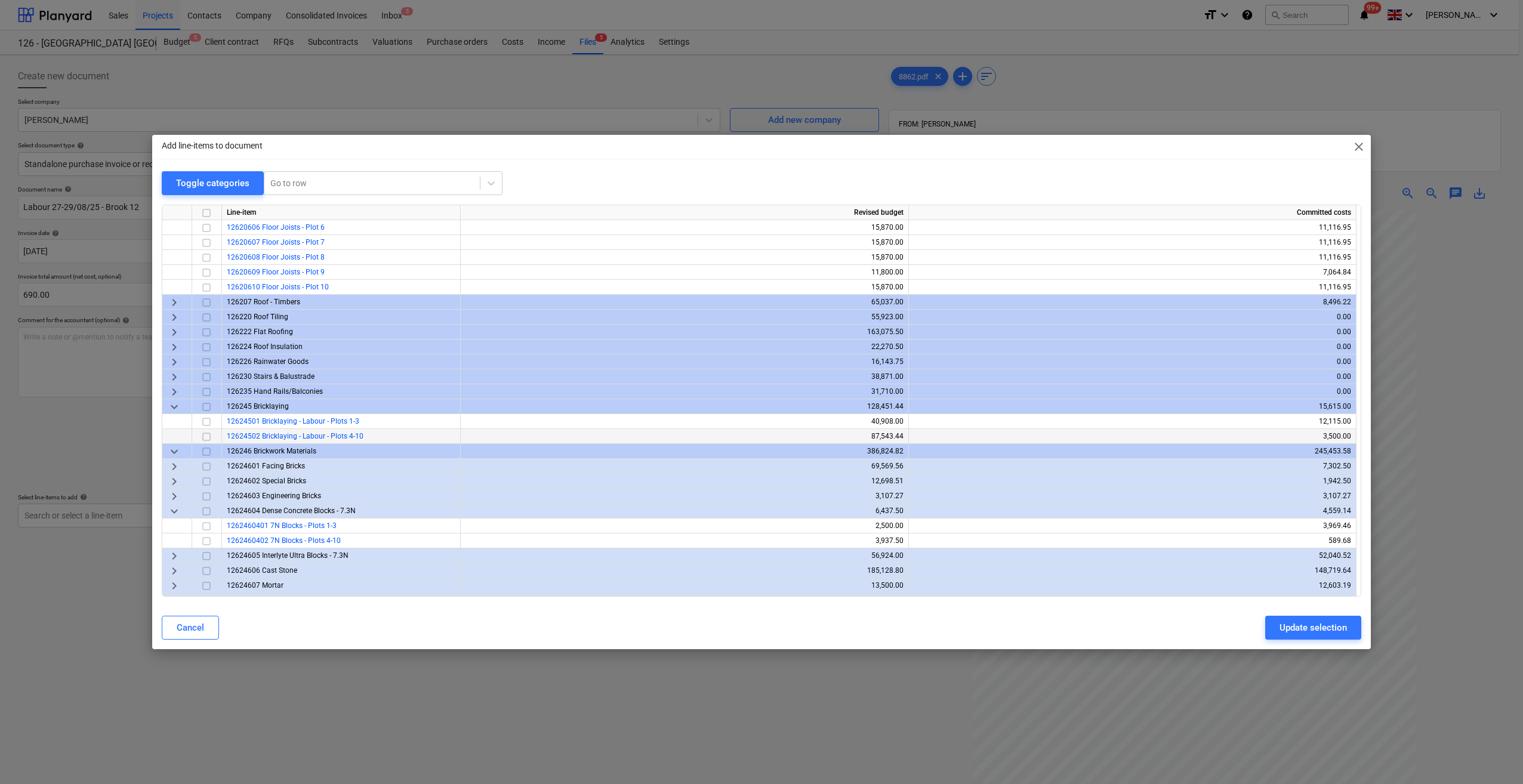
click at [315, 433] on span "12624502 Bricklaying - Labour - Plots 4-10" at bounding box center [295, 436] width 137 height 9
click at [206, 433] on input "checkbox" at bounding box center [206, 437] width 14 height 14
click at [1333, 622] on div "Update selection" at bounding box center [1313, 628] width 68 height 16
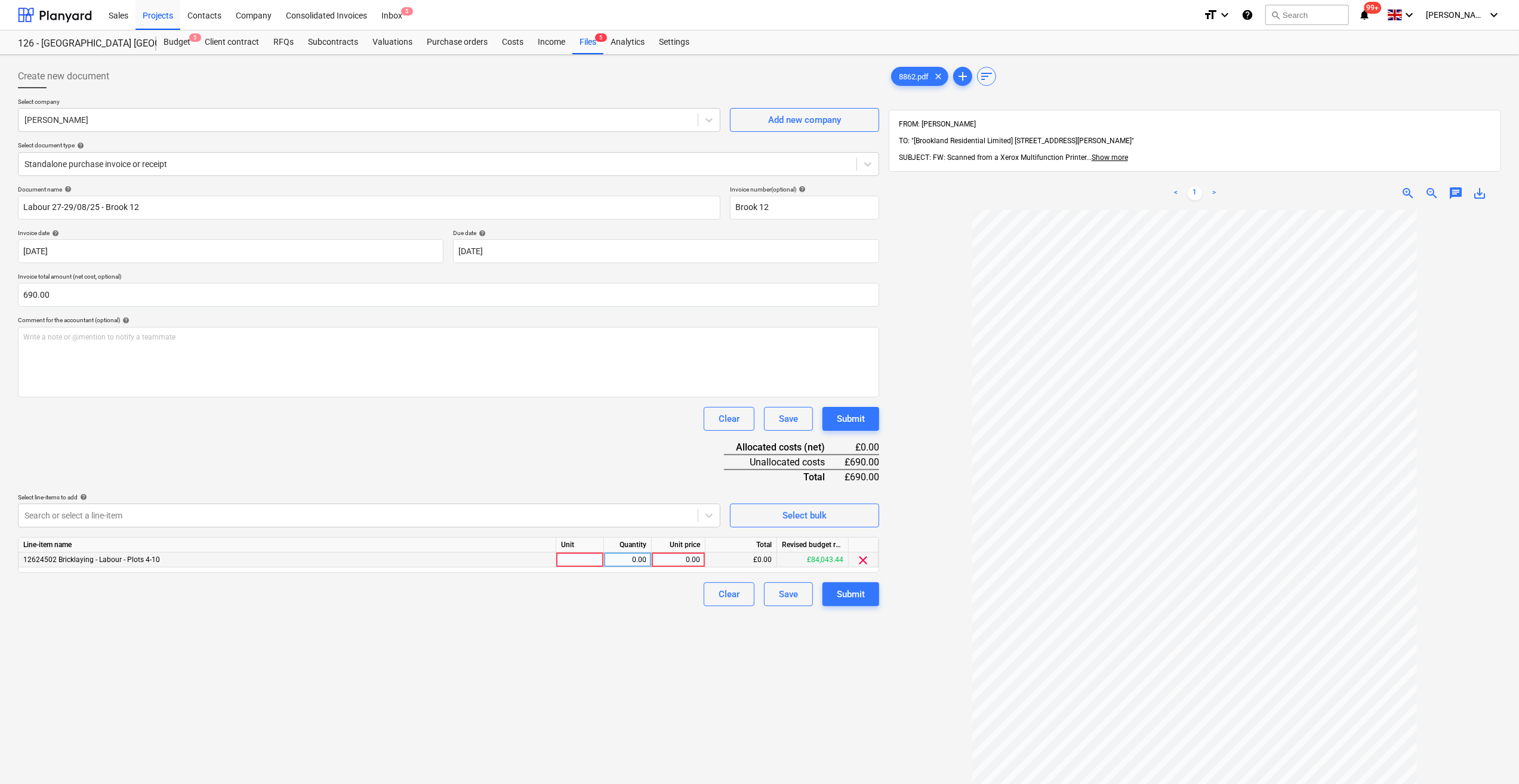
click at [569, 558] on div at bounding box center [580, 560] width 47 height 15
type input "Day"
click at [632, 557] on div "0.00" at bounding box center [628, 560] width 37 height 15
type input "3"
click at [683, 562] on div "0.00" at bounding box center [678, 560] width 44 height 15
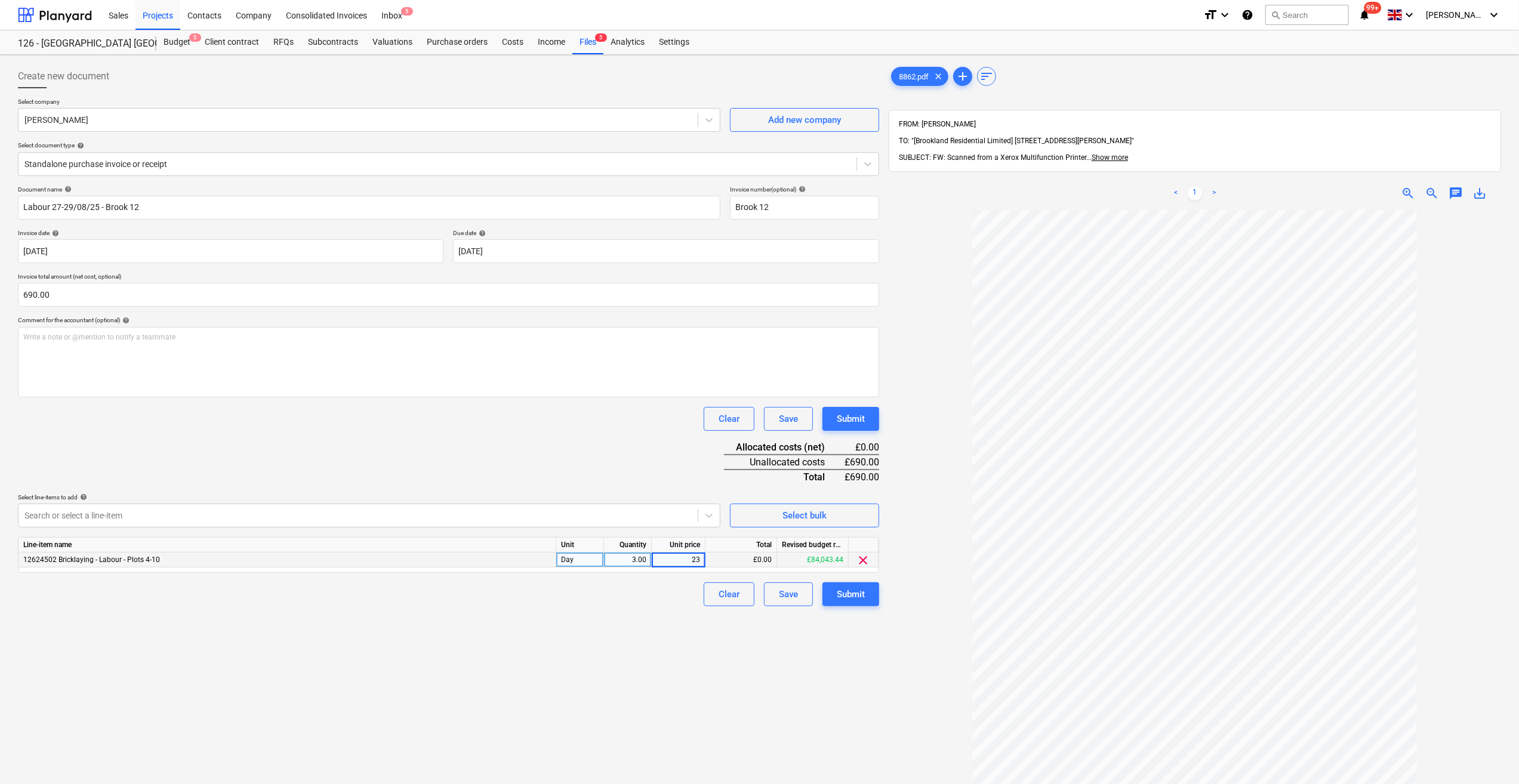
type input "230"
click at [622, 586] on div "Clear Save Submit" at bounding box center [449, 594] width 861 height 24
click at [849, 597] on div "Submit" at bounding box center [850, 594] width 28 height 16
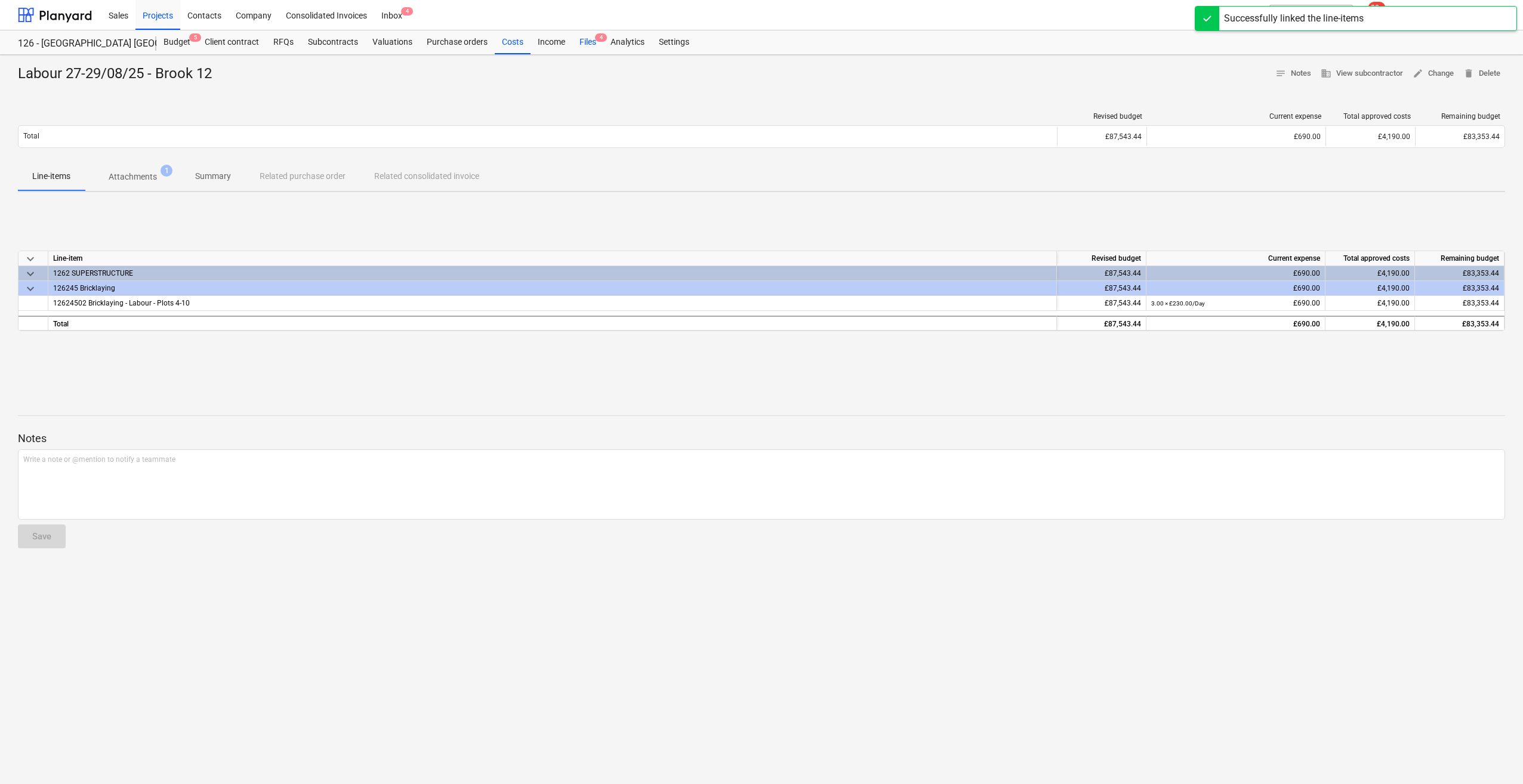
click at [584, 41] on div "Files 4" at bounding box center [587, 42] width 31 height 24
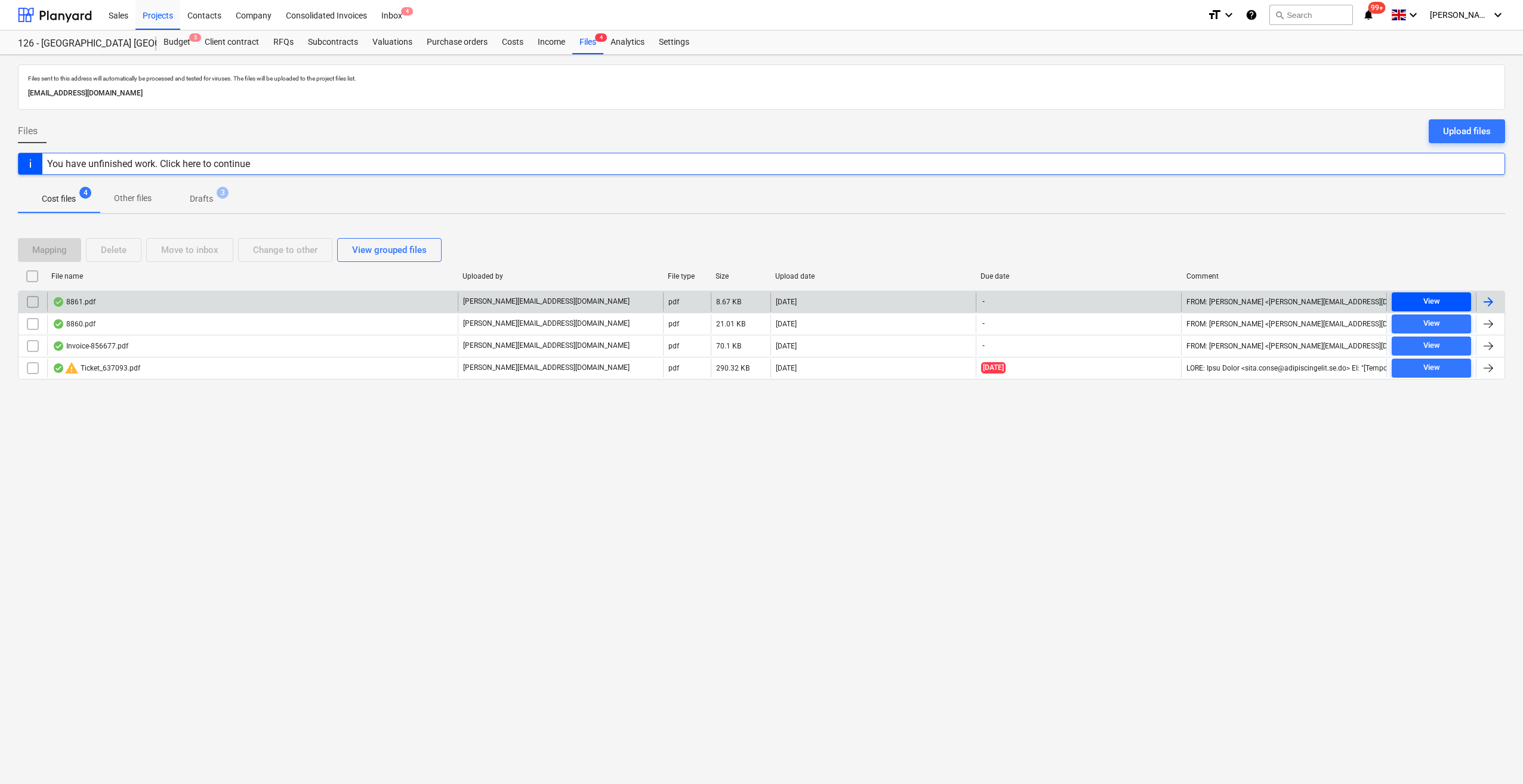
click at [1422, 303] on span "View" at bounding box center [1431, 301] width 70 height 14
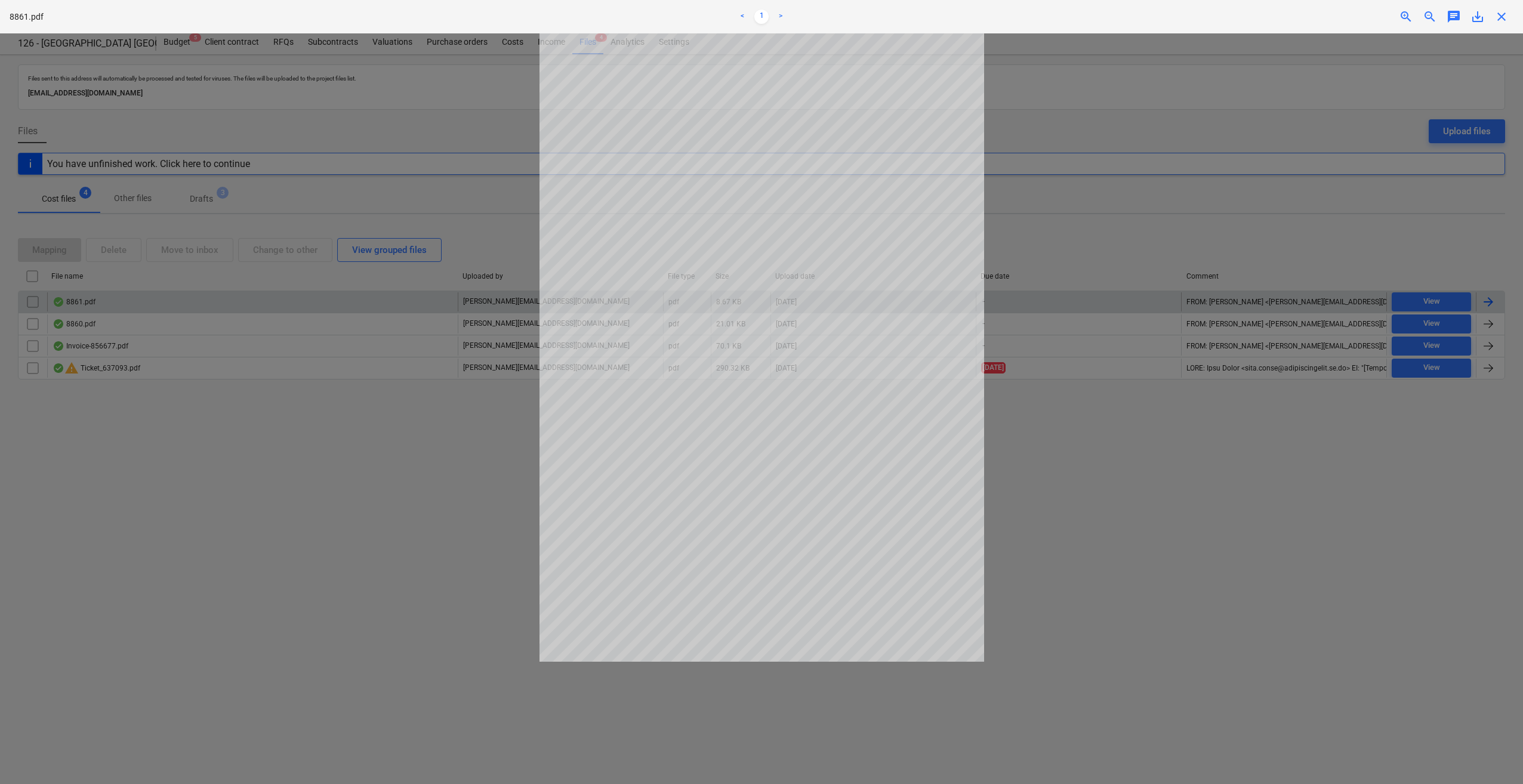
click at [1498, 16] on span "close" at bounding box center [1501, 17] width 14 height 14
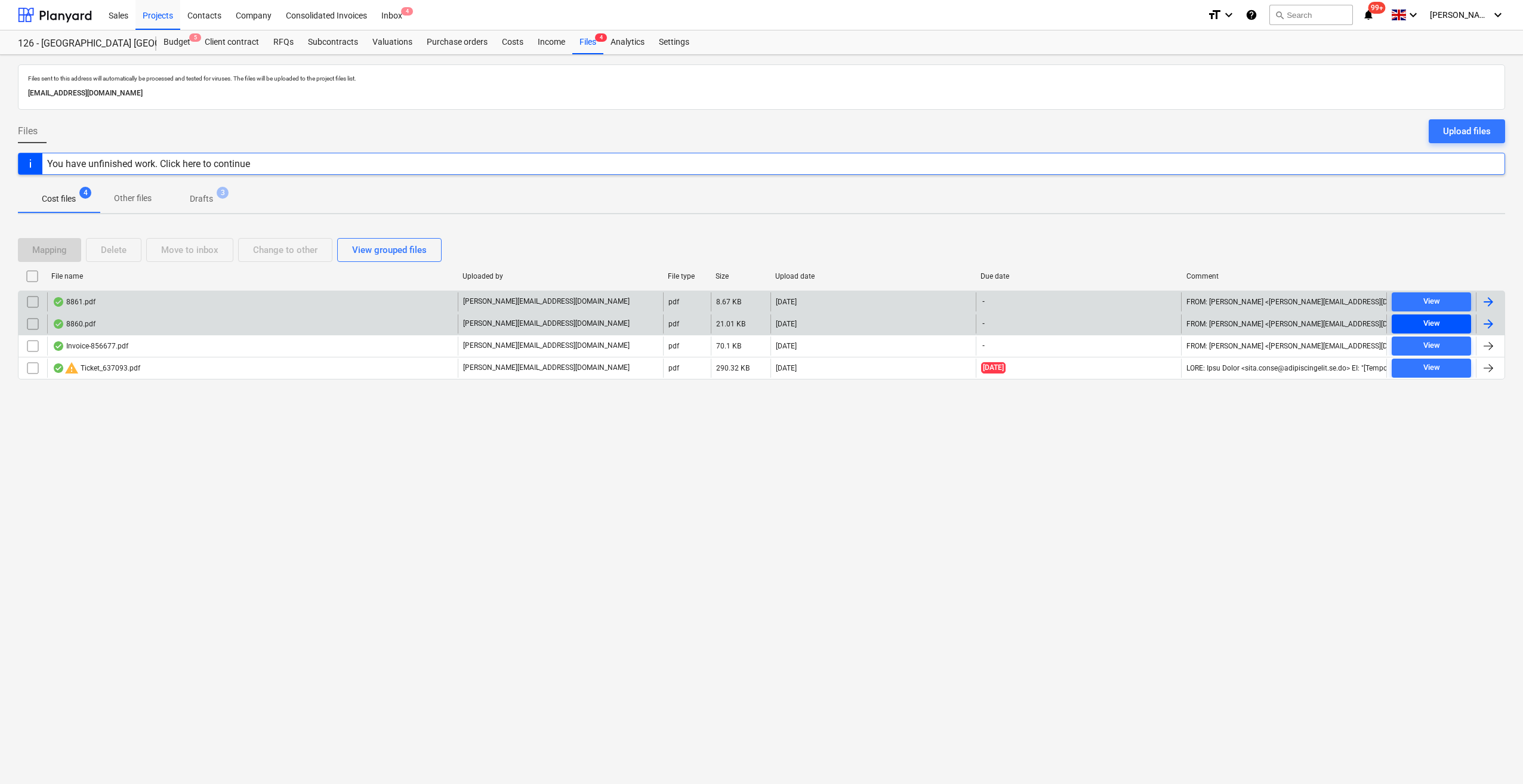
click at [1449, 326] on span "View" at bounding box center [1431, 323] width 70 height 14
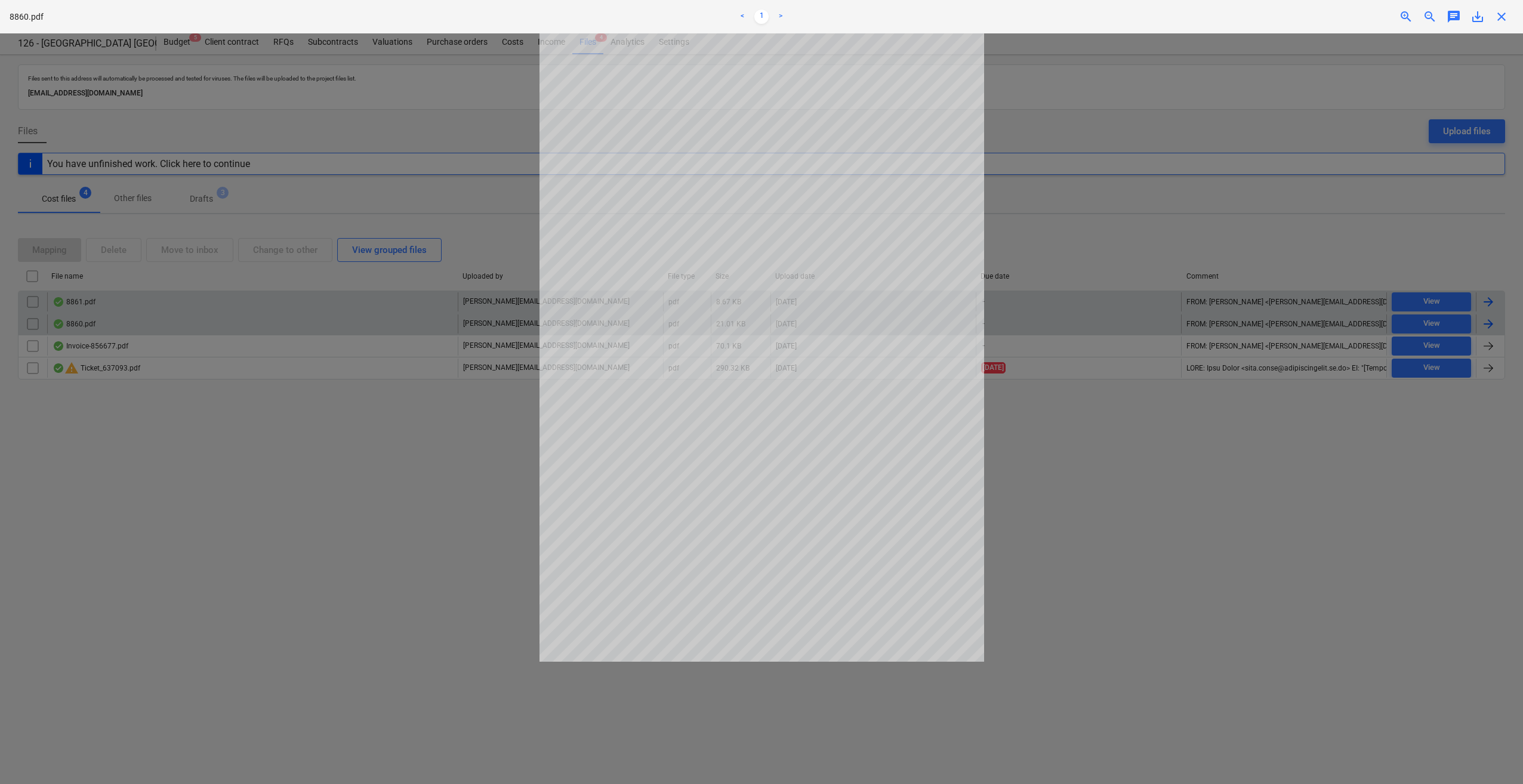
drag, startPoint x: 1501, startPoint y: 17, endPoint x: 1486, endPoint y: 97, distance: 81.4
click at [1501, 17] on span "close" at bounding box center [1501, 17] width 14 height 14
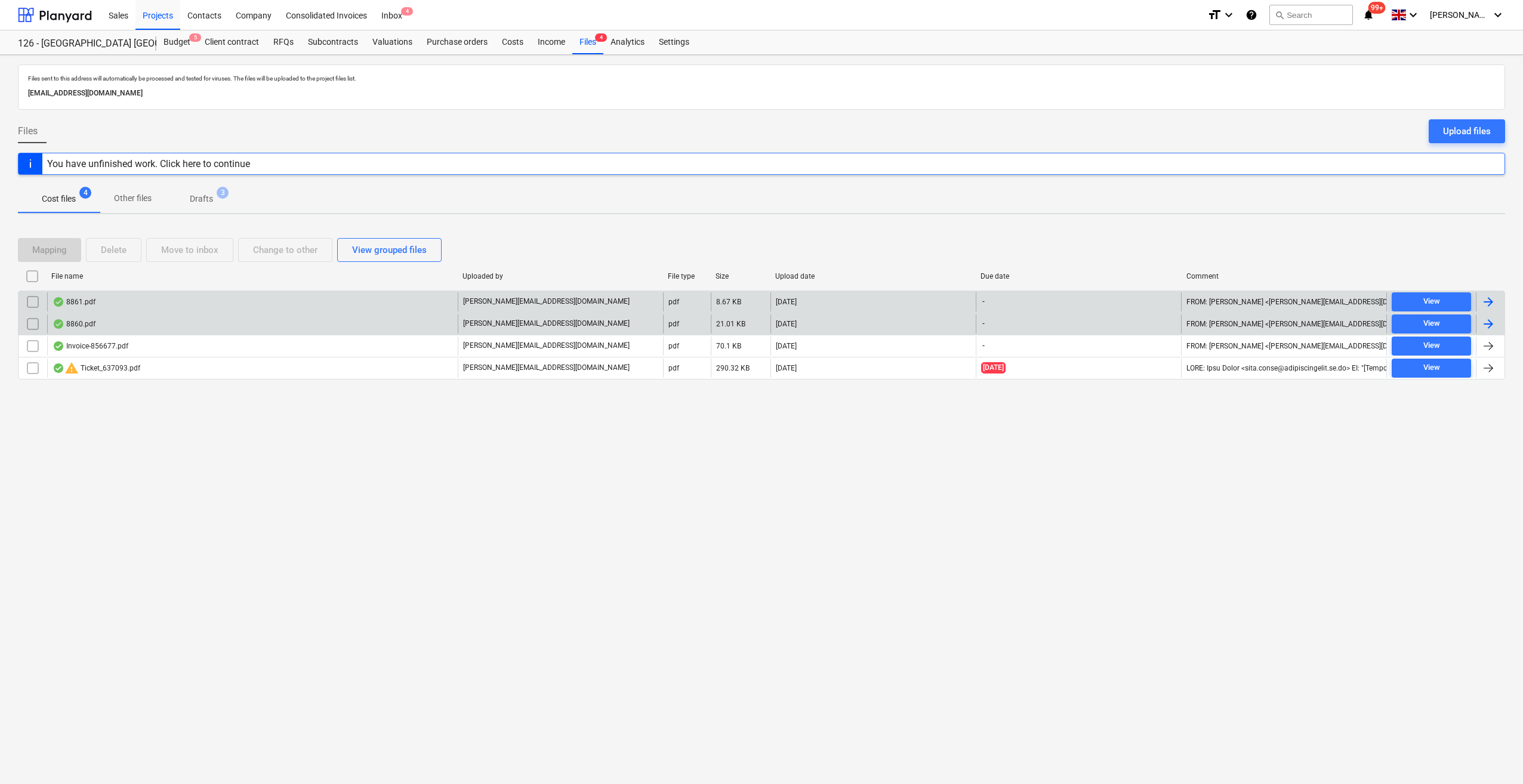
click at [1489, 321] on div at bounding box center [1489, 324] width 14 height 14
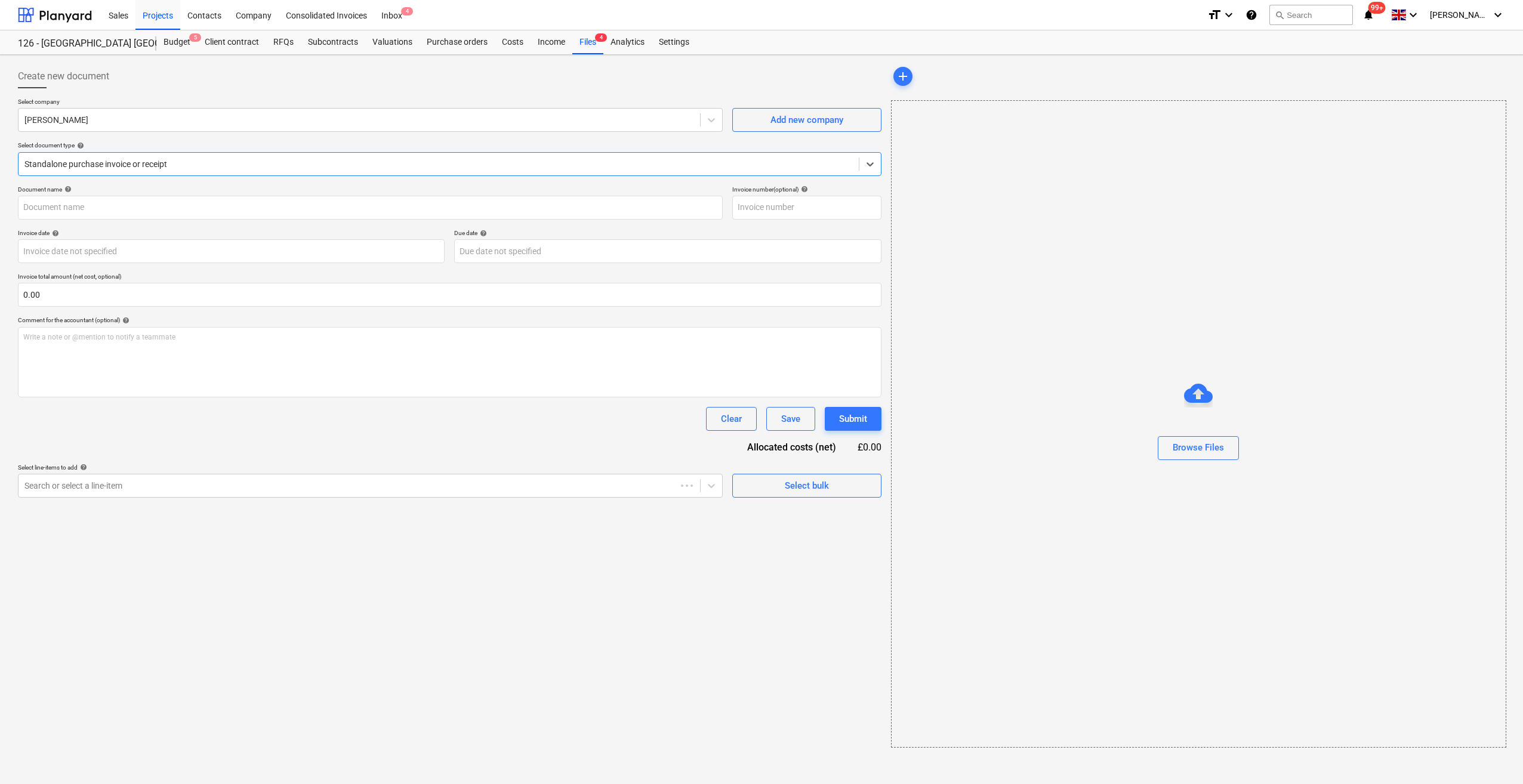
type input "78146929"
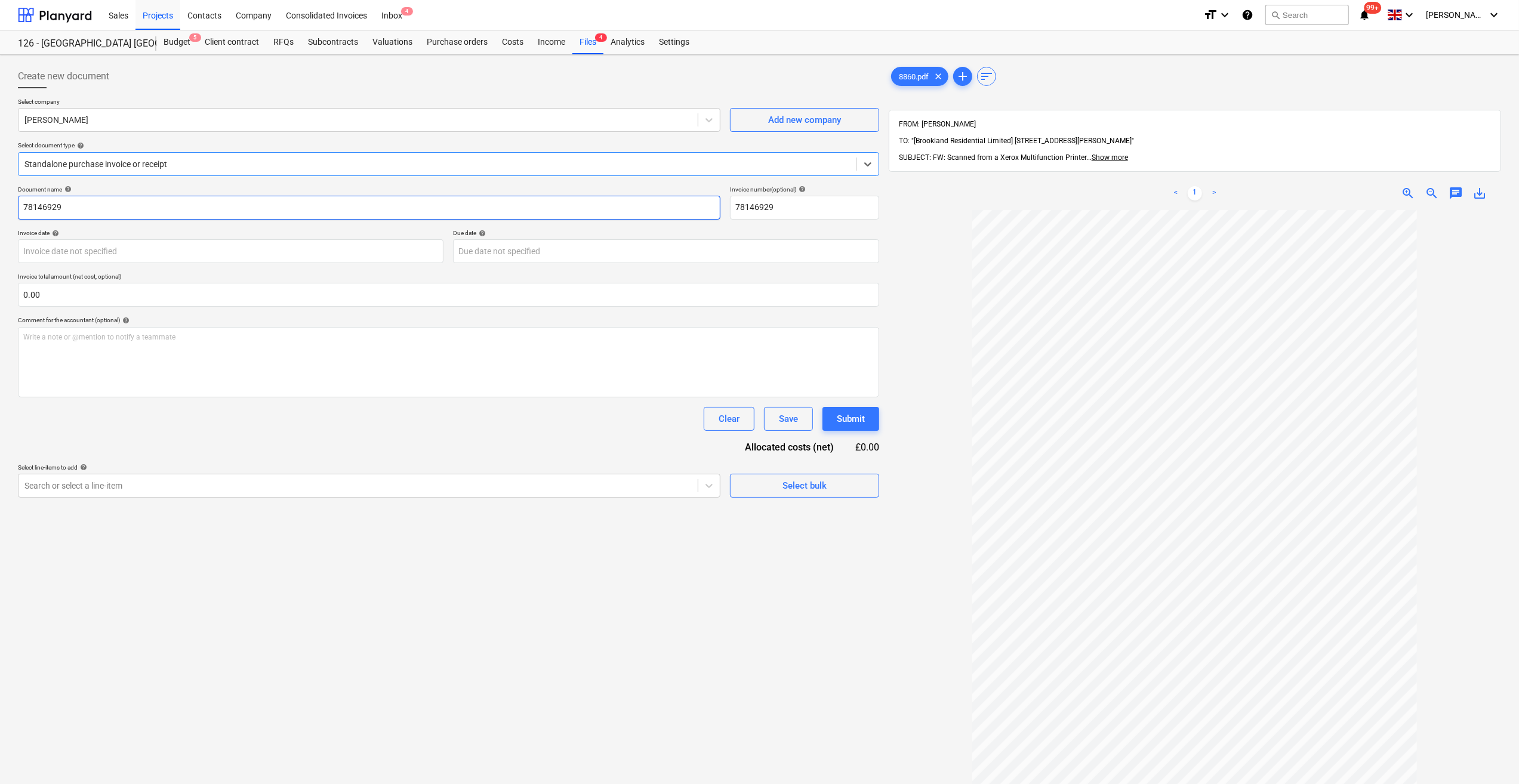
click at [24, 208] on input "78146929" at bounding box center [369, 207] width 702 height 24
type input "Labour 26-78146929"
click at [72, 295] on input "text" at bounding box center [449, 295] width 861 height 24
type input "920.00"
click at [810, 519] on div "Select bulk" at bounding box center [804, 516] width 44 height 16
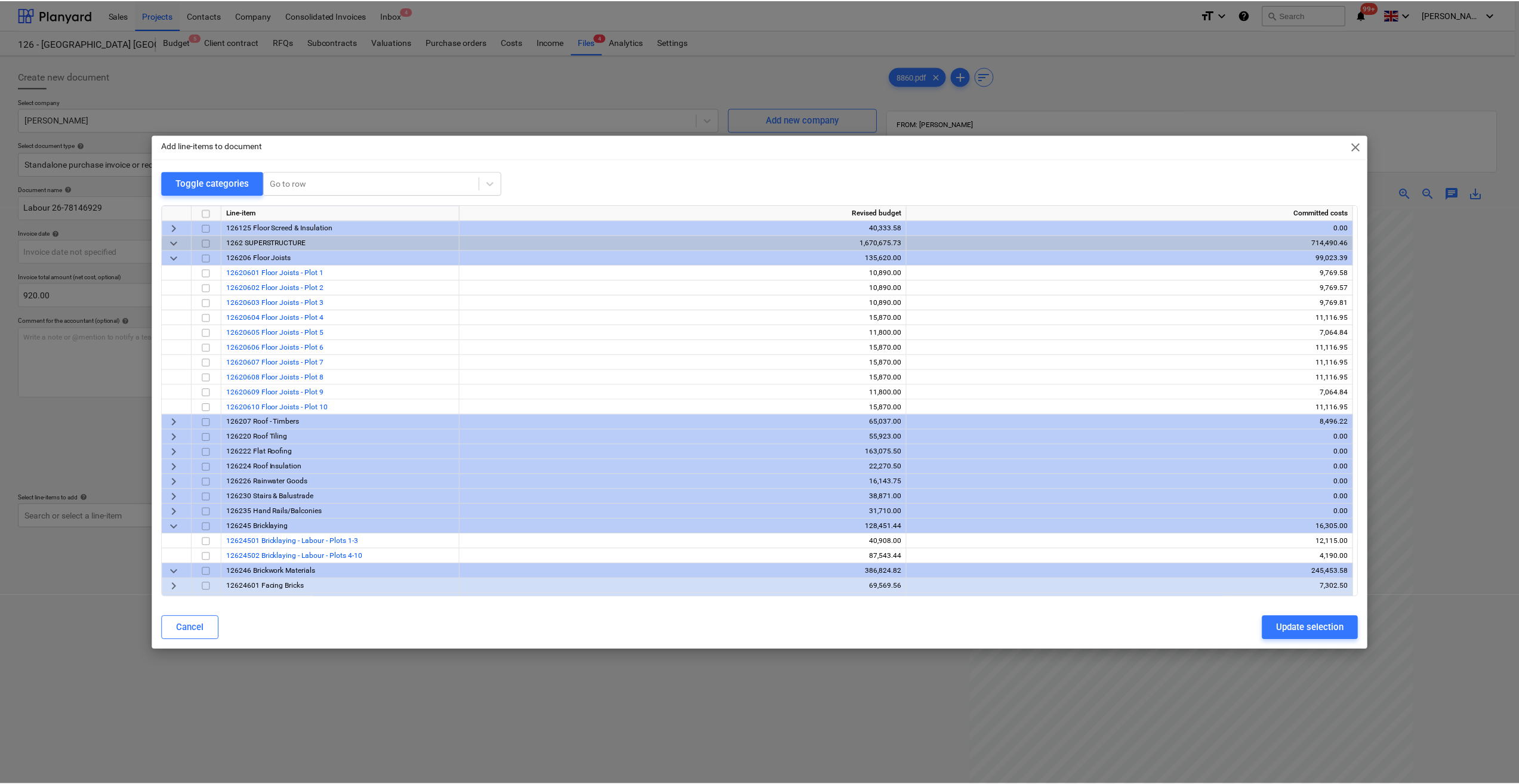
scroll to position [179, 0]
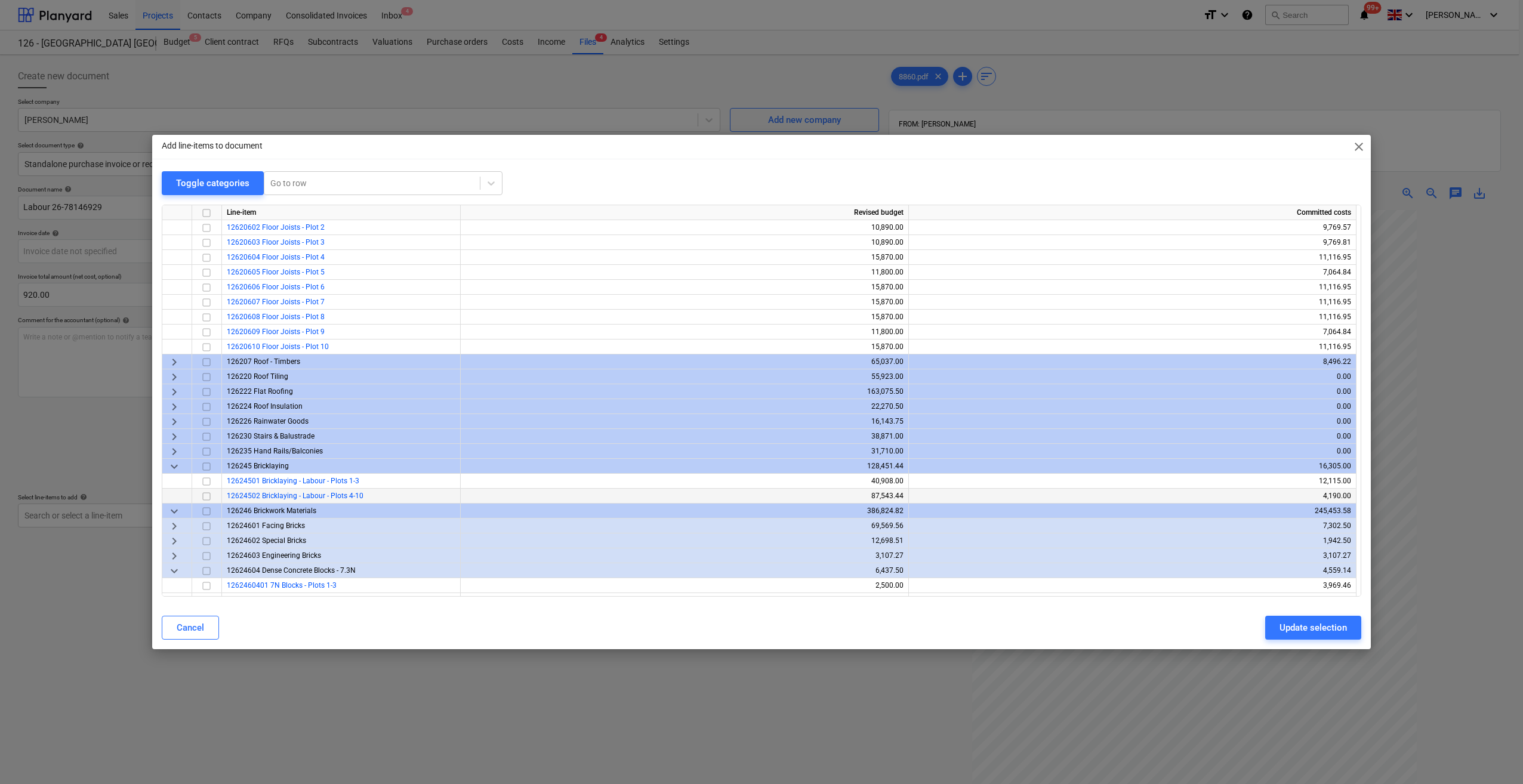
click at [296, 497] on span "12624502 Bricklaying - Labour - Plots 4-10" at bounding box center [295, 496] width 137 height 9
click at [203, 497] on input "checkbox" at bounding box center [206, 497] width 14 height 14
click at [1315, 634] on div "Update selection" at bounding box center [1313, 628] width 68 height 16
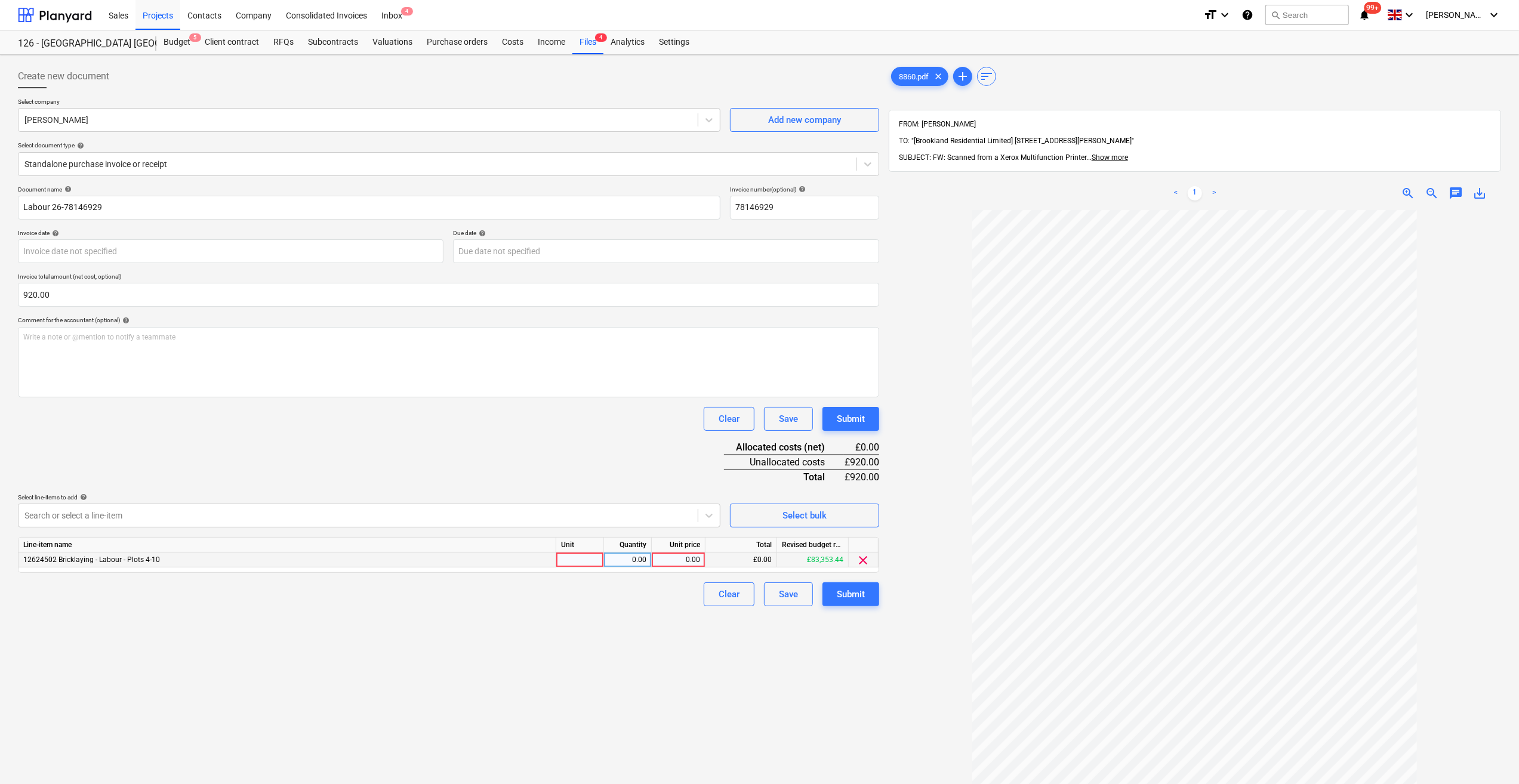
click at [571, 561] on div at bounding box center [580, 560] width 47 height 15
type input "Day"
click at [633, 558] on div "0.00" at bounding box center [628, 560] width 37 height 15
type input "4"
click at [638, 599] on div "Clear Save Submit" at bounding box center [449, 594] width 861 height 24
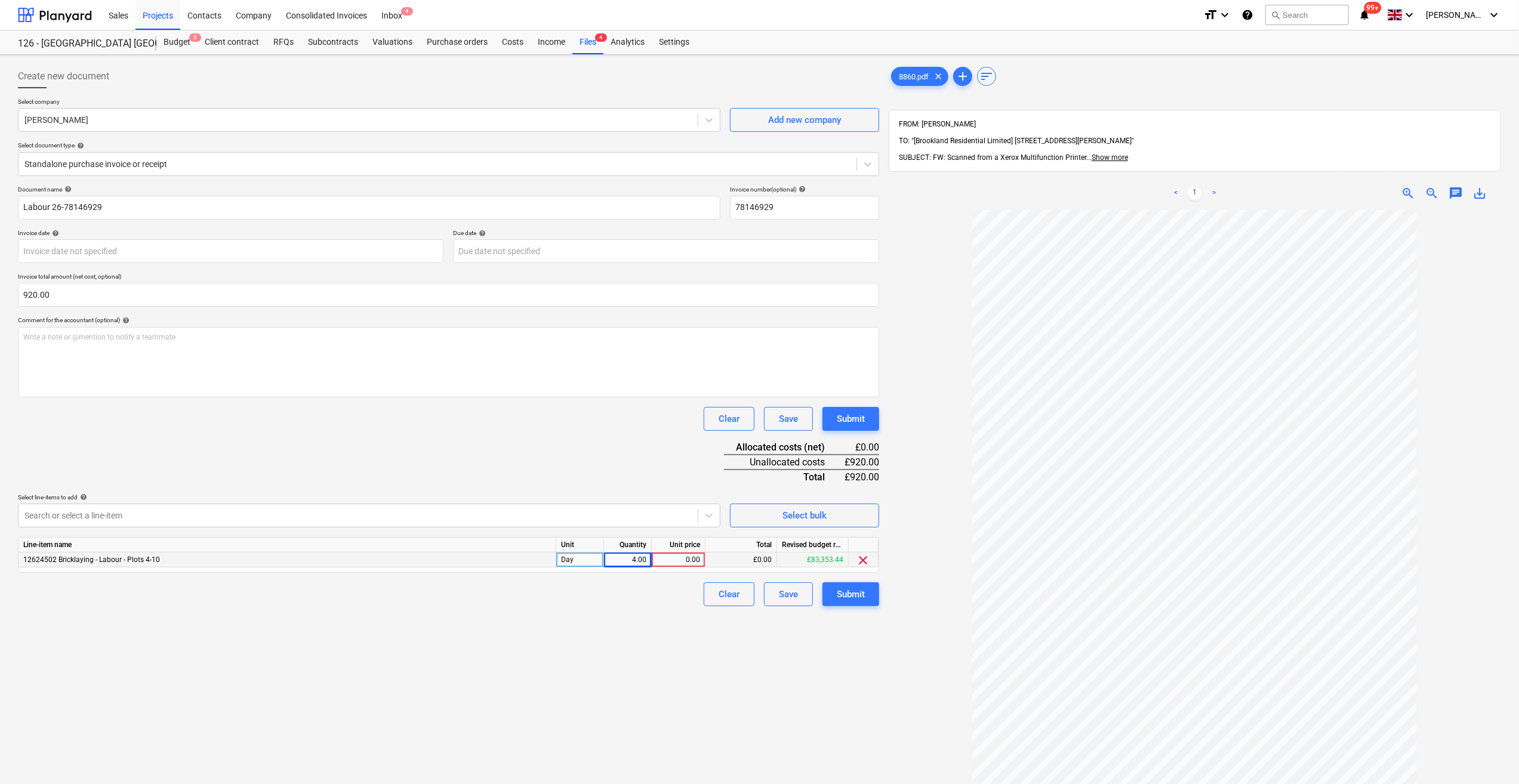
click at [673, 558] on div "0.00" at bounding box center [678, 560] width 44 height 15
type input "230"
click at [500, 628] on div "Create new document Select company Jason Harriott Add new company Select docume…" at bounding box center [448, 512] width 871 height 905
click at [858, 596] on div "Submit" at bounding box center [850, 594] width 28 height 16
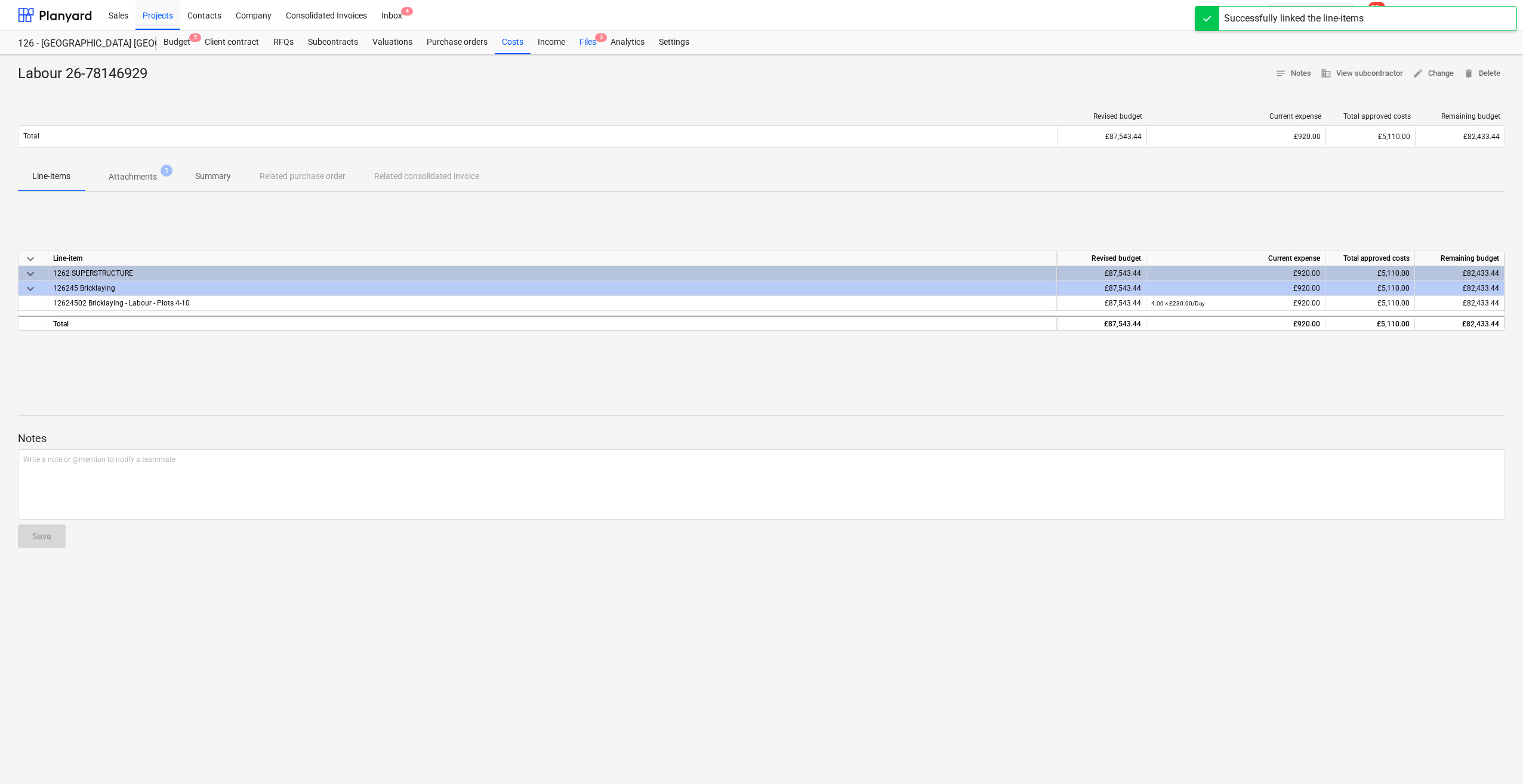
click at [589, 40] on div "Files 3" at bounding box center [587, 42] width 31 height 24
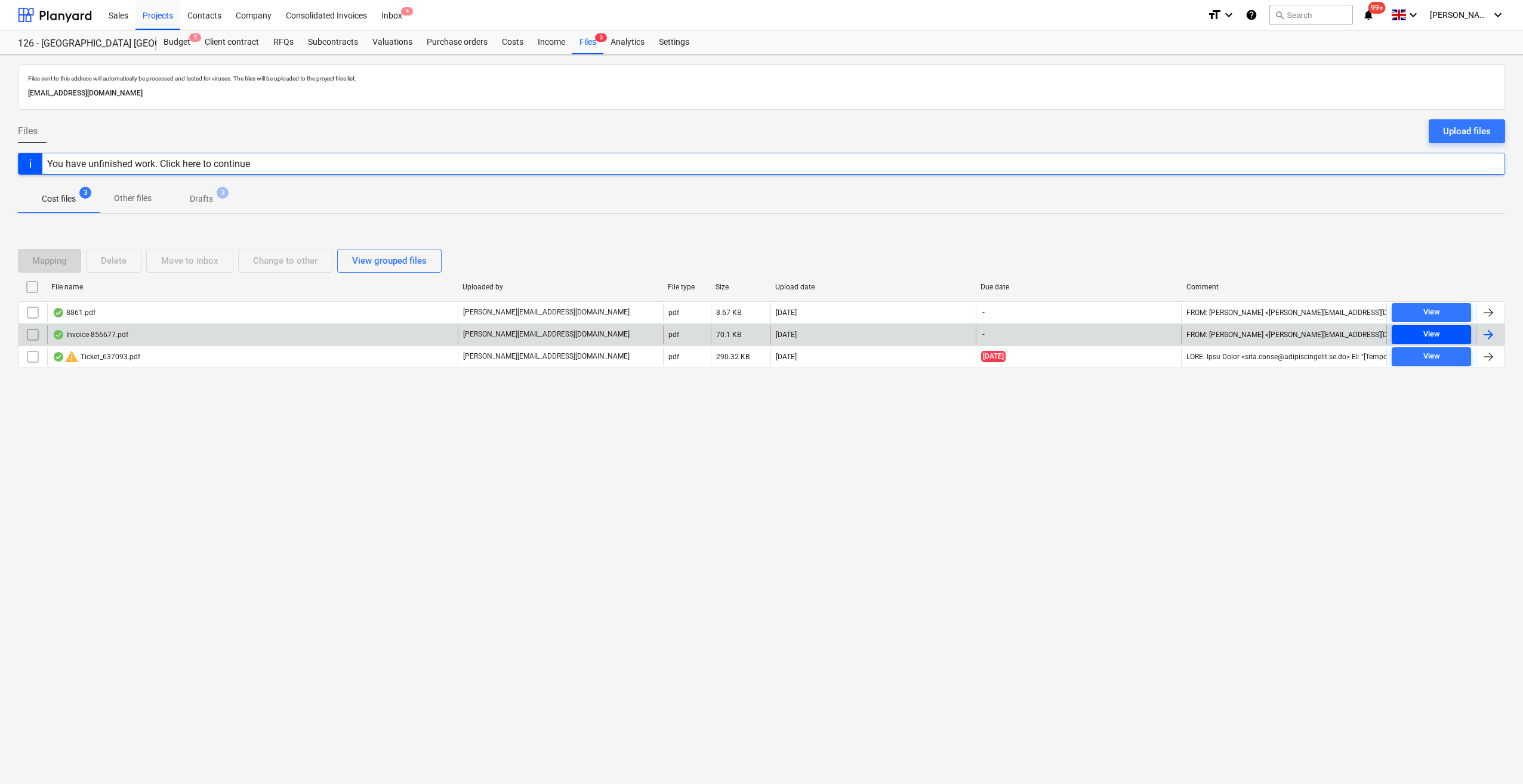
click at [1433, 331] on div "View" at bounding box center [1431, 334] width 17 height 14
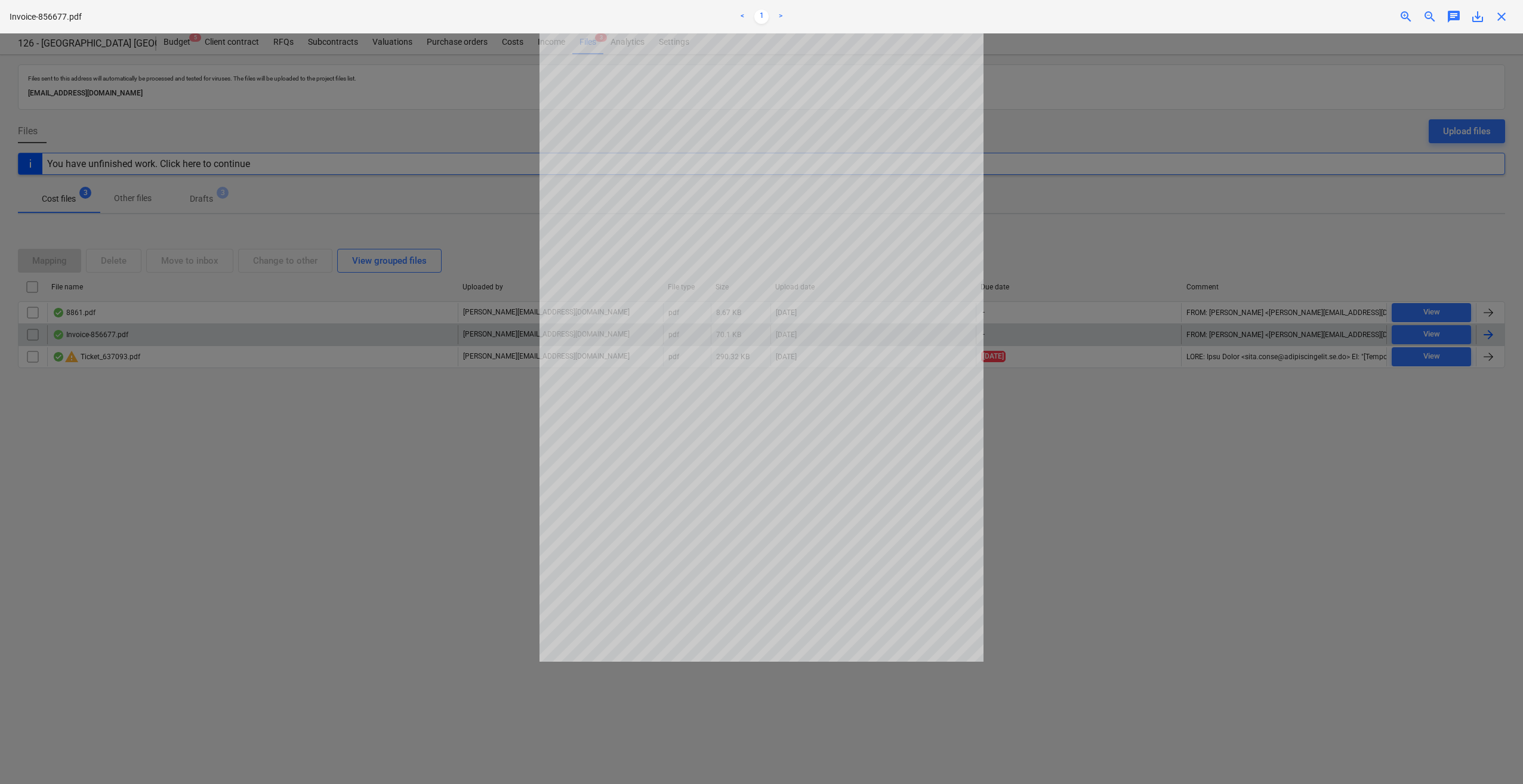
click at [1504, 14] on span "close" at bounding box center [1501, 17] width 14 height 14
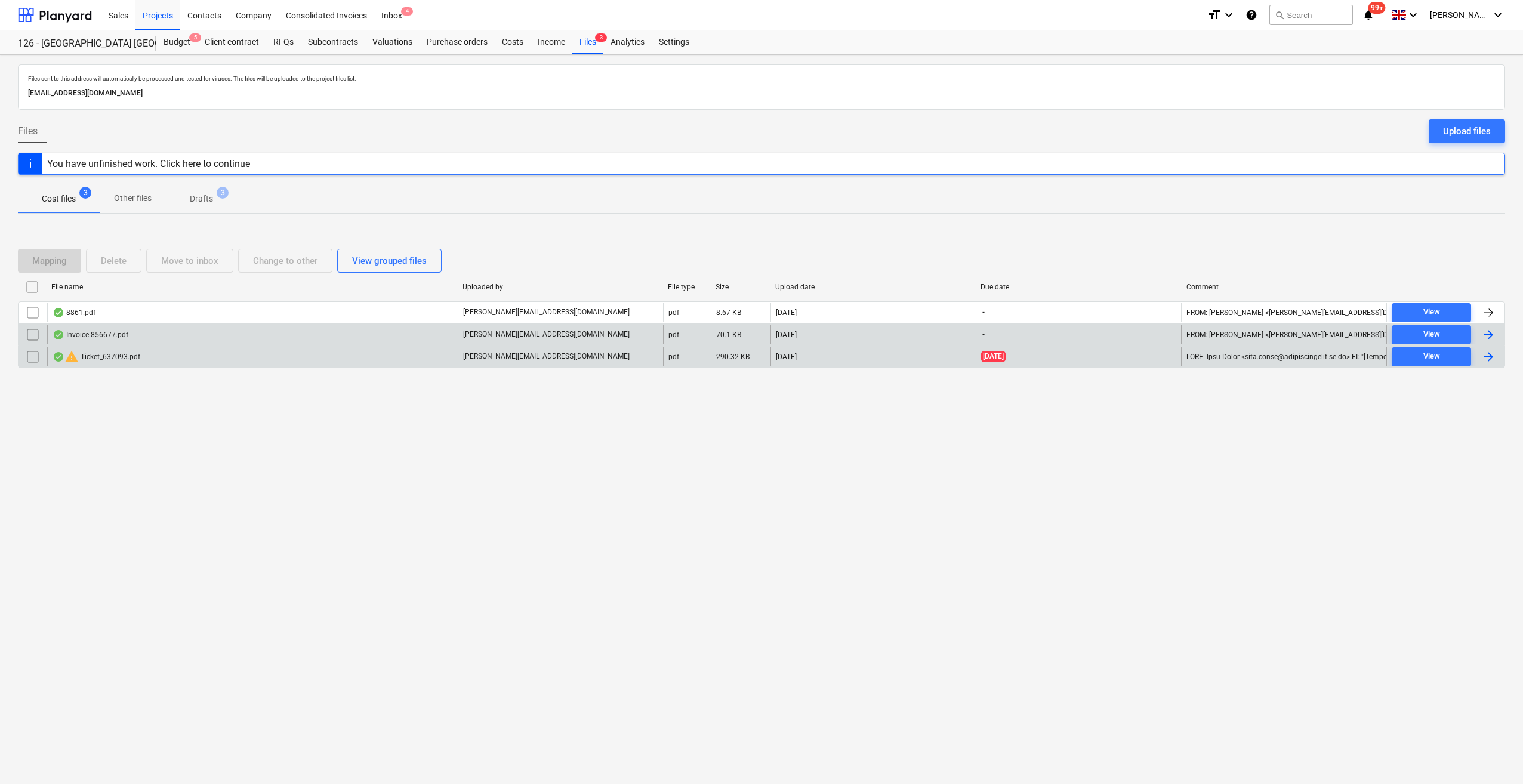
drag, startPoint x: 768, startPoint y: 783, endPoint x: 123, endPoint y: 357, distance: 773.0
click at [123, 357] on div "warning Ticket_637093.pdf" at bounding box center [96, 357] width 88 height 14
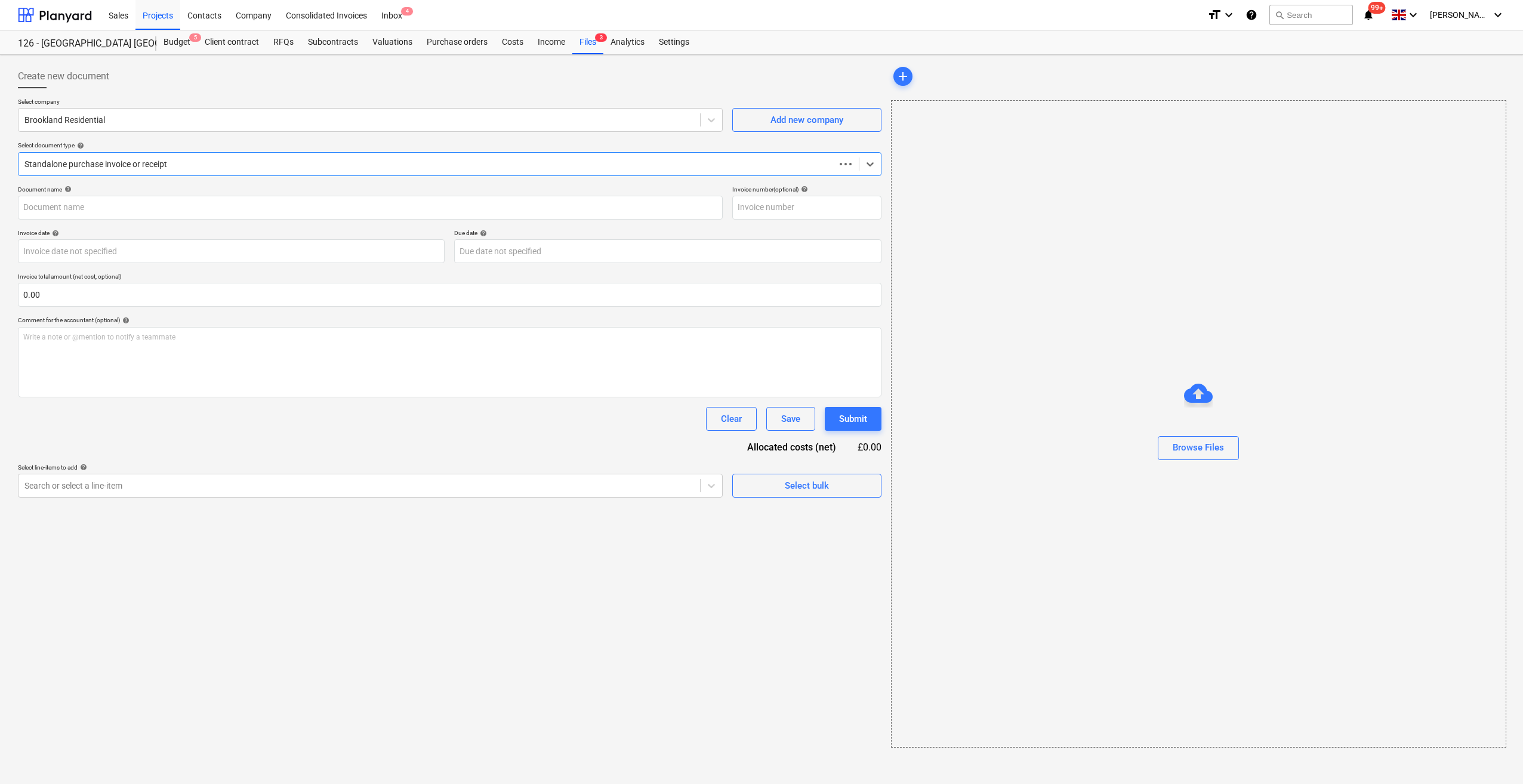
type input "637093"
type input "[DATE]"
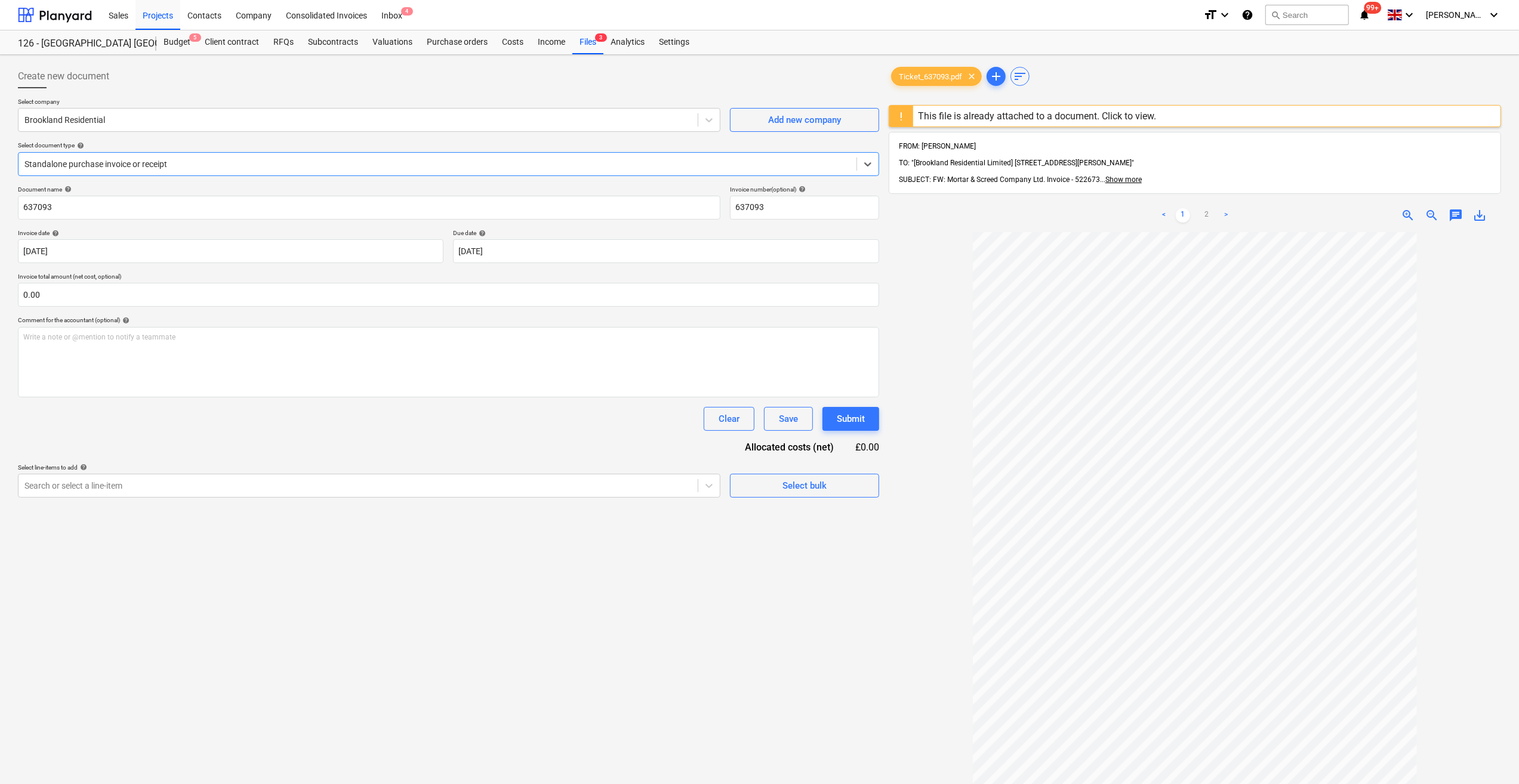
click at [976, 121] on div "This file is already attached to a document. Click to view." at bounding box center [1037, 116] width 248 height 21
